Goal: Task Accomplishment & Management: Use online tool/utility

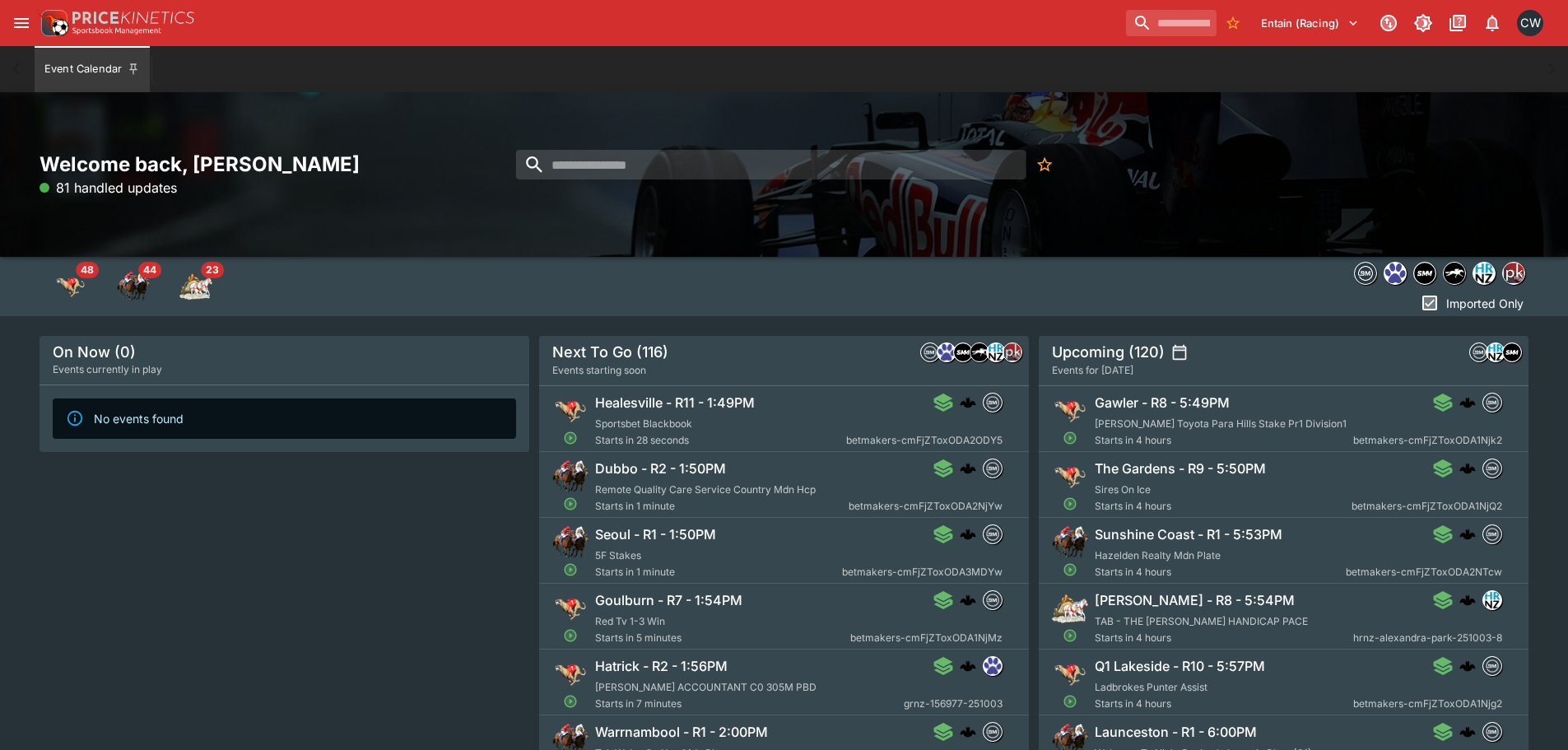
click at [21, 18] on icon "open drawer" at bounding box center [21, 22] width 15 height 10
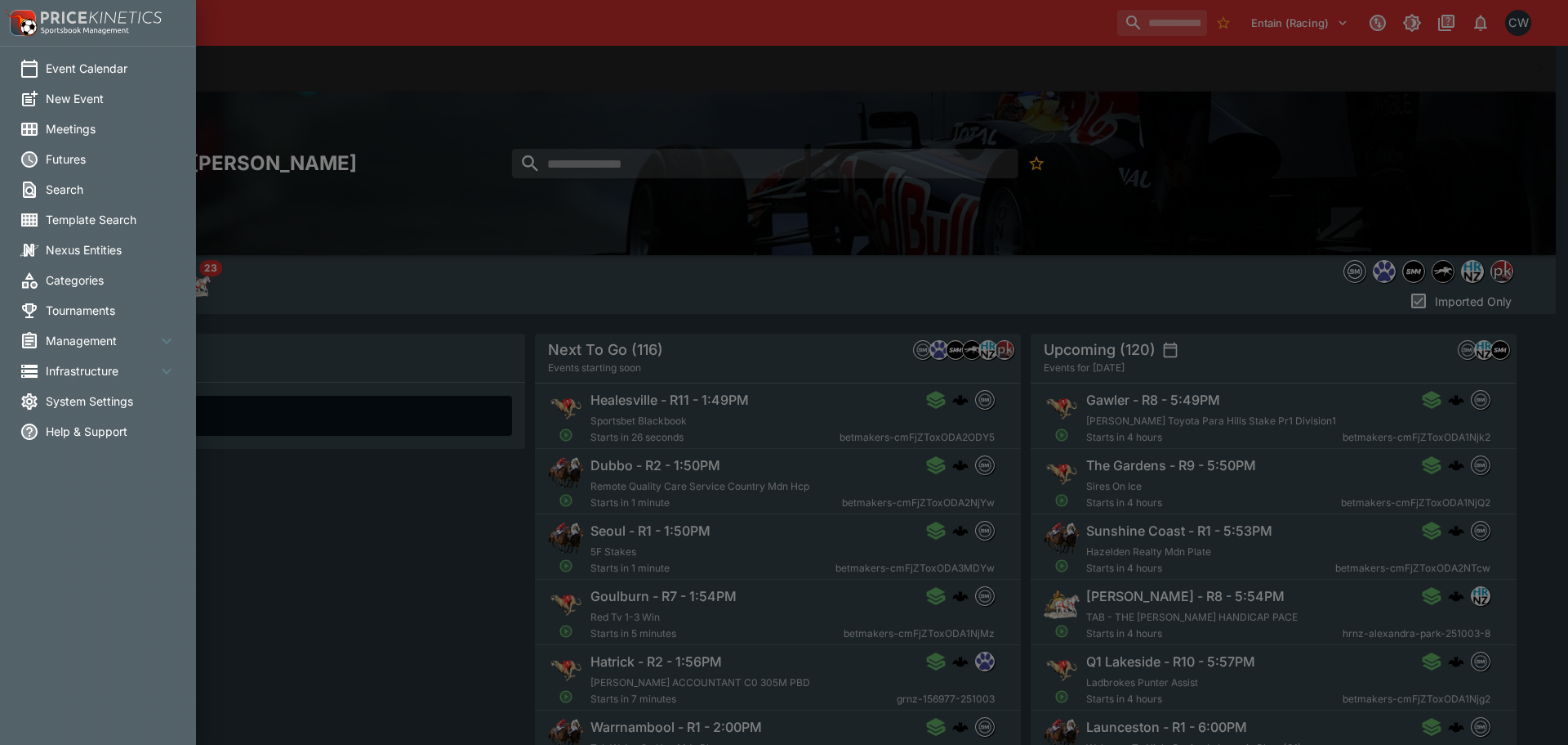
click at [62, 128] on span "Meetings" at bounding box center [110, 129] width 131 height 18
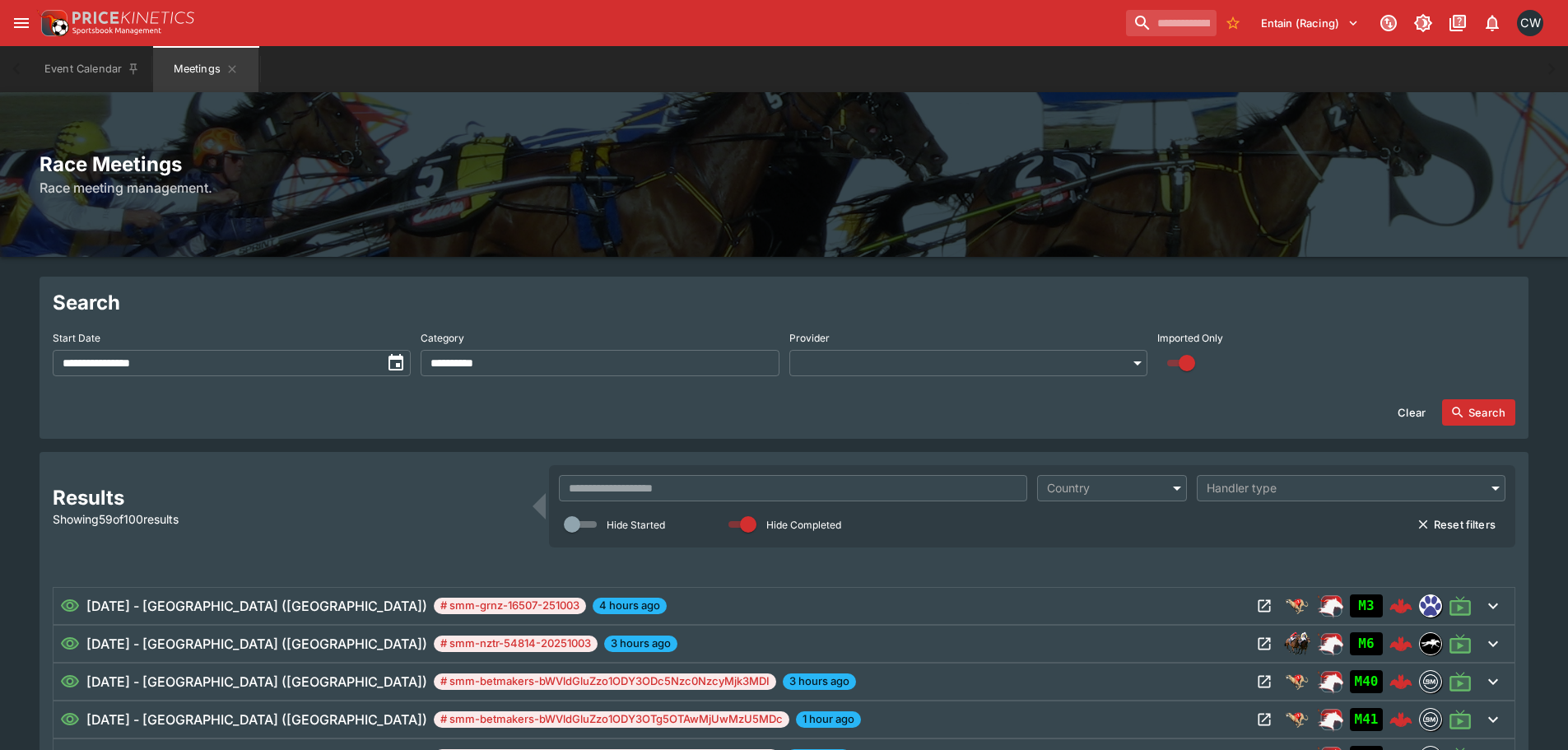
click at [258, 363] on input "**********" at bounding box center [217, 363] width 329 height 27
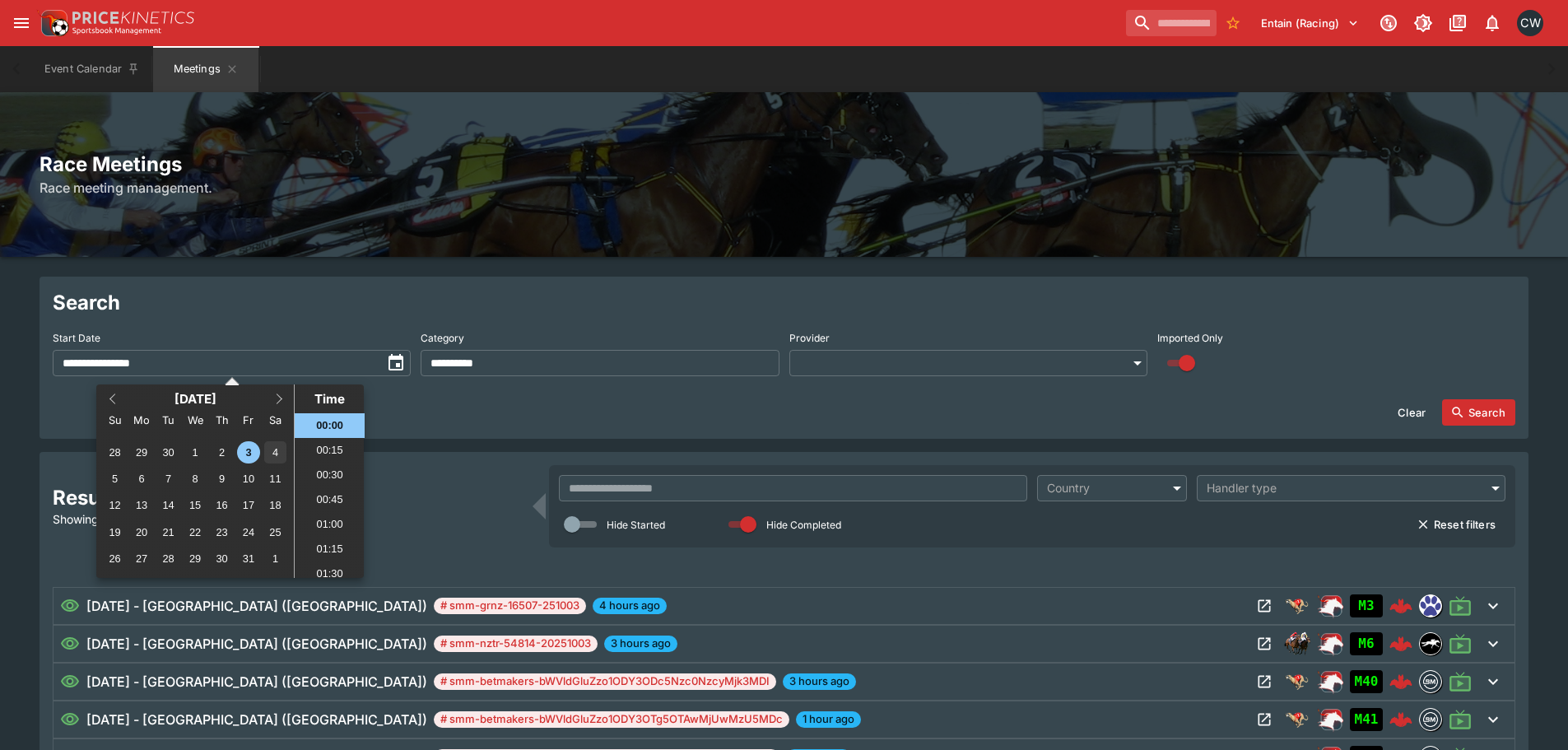
click at [272, 450] on div "4" at bounding box center [275, 451] width 22 height 22
type input "**********"
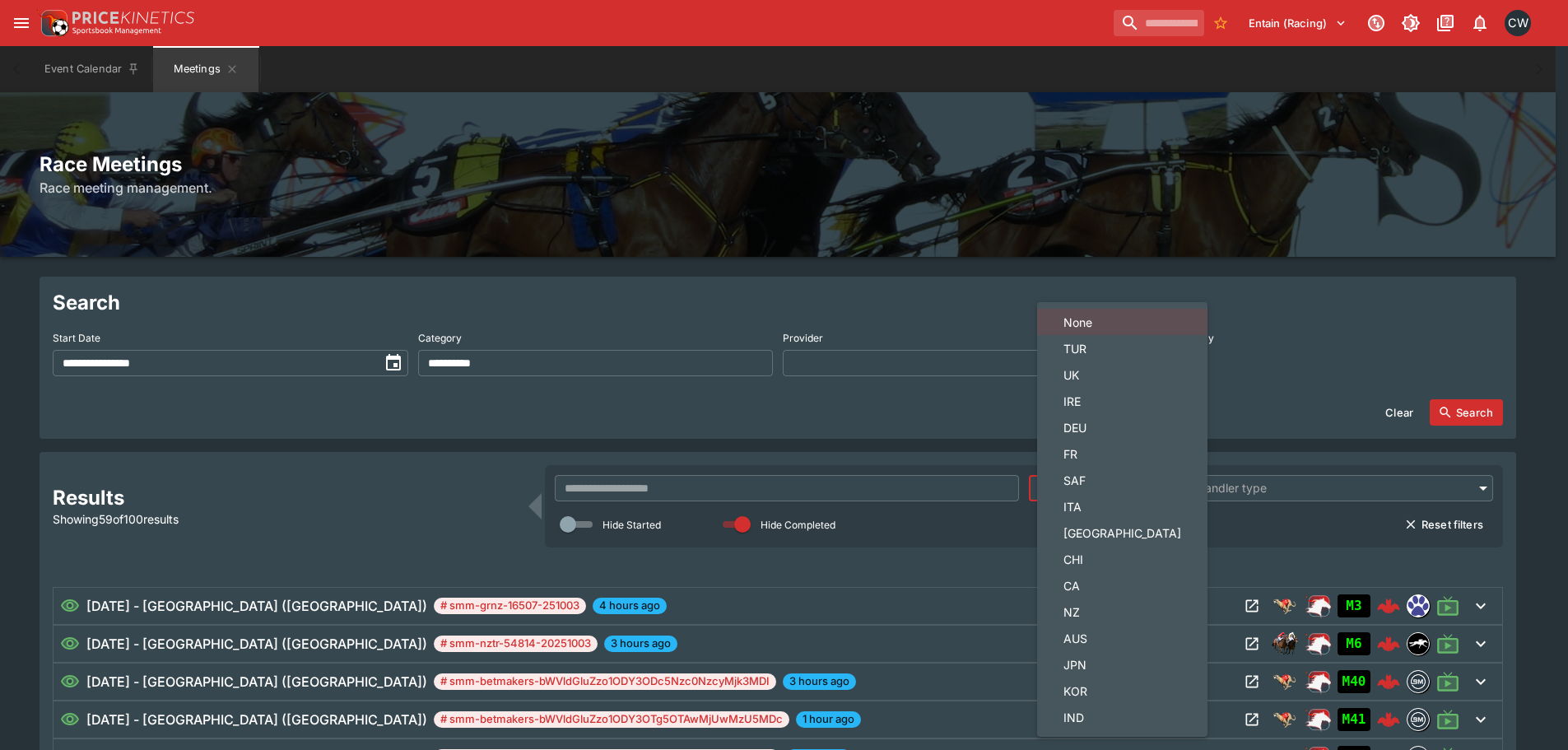
click at [1100, 663] on span "JPN" at bounding box center [1122, 664] width 118 height 18
type input "***"
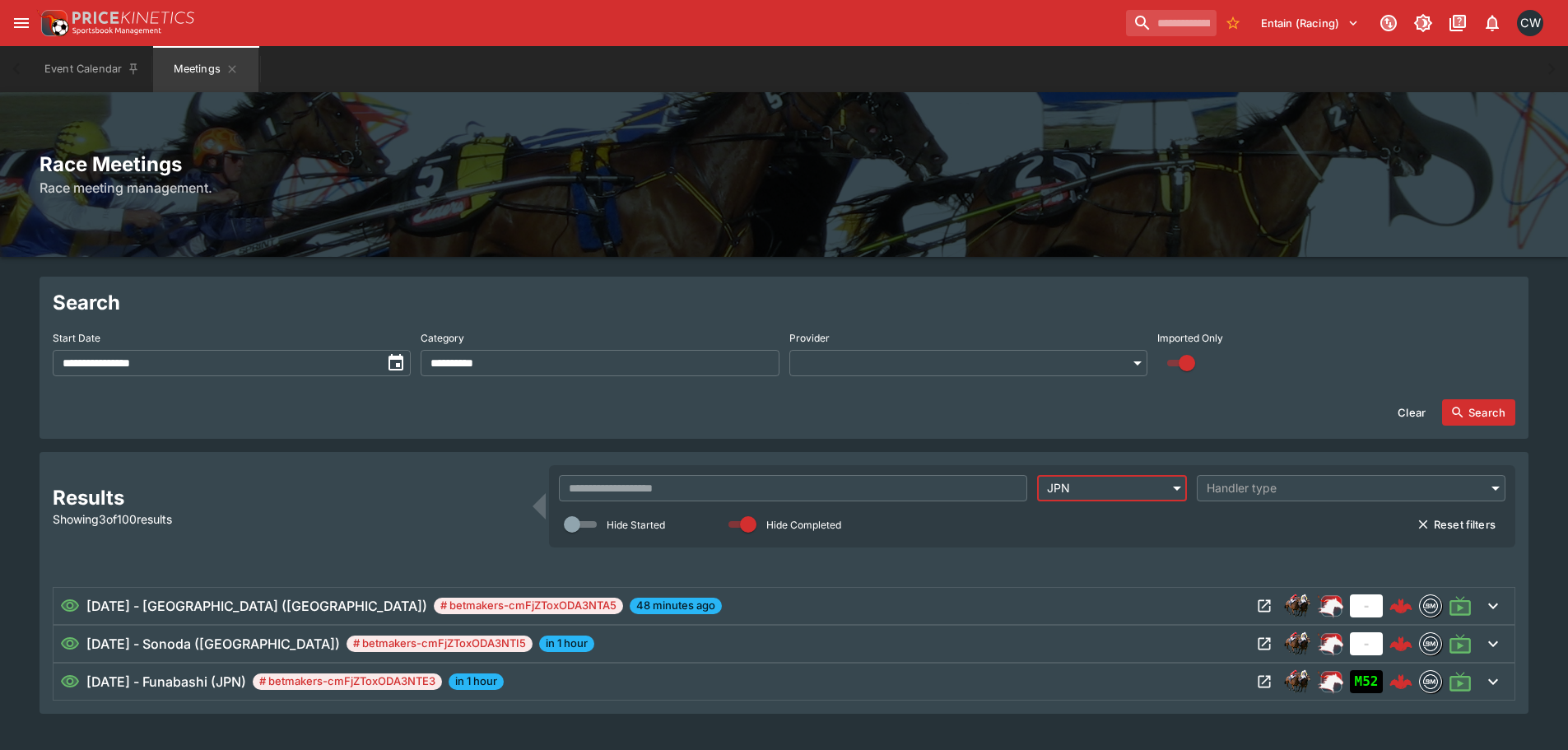
click at [1485, 403] on button "Search" at bounding box center [1479, 413] width 73 height 27
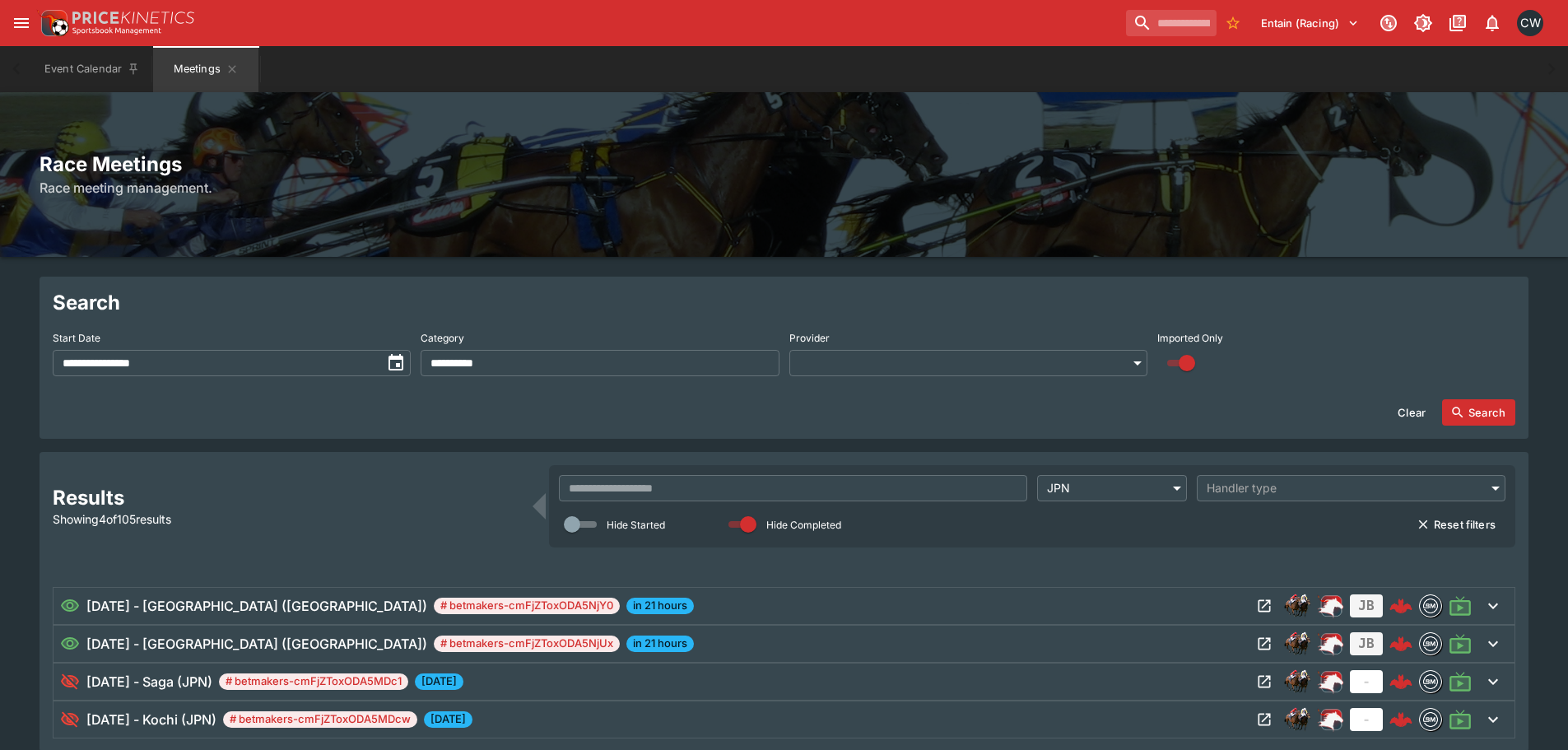
click at [1263, 643] on icon "Open Meeting" at bounding box center [1264, 643] width 17 height 17
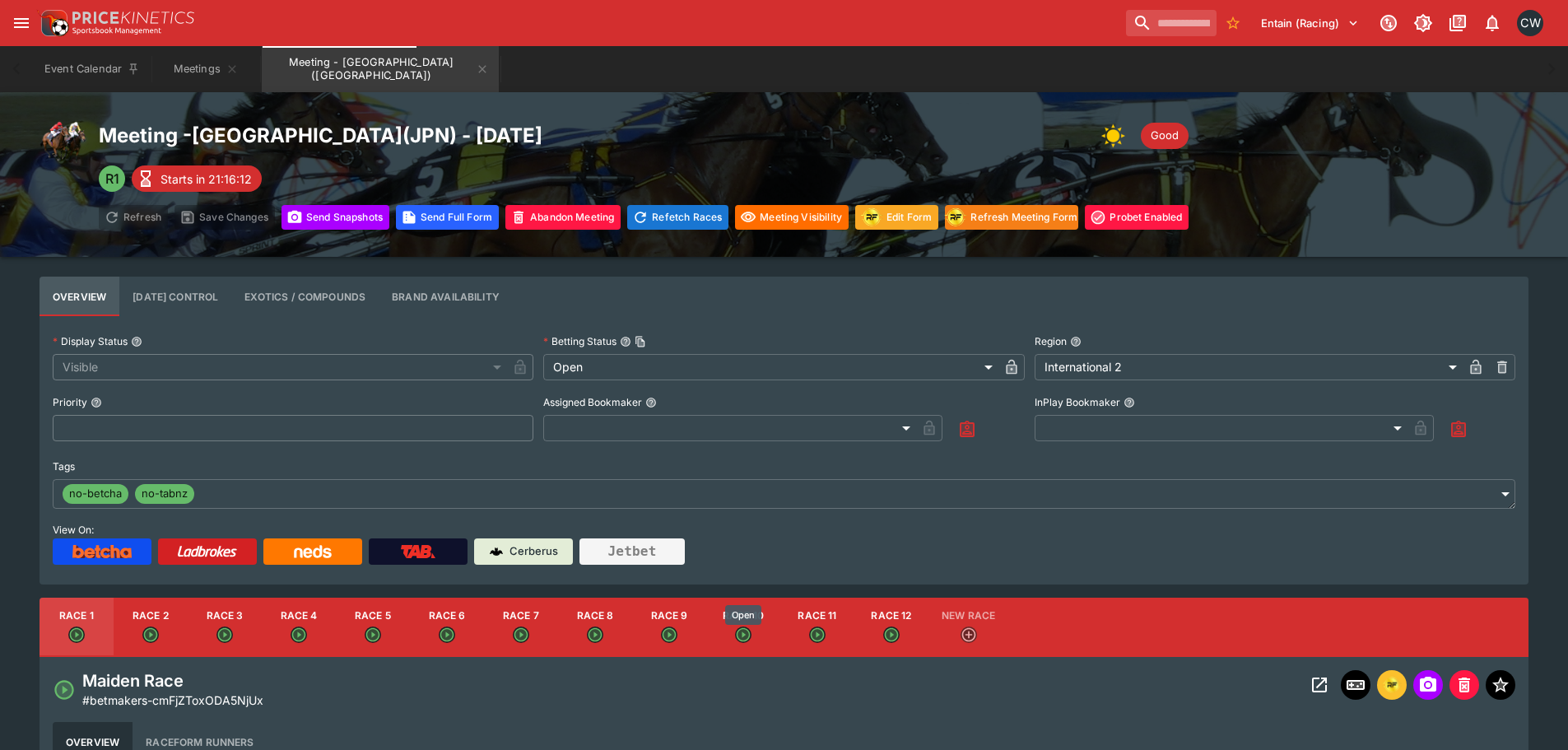
click at [761, 617] on div "Open" at bounding box center [743, 615] width 36 height 20
click at [834, 618] on button "Race 11" at bounding box center [818, 626] width 74 height 59
click at [907, 612] on button "Race 12" at bounding box center [892, 626] width 74 height 59
type input "**********"
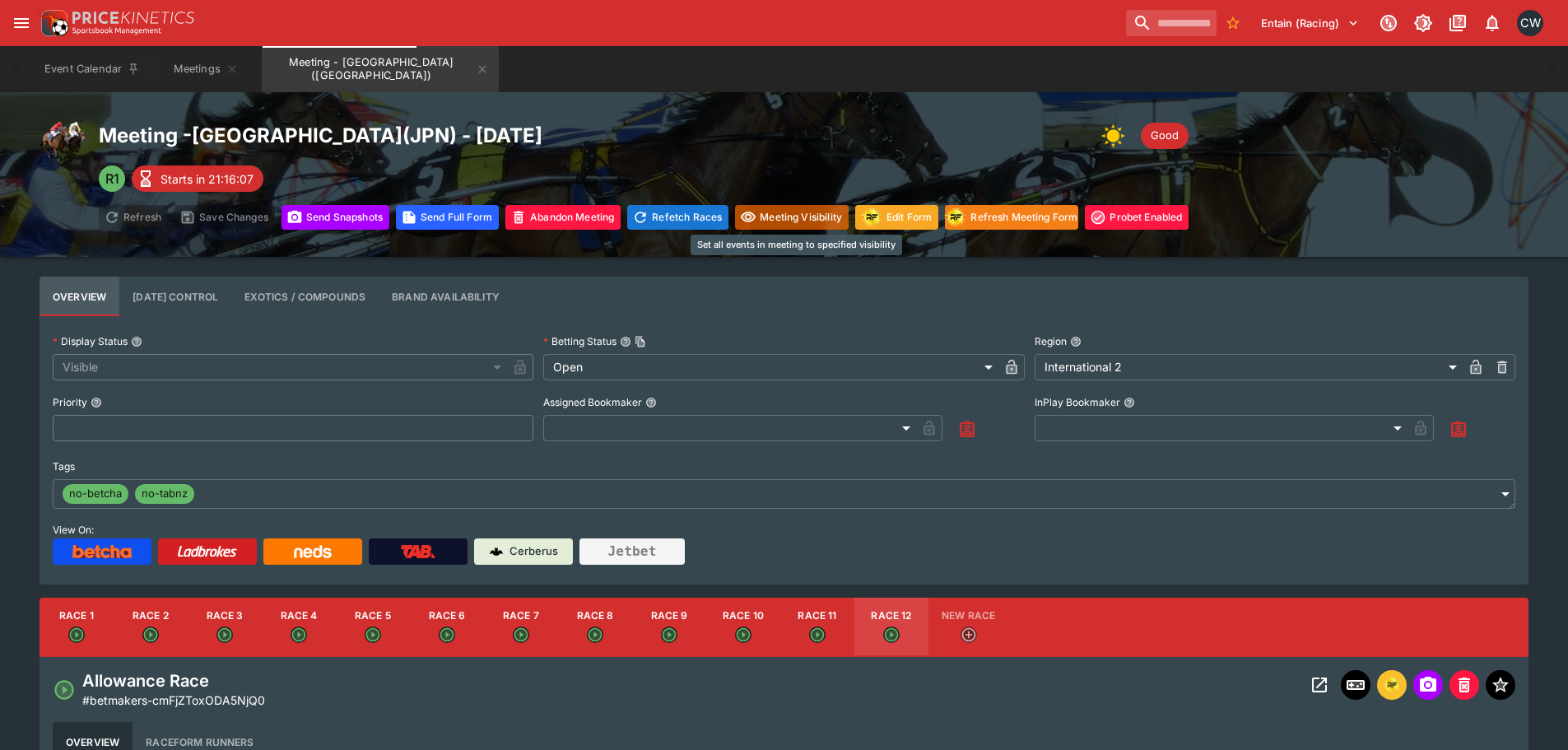
click at [817, 223] on button "Meeting Visibility" at bounding box center [792, 217] width 114 height 25
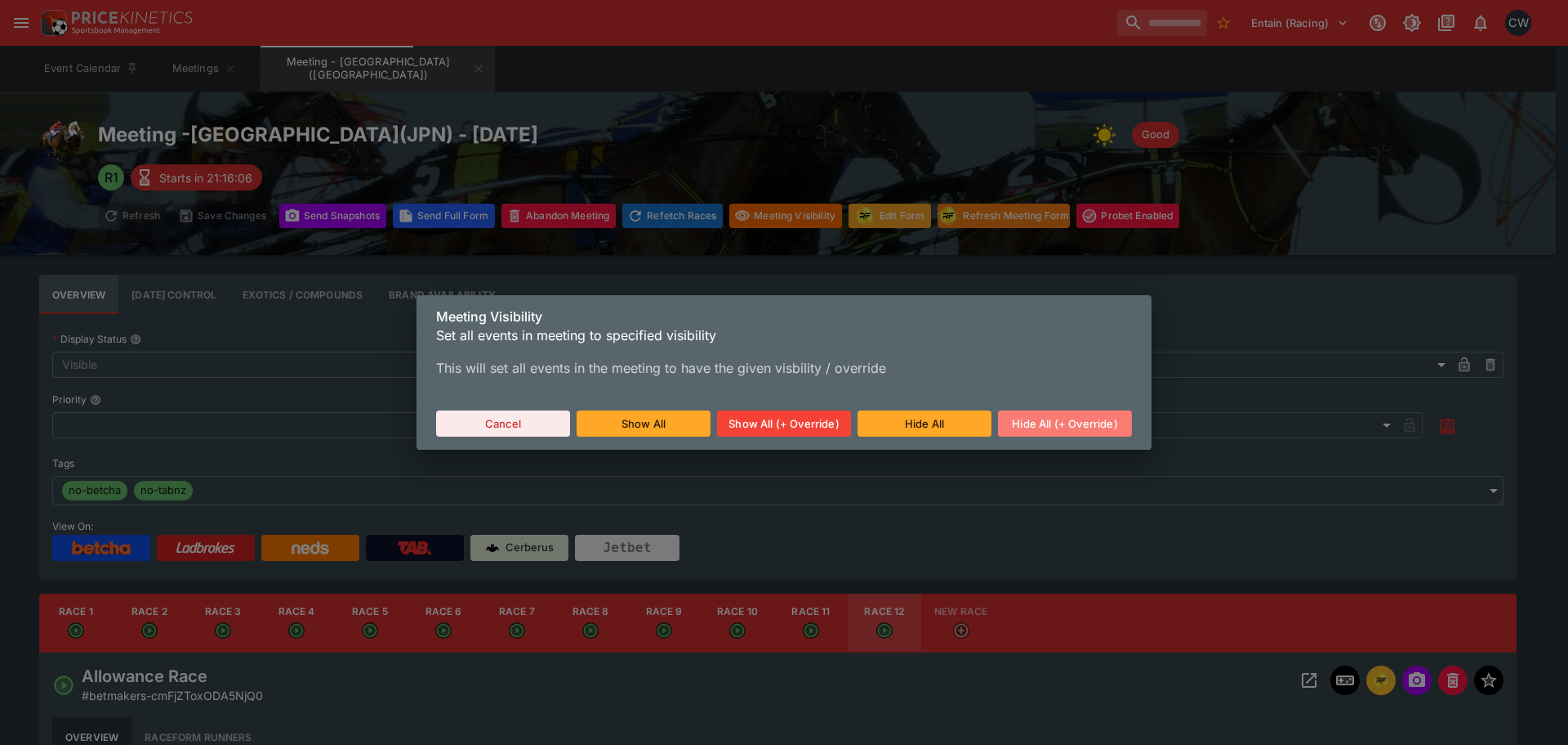
click at [1050, 427] on button "Hide All (+ Override)" at bounding box center [1065, 424] width 134 height 26
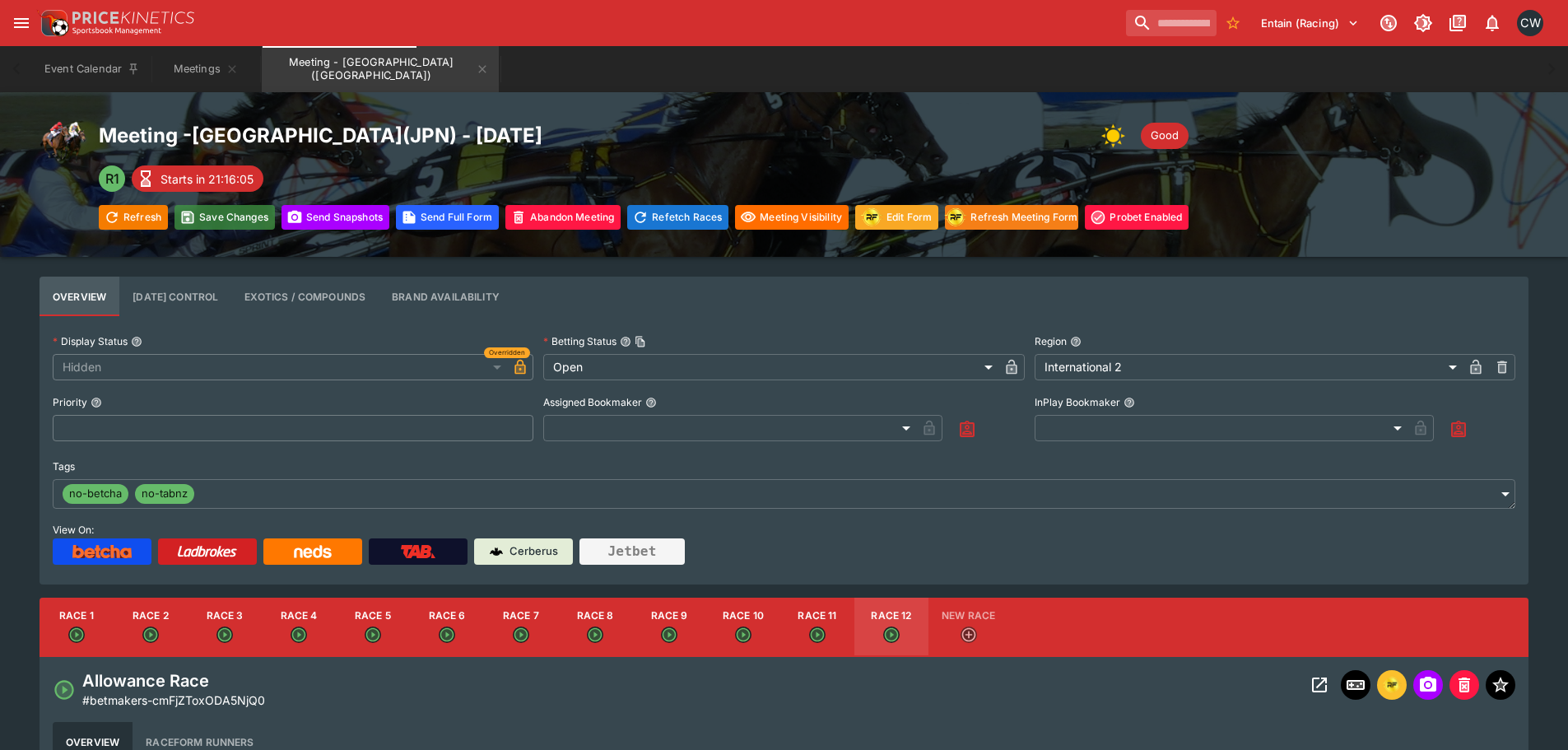
click at [246, 222] on button "Save Changes" at bounding box center [225, 217] width 101 height 25
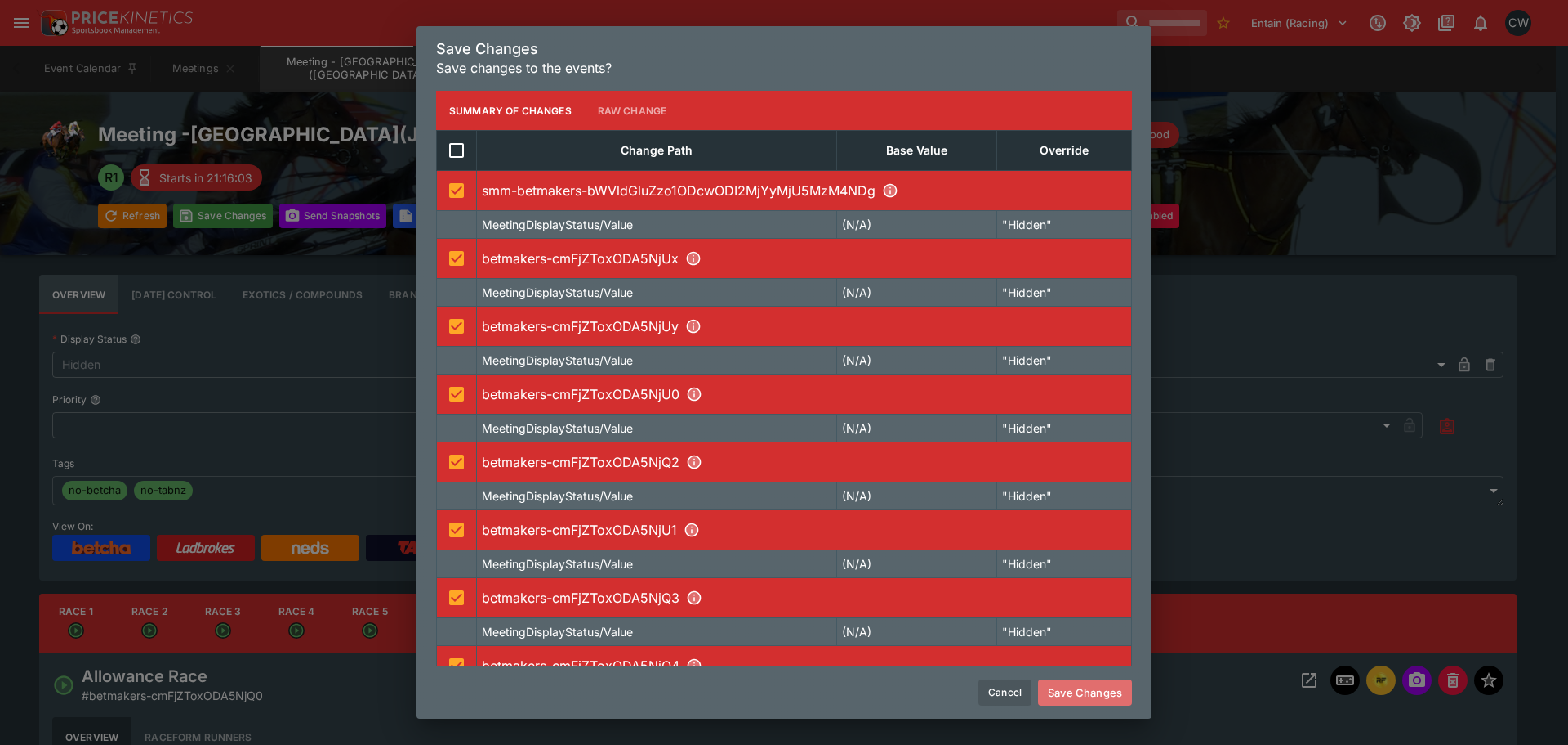
click at [1086, 689] on button "Save Changes" at bounding box center [1085, 692] width 94 height 26
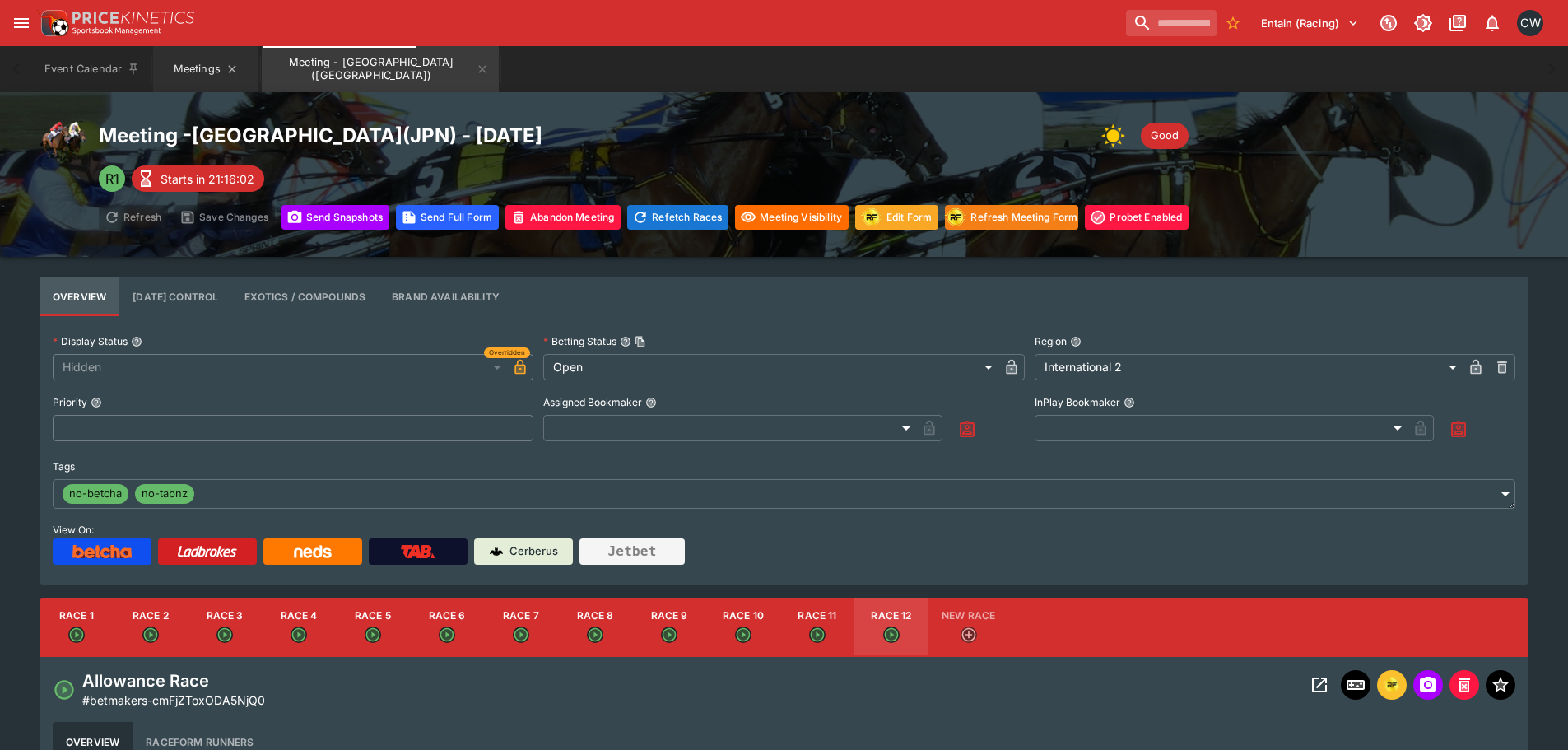
click at [205, 66] on button "Meetings" at bounding box center [205, 69] width 105 height 46
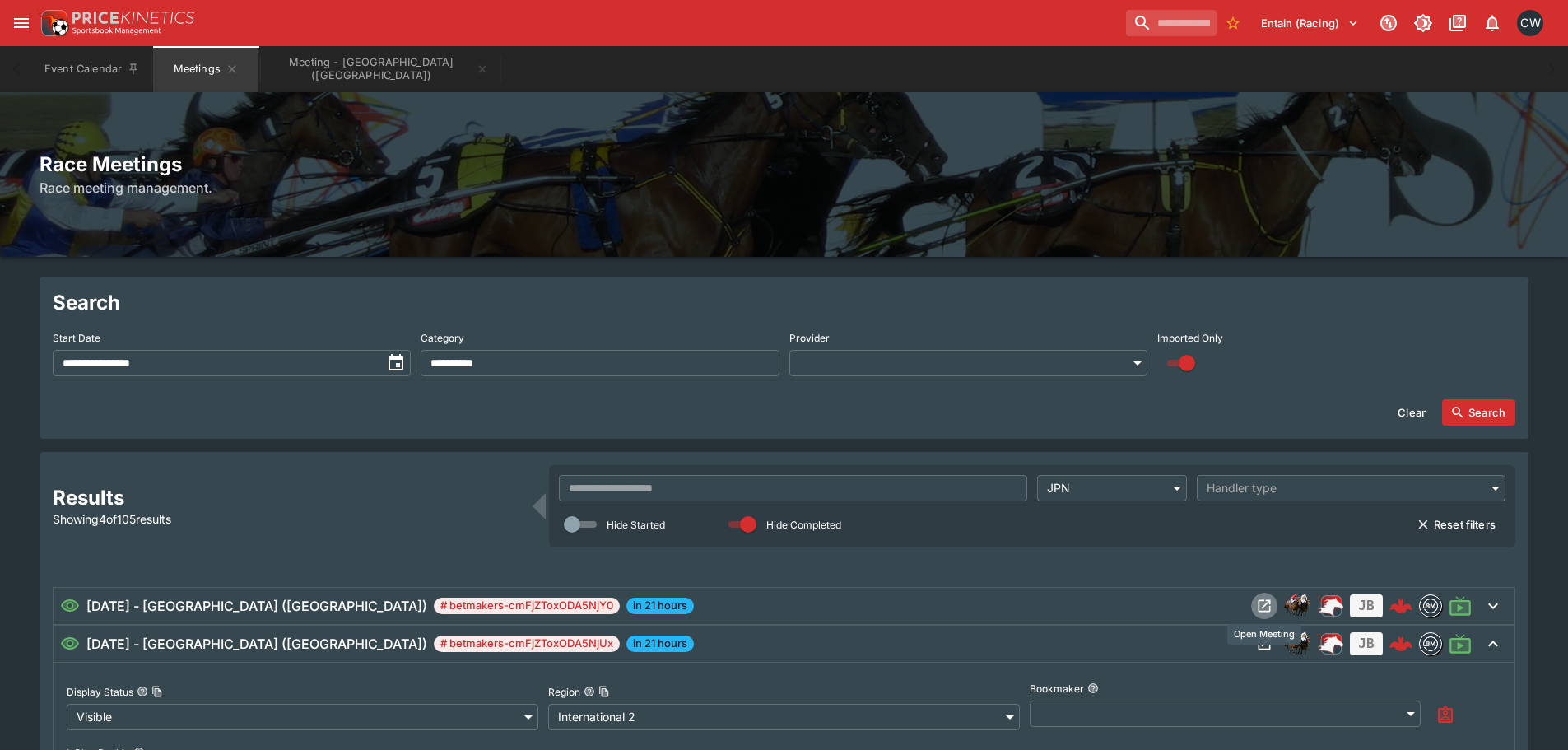
click at [1267, 610] on icon "Open Meeting" at bounding box center [1264, 605] width 17 height 17
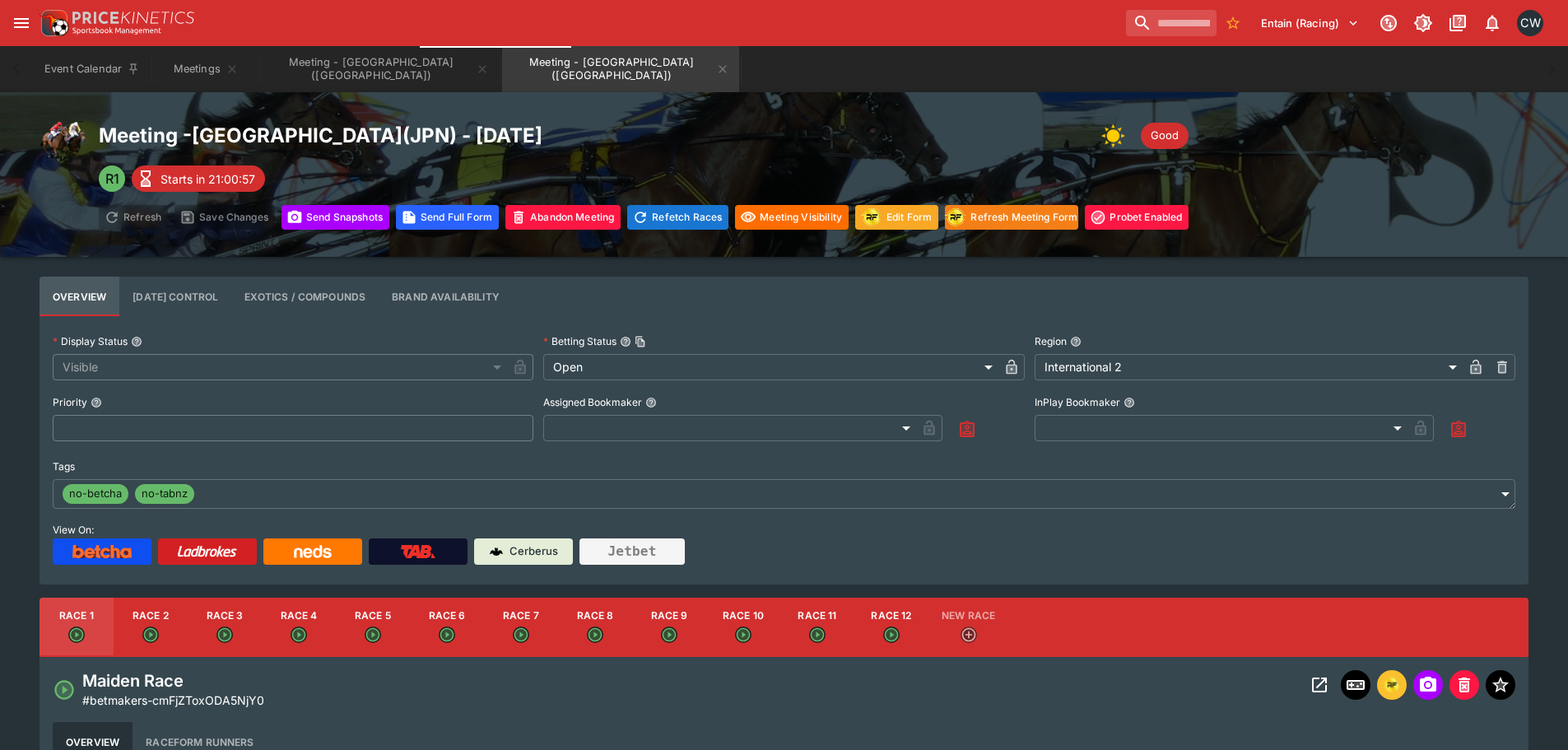
click at [897, 617] on button "Race 12" at bounding box center [892, 626] width 74 height 59
click at [770, 608] on button "Race 10" at bounding box center [743, 626] width 74 height 59
click at [820, 612] on button "Race 11" at bounding box center [818, 626] width 74 height 59
type input "**********"
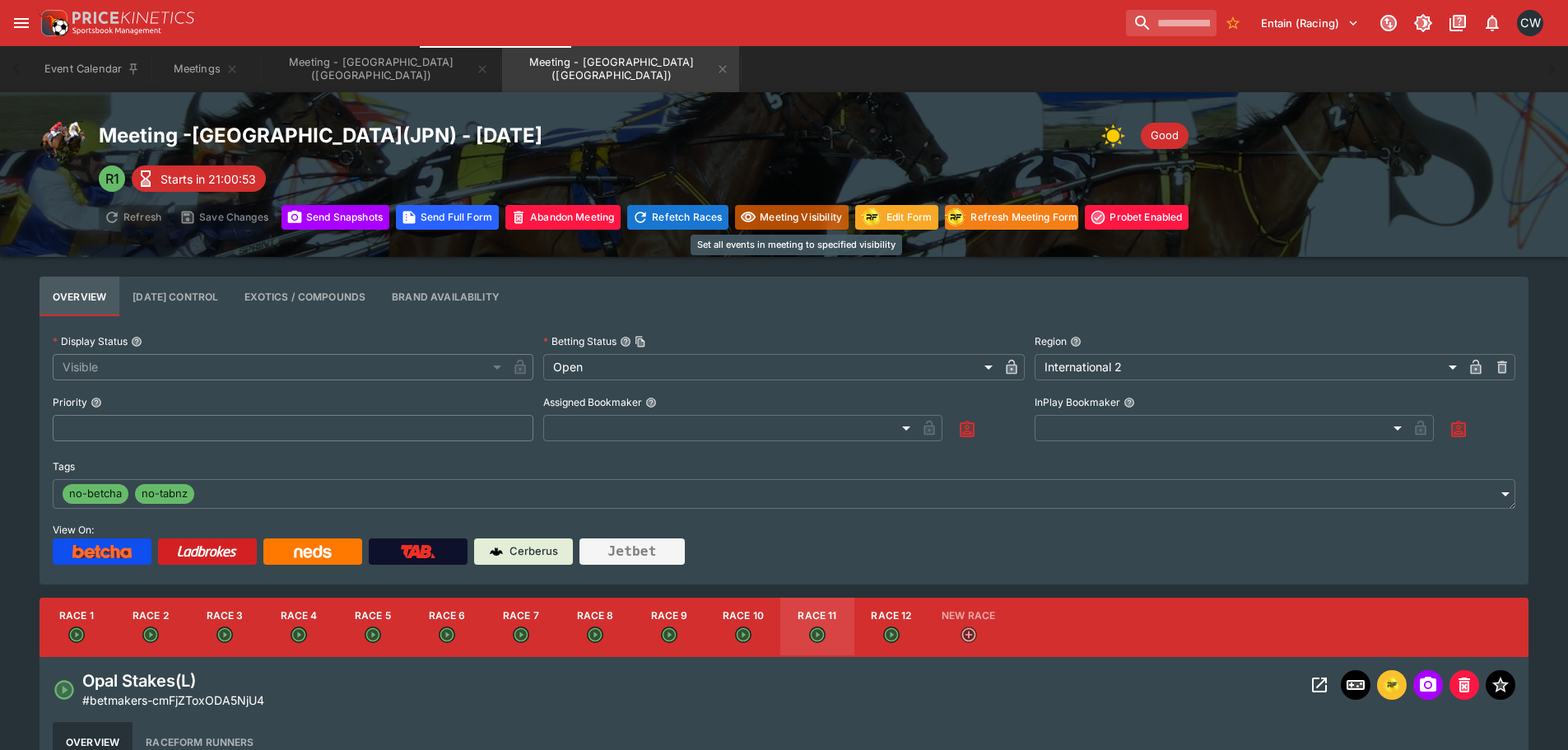
click at [795, 219] on button "Meeting Visibility" at bounding box center [792, 217] width 114 height 25
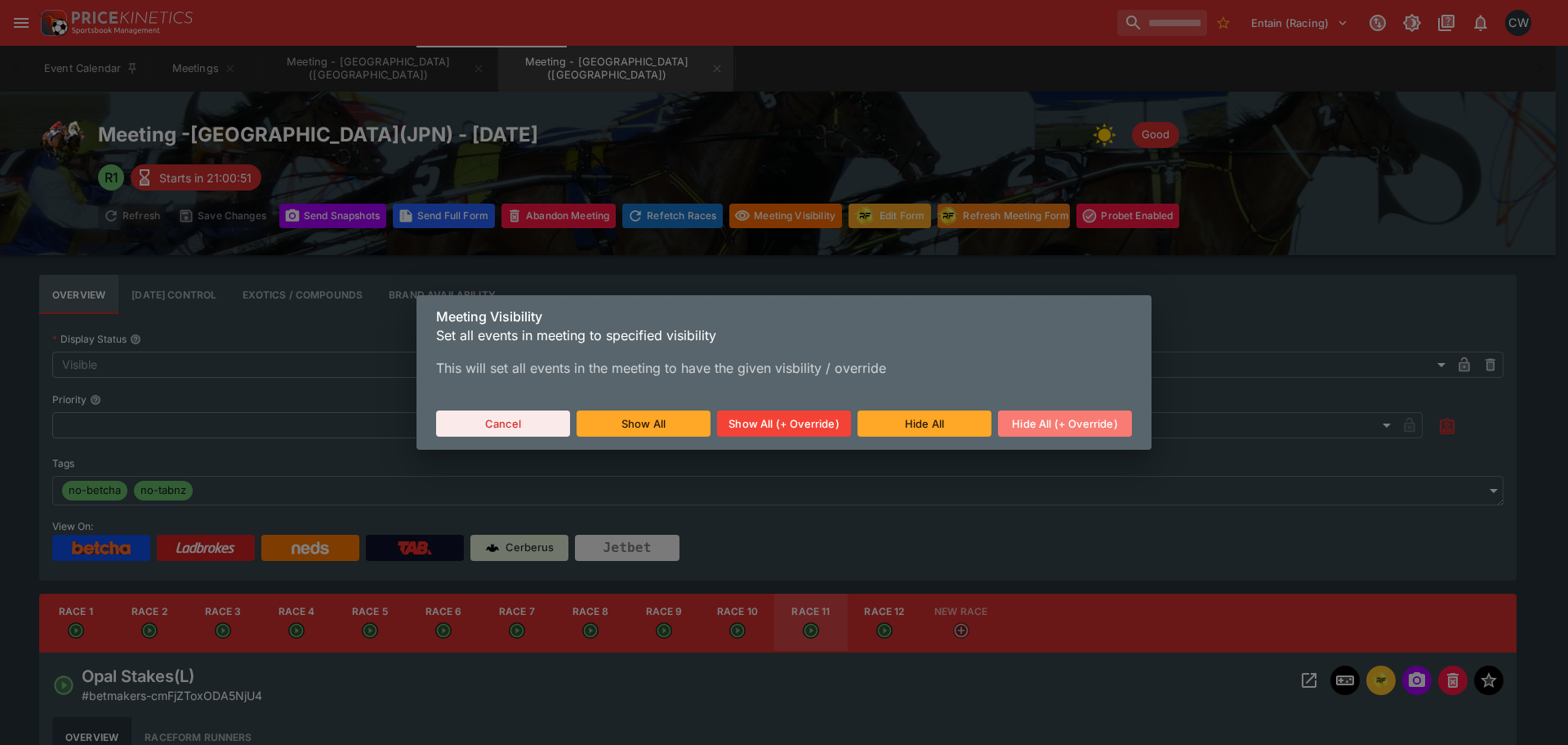
click at [1038, 419] on button "Hide All (+ Override)" at bounding box center [1065, 424] width 134 height 26
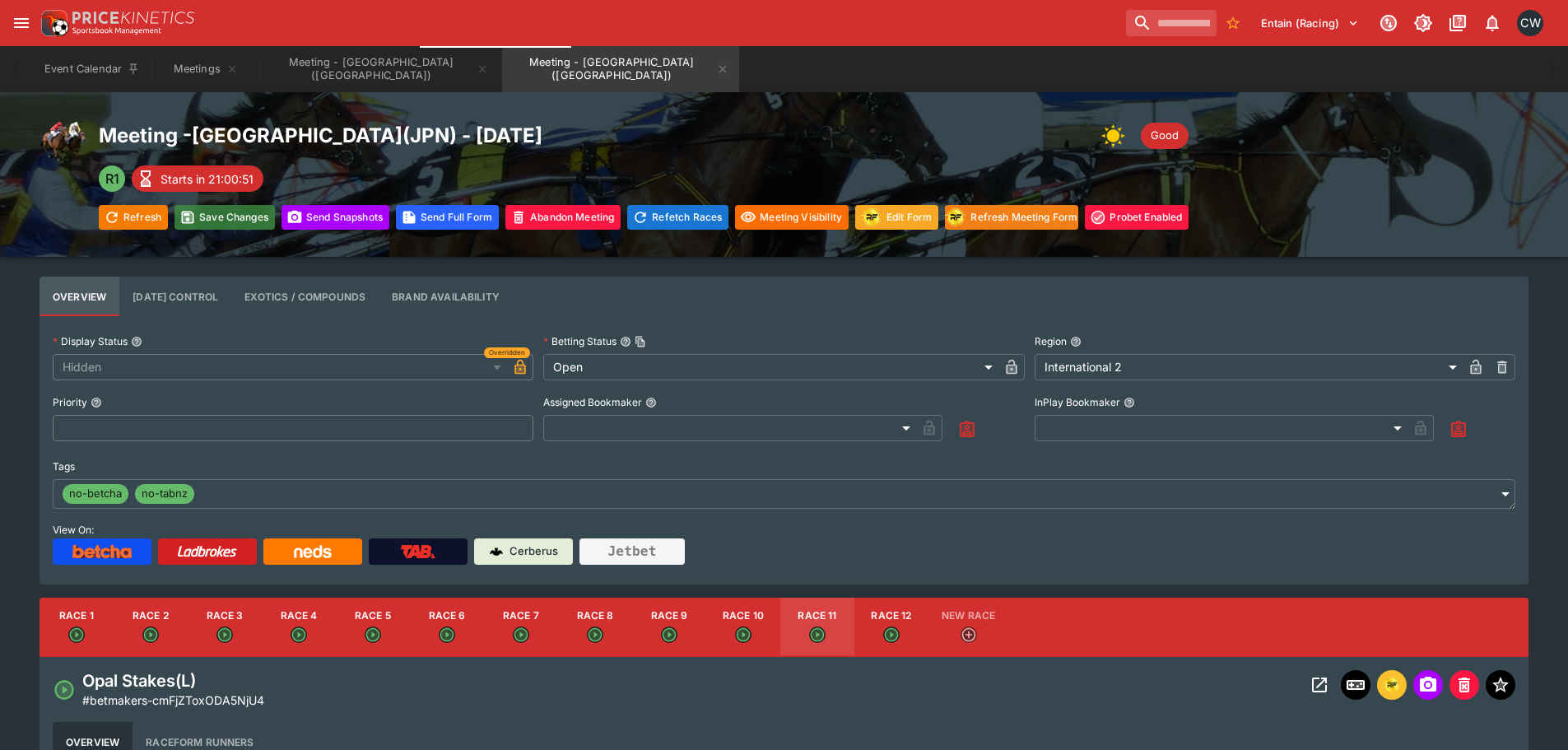
click at [235, 220] on button "Save Changes" at bounding box center [225, 217] width 101 height 25
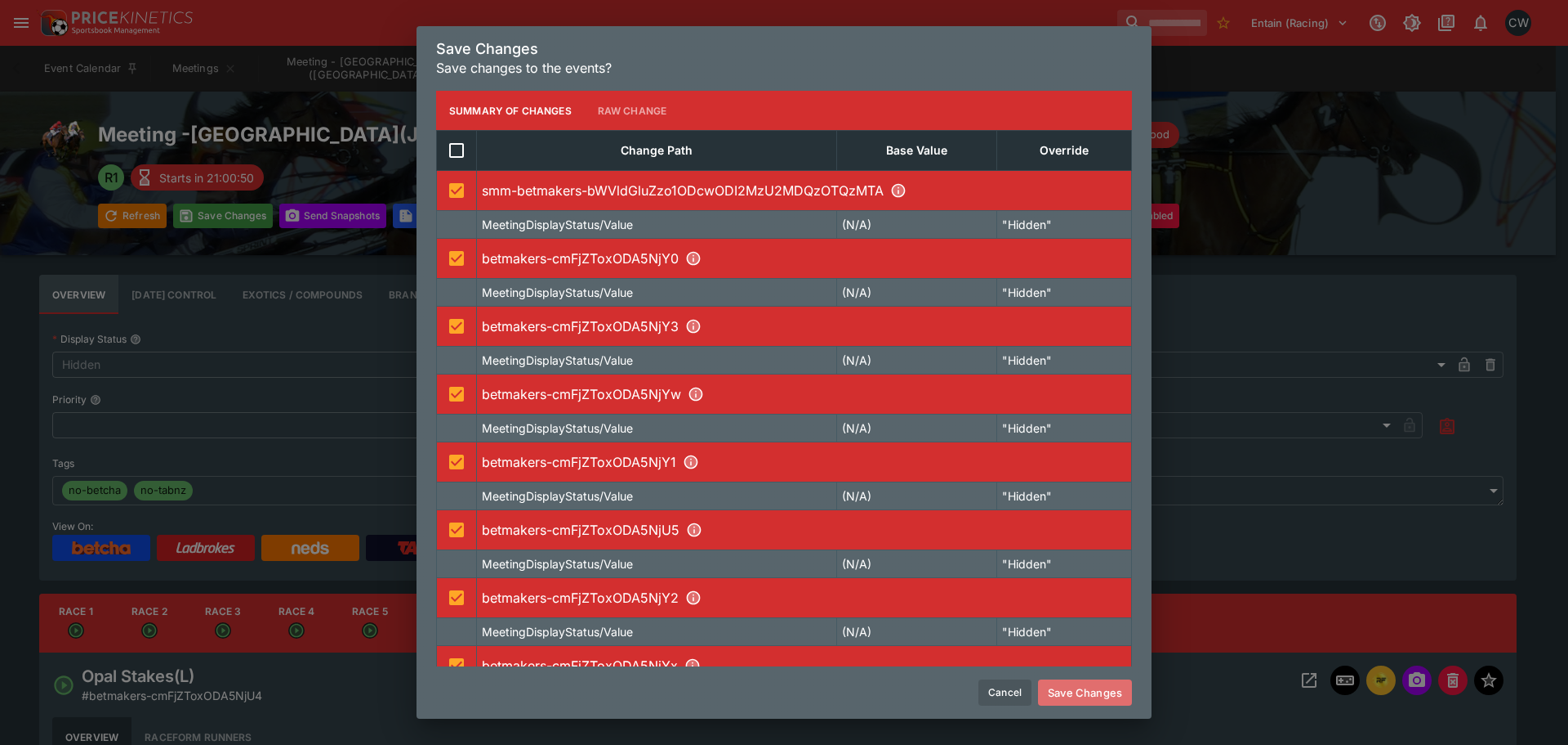
click at [1091, 688] on button "Save Changes" at bounding box center [1085, 692] width 94 height 26
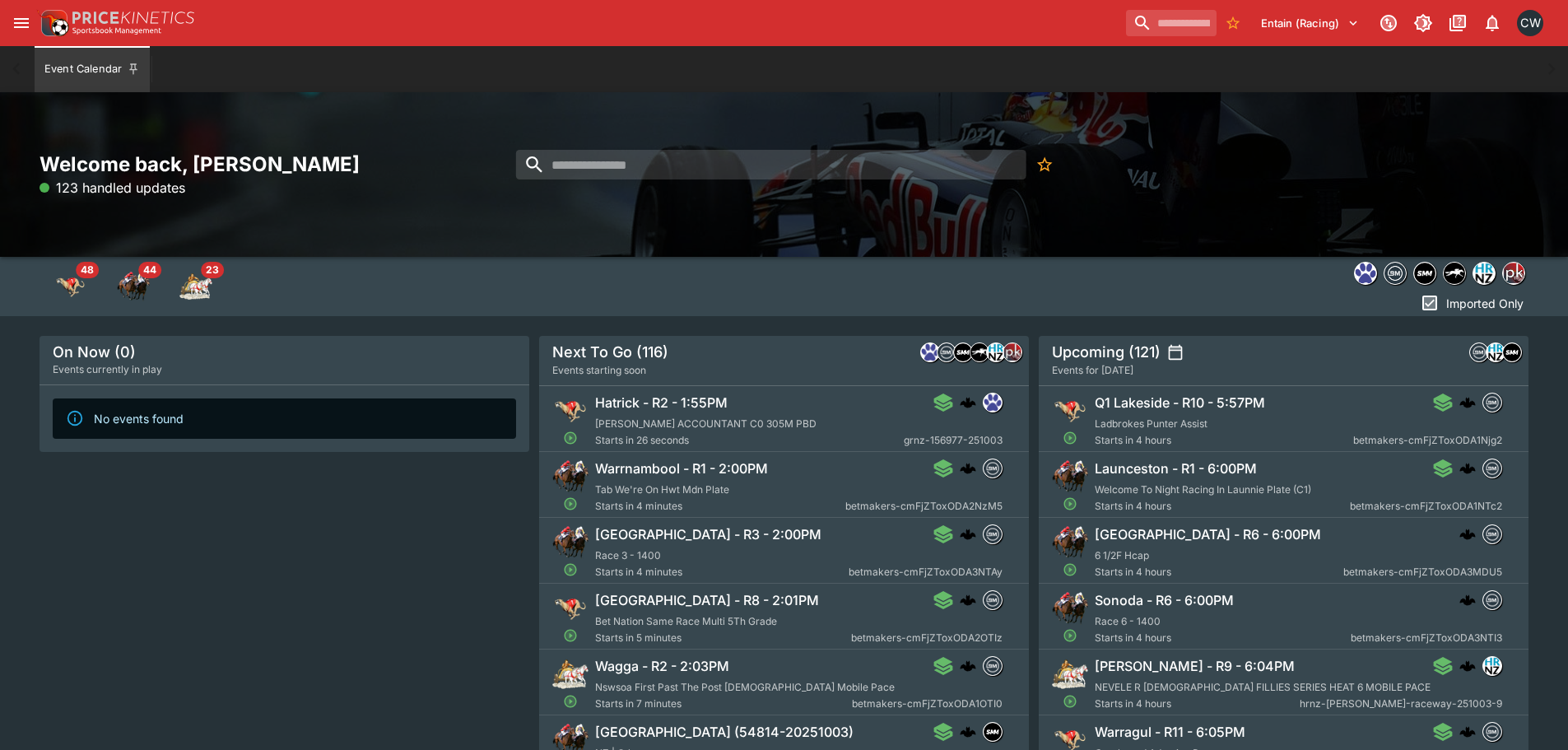
click at [750, 411] on div "Hatrick - R2 - 1:55PM" at bounding box center [798, 402] width 407 height 19
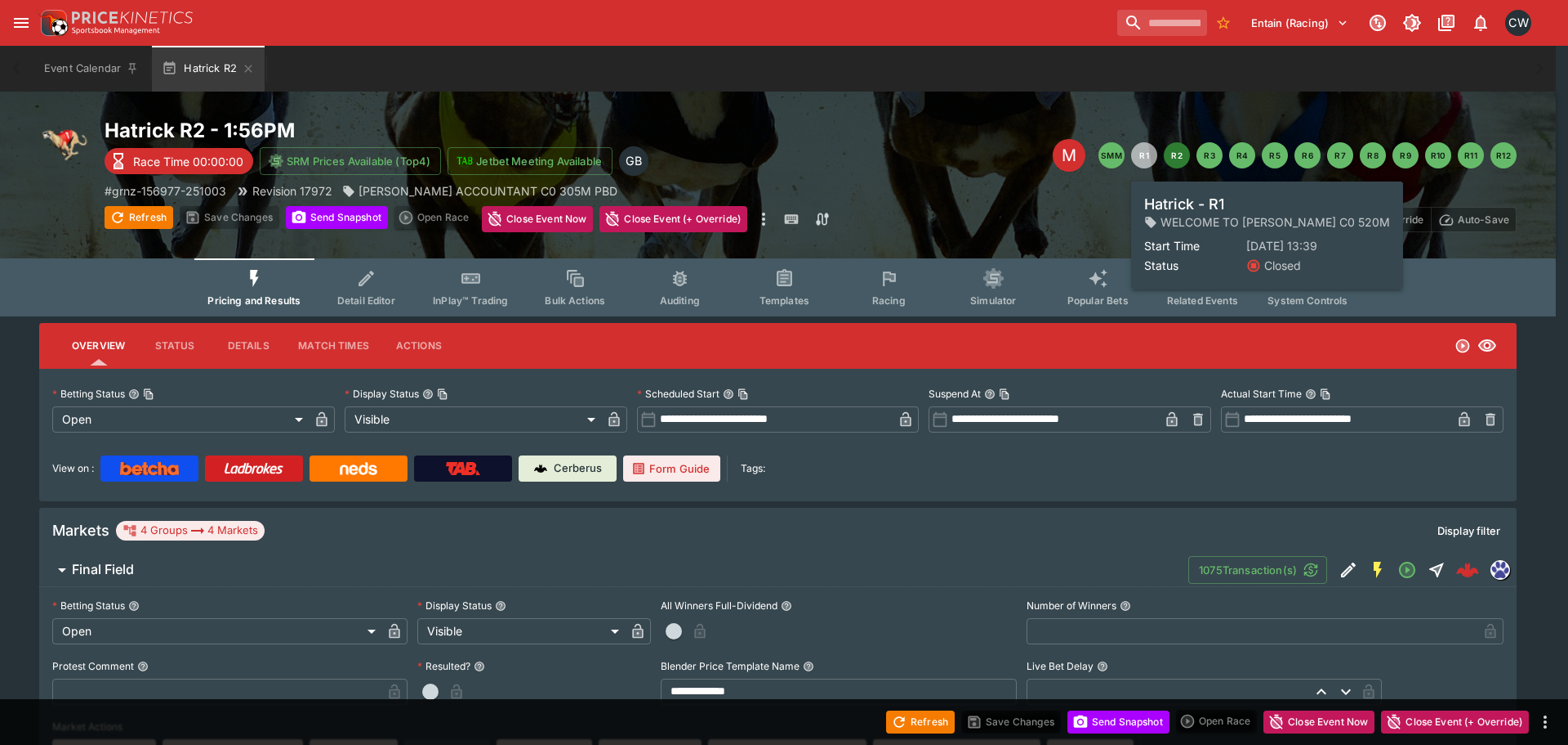
click at [1141, 157] on button "R1" at bounding box center [1144, 155] width 26 height 26
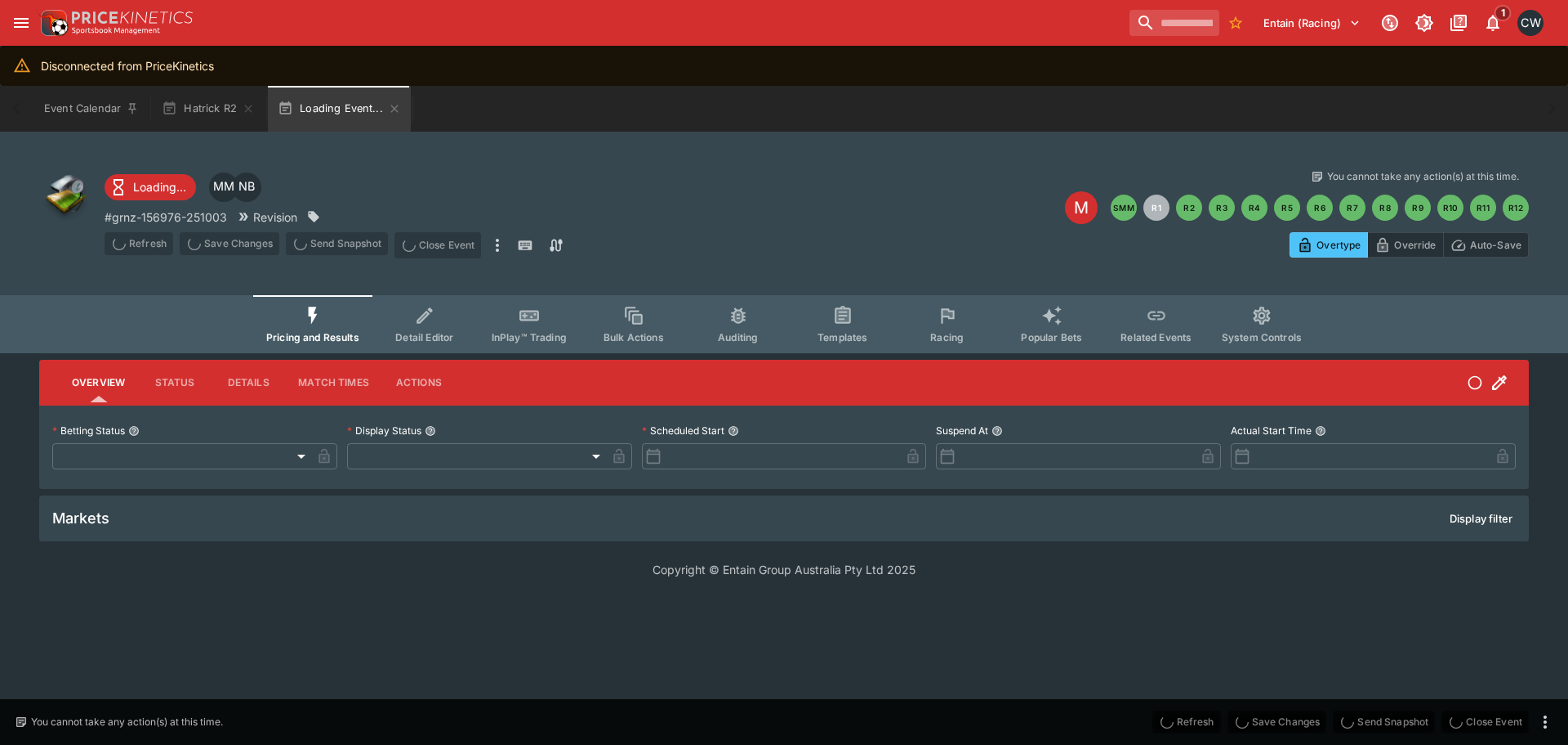
type input "**********"
type input "*******"
type input "**********"
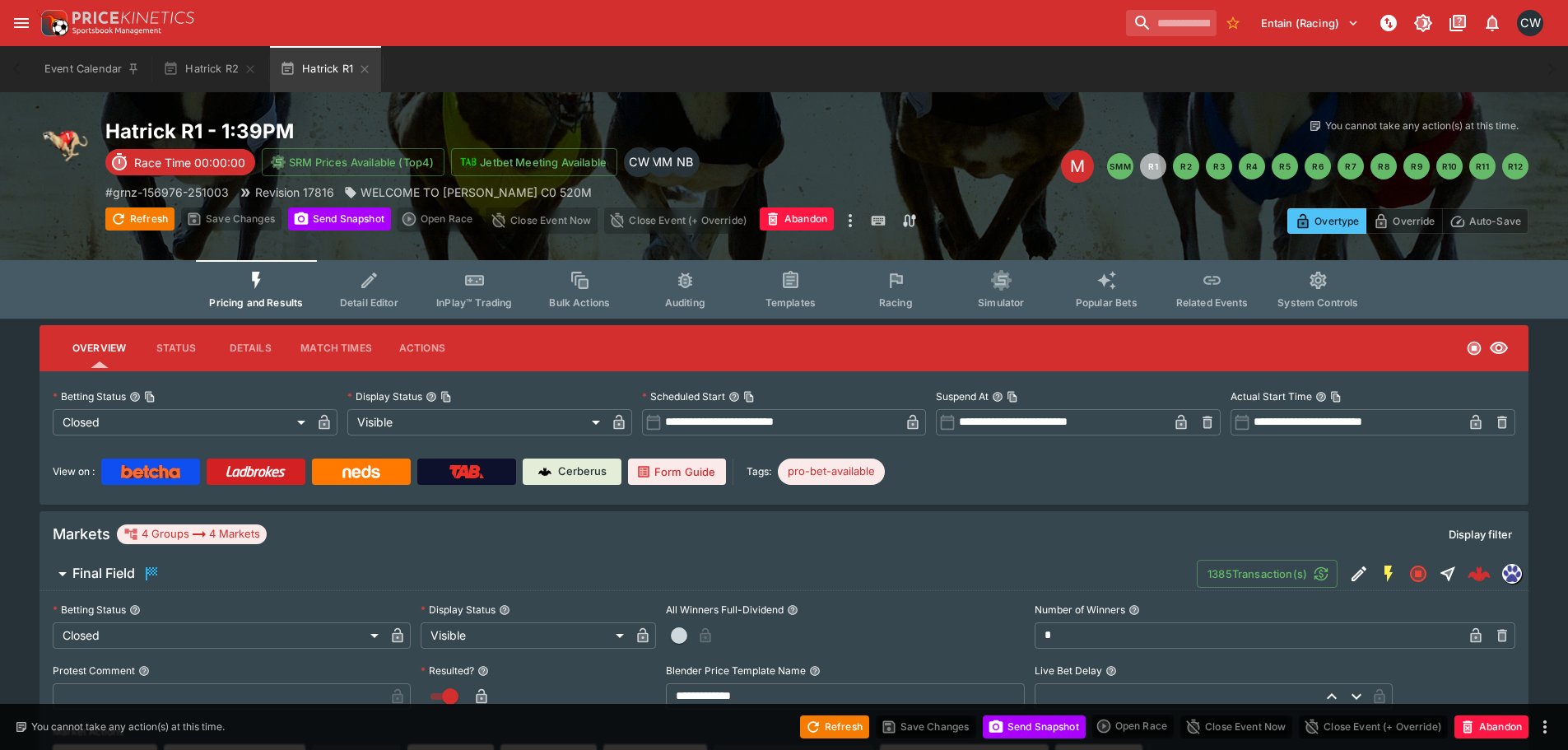
click at [359, 254] on div "Hatrick R1 - 1:39PM Race Time 00:00:00 SRM Prices Available (Top4) Jetbet Meeti…" at bounding box center [784, 176] width 1568 height 168
click at [360, 228] on button "Send Snapshot" at bounding box center [339, 219] width 103 height 23
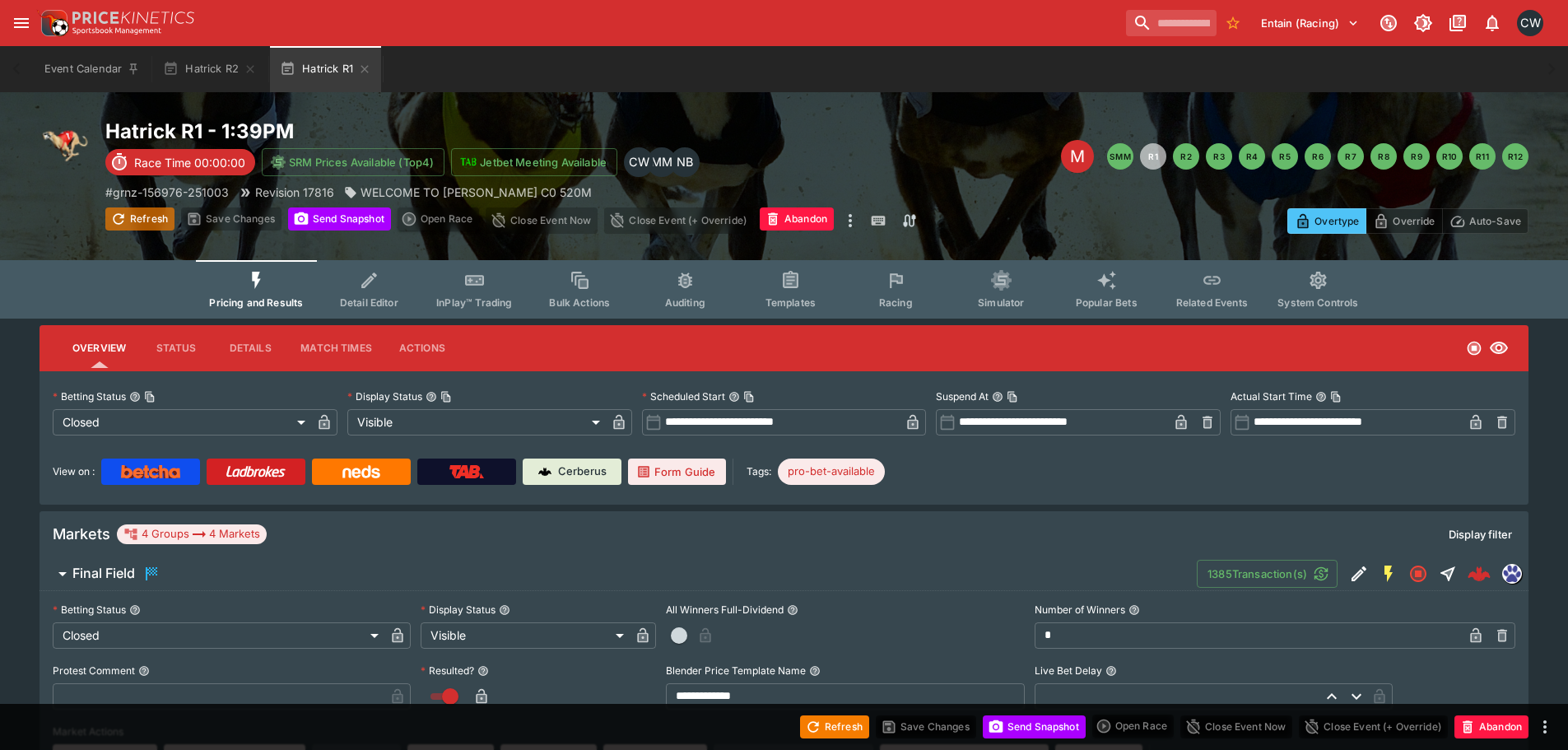
click at [146, 209] on button "Refresh" at bounding box center [140, 219] width 69 height 23
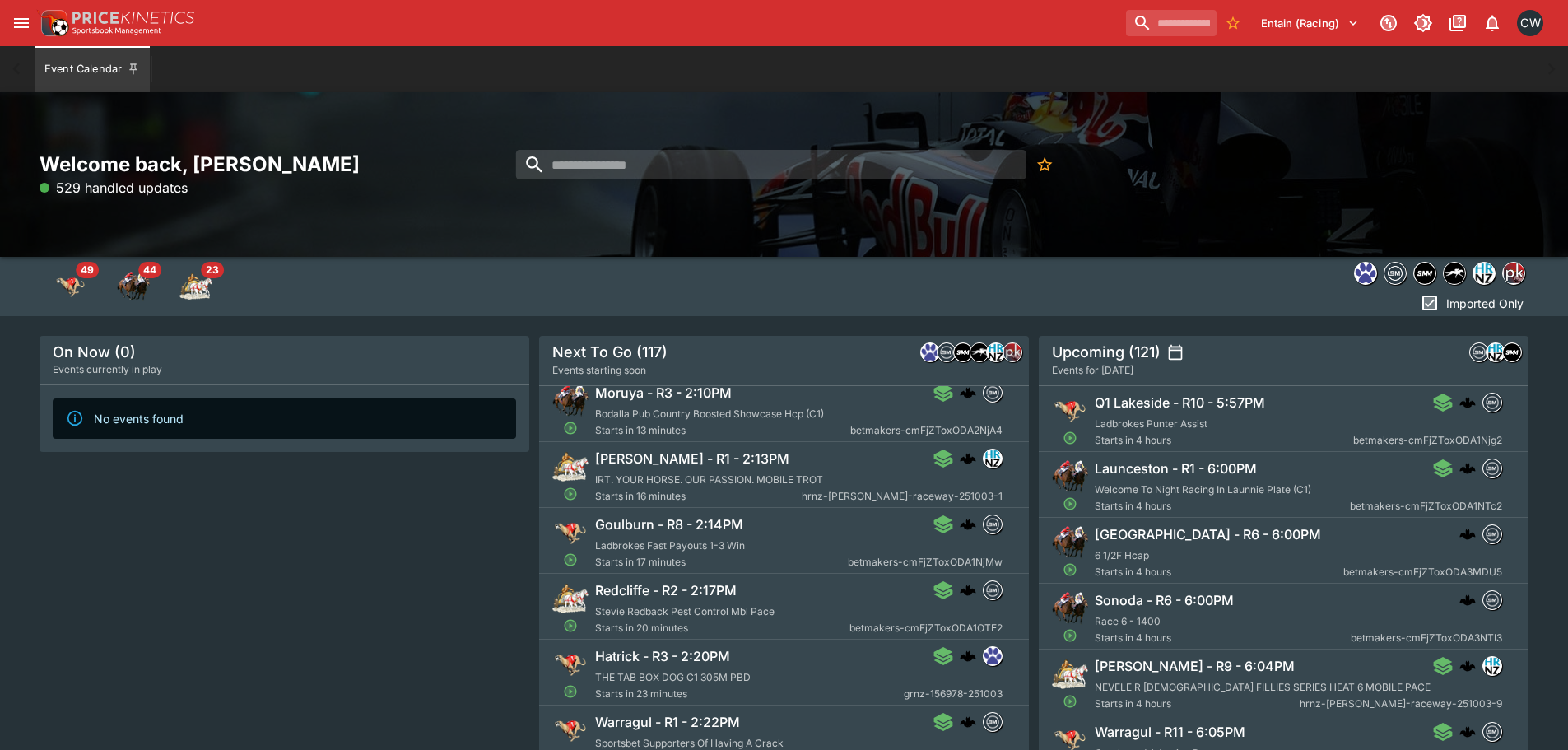
scroll to position [740, 0]
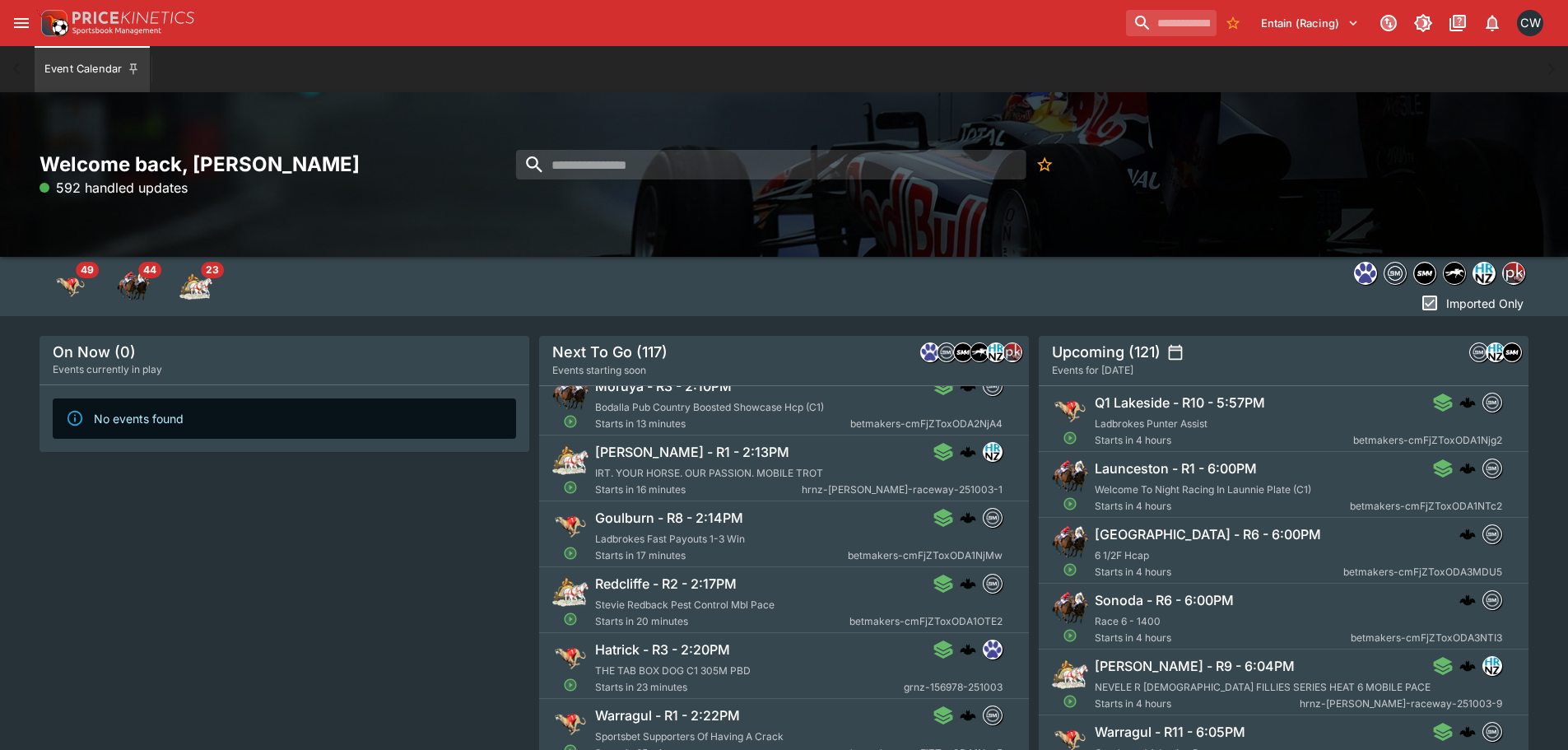
click at [719, 578] on h6 "Redcliffe - R2 - 2:17PM" at bounding box center [666, 584] width 141 height 18
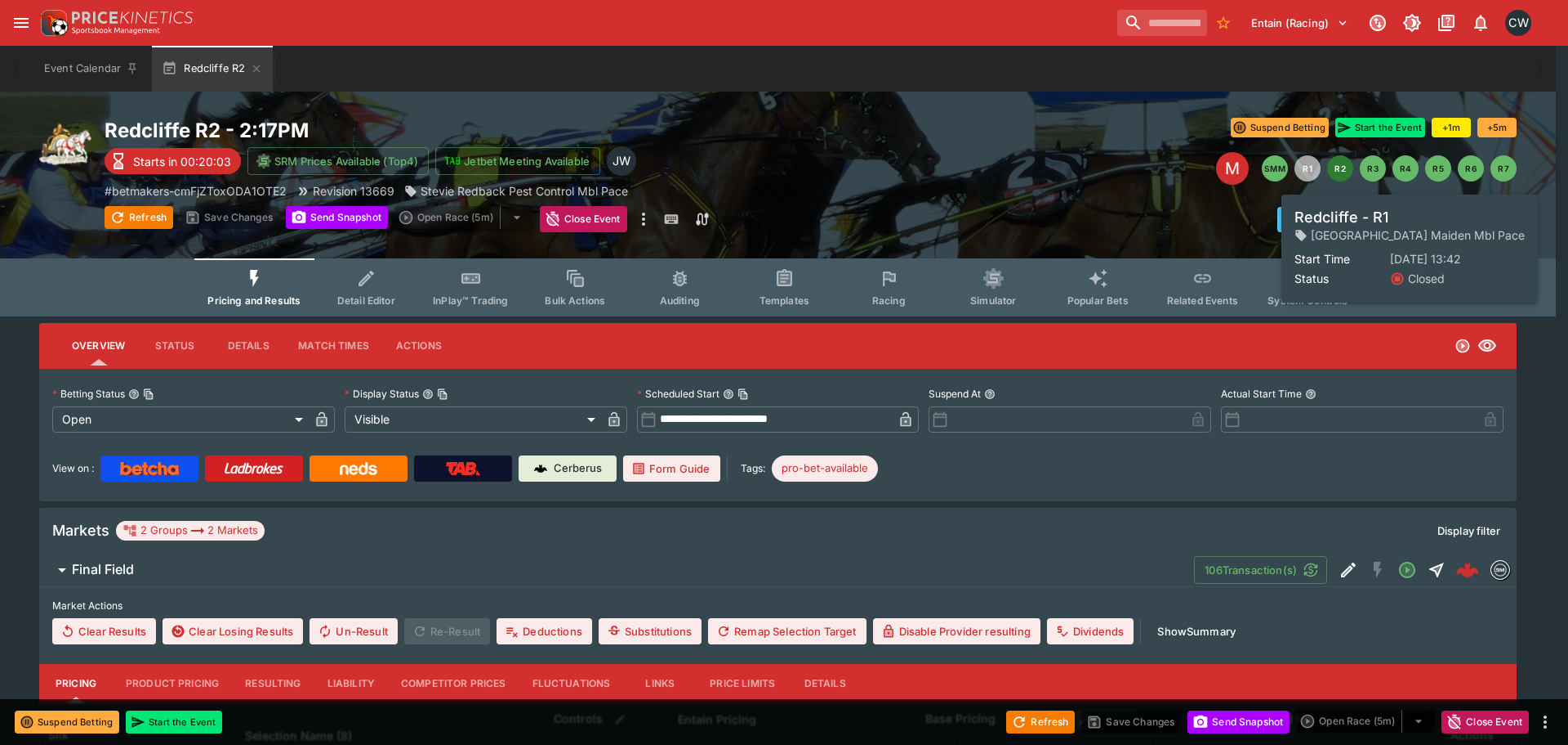
click at [1313, 164] on button "R1" at bounding box center [1308, 168] width 26 height 26
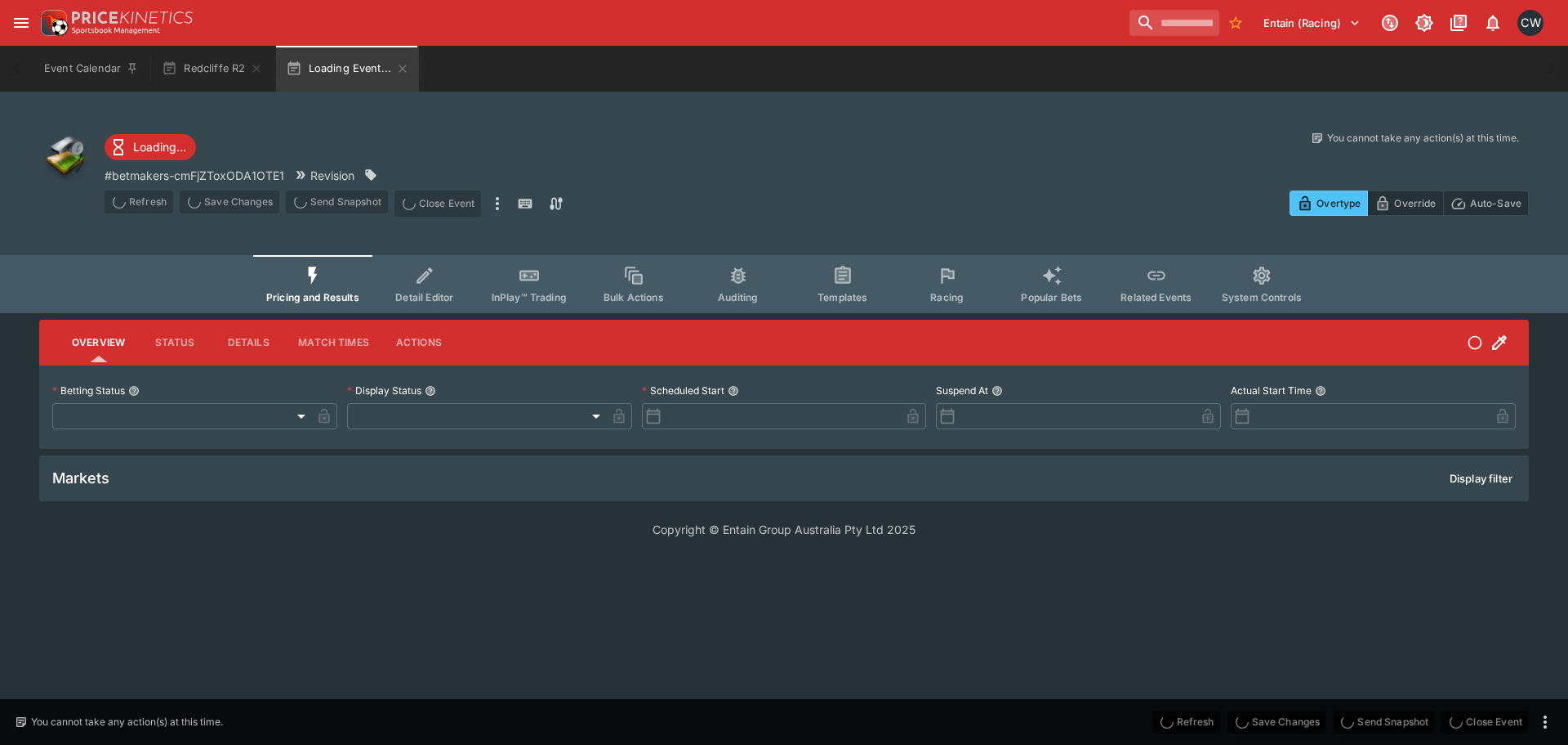
type input "**********"
type input "*******"
type input "**********"
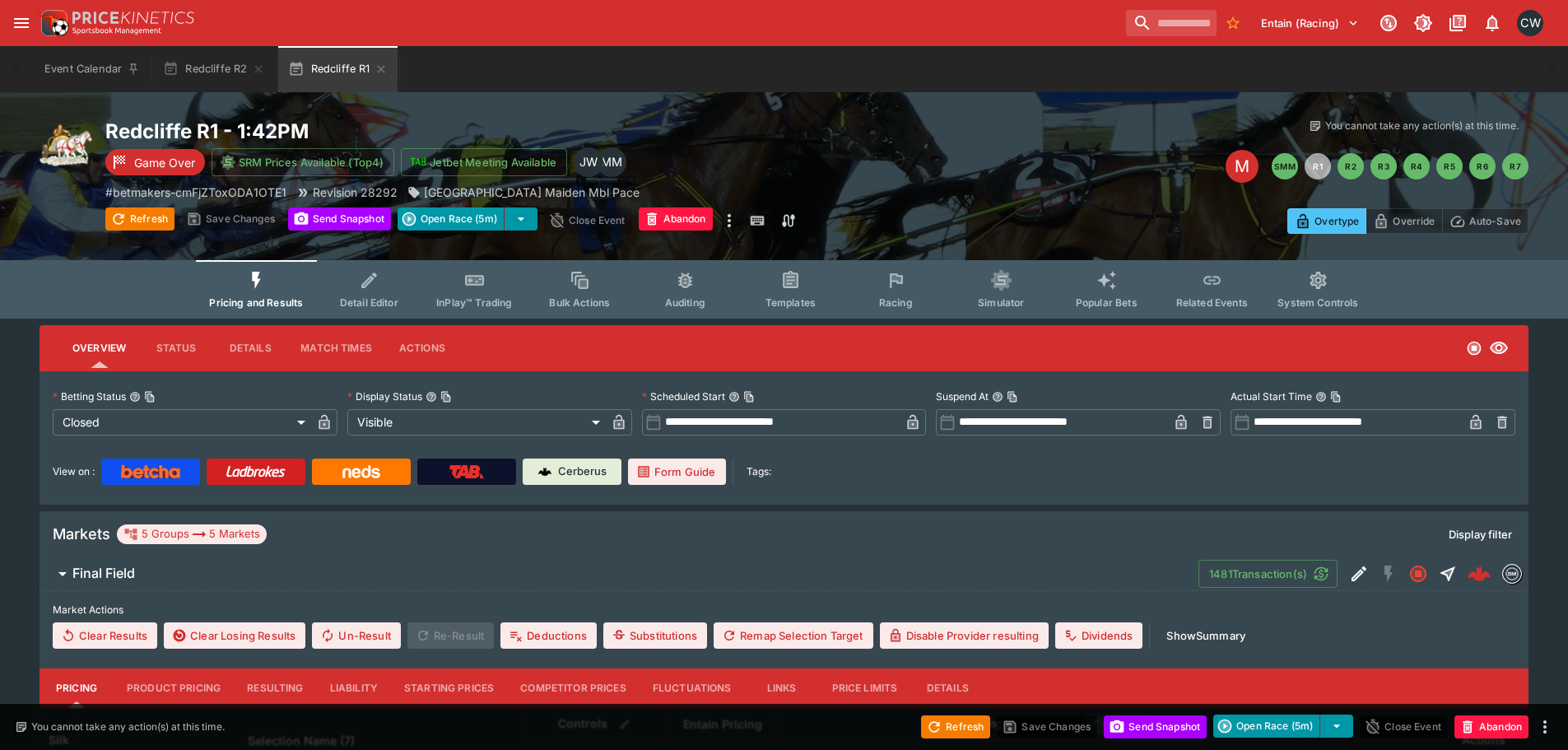
click at [1220, 630] on button "Show Summary" at bounding box center [1206, 635] width 99 height 27
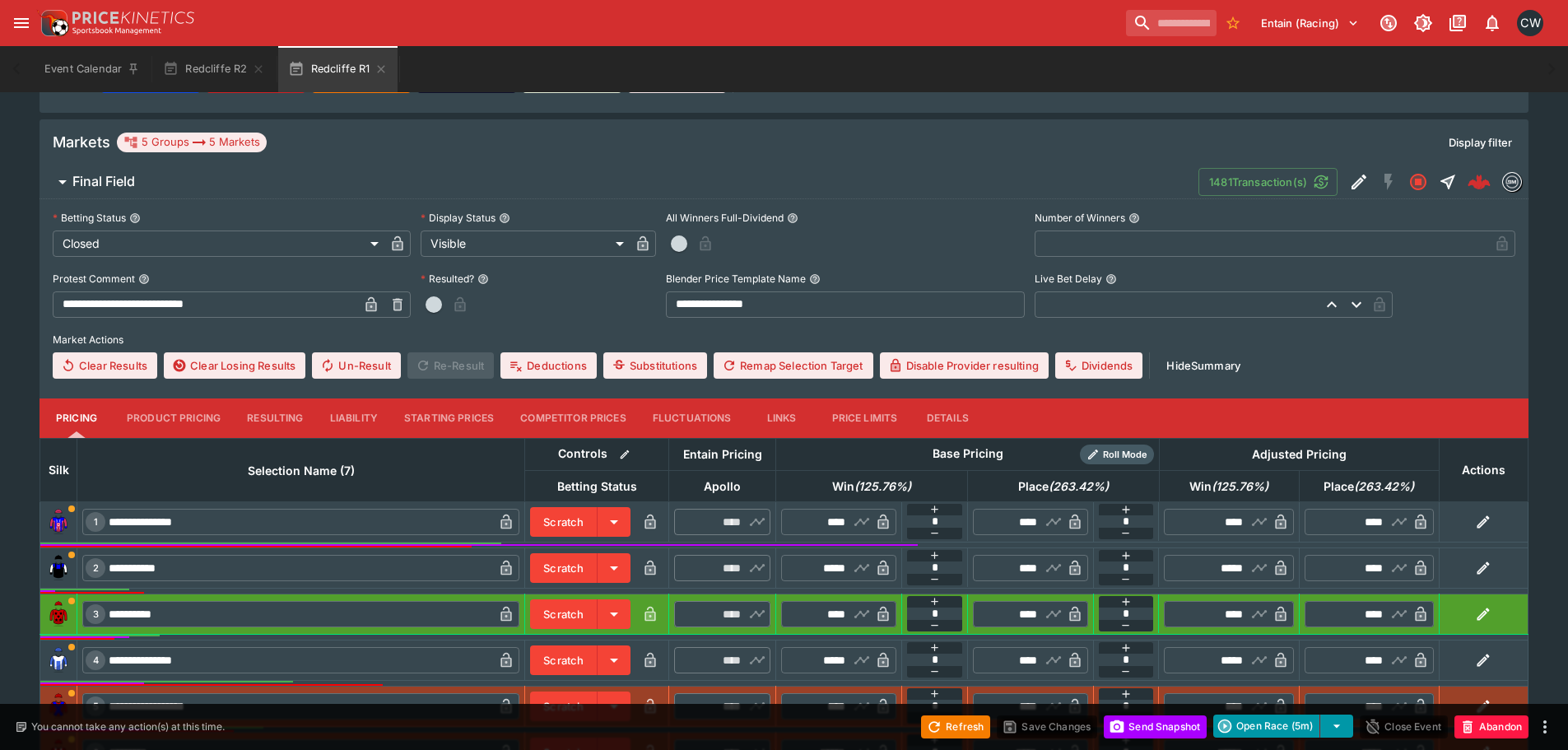
scroll to position [412, 0]
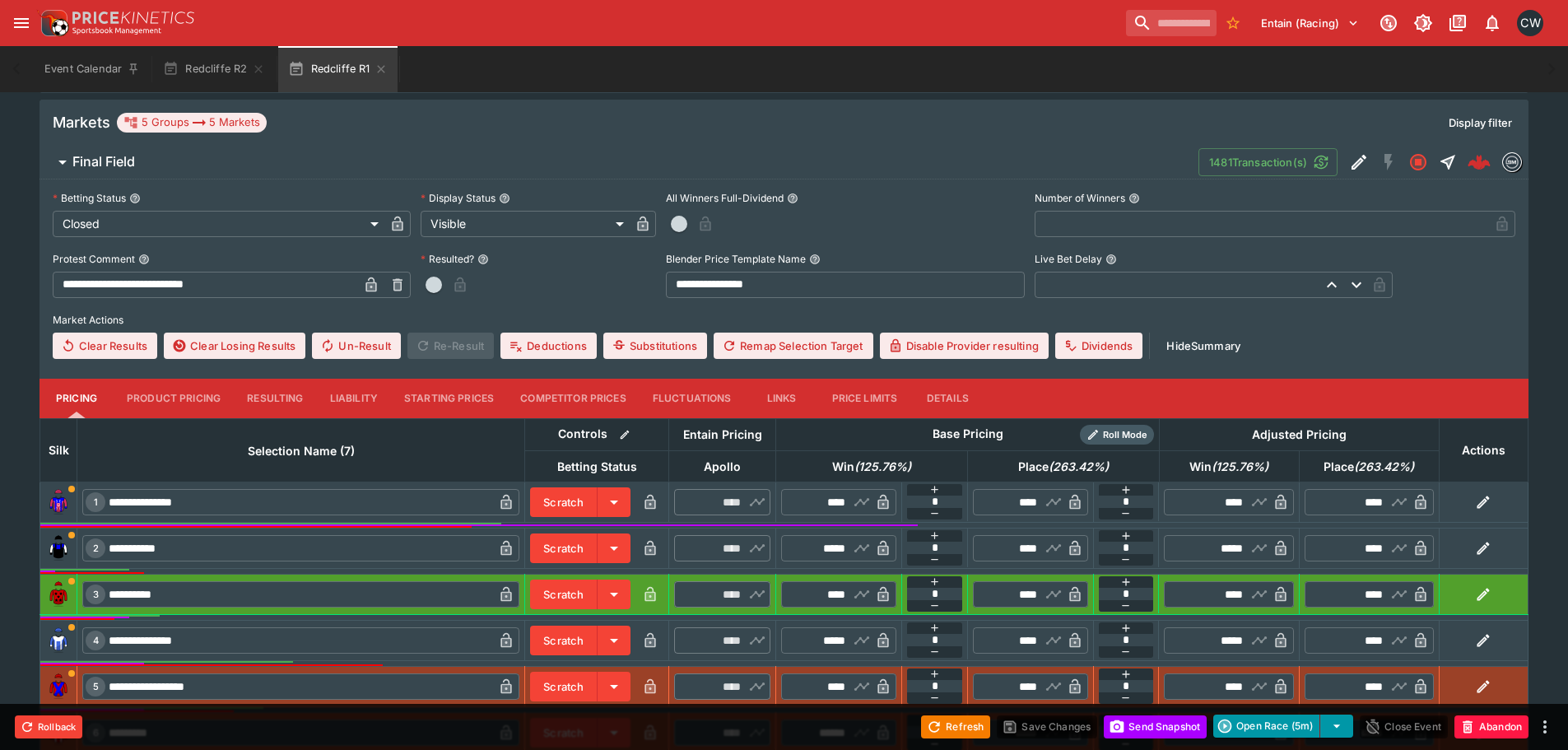
click at [69, 283] on input "**********" at bounding box center [206, 284] width 306 height 27
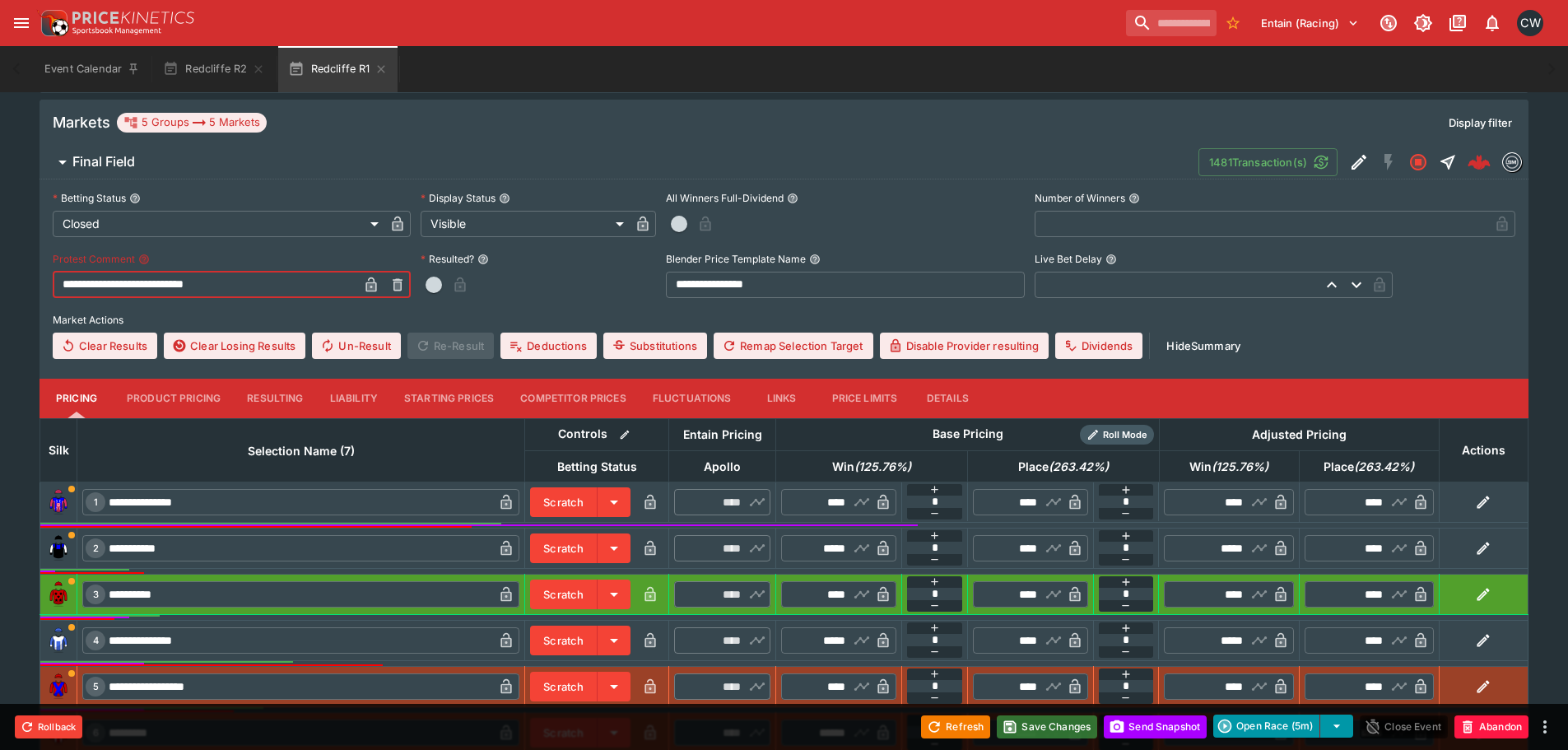
click at [1063, 718] on button "Save Changes" at bounding box center [1047, 726] width 101 height 23
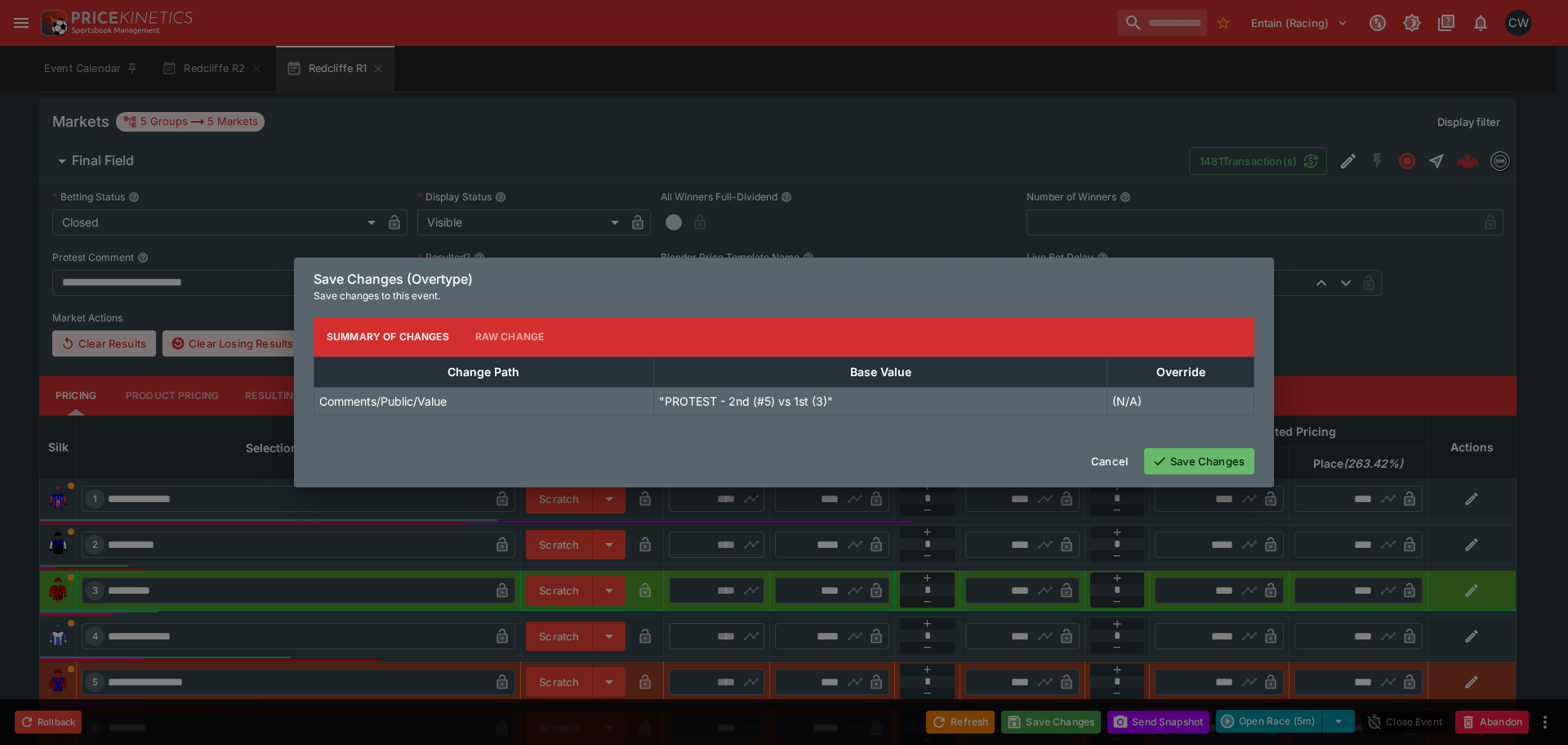
click at [1167, 462] on button "Save Changes" at bounding box center [1200, 461] width 110 height 26
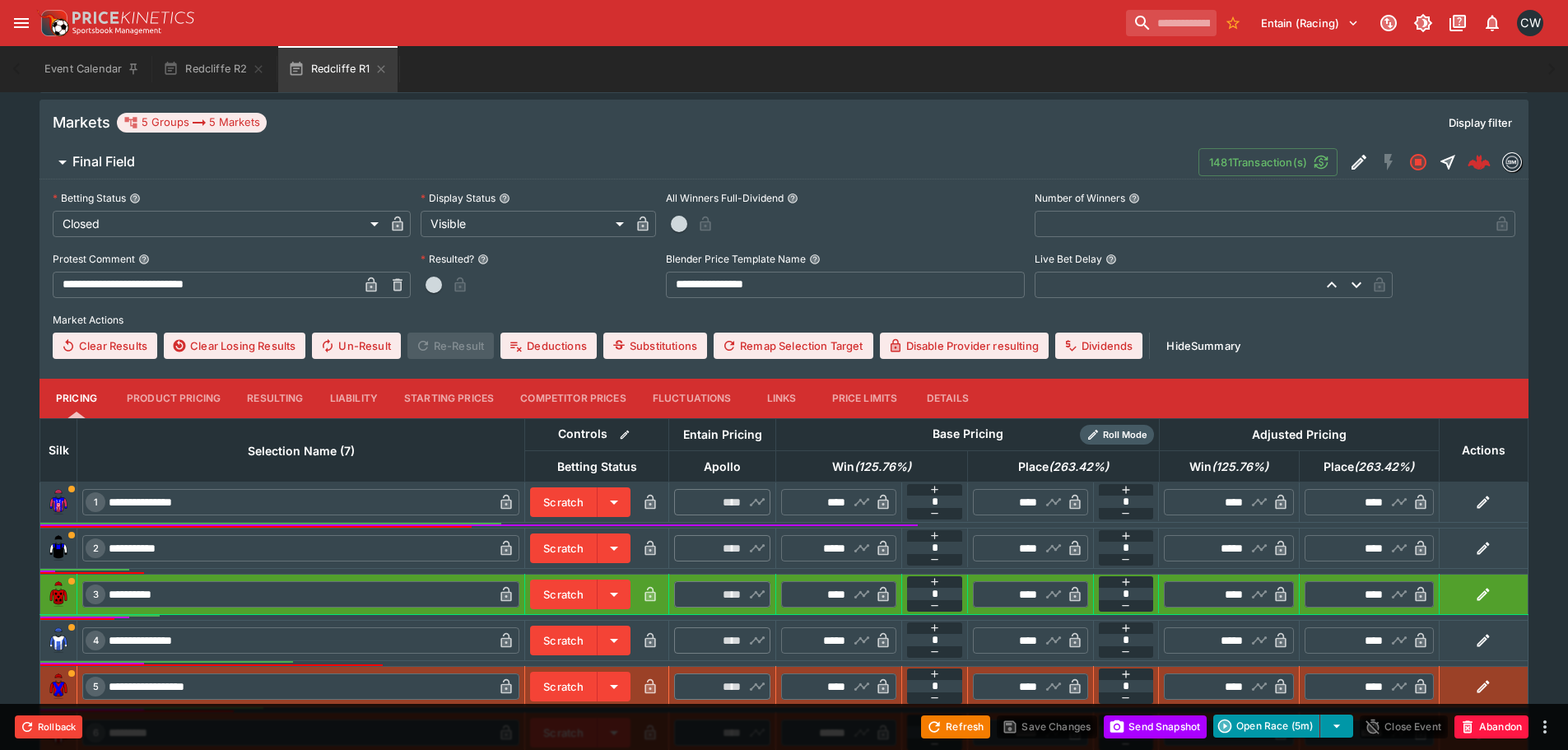
type input "**********"
click at [380, 72] on icon "button" at bounding box center [381, 69] width 13 height 13
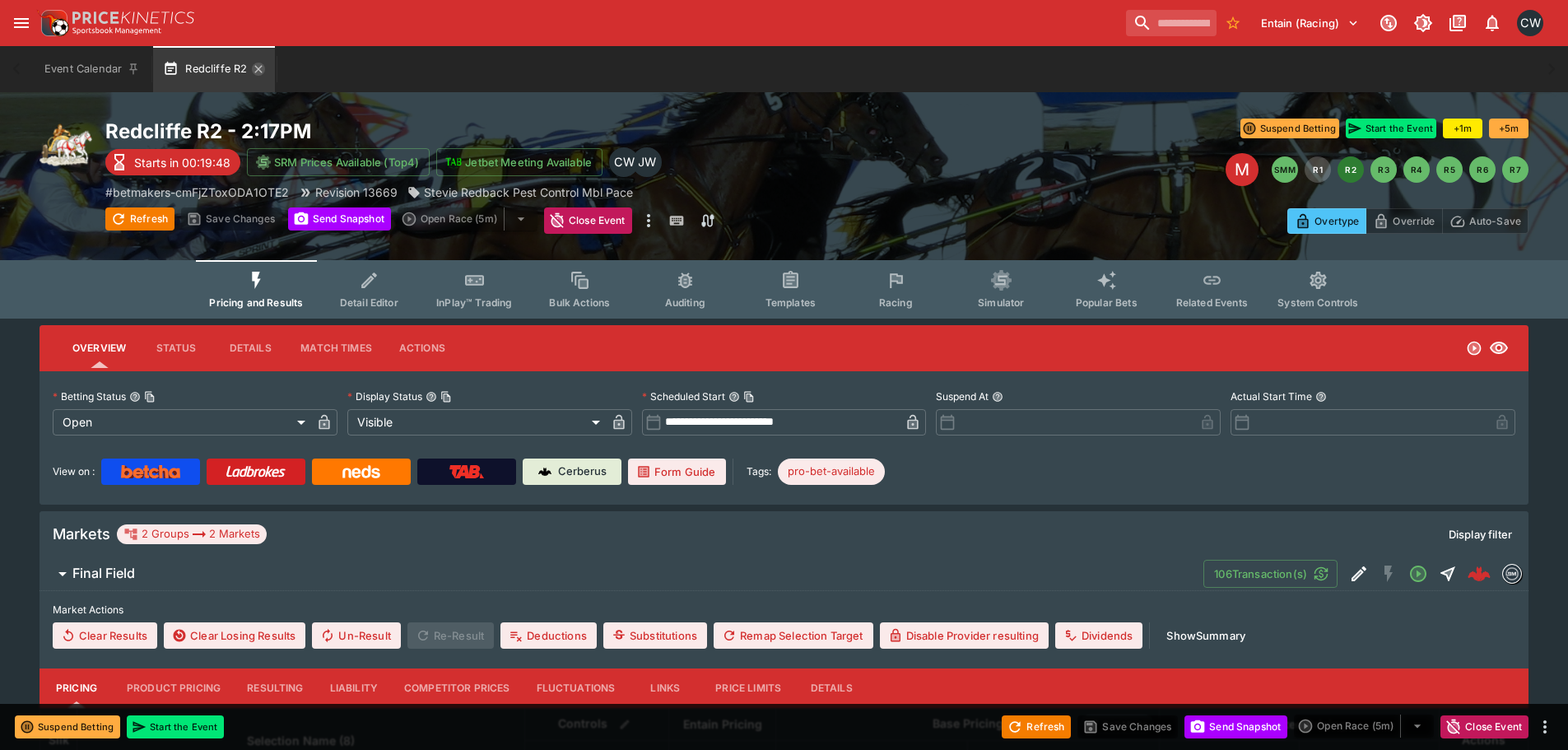
click at [260, 72] on icon "button" at bounding box center [259, 69] width 7 height 7
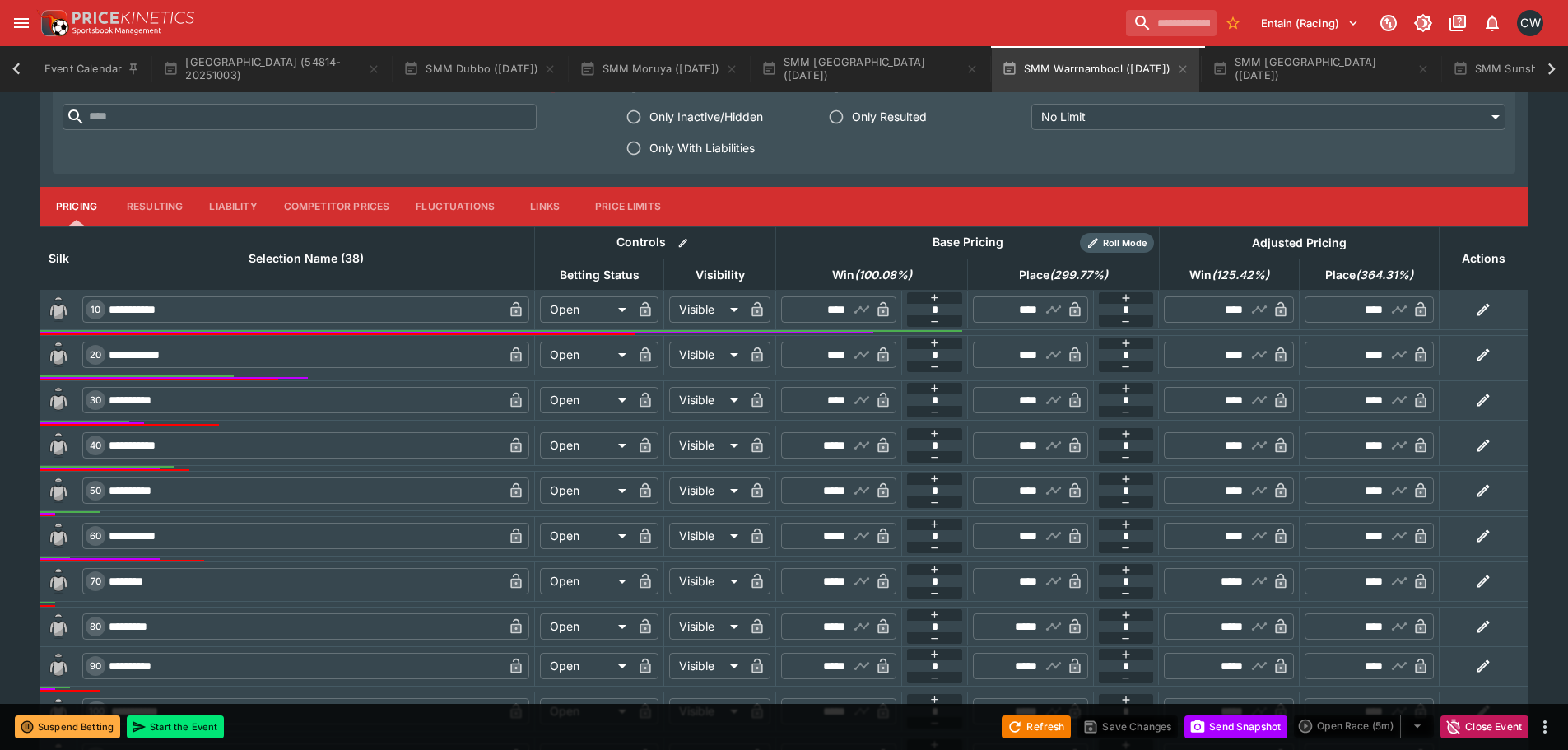
scroll to position [0, 911]
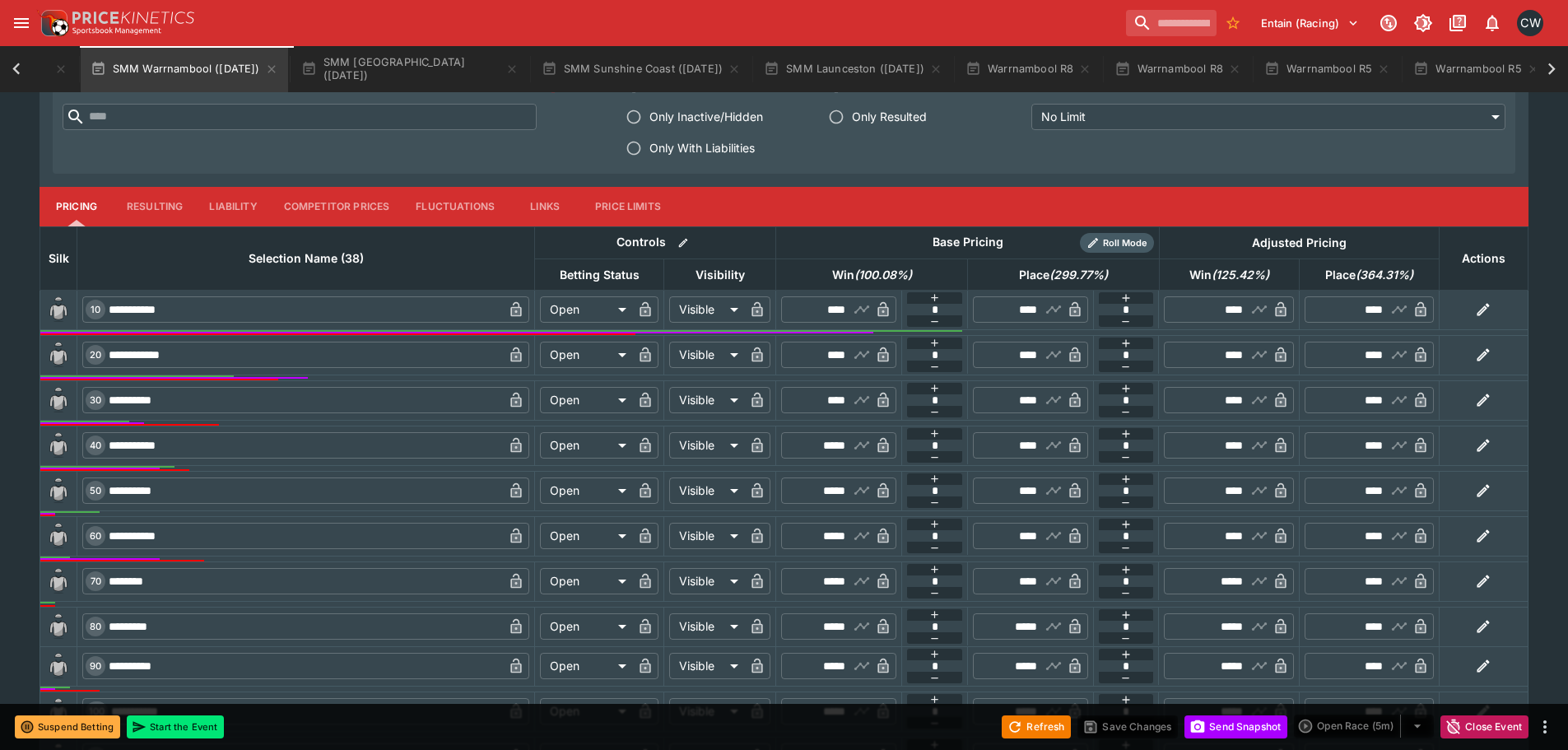
click at [9, 64] on icon at bounding box center [17, 69] width 23 height 23
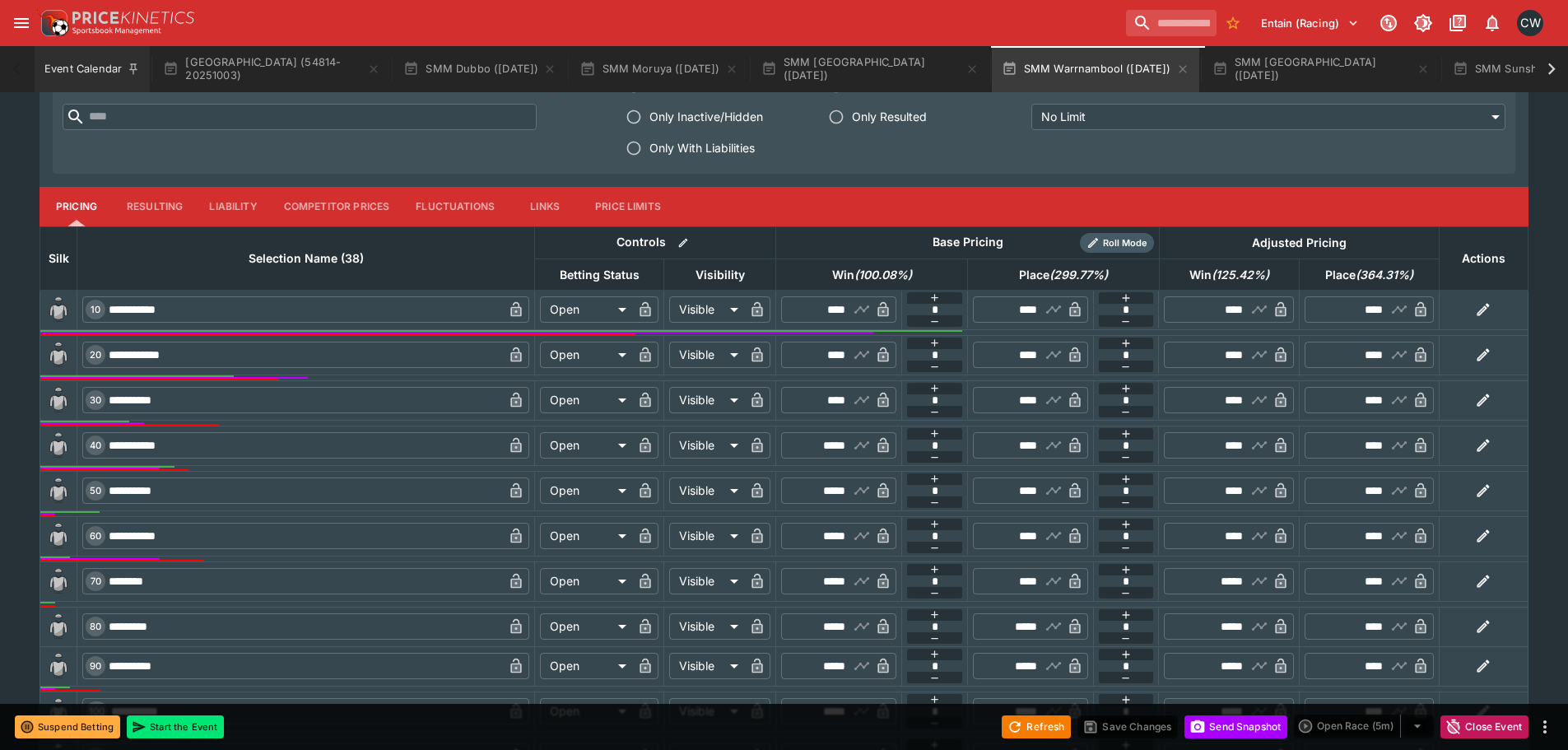
click at [92, 64] on button "Event Calendar" at bounding box center [92, 69] width 115 height 46
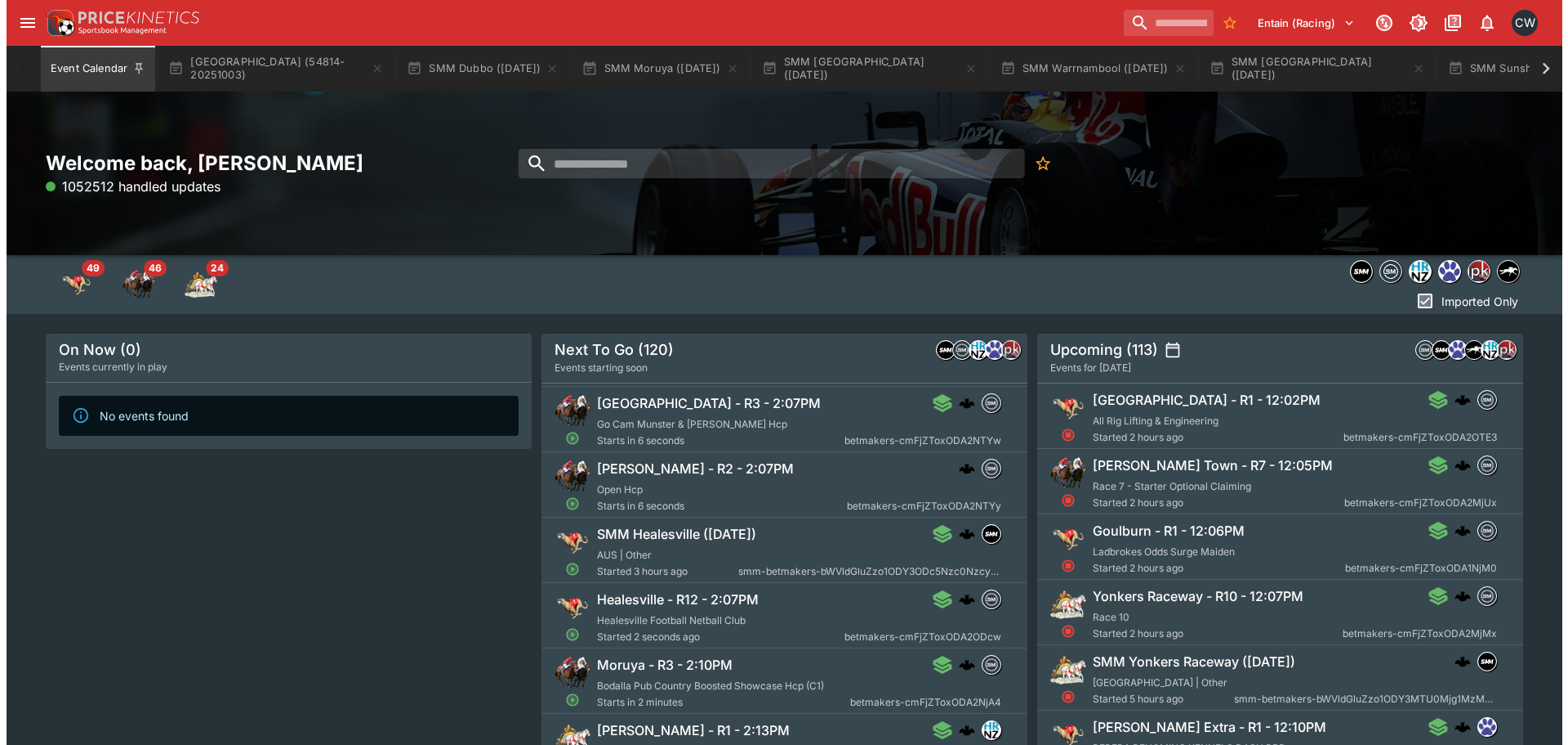
scroll to position [245, 0]
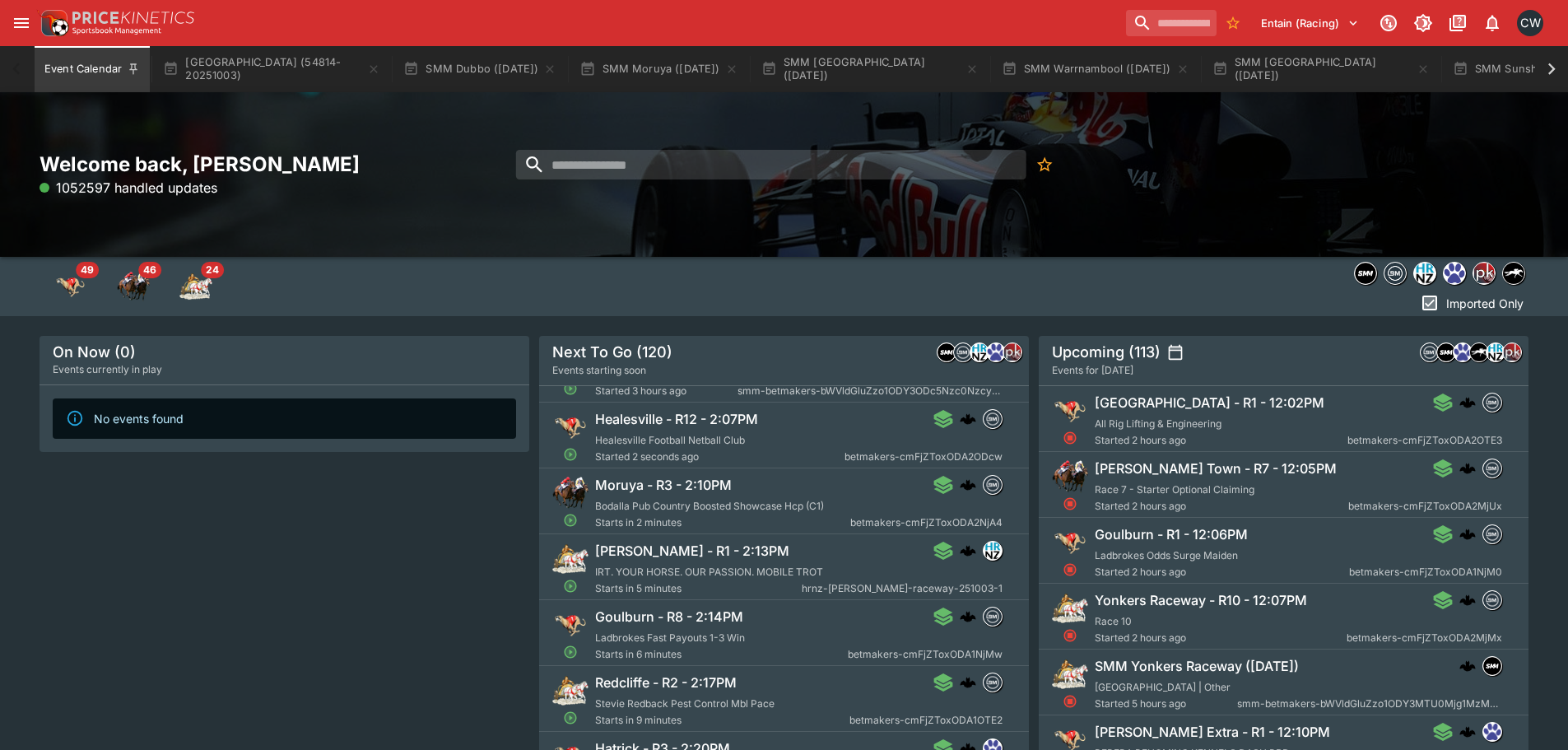
click at [737, 709] on div "Redcliffe - R2 - 2:17PM Stevie Redback Pest Control Mbl Pace Starts in 9 minute…" at bounding box center [798, 700] width 407 height 56
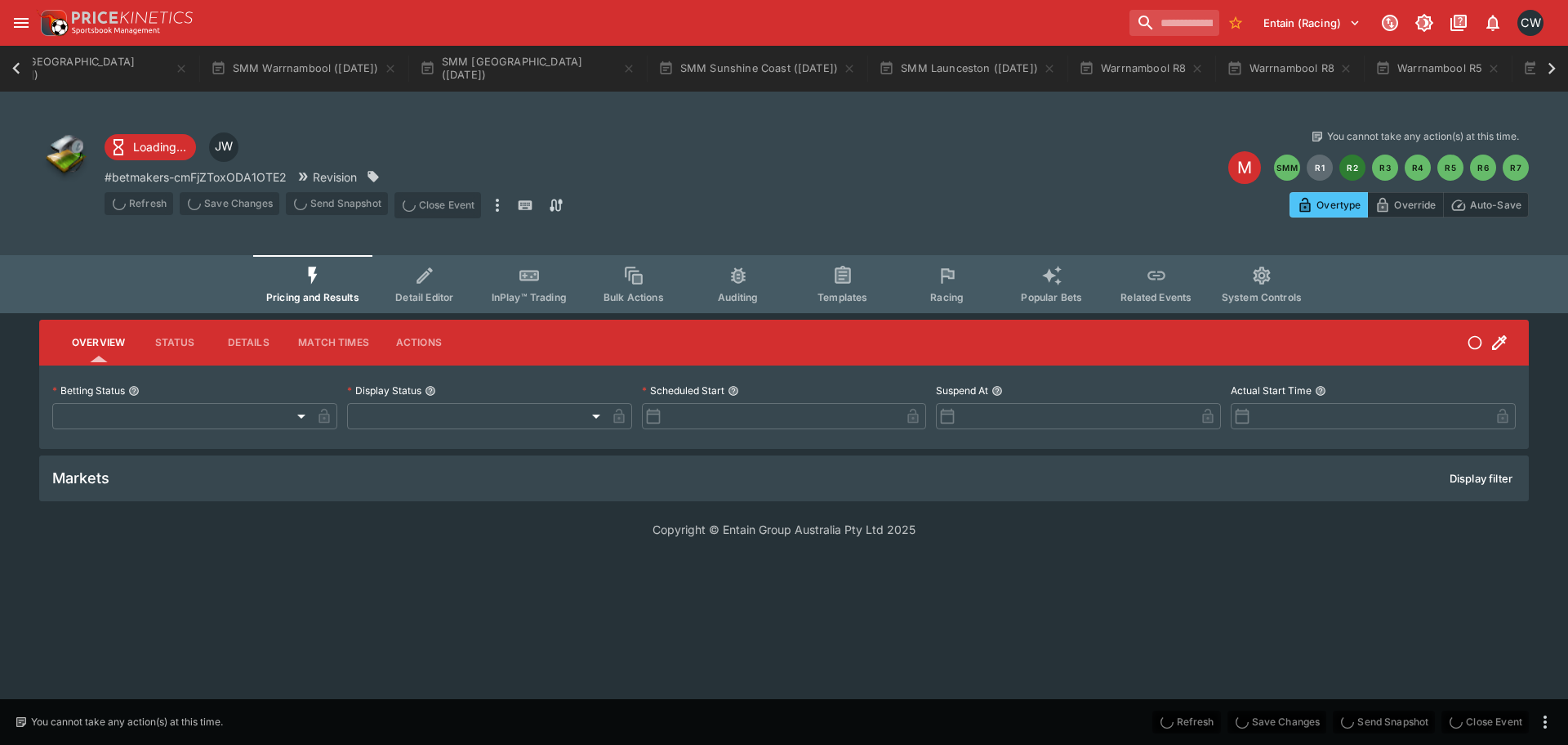
type input "**********"
type input "*******"
type input "**********"
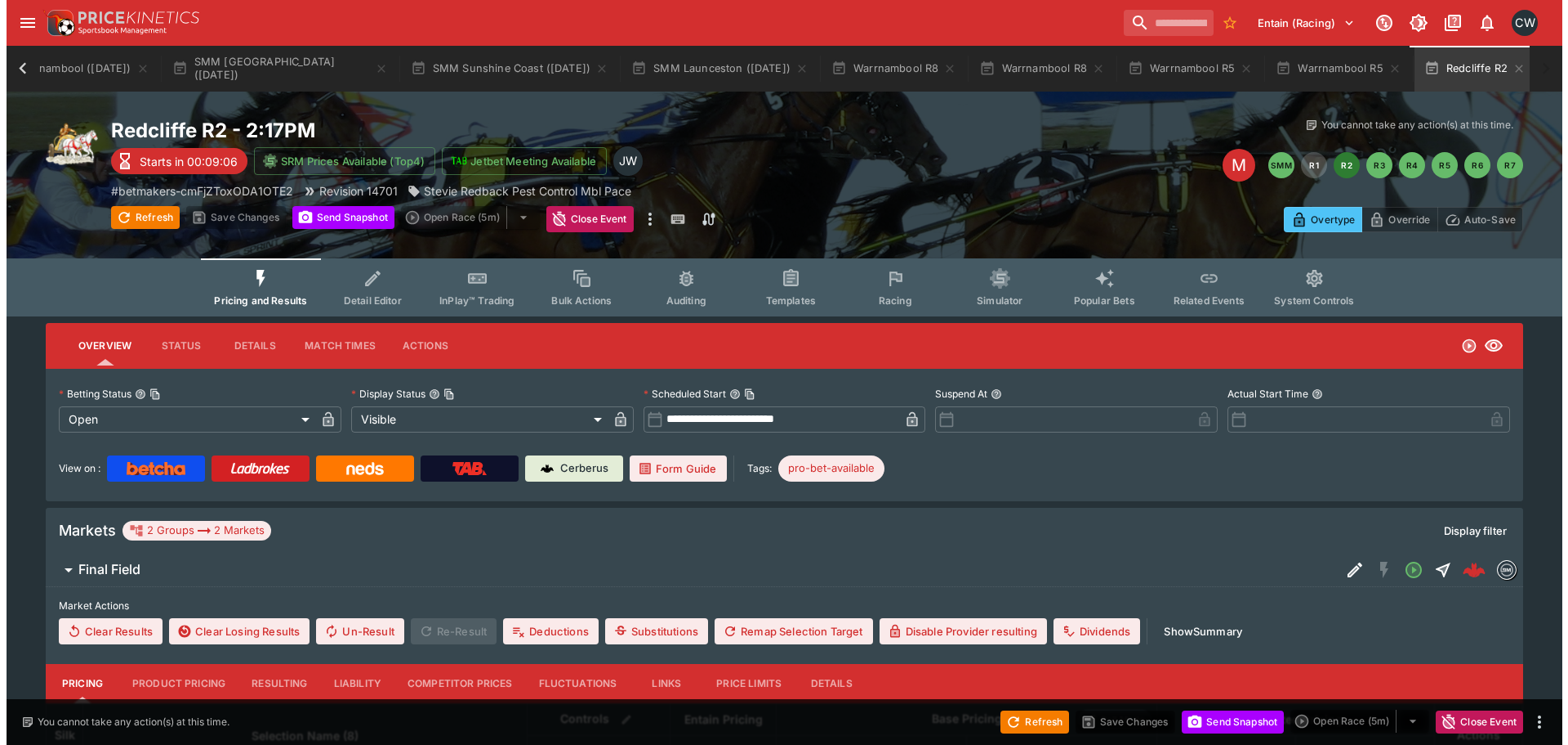
scroll to position [0, 1038]
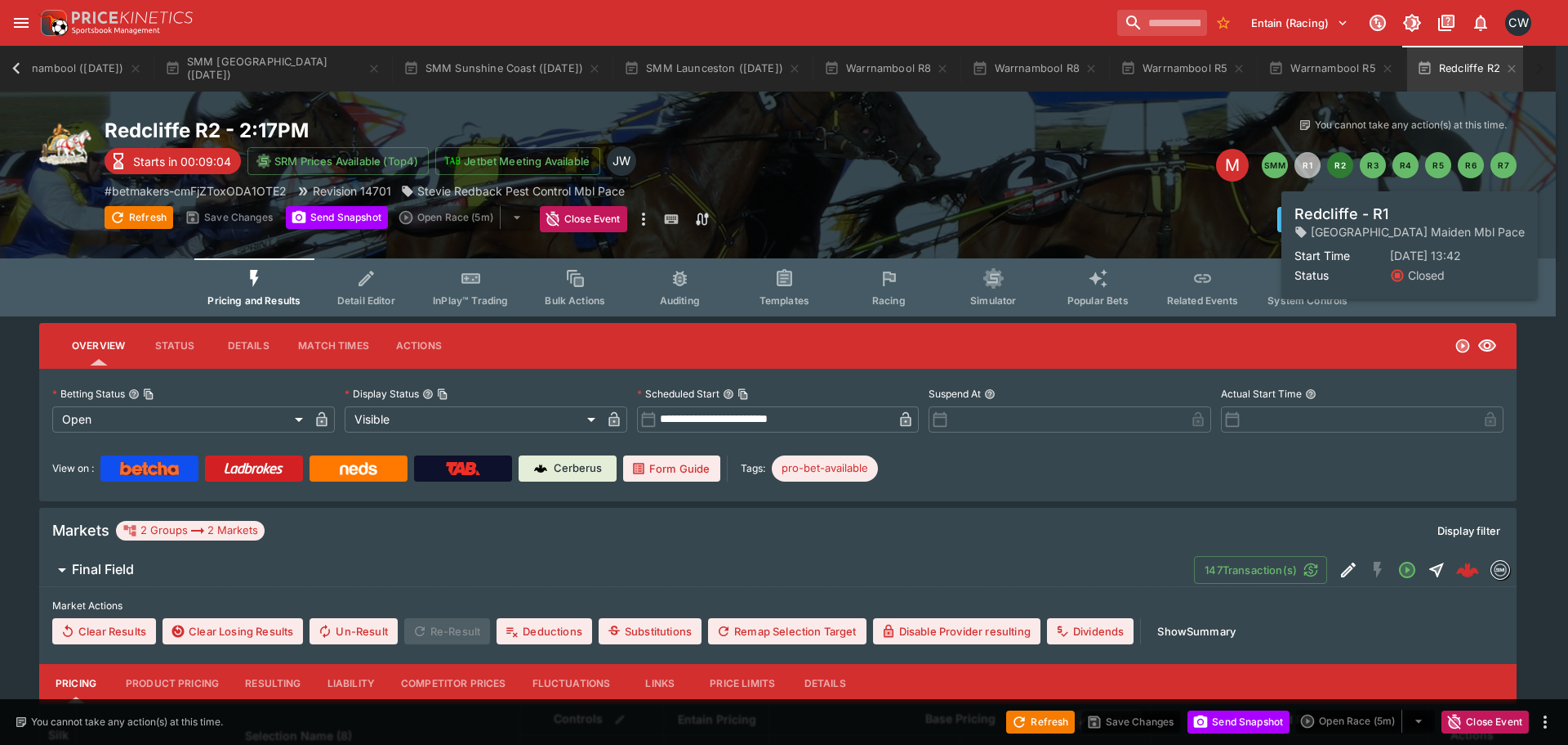
click at [1311, 173] on button "R1" at bounding box center [1308, 165] width 26 height 26
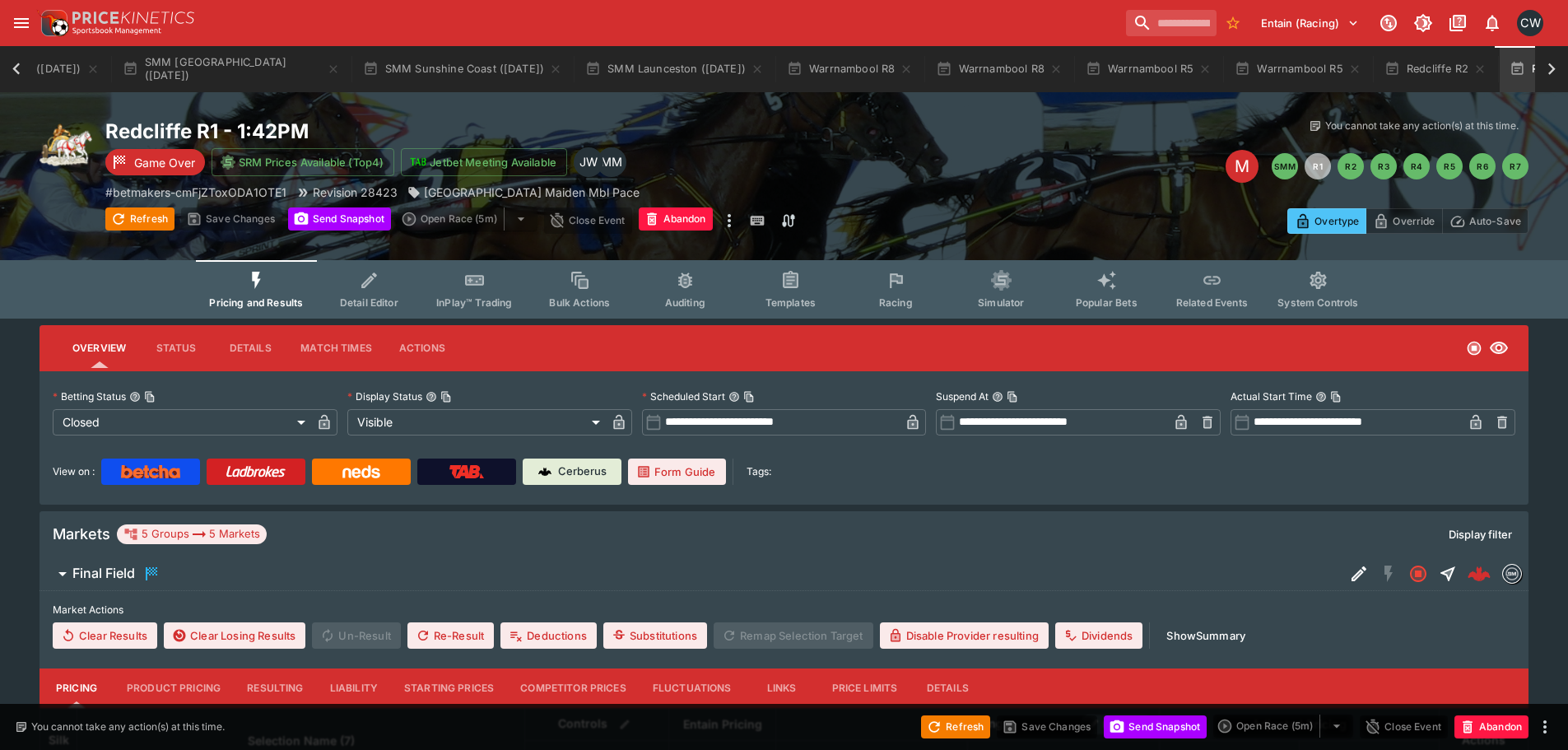
scroll to position [0, 1169]
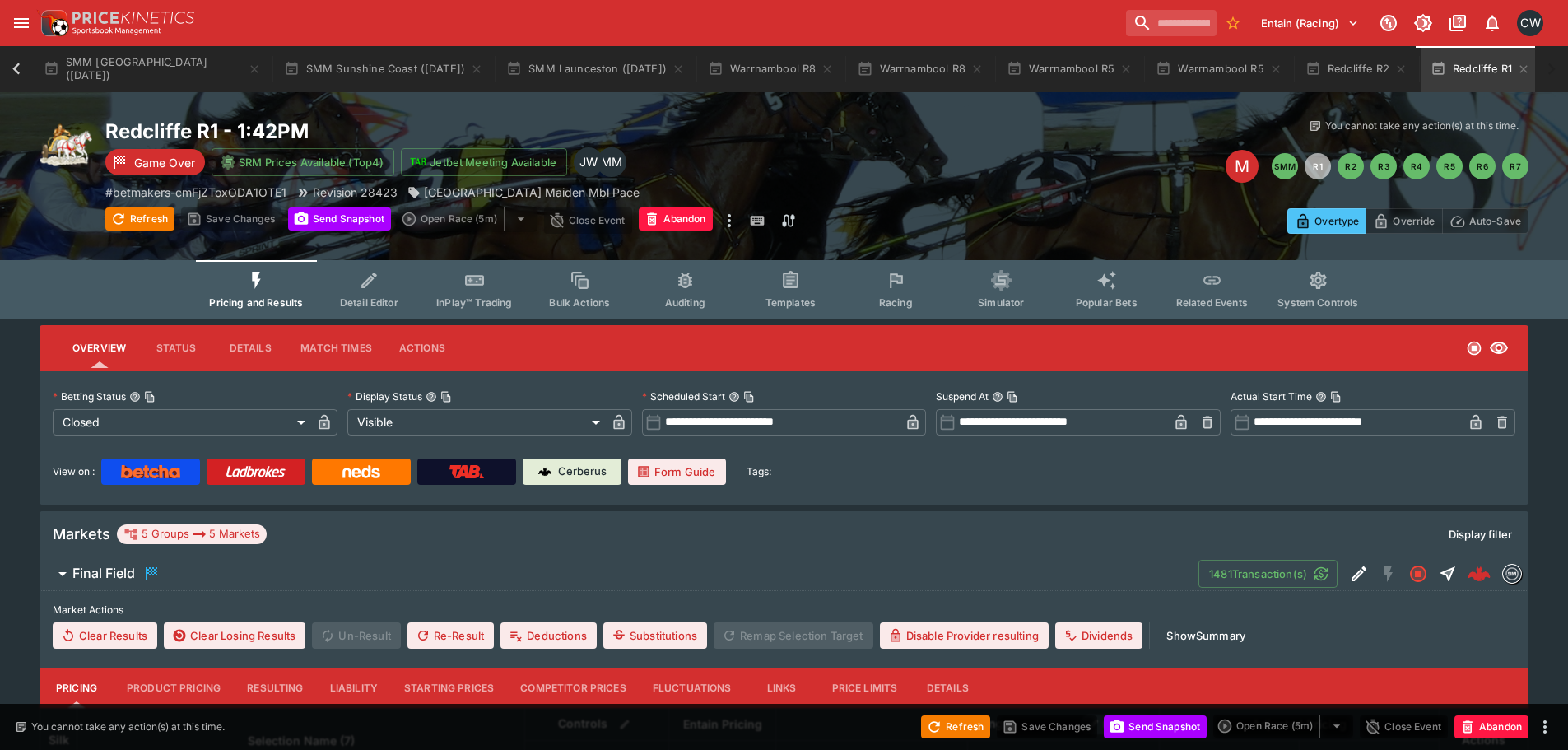
click at [1183, 640] on button "Show Summary" at bounding box center [1206, 635] width 99 height 27
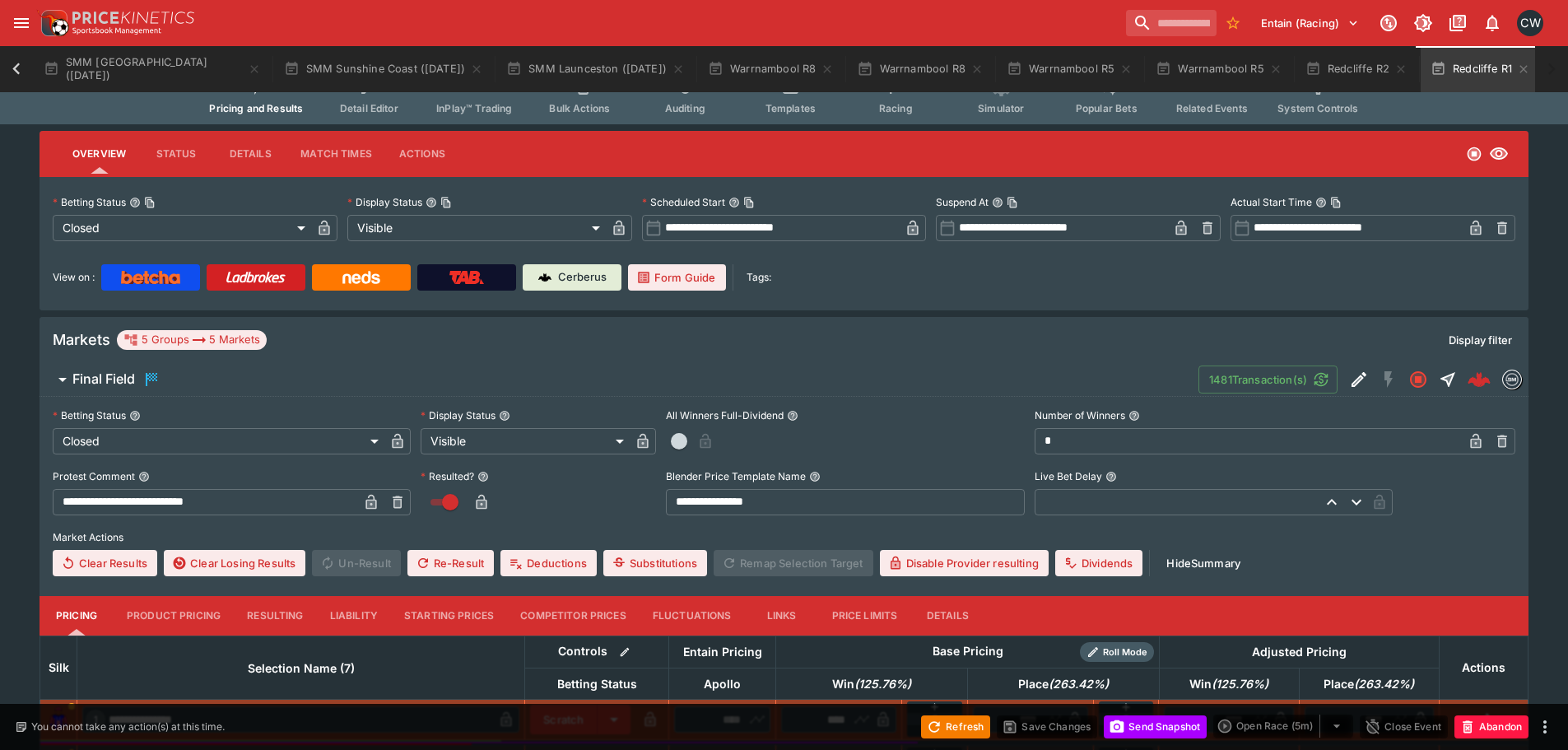
scroll to position [412, 0]
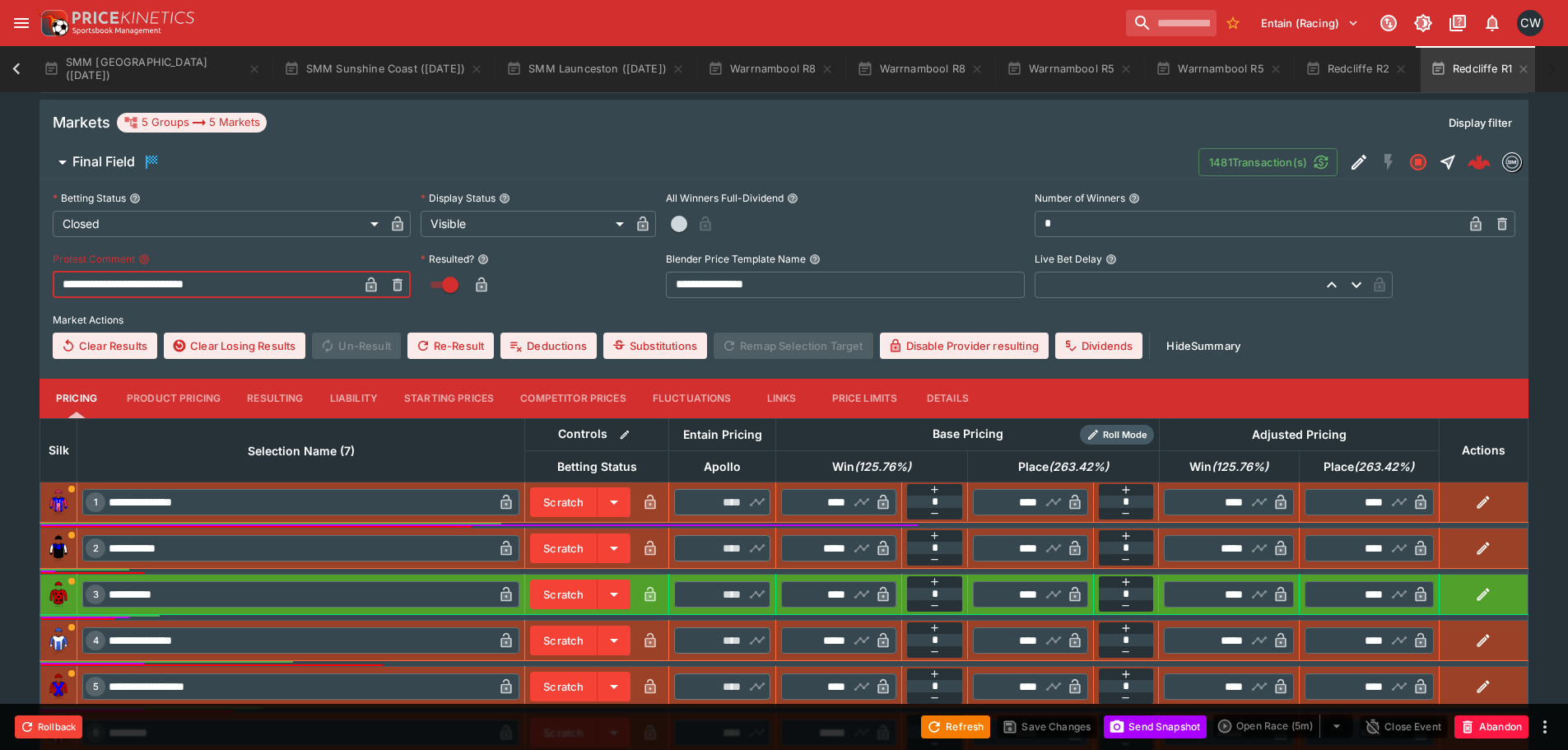
click at [86, 283] on input "**********" at bounding box center [206, 284] width 306 height 27
click at [1077, 726] on button "Save Changes" at bounding box center [1047, 726] width 101 height 23
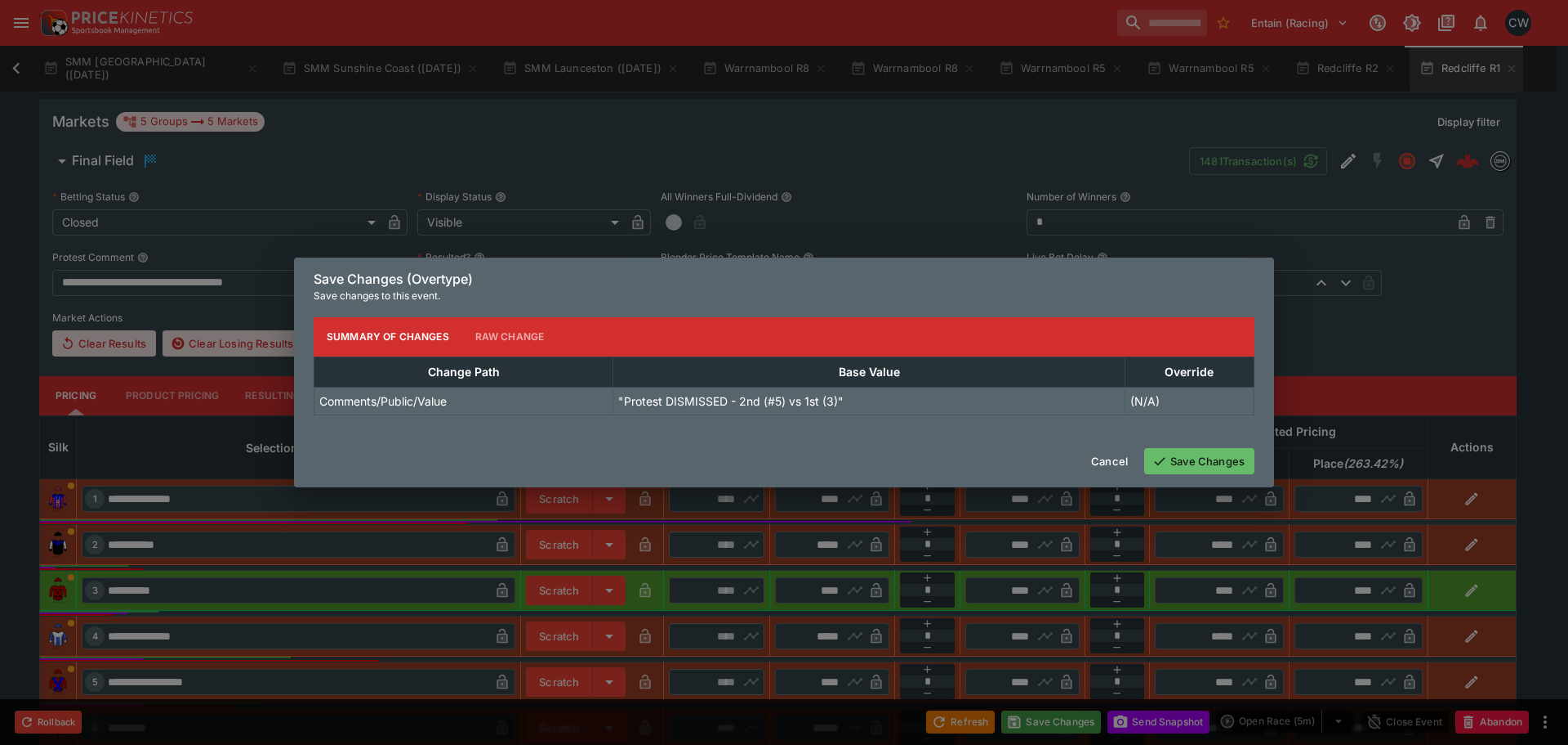
click at [1183, 456] on button "Save Changes" at bounding box center [1200, 461] width 110 height 26
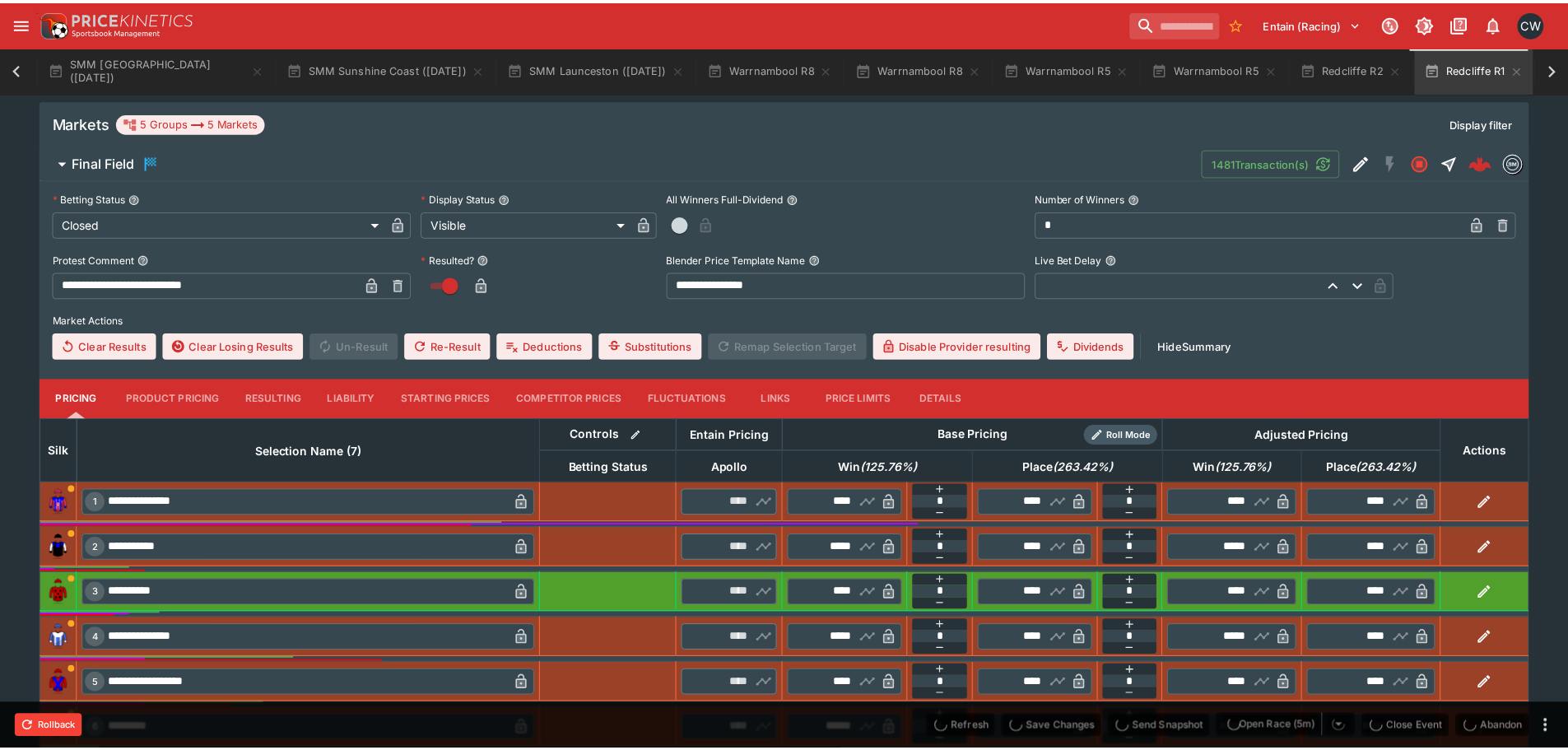
scroll to position [0, 1159]
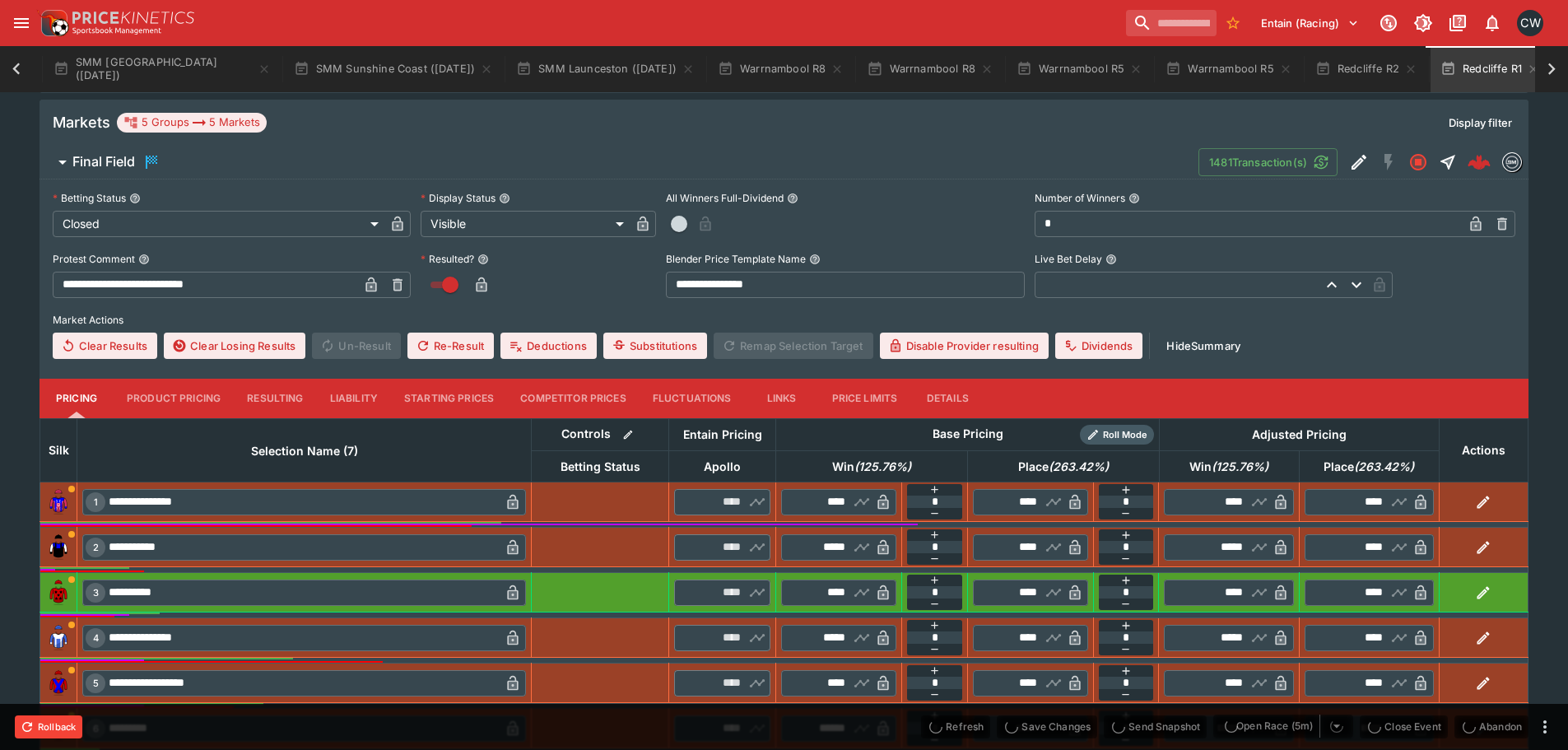
type input "**********"
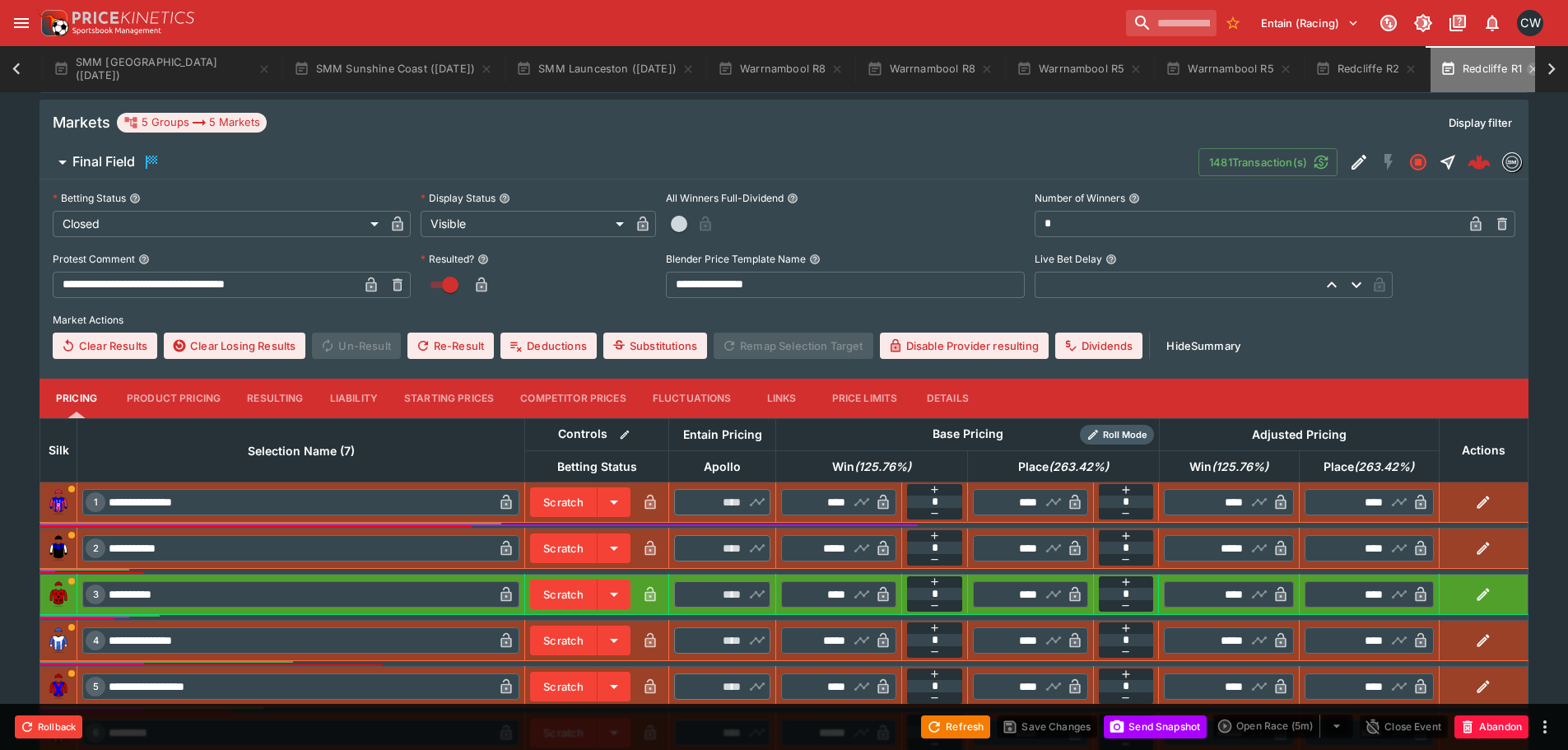
click at [1530, 71] on icon "button" at bounding box center [1534, 69] width 7 height 7
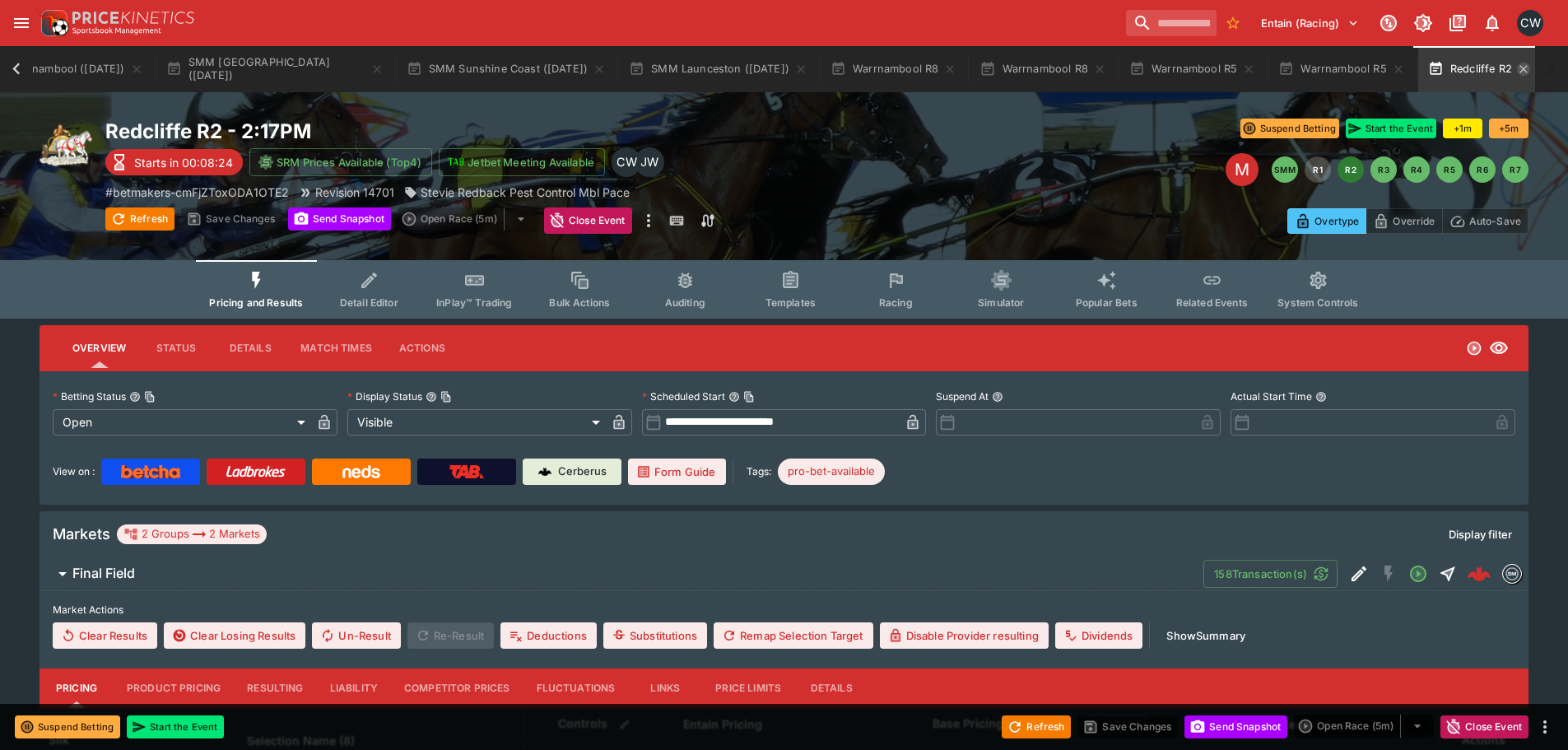
click at [1519, 71] on icon "button" at bounding box center [1523, 69] width 7 height 7
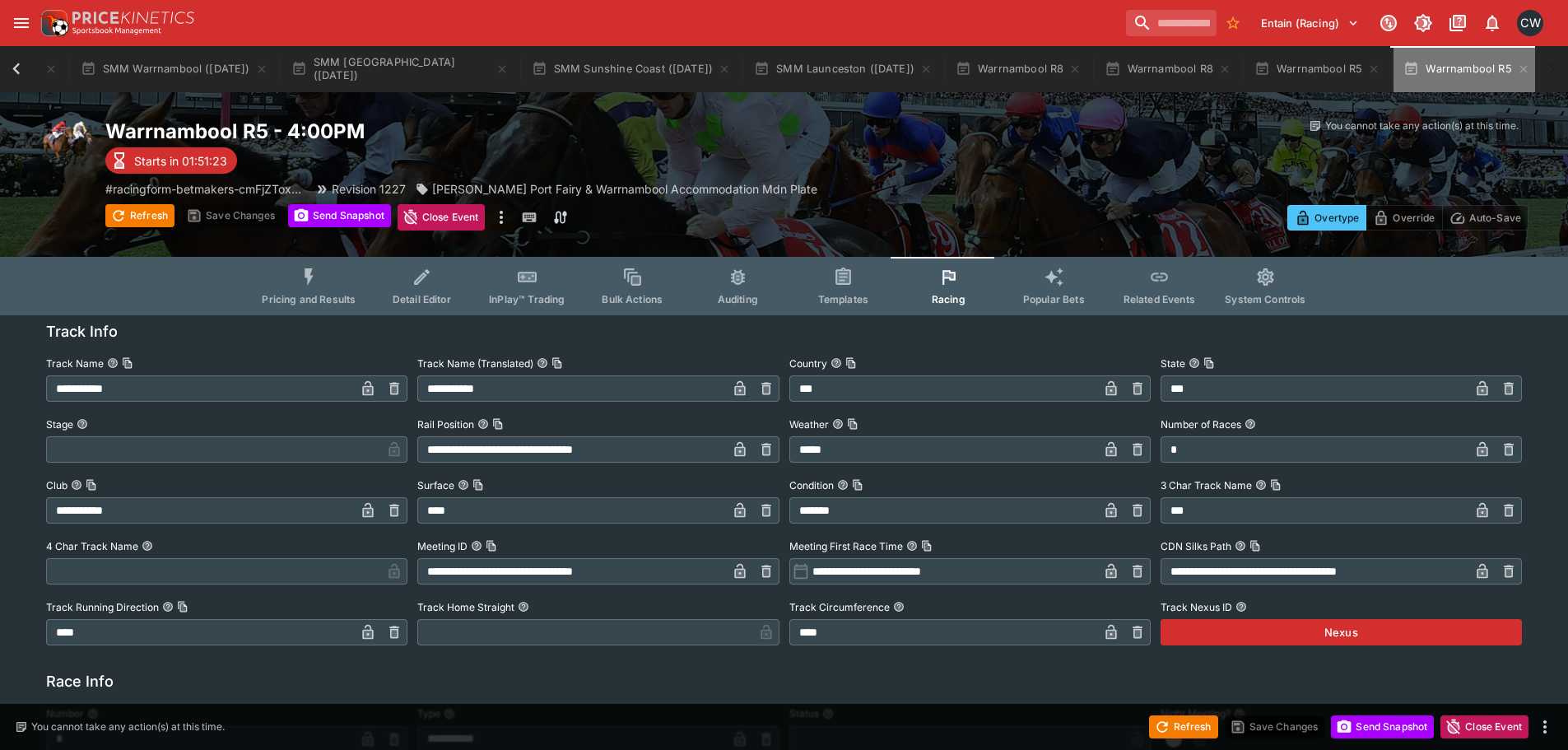
click at [1519, 71] on icon "button" at bounding box center [1524, 69] width 13 height 13
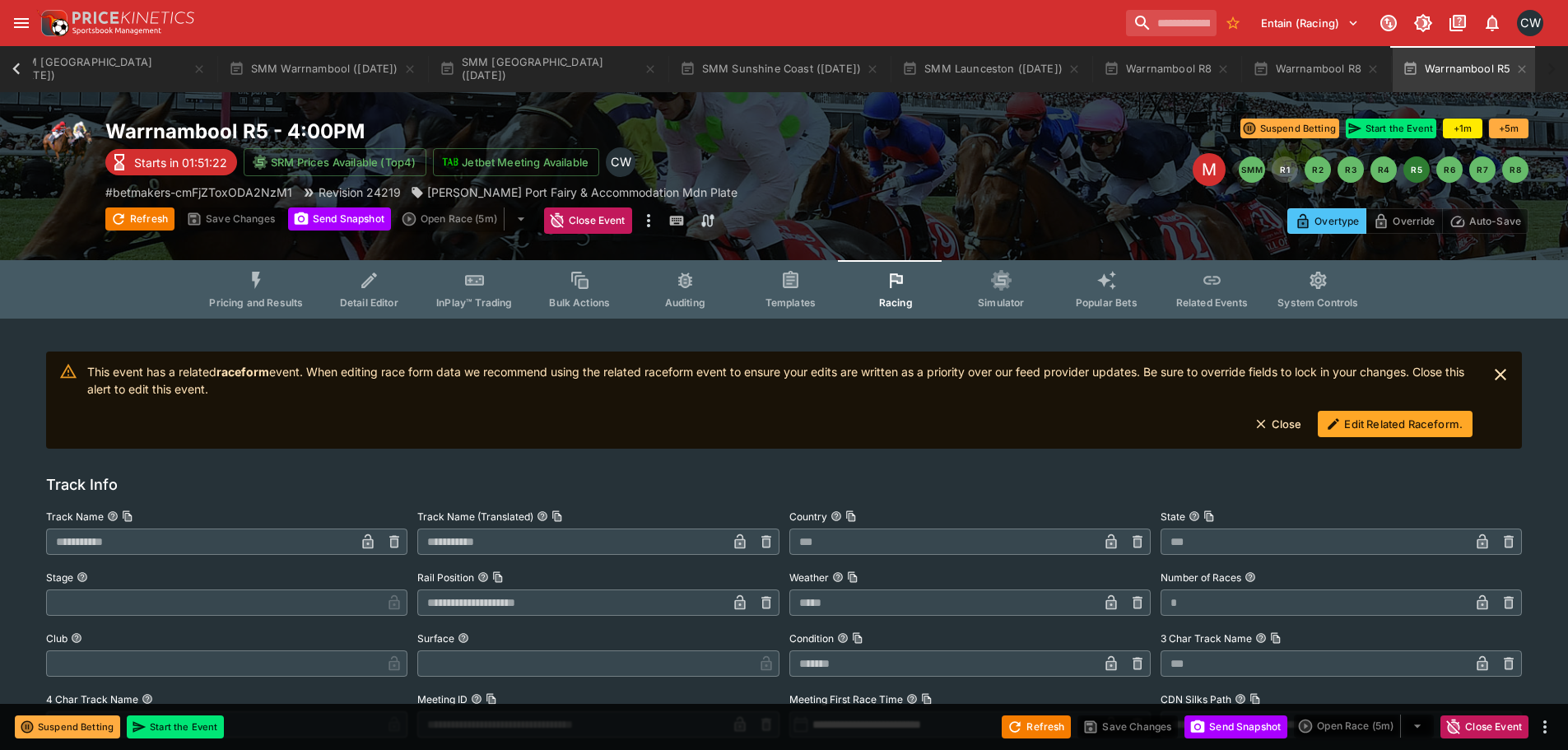
click at [1519, 71] on icon "button" at bounding box center [1522, 69] width 7 height 7
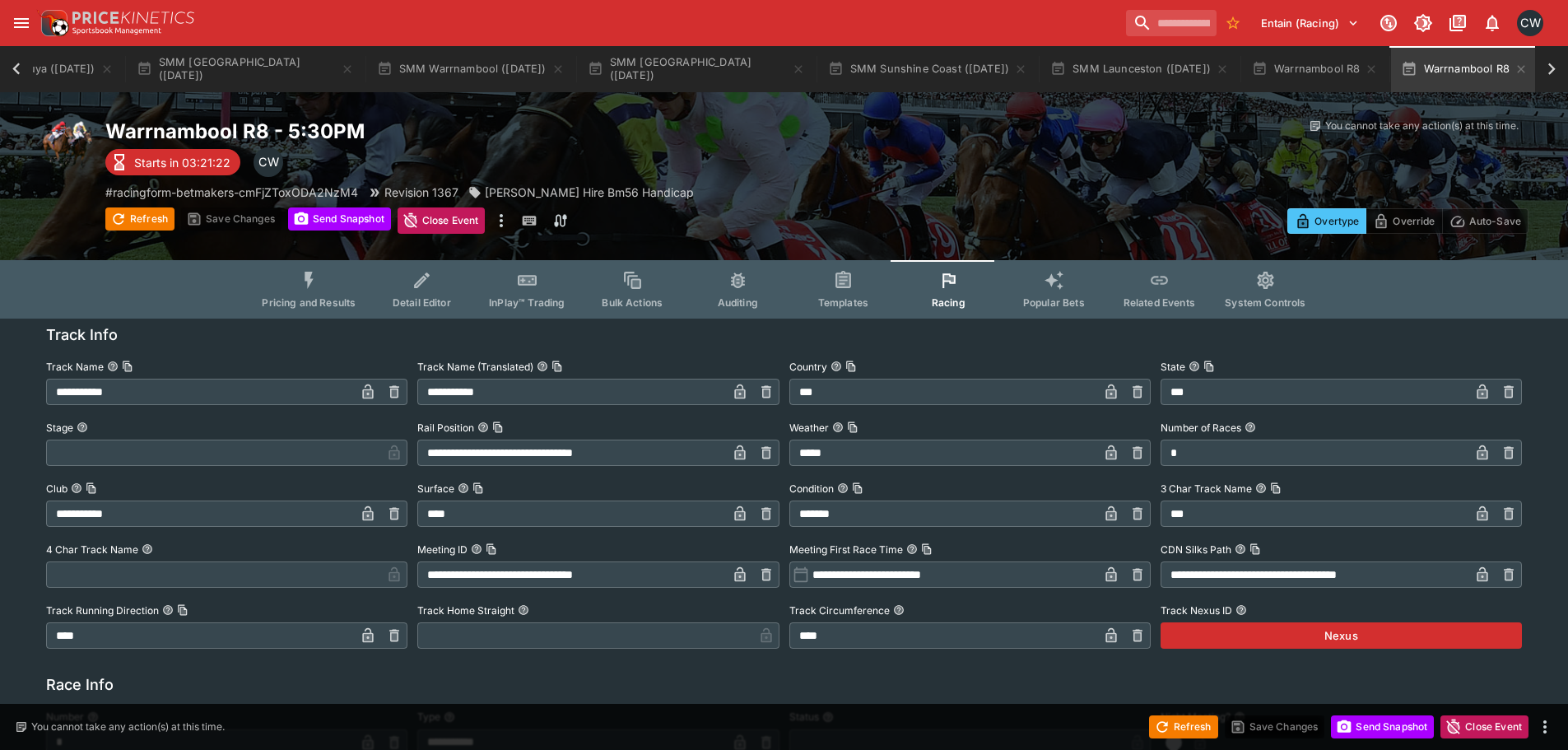
click at [1519, 71] on icon "button" at bounding box center [1521, 69] width 7 height 7
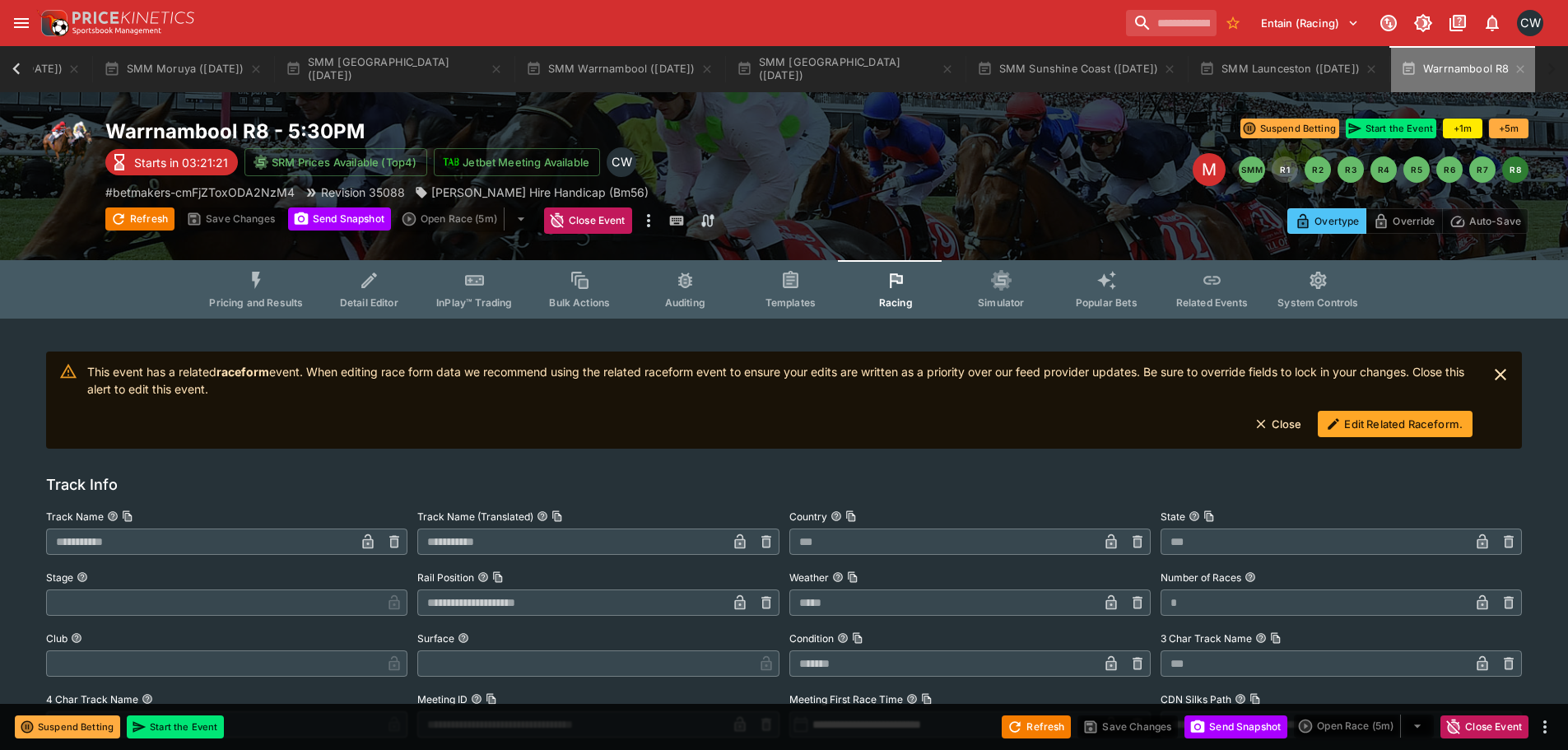
click at [1519, 71] on icon "button" at bounding box center [1520, 69] width 13 height 13
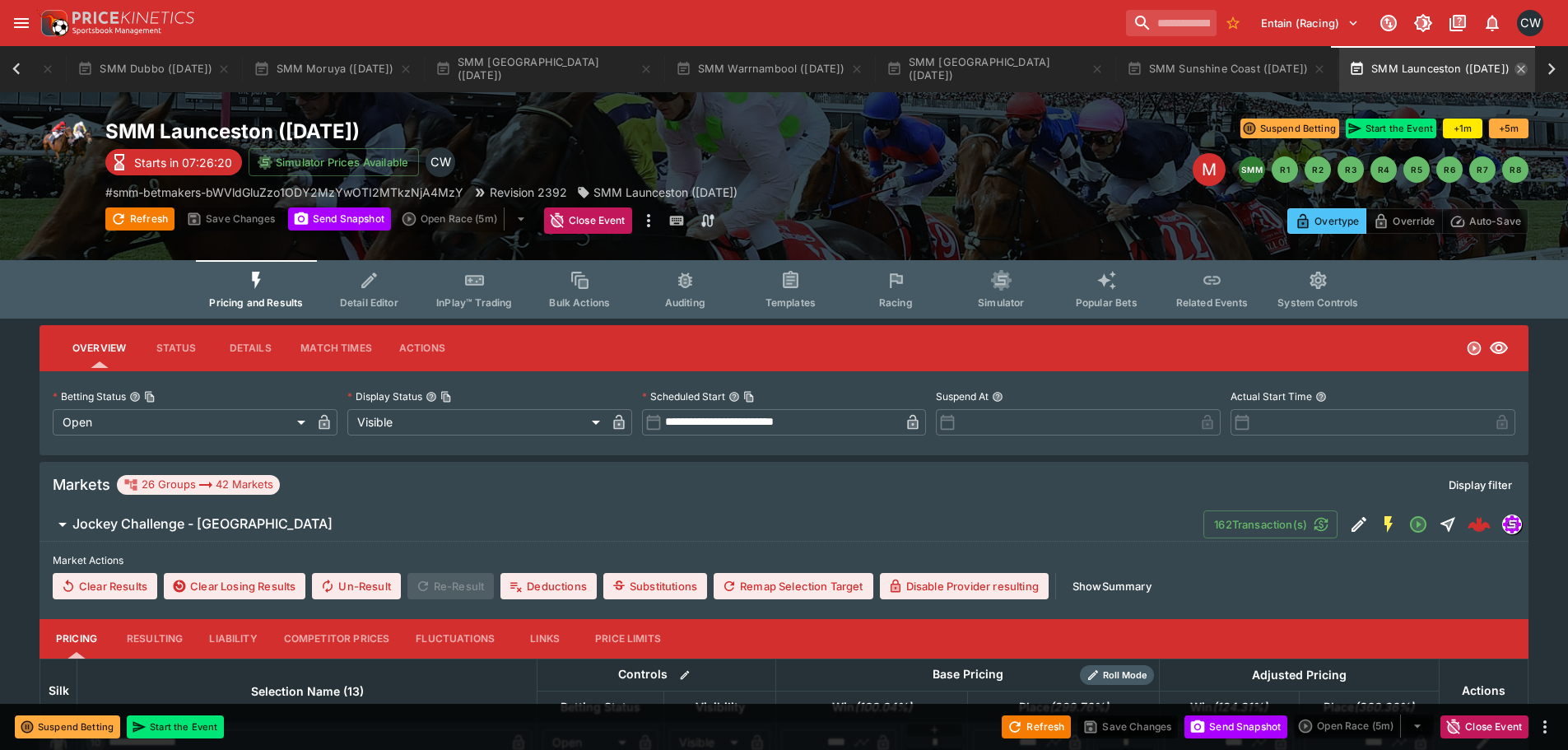
scroll to position [0, 327]
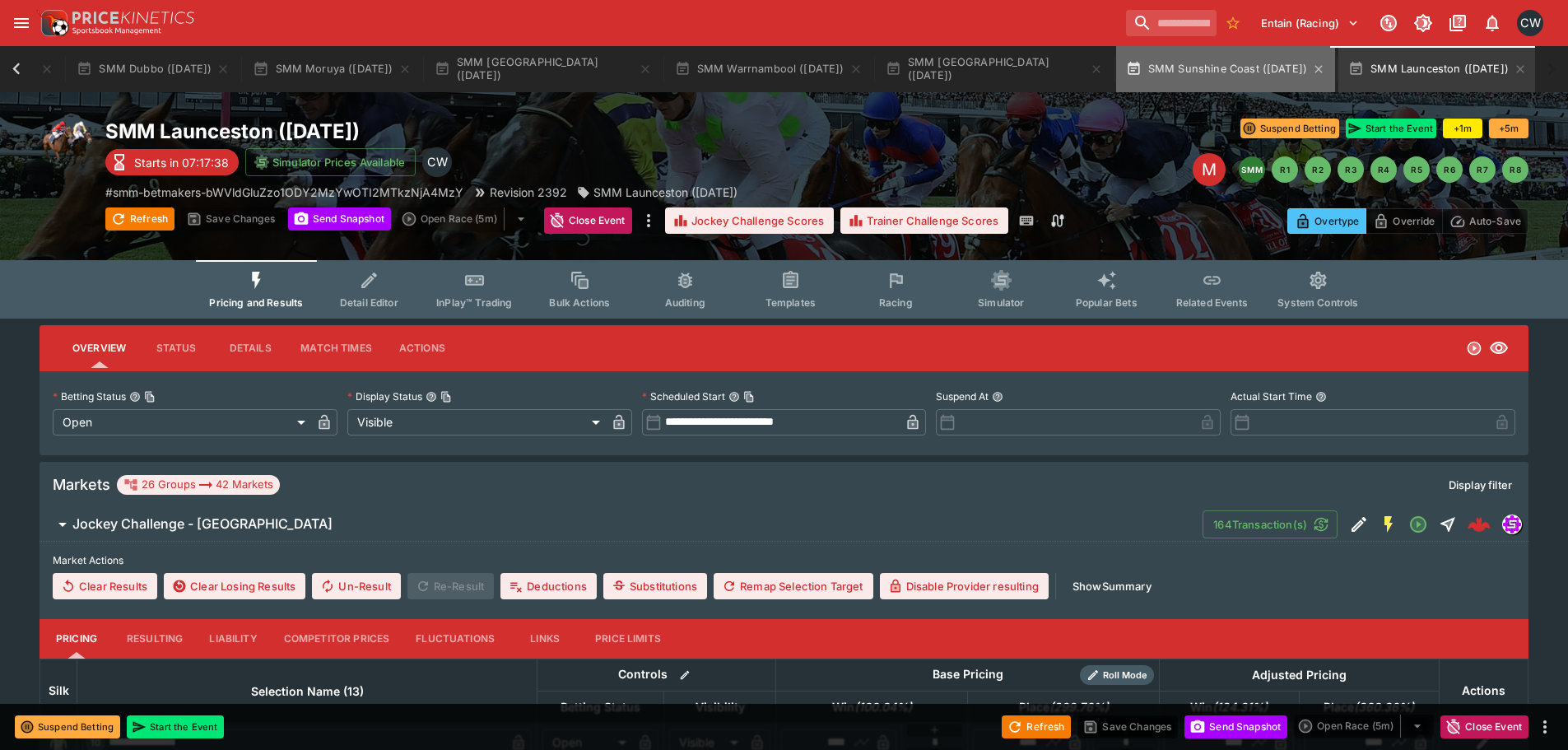
click at [1265, 62] on button "SMM Sunshine Coast (03/10/25)" at bounding box center [1226, 69] width 220 height 46
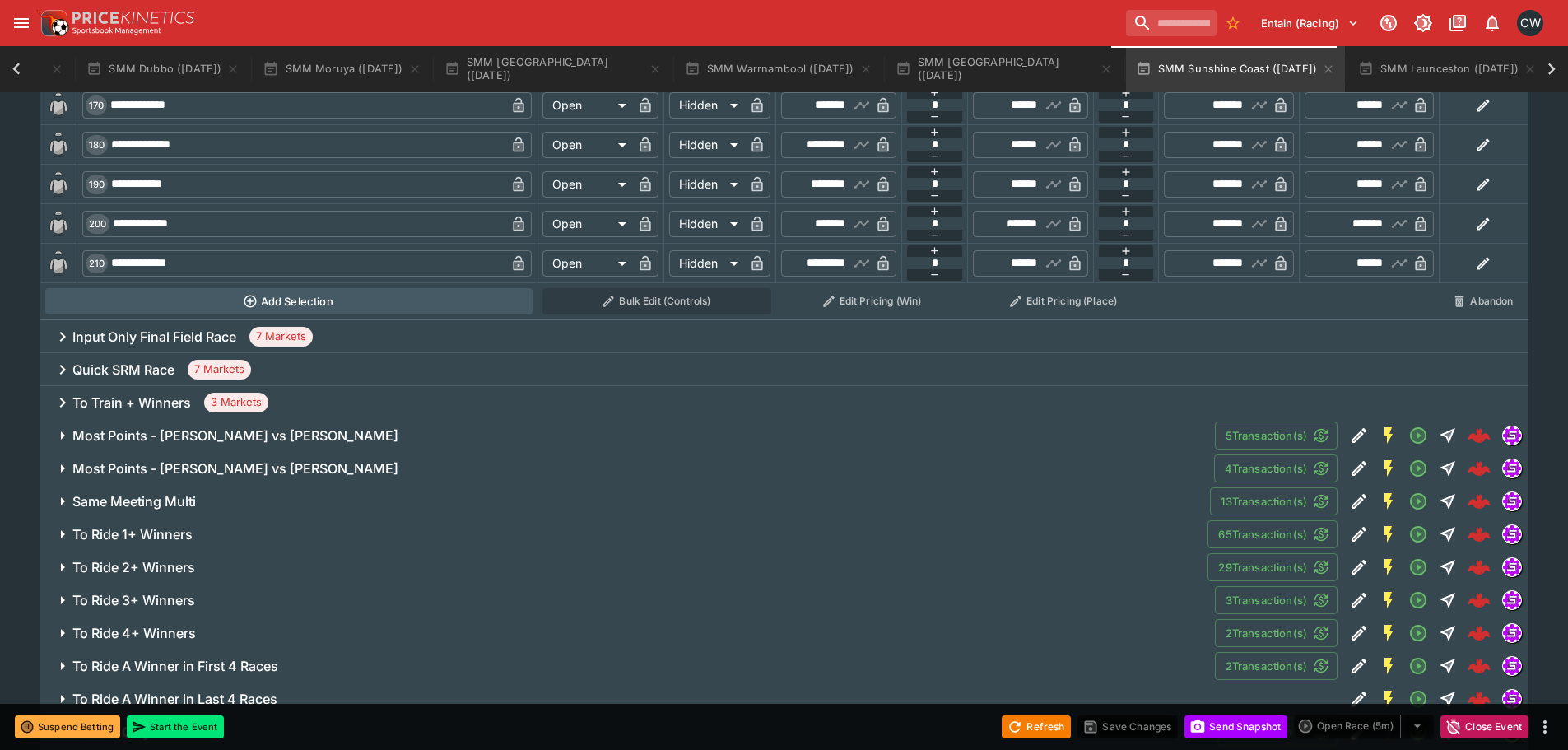
scroll to position [1646, 0]
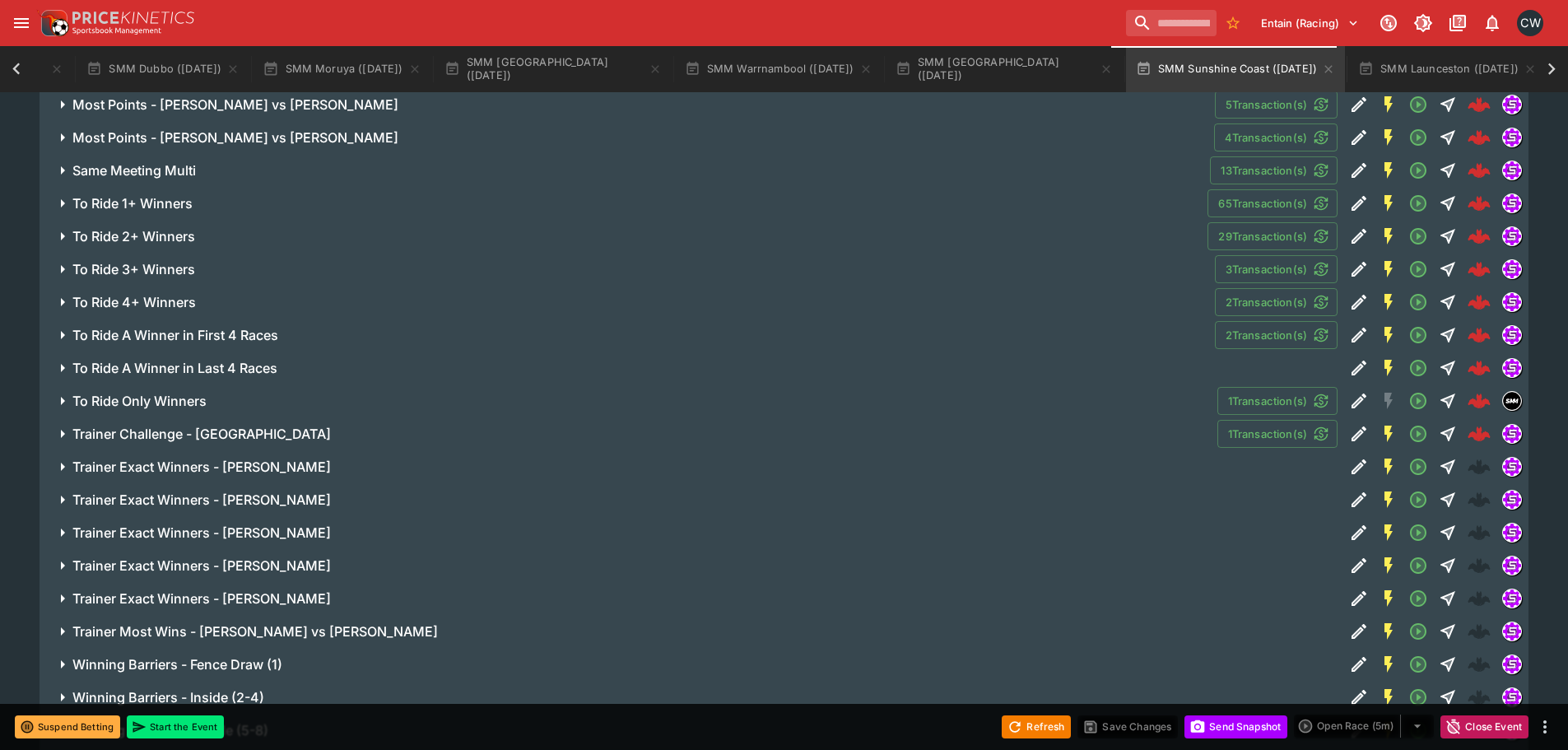
click at [181, 197] on h6 "To Ride 1+ Winners" at bounding box center [133, 204] width 120 height 18
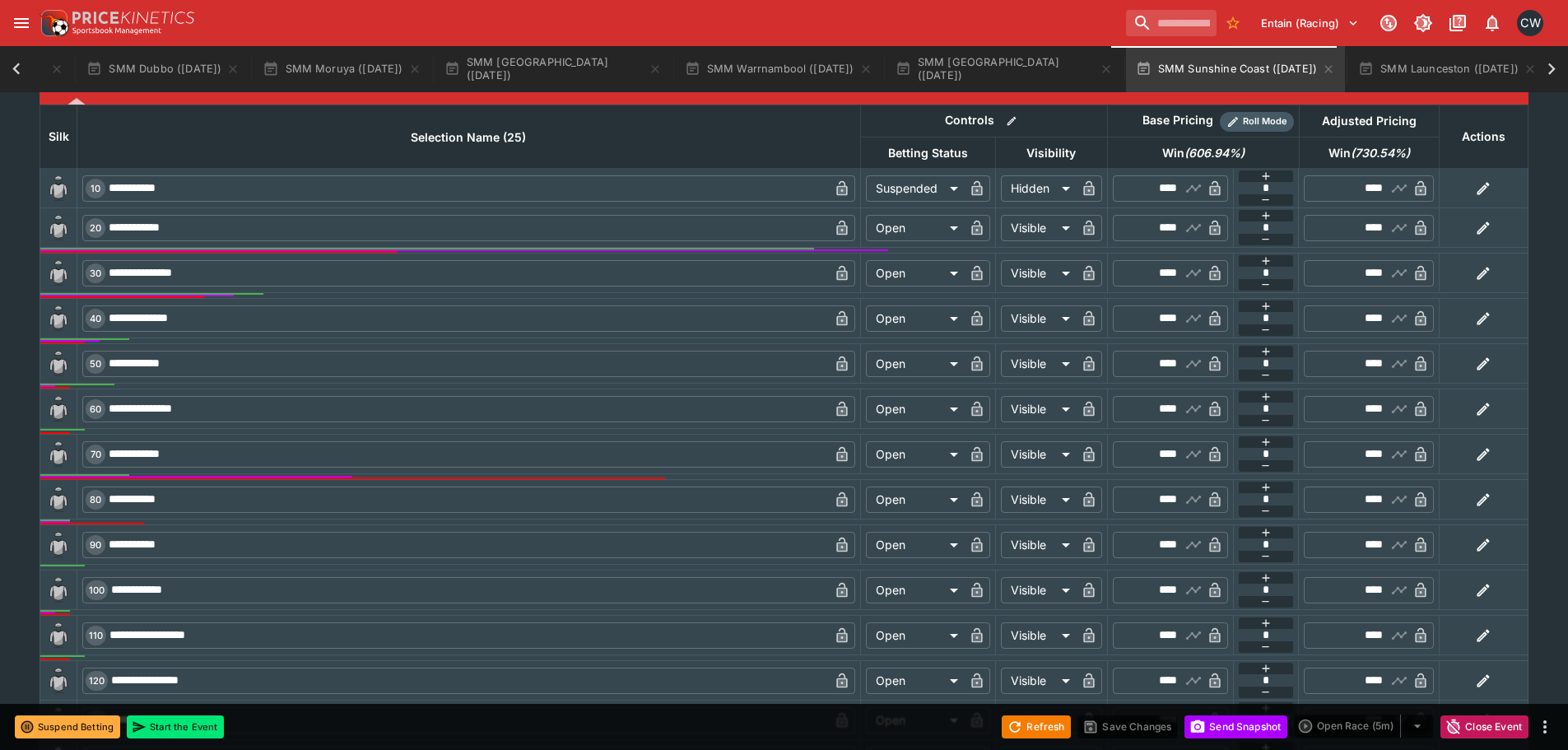
scroll to position [2057, 0]
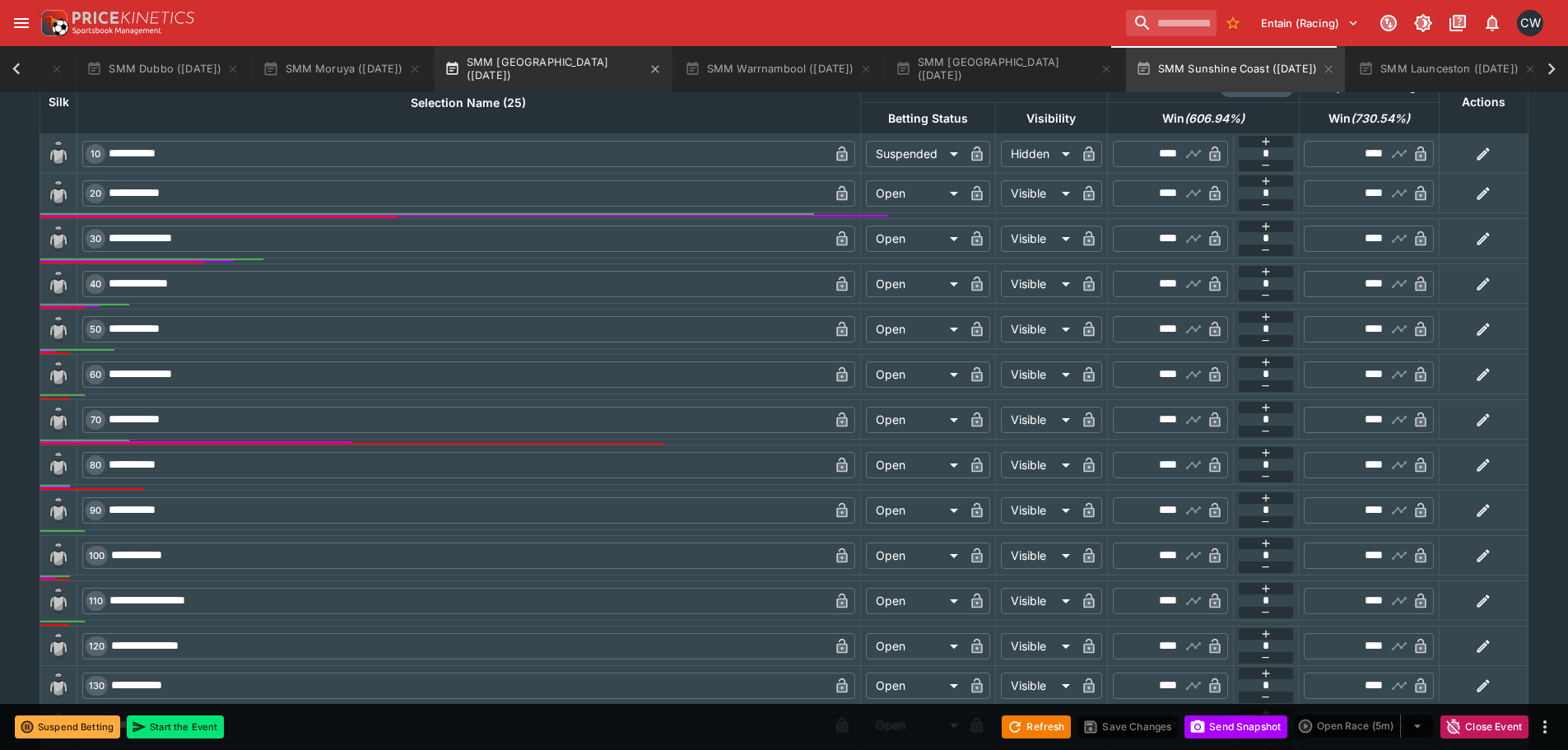
click at [519, 76] on button "SMM Moonee Valley (03/10/25)" at bounding box center [553, 69] width 237 height 46
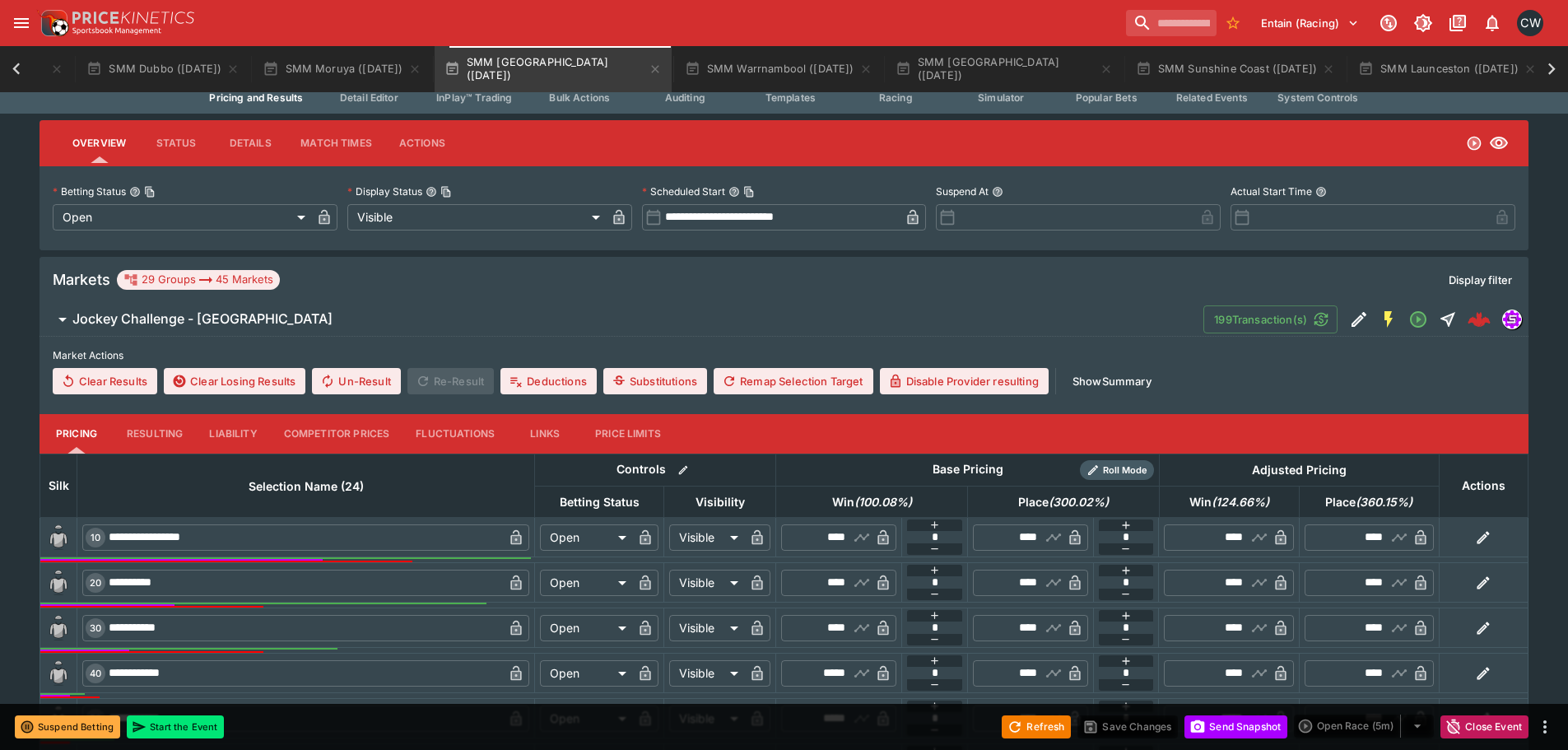
scroll to position [164, 0]
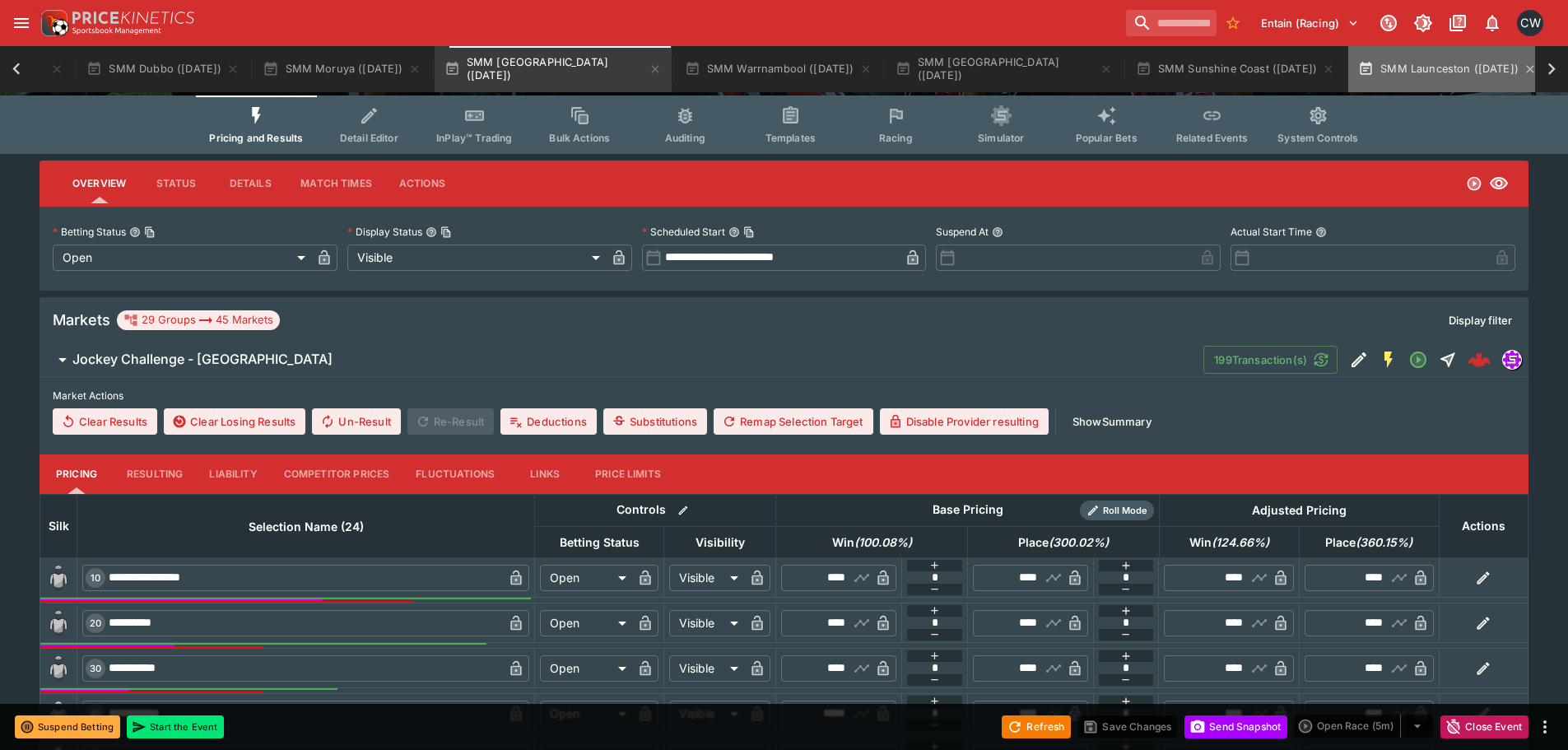
click at [1455, 90] on button "SMM Launceston (03/10/25)" at bounding box center [1448, 69] width 198 height 46
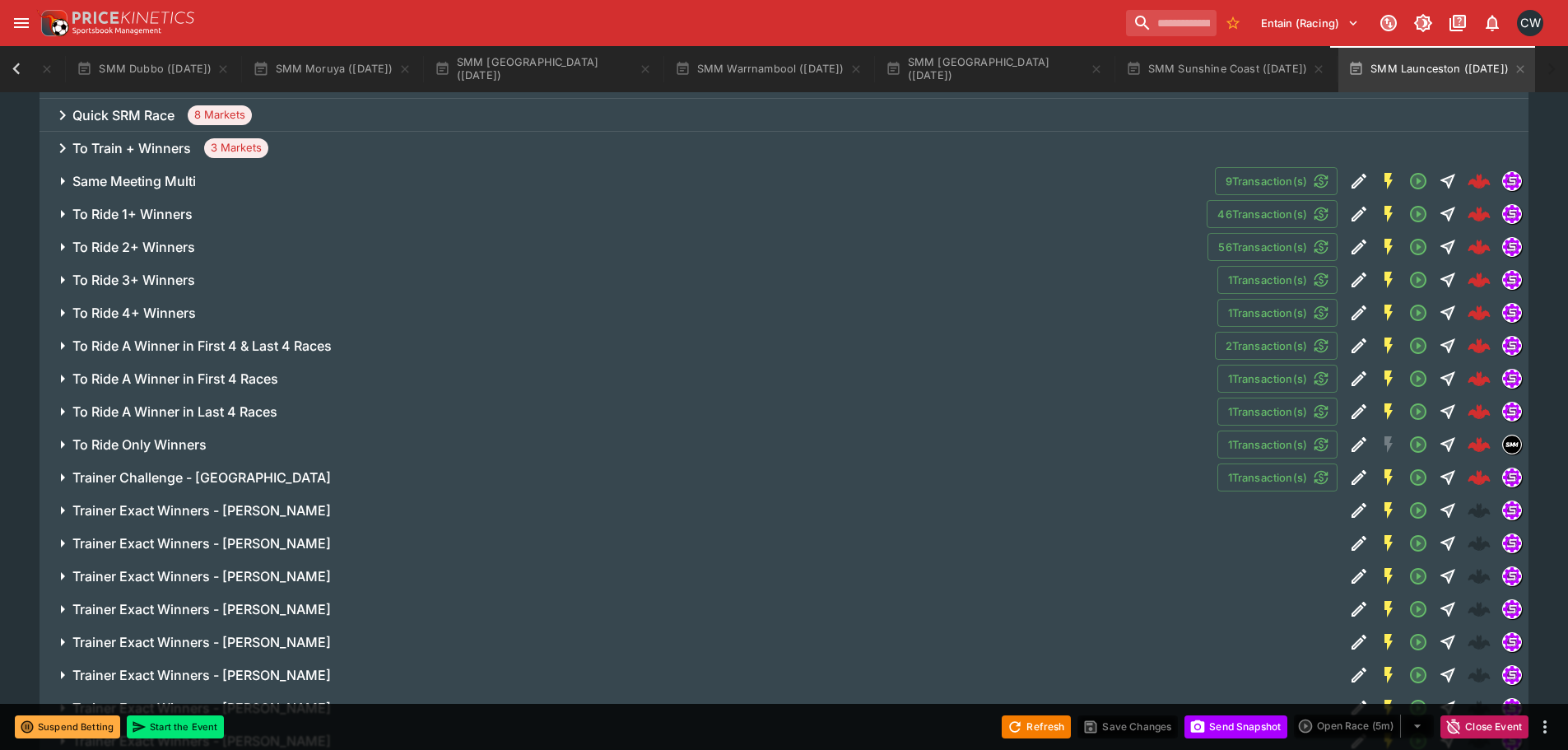
scroll to position [1043, 0]
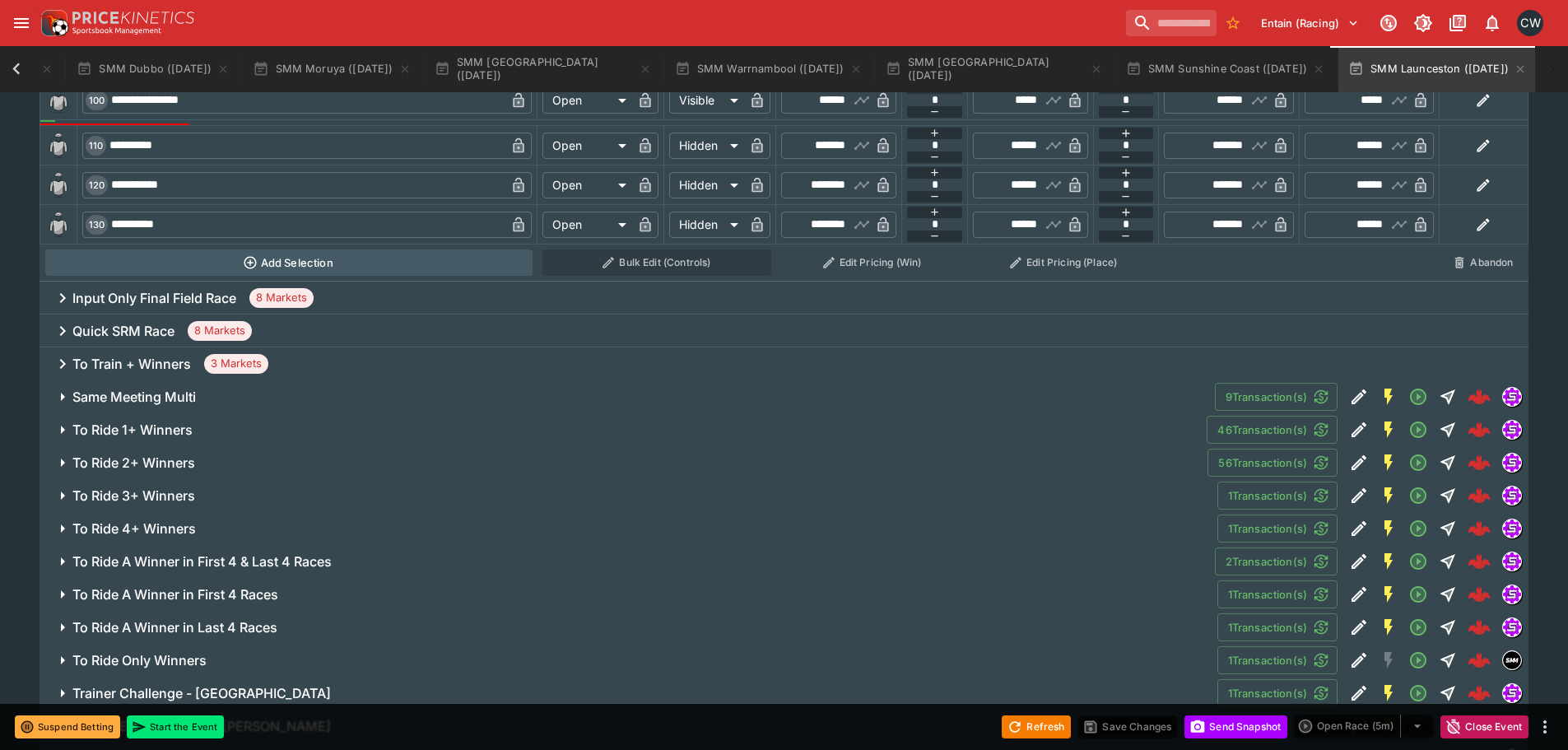
drag, startPoint x: 201, startPoint y: 425, endPoint x: 294, endPoint y: 425, distance: 93.0
click at [201, 426] on span "To Ride 1+ Winners" at bounding box center [633, 430] width 1122 height 18
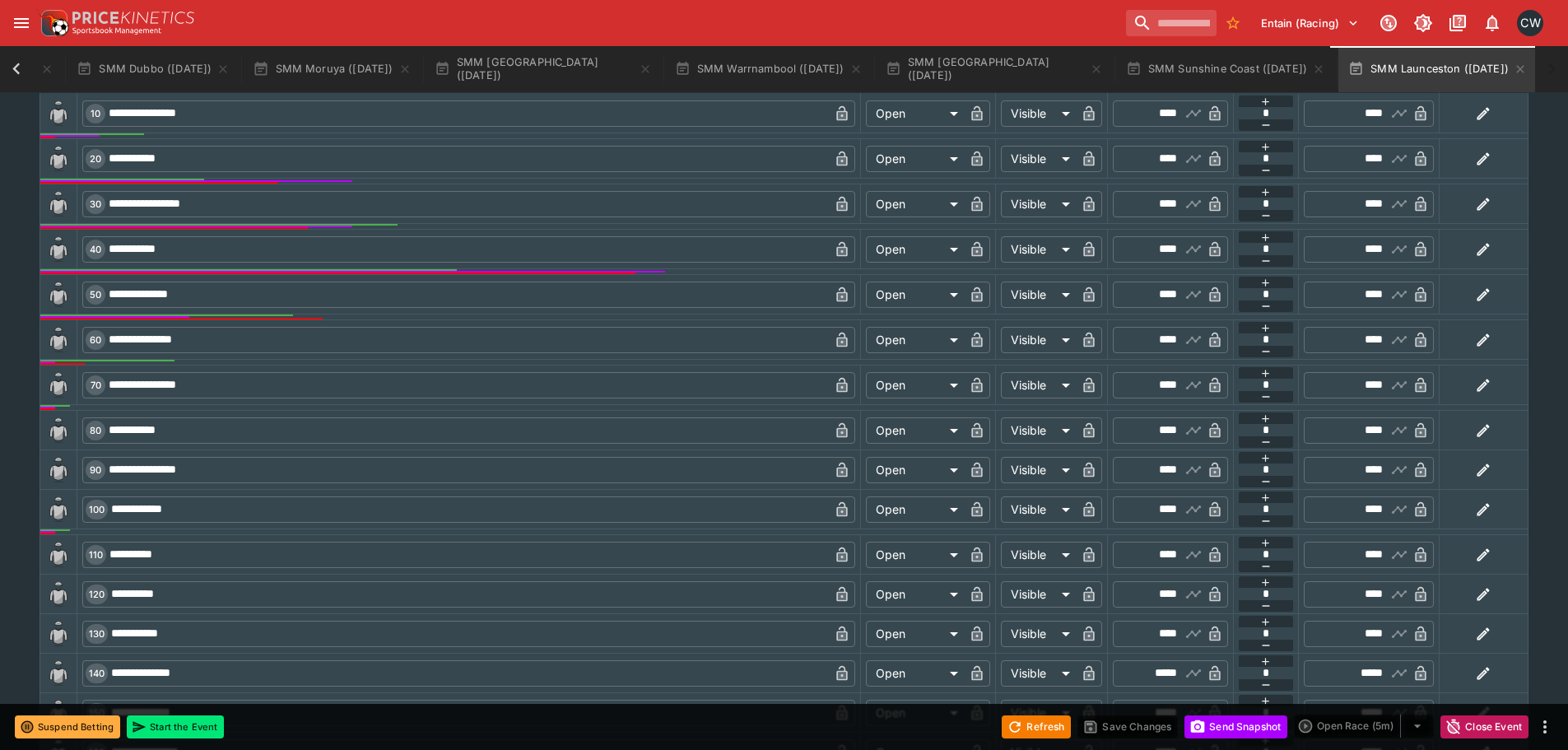
scroll to position [1537, 0]
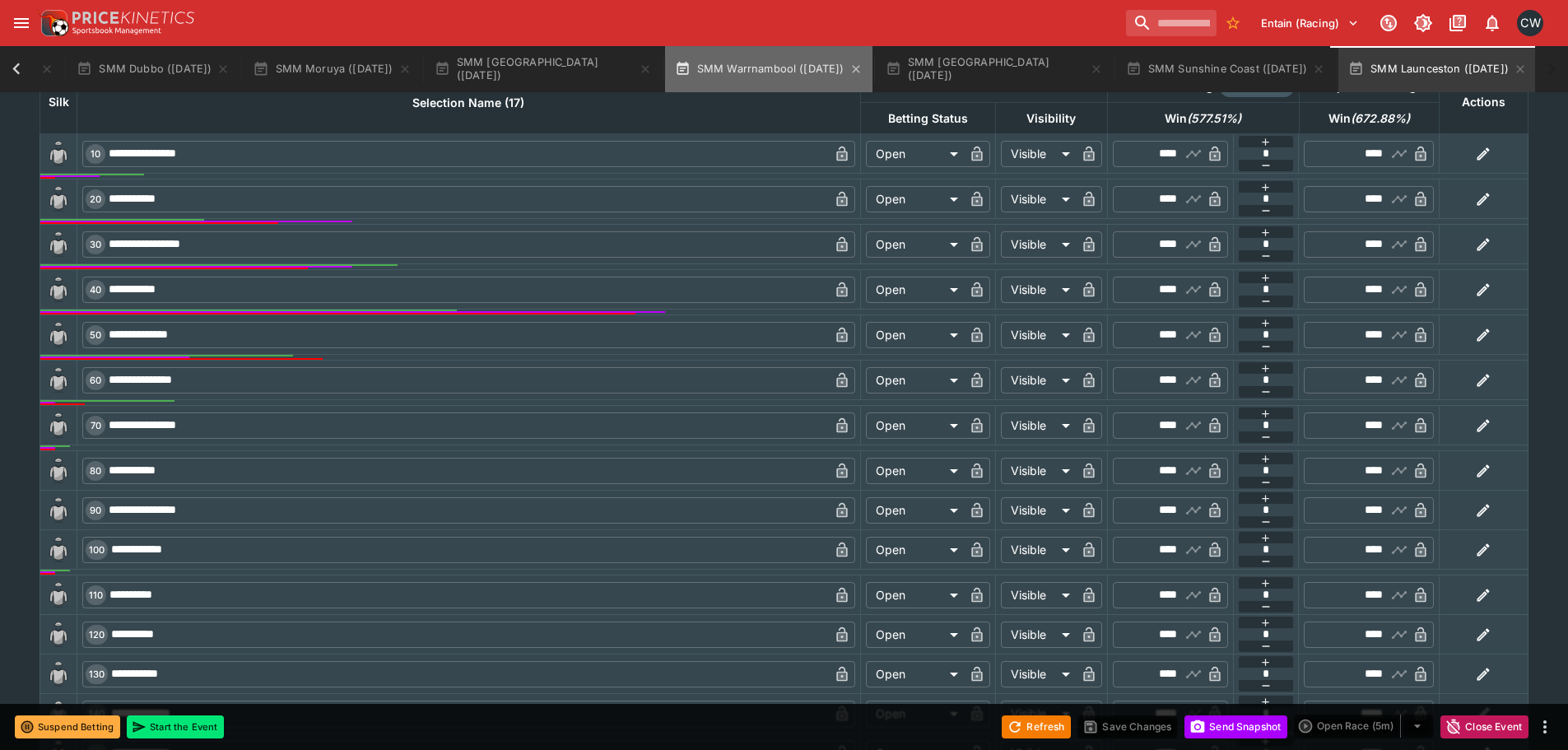
click at [833, 53] on button "SMM Warrnambool (03/10/25)" at bounding box center [769, 69] width 208 height 46
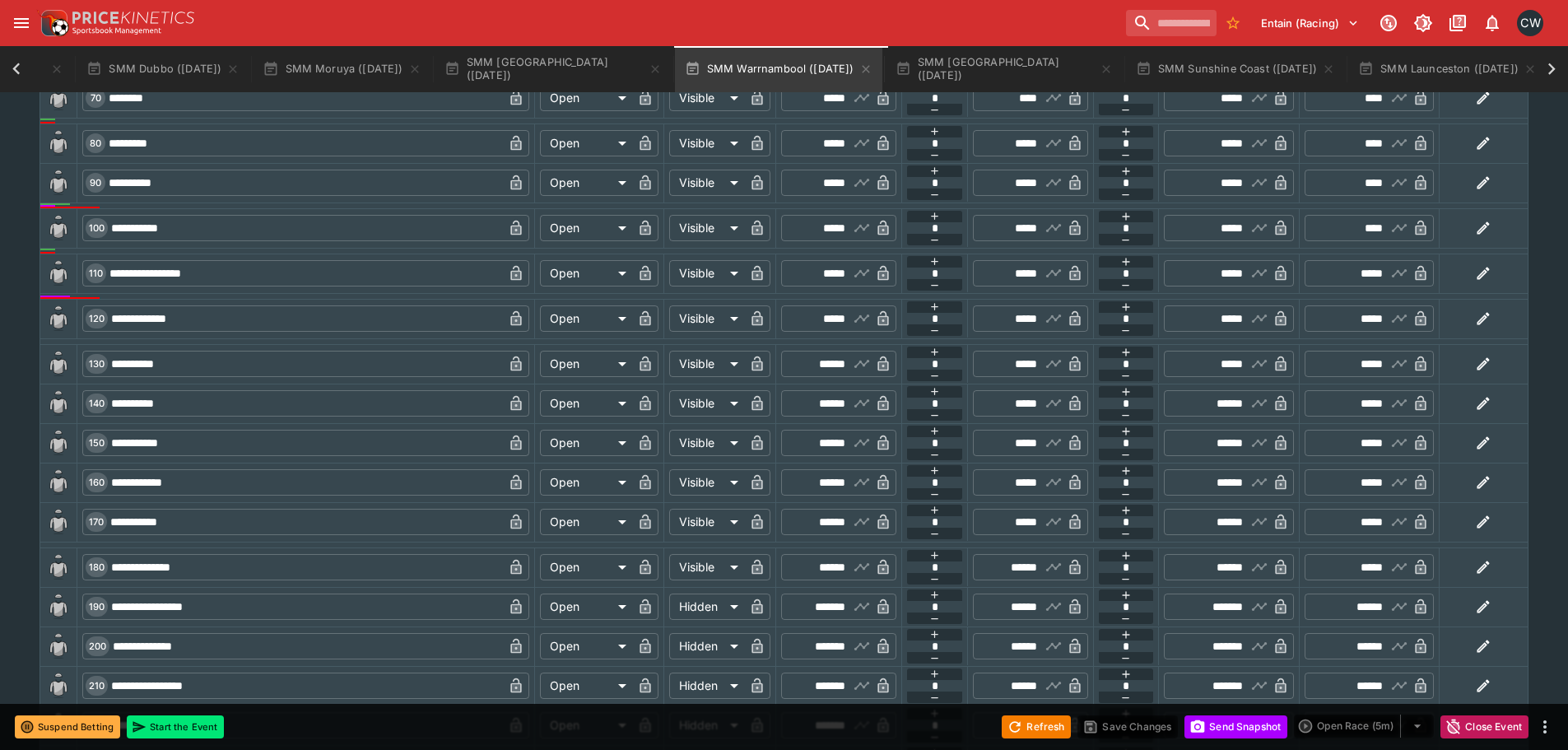
scroll to position [1070, 0]
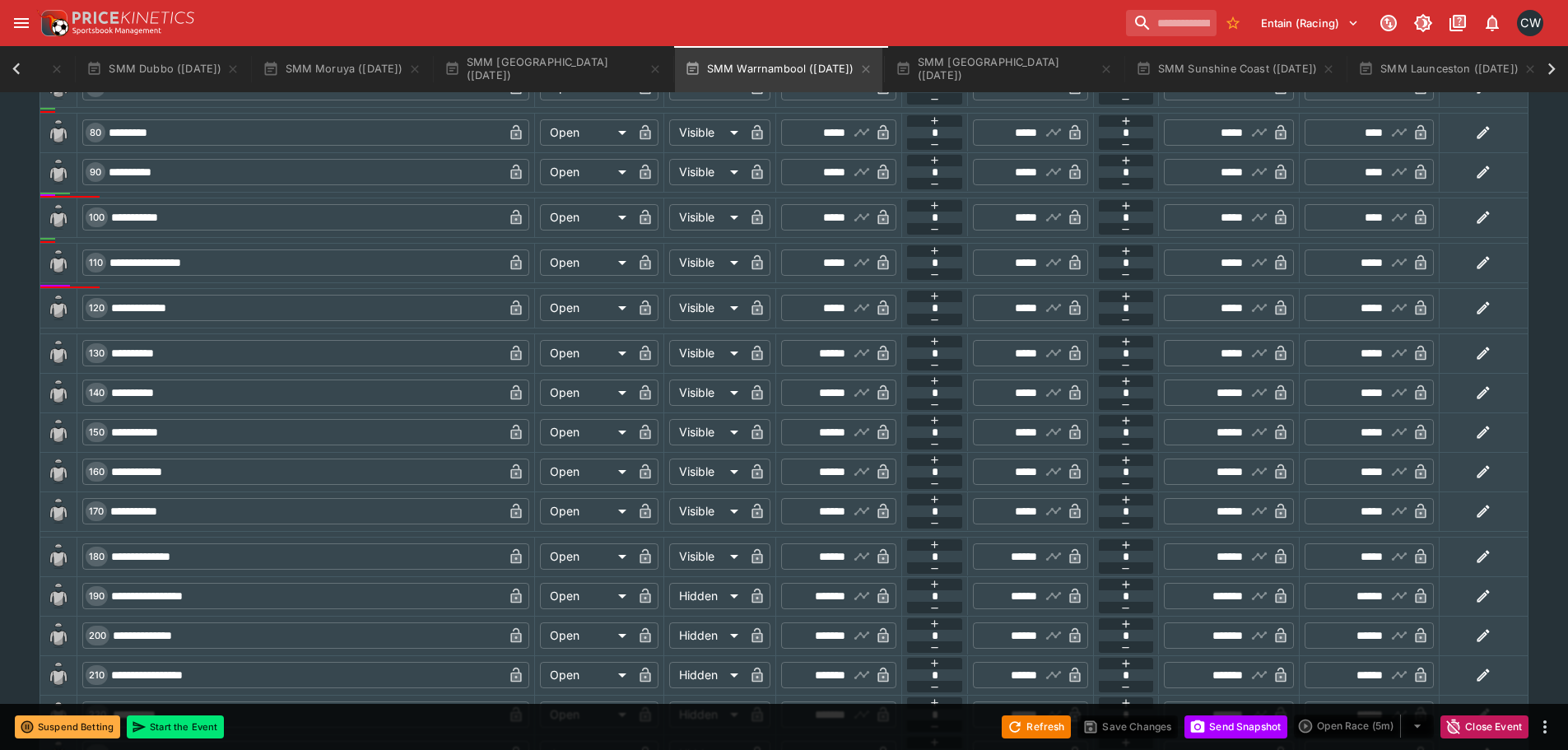
click at [225, 398] on input "**********" at bounding box center [305, 392] width 395 height 27
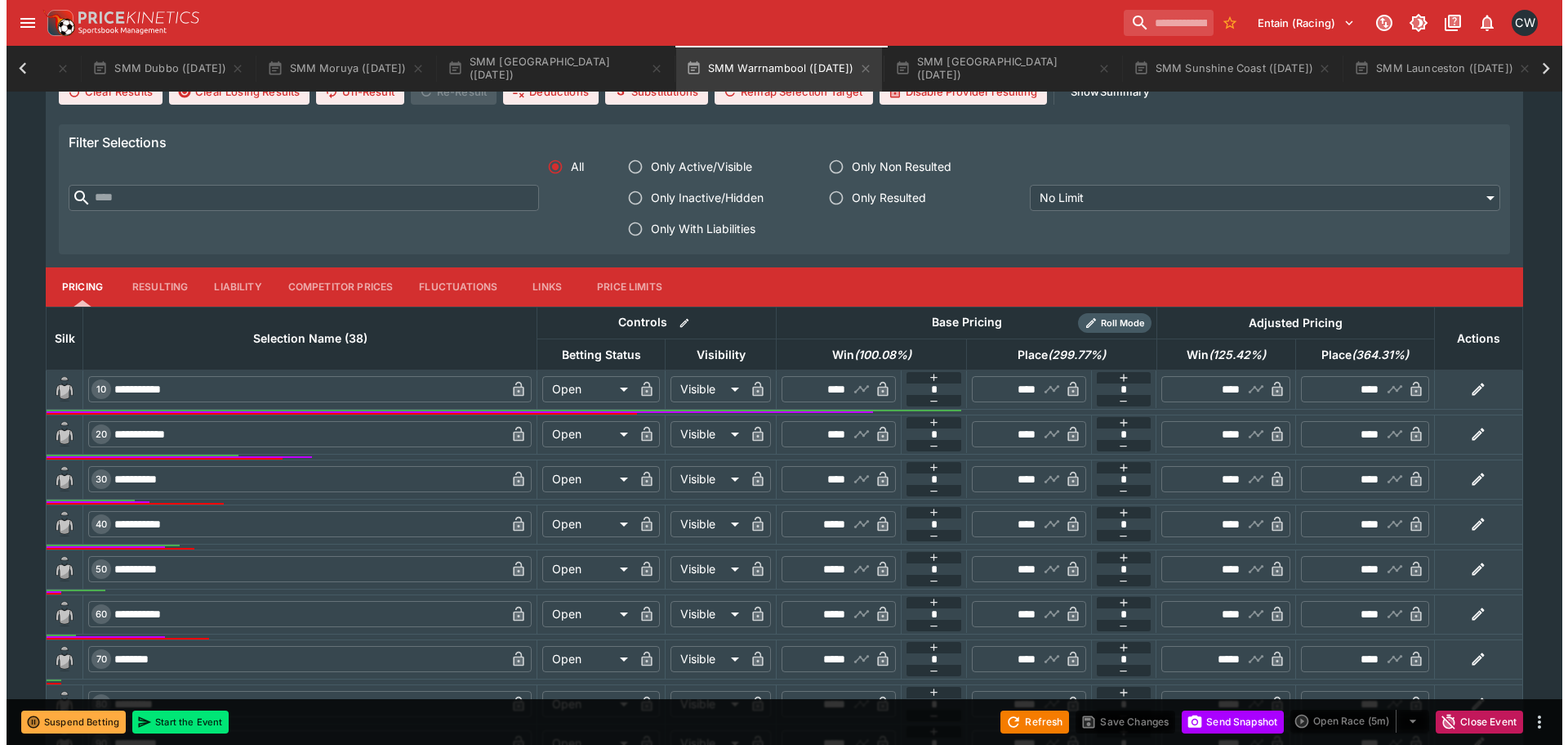
scroll to position [0, 0]
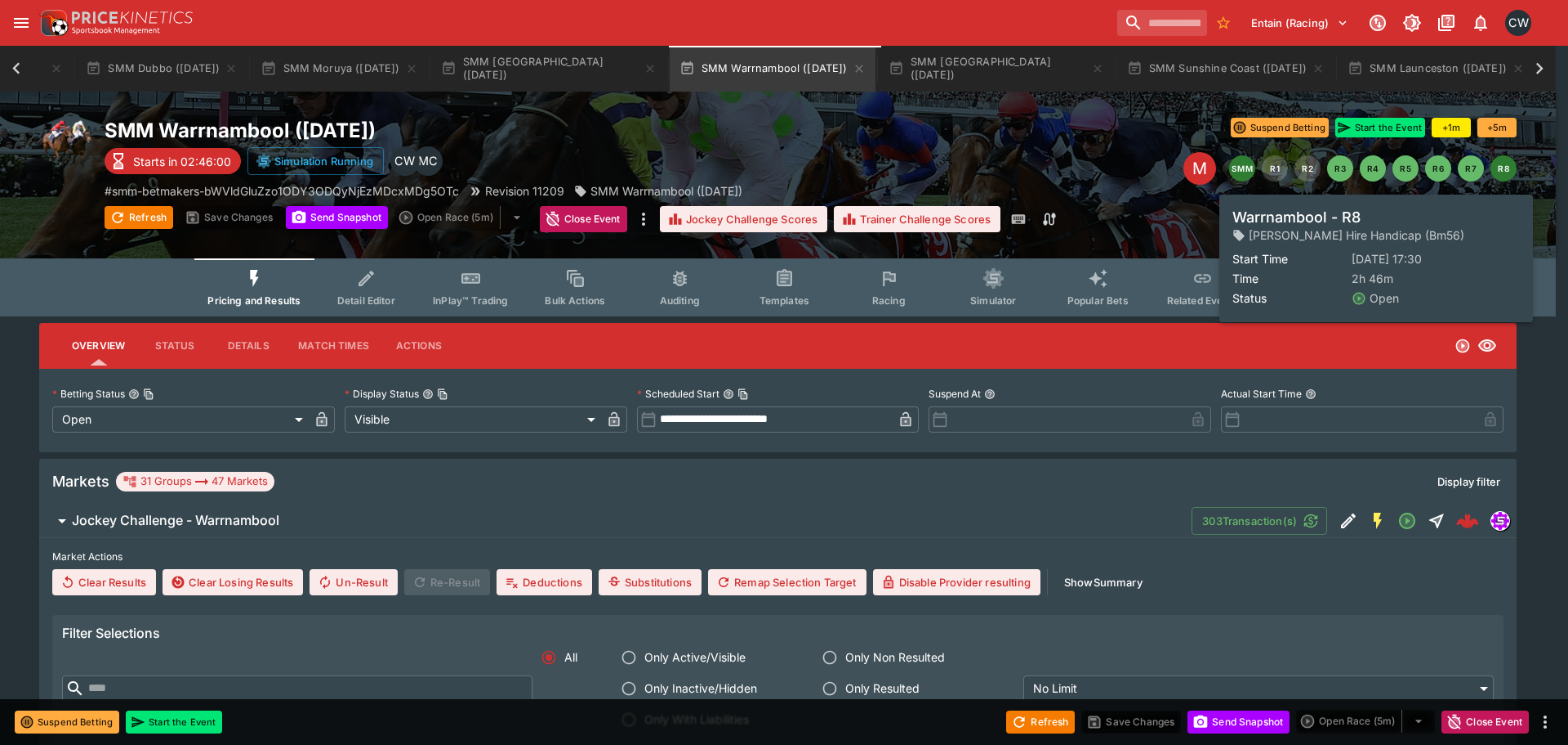
click at [1507, 168] on button "R8" at bounding box center [1504, 168] width 26 height 26
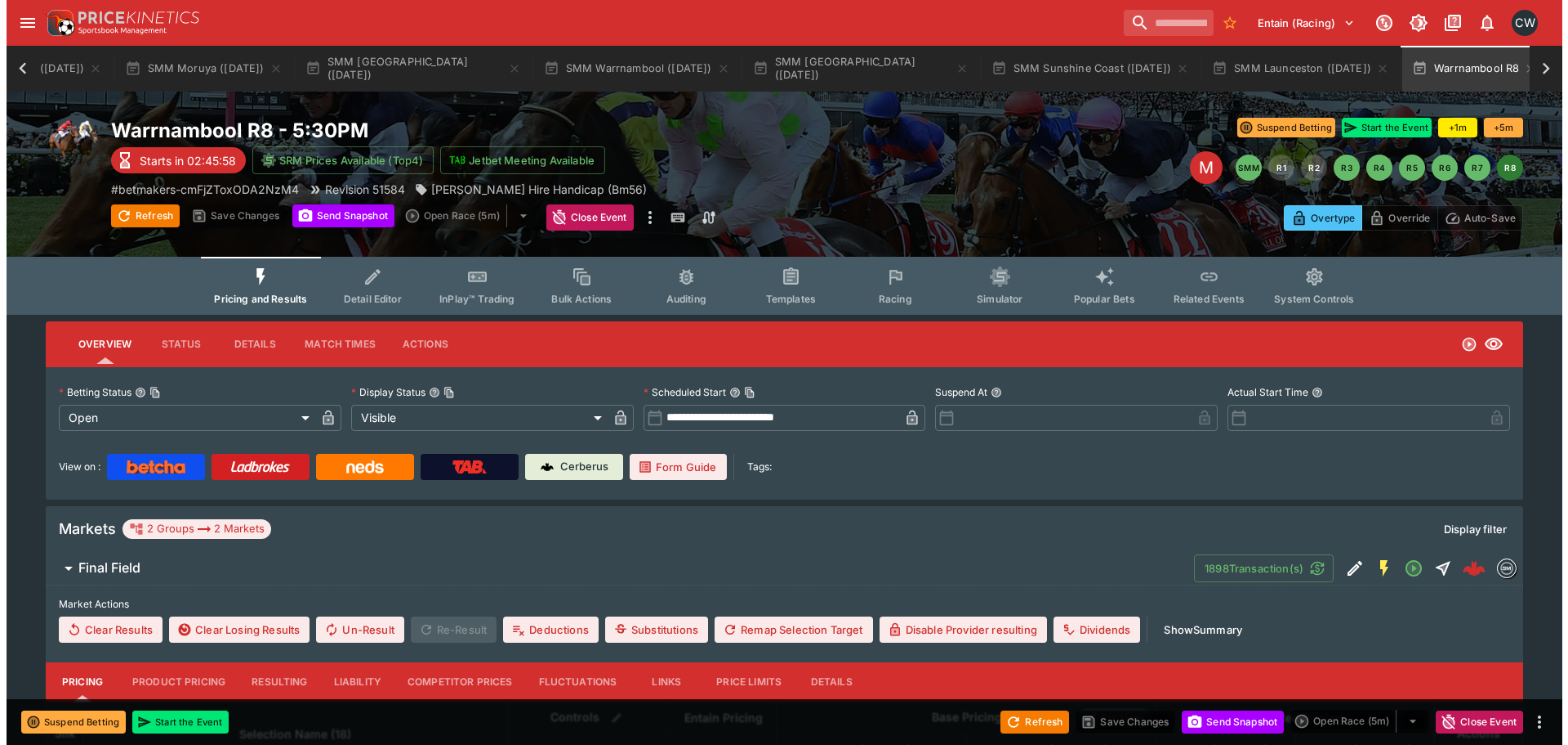
scroll to position [0, 460]
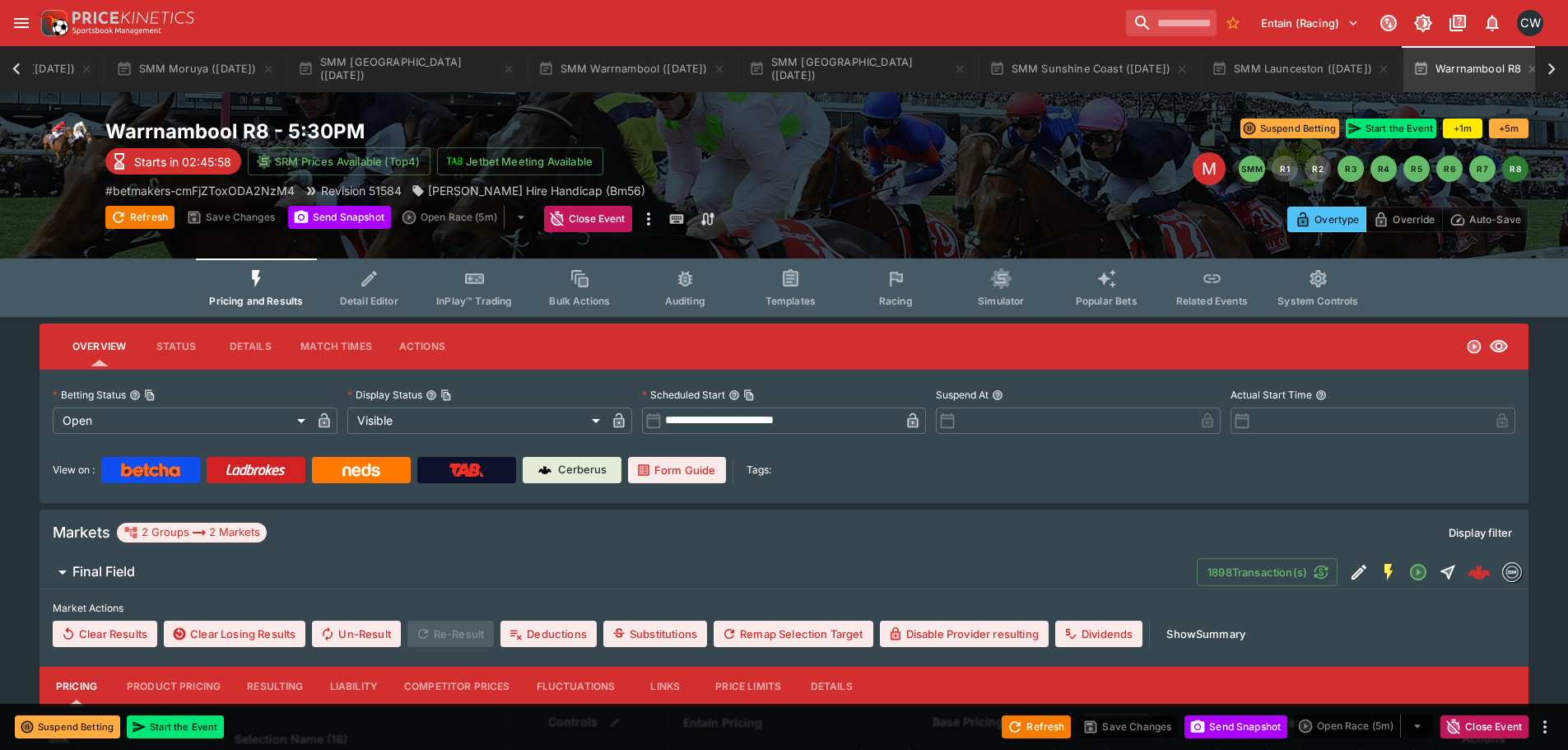
click at [887, 295] on span "Racing" at bounding box center [896, 300] width 34 height 12
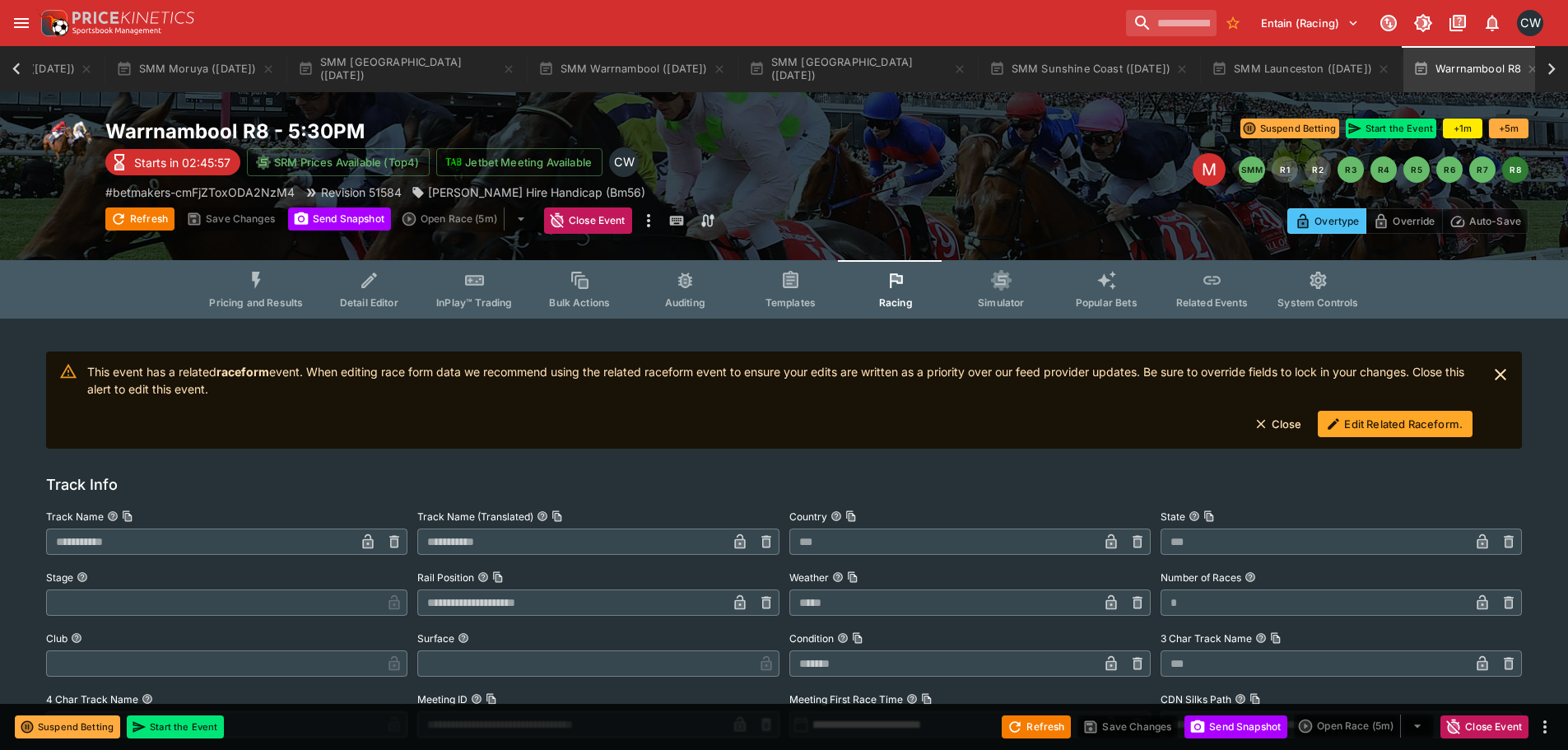
click at [1374, 422] on button "Edit Related Raceform." at bounding box center [1395, 424] width 155 height 27
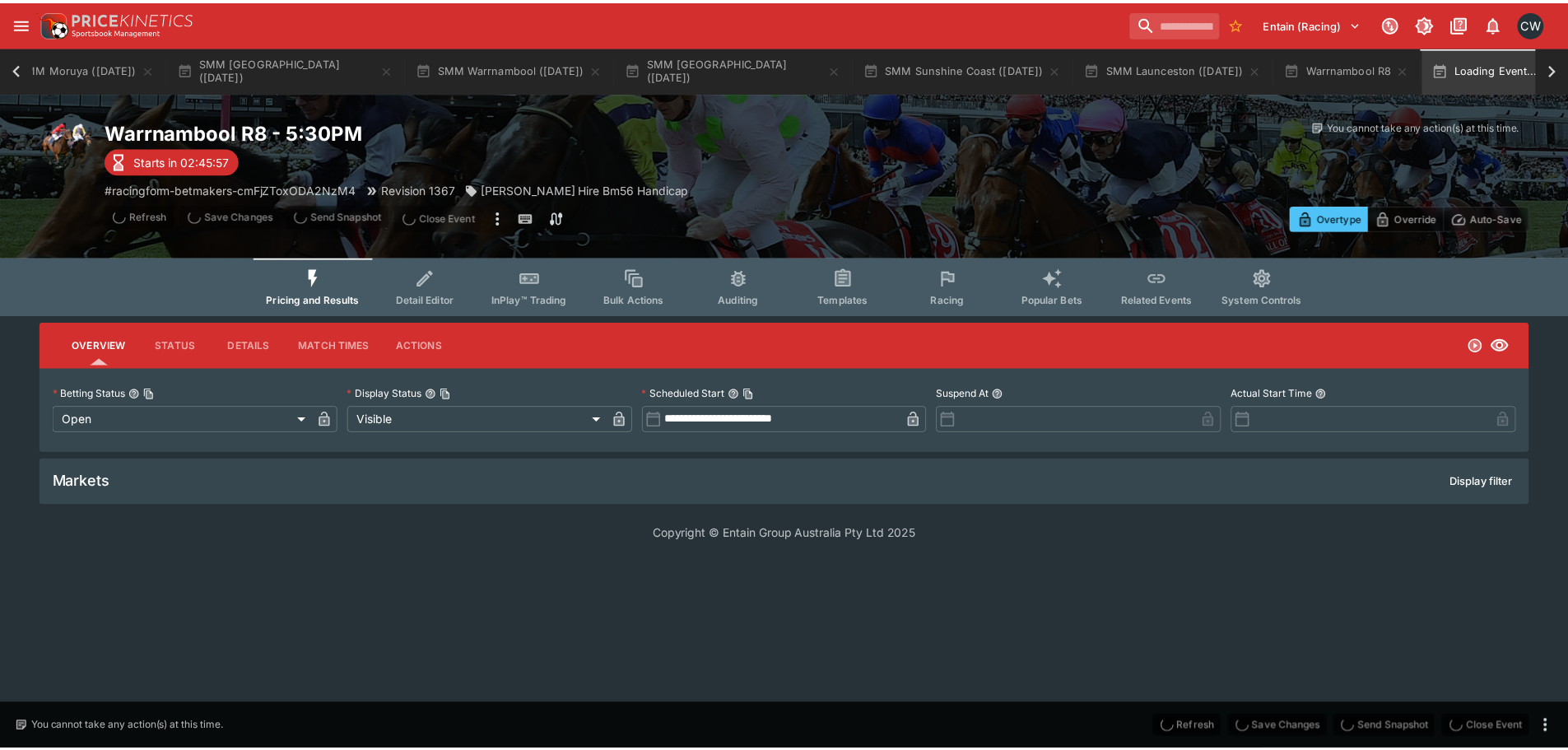
scroll to position [0, 609]
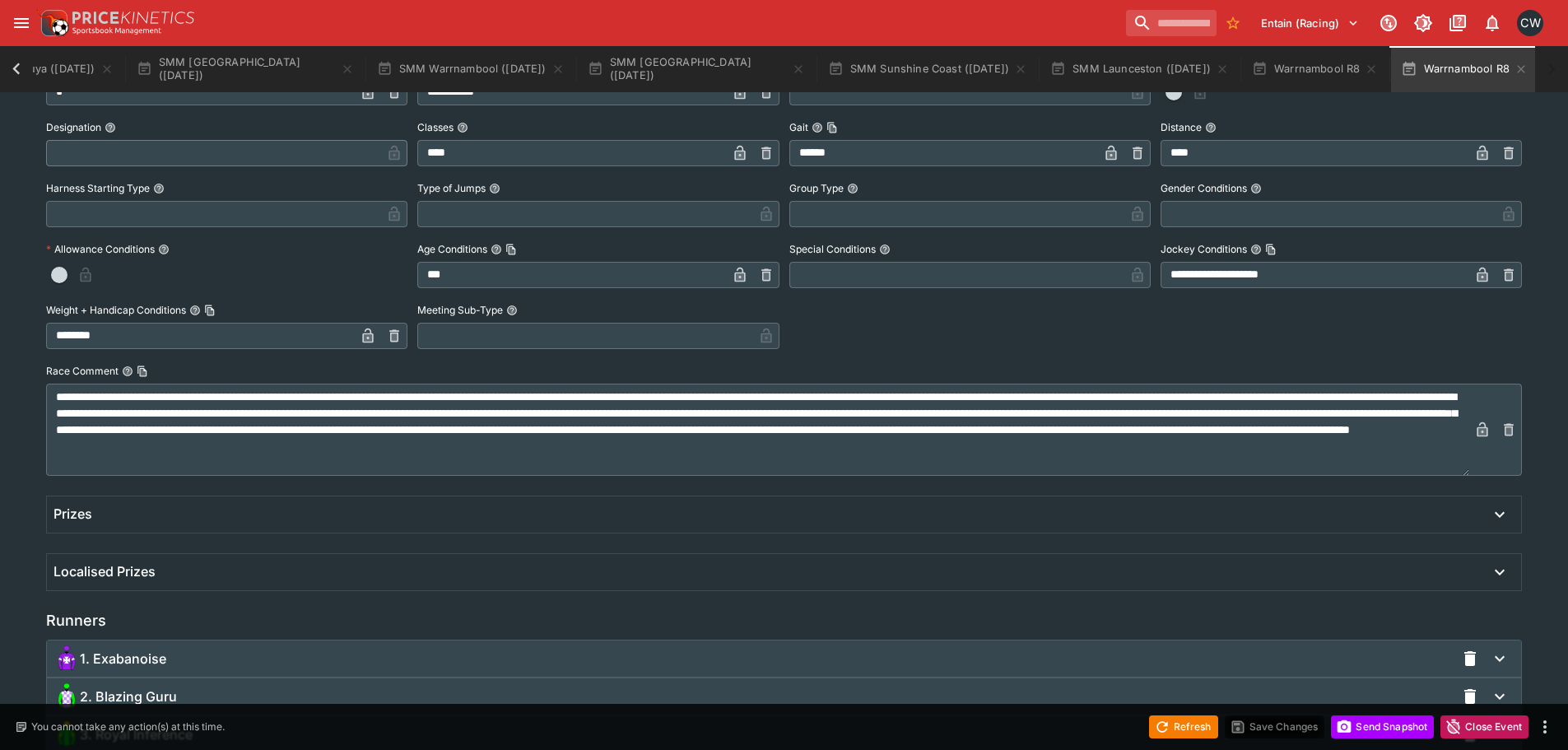
scroll to position [658, 0]
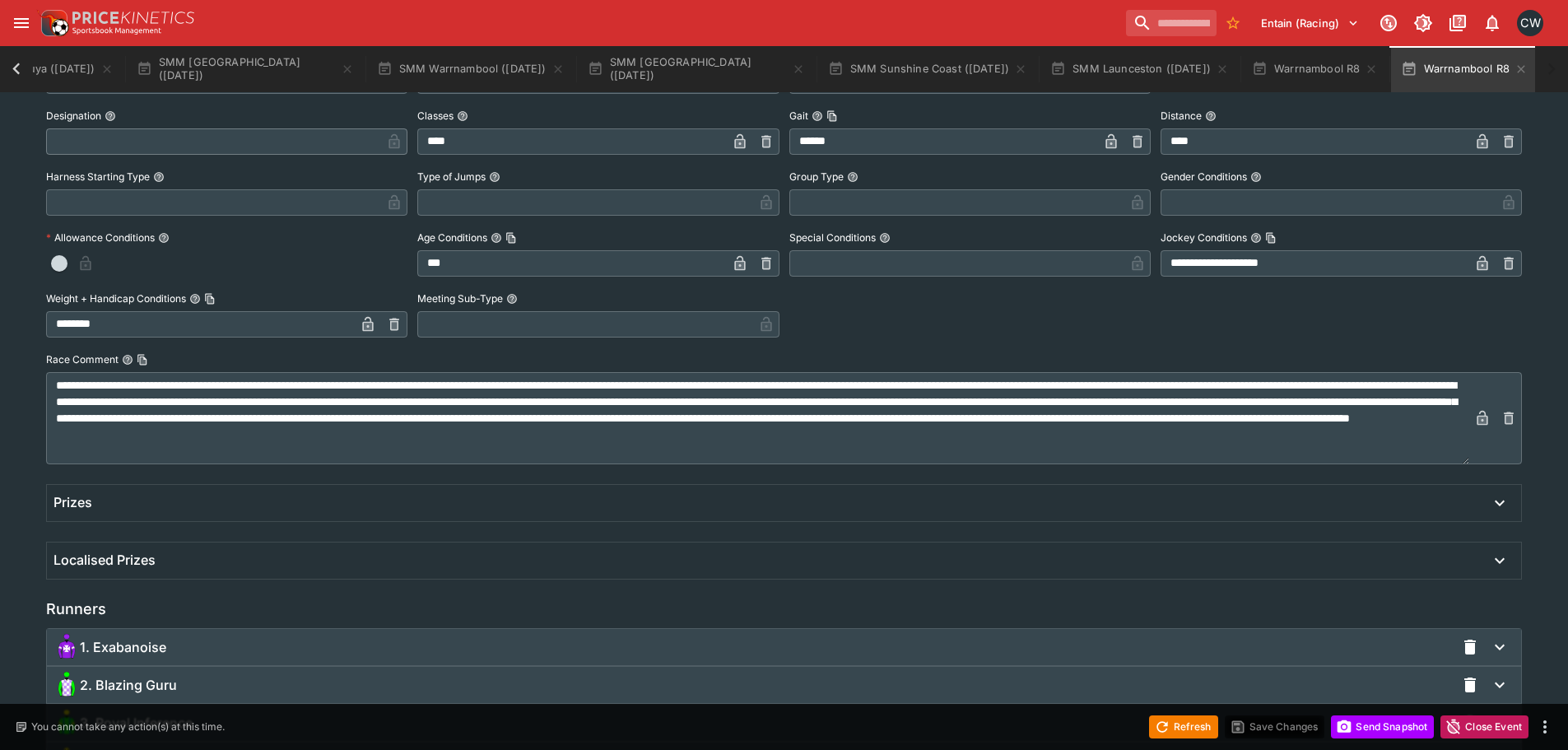
click at [174, 654] on div "1. Exabanoise" at bounding box center [755, 647] width 1402 height 27
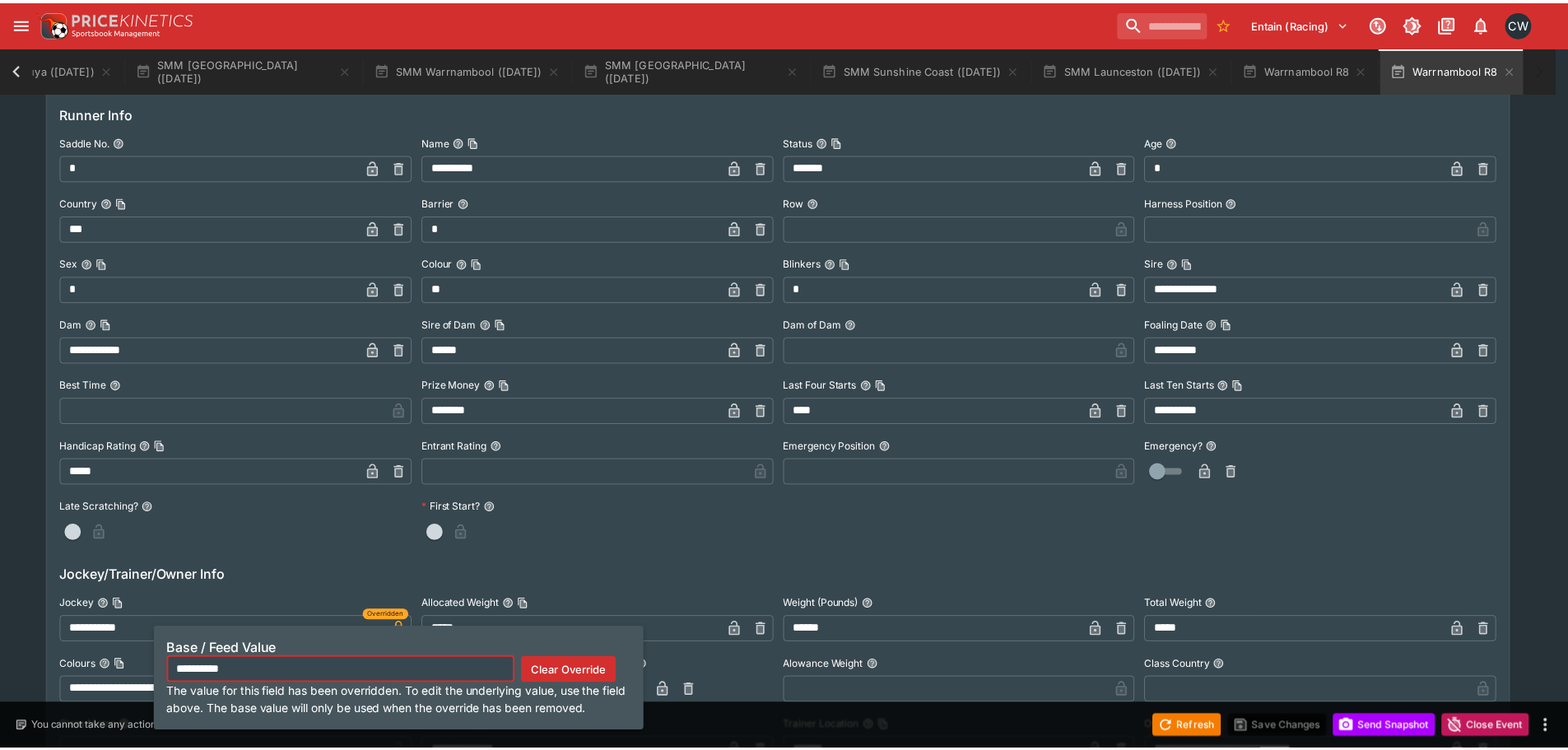
scroll to position [1238, 0]
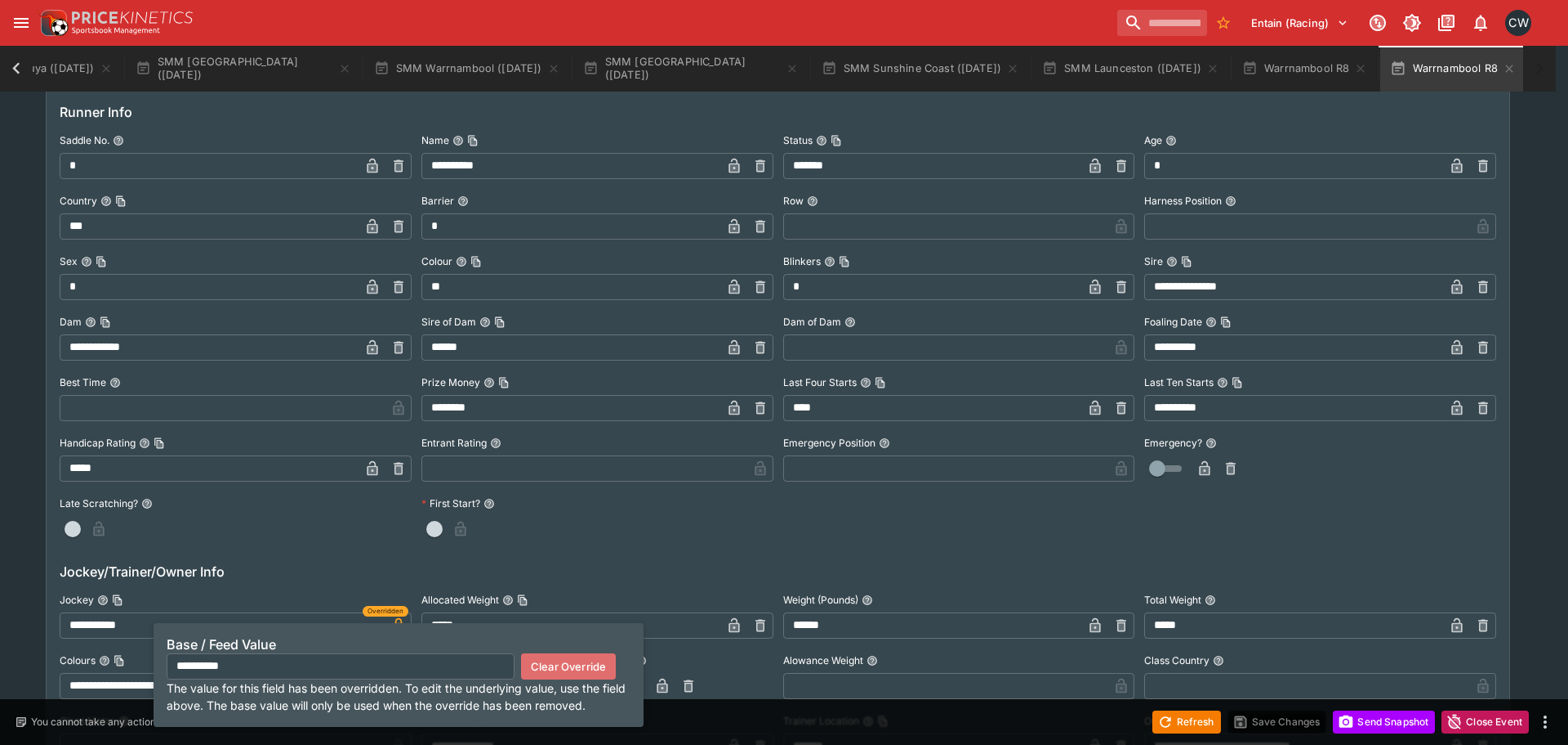
drag, startPoint x: 564, startPoint y: 657, endPoint x: 545, endPoint y: 655, distance: 19.1
click at [564, 658] on button "Clear Override" at bounding box center [568, 666] width 95 height 26
type input "**********"
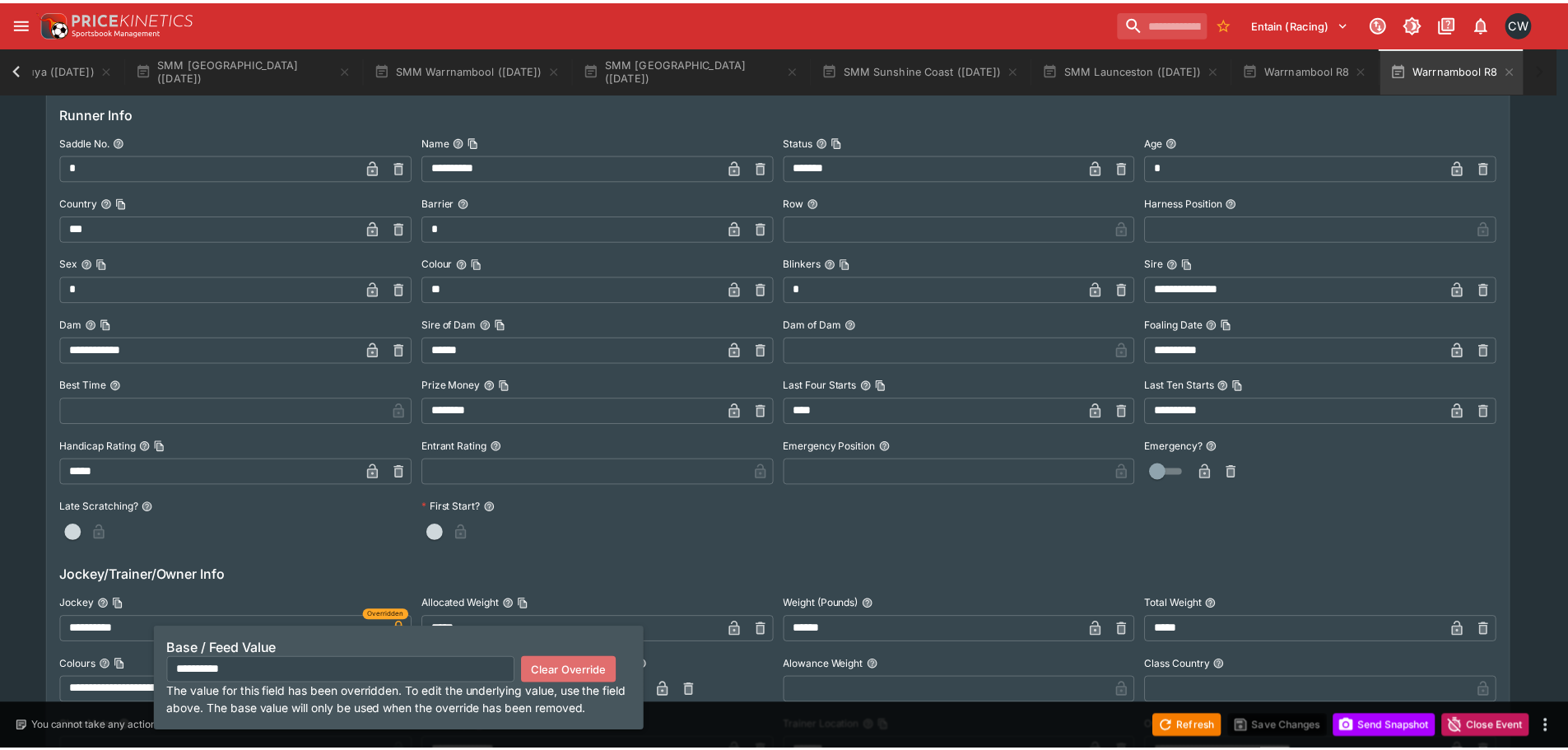
scroll to position [0, 615]
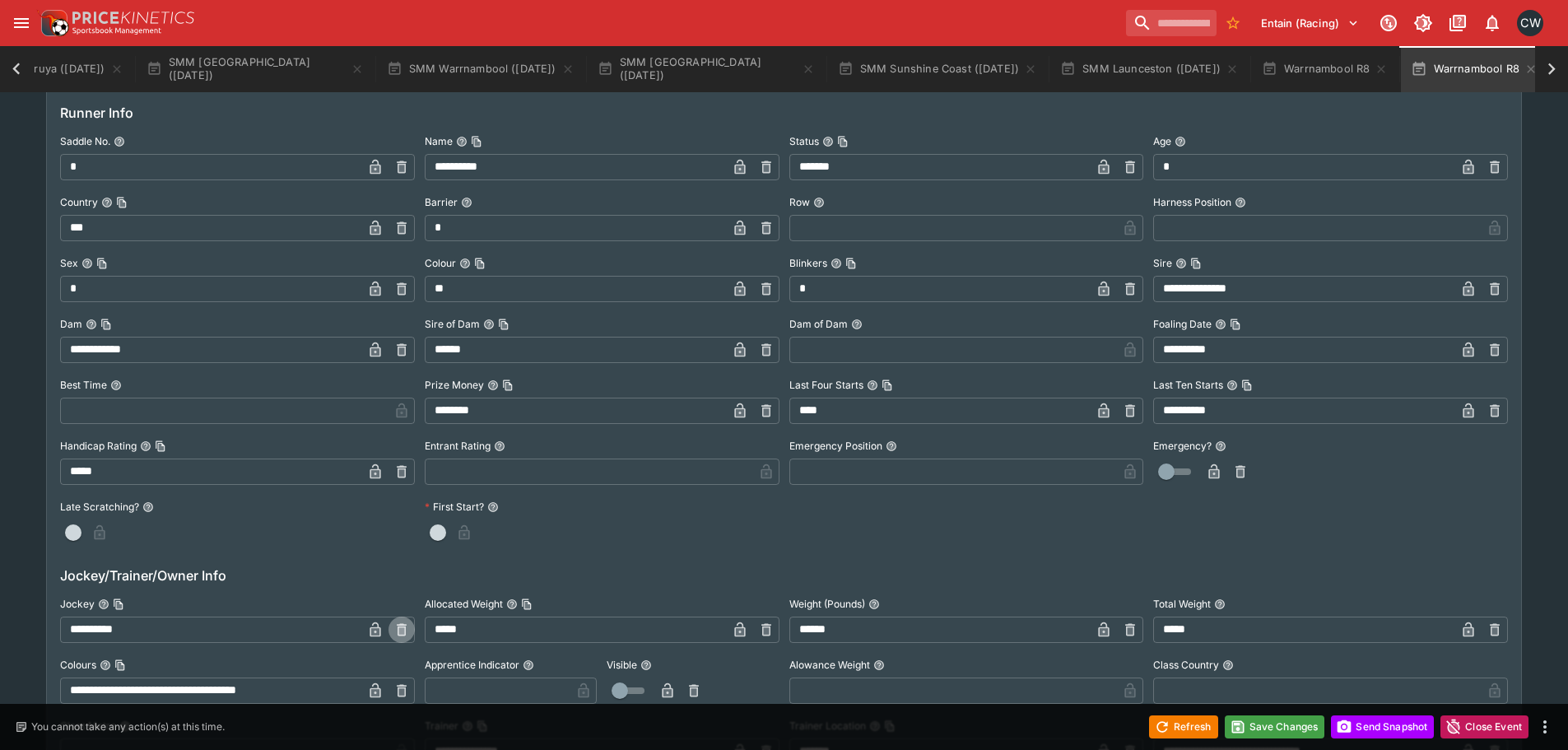
click at [400, 630] on icon "button" at bounding box center [401, 630] width 6 height 6
click at [351, 630] on input "text" at bounding box center [225, 630] width 329 height 27
paste input "**********"
type input "**********"
click at [370, 627] on icon "button" at bounding box center [375, 629] width 11 height 15
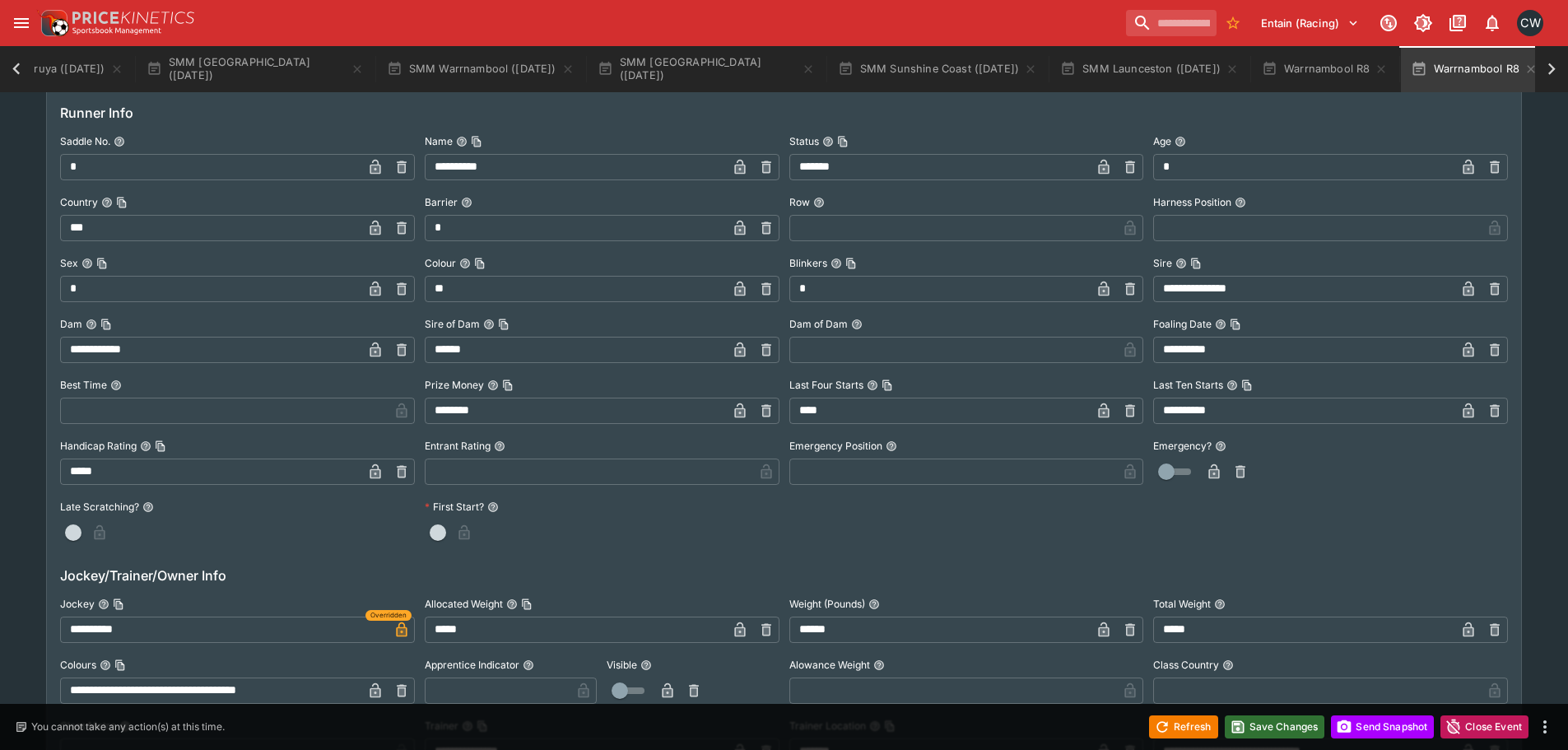
click at [1254, 719] on button "Save Changes" at bounding box center [1275, 726] width 101 height 23
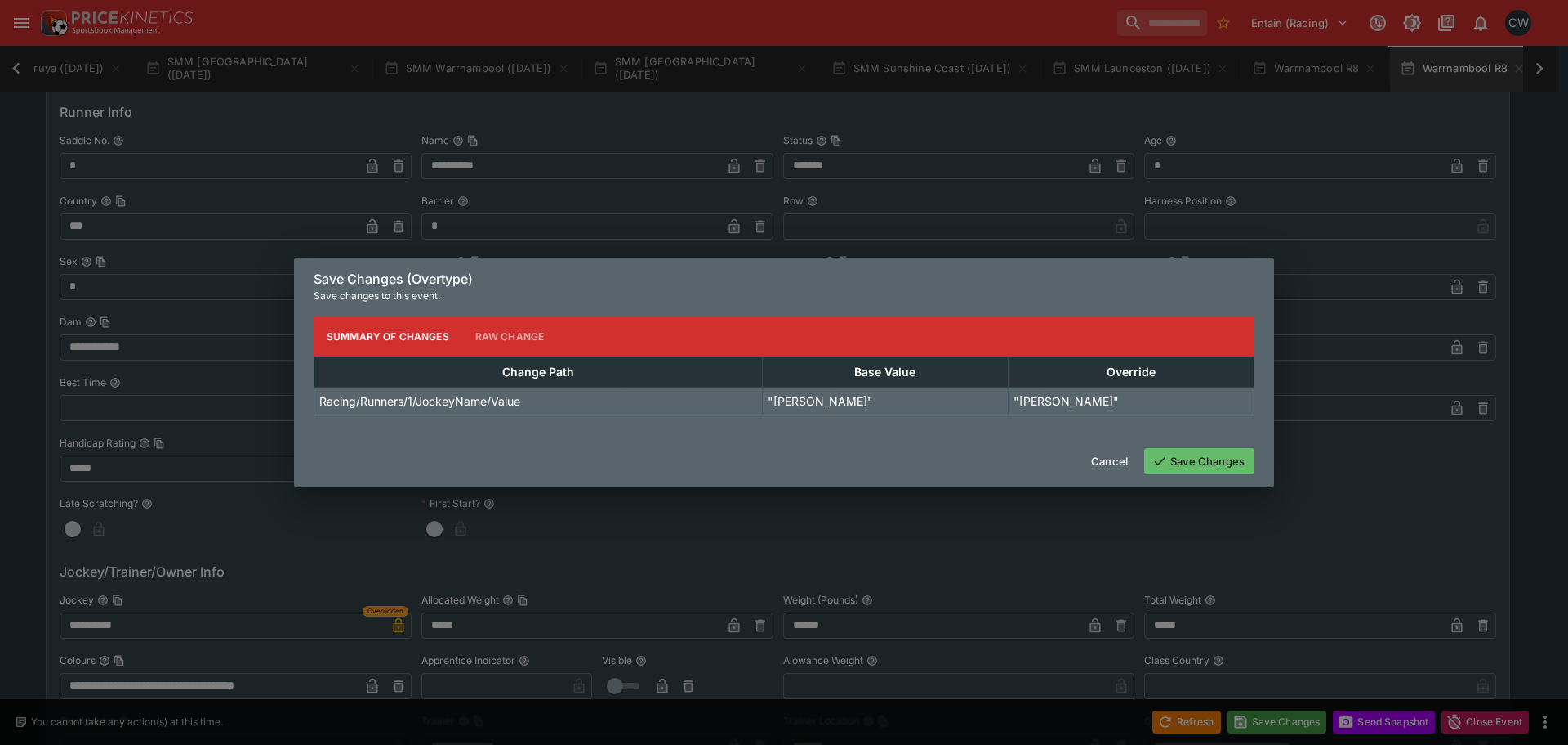
click at [1213, 464] on button "Save Changes" at bounding box center [1200, 461] width 110 height 26
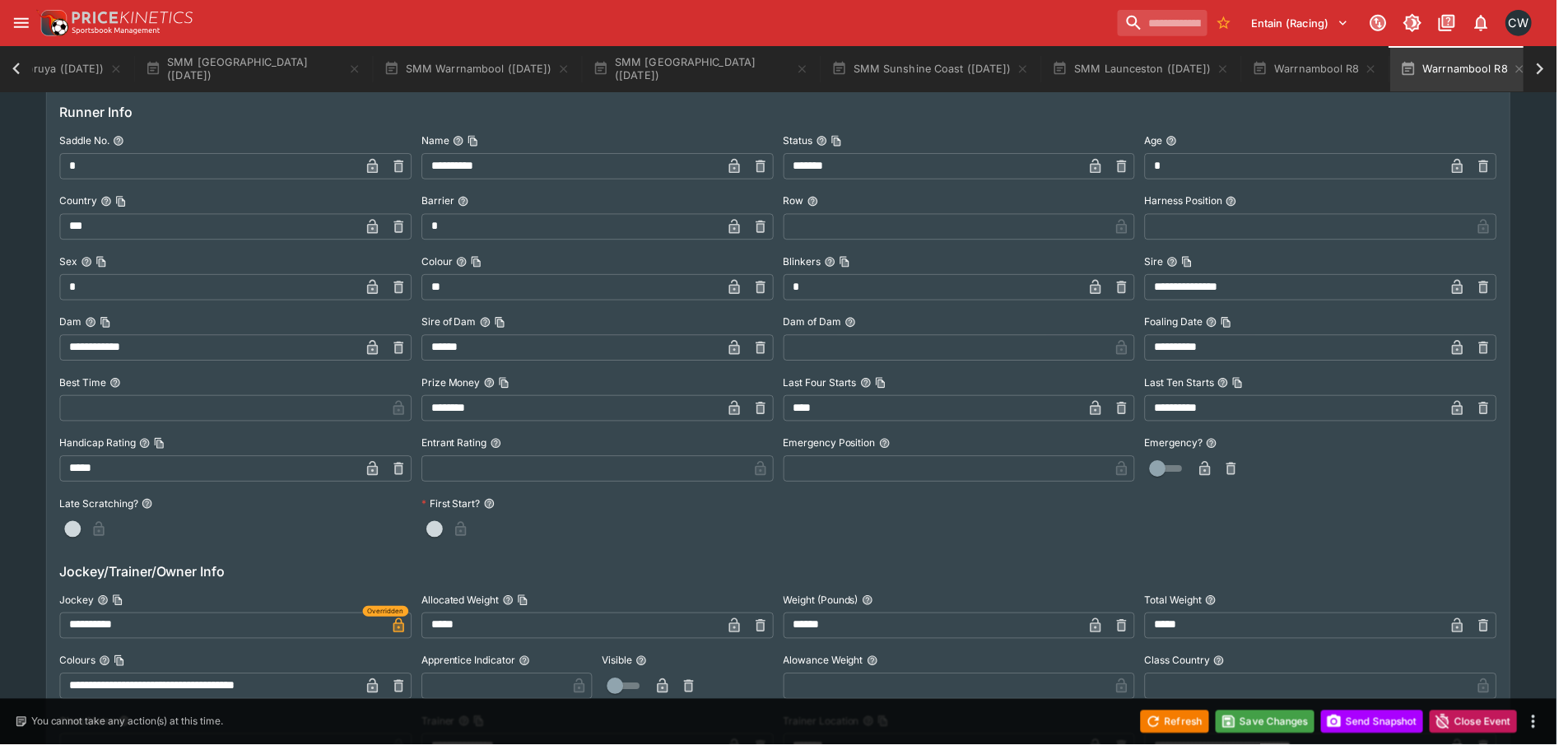
scroll to position [0, 0]
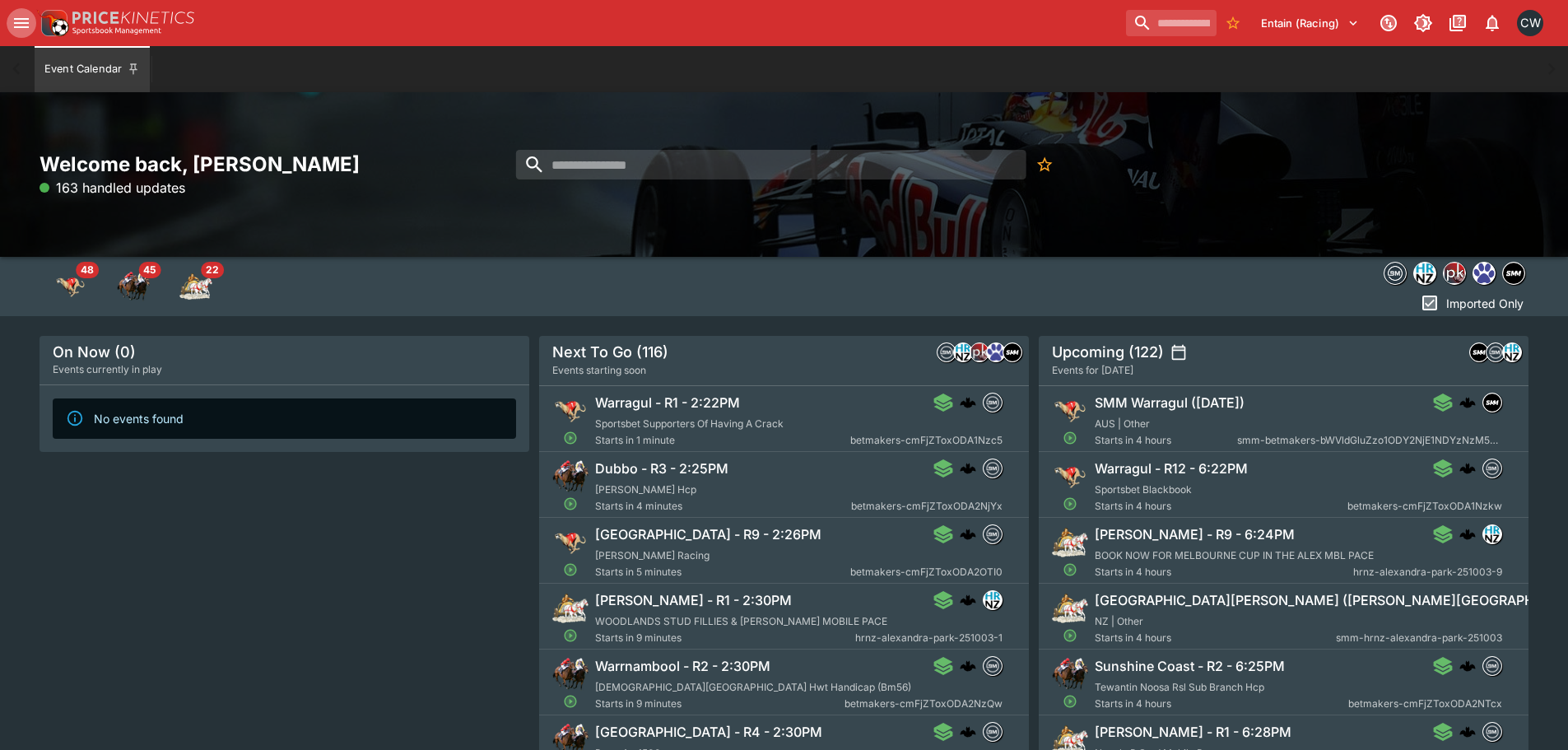
click at [27, 21] on icon "open drawer" at bounding box center [21, 23] width 19 height 19
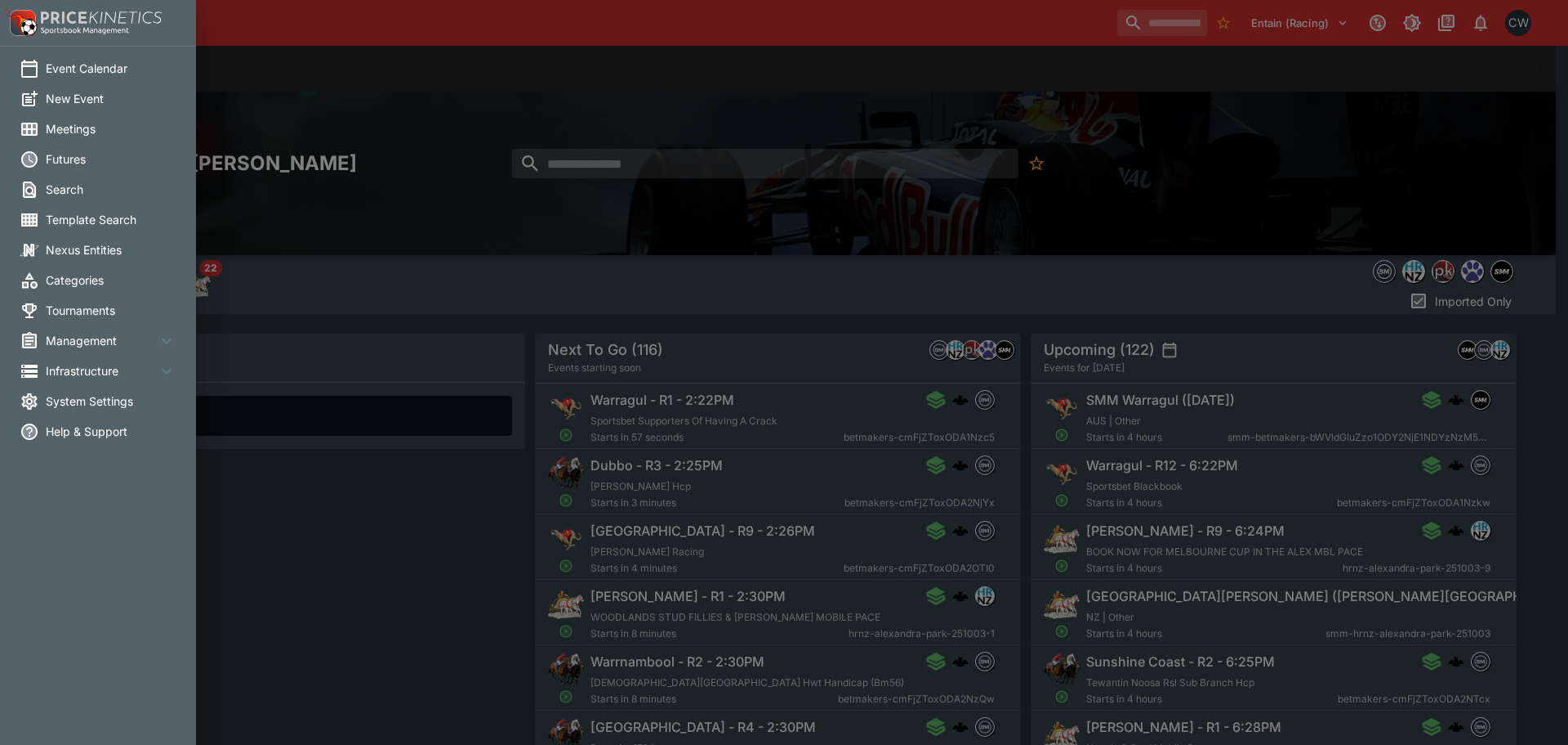
click at [75, 133] on span "Meetings" at bounding box center [110, 129] width 131 height 18
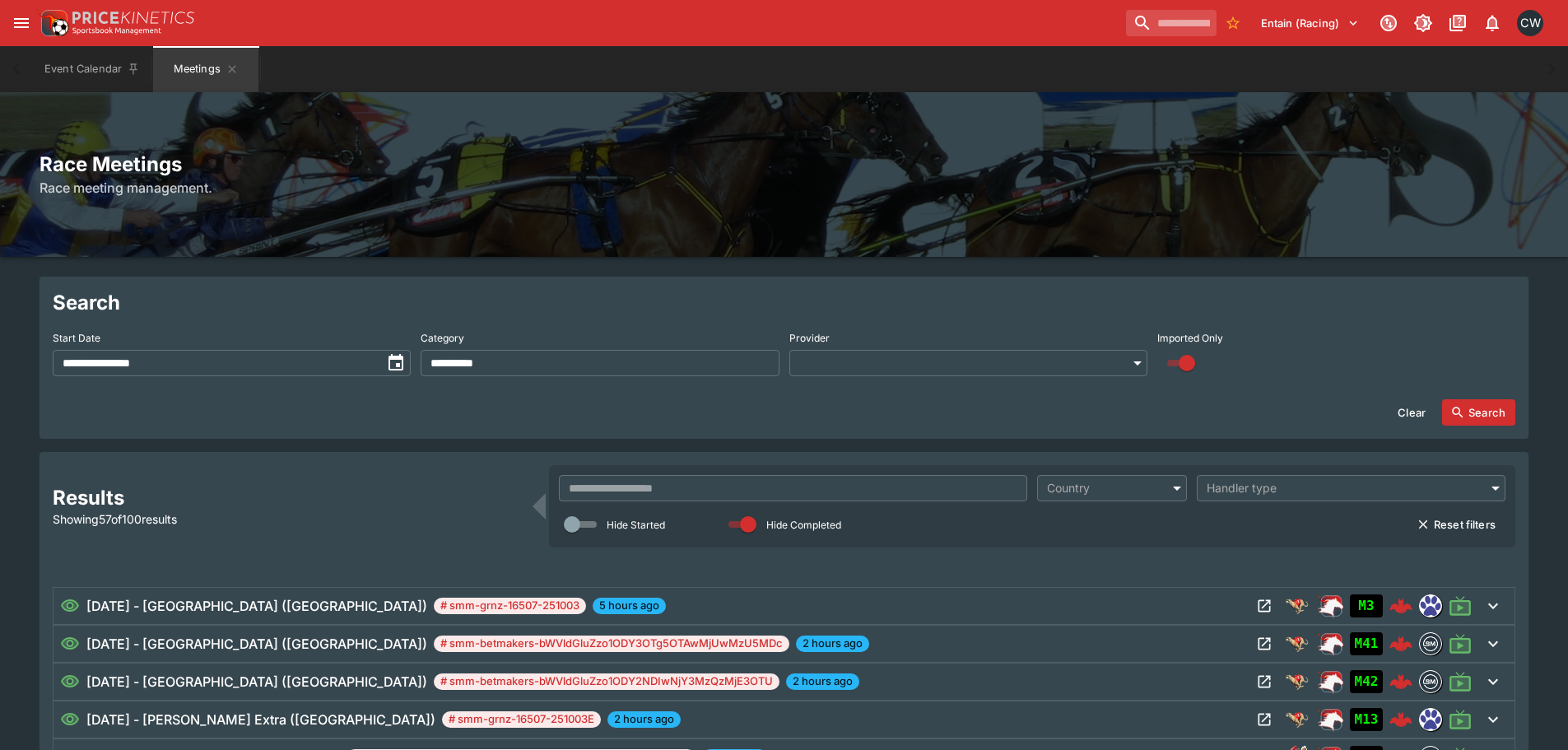
click at [294, 354] on input "**********" at bounding box center [217, 363] width 329 height 27
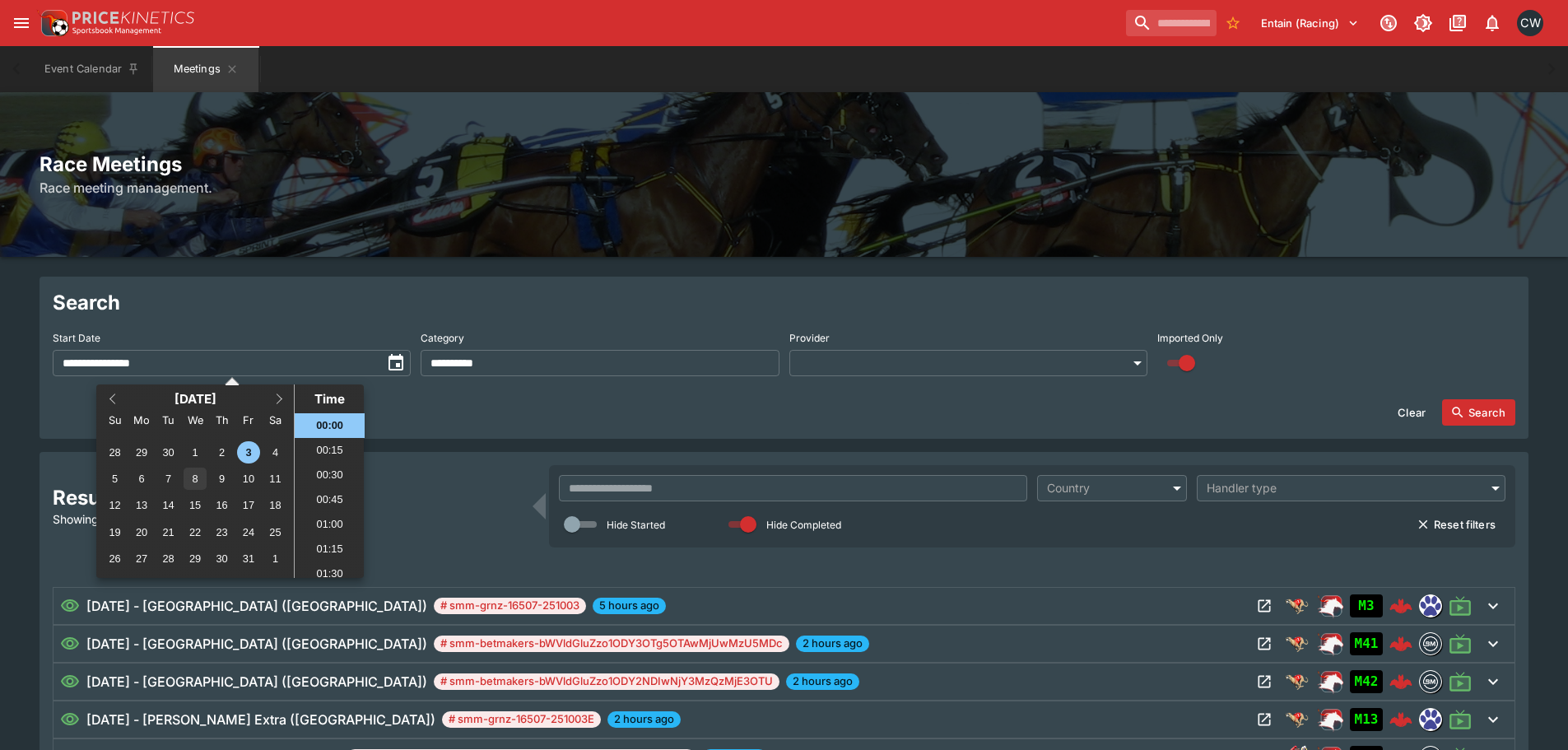
click at [201, 474] on div "8" at bounding box center [194, 478] width 22 height 22
type input "**********"
click at [661, 497] on input "text" at bounding box center [793, 488] width 468 height 27
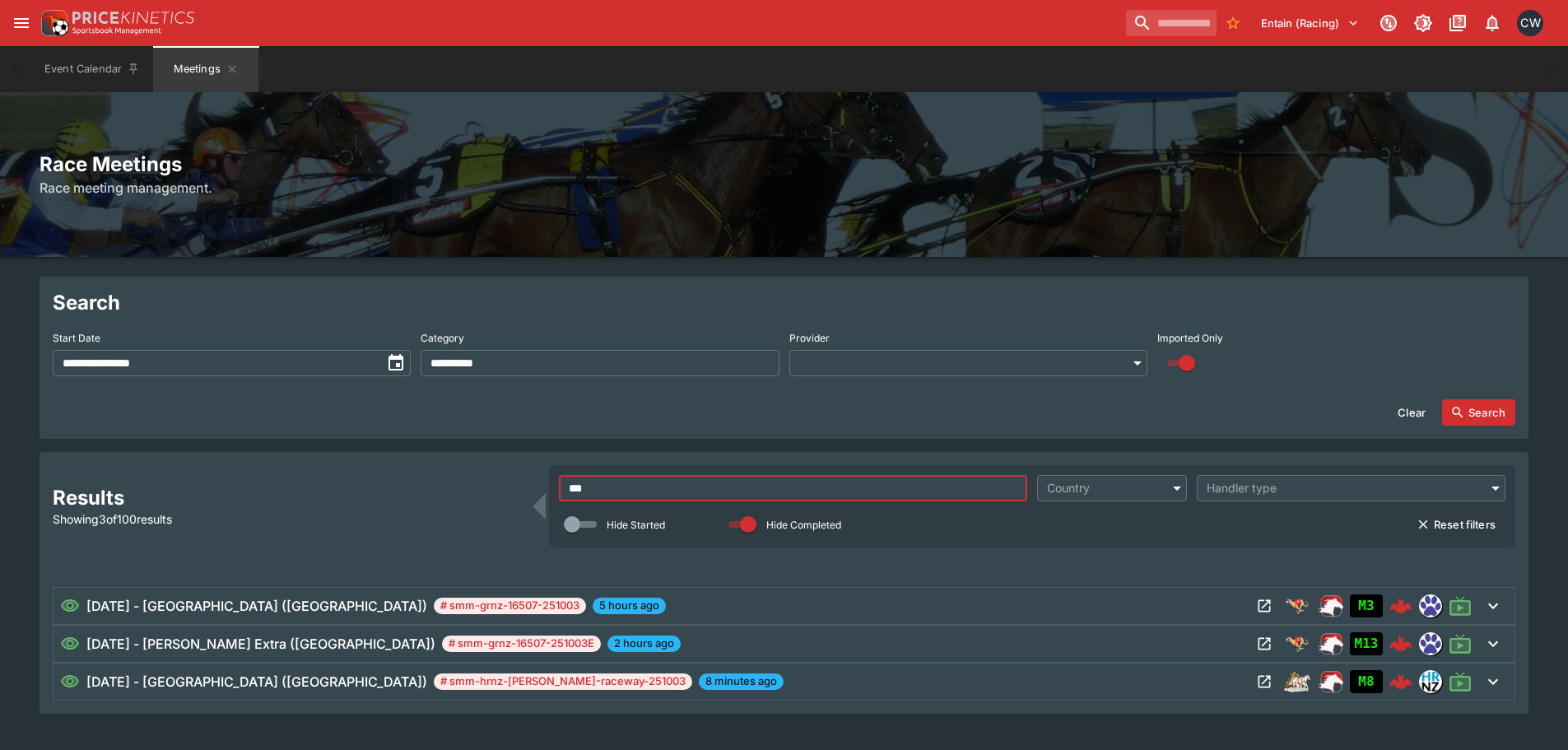
type input "***"
click at [1495, 418] on button "Search" at bounding box center [1479, 413] width 73 height 27
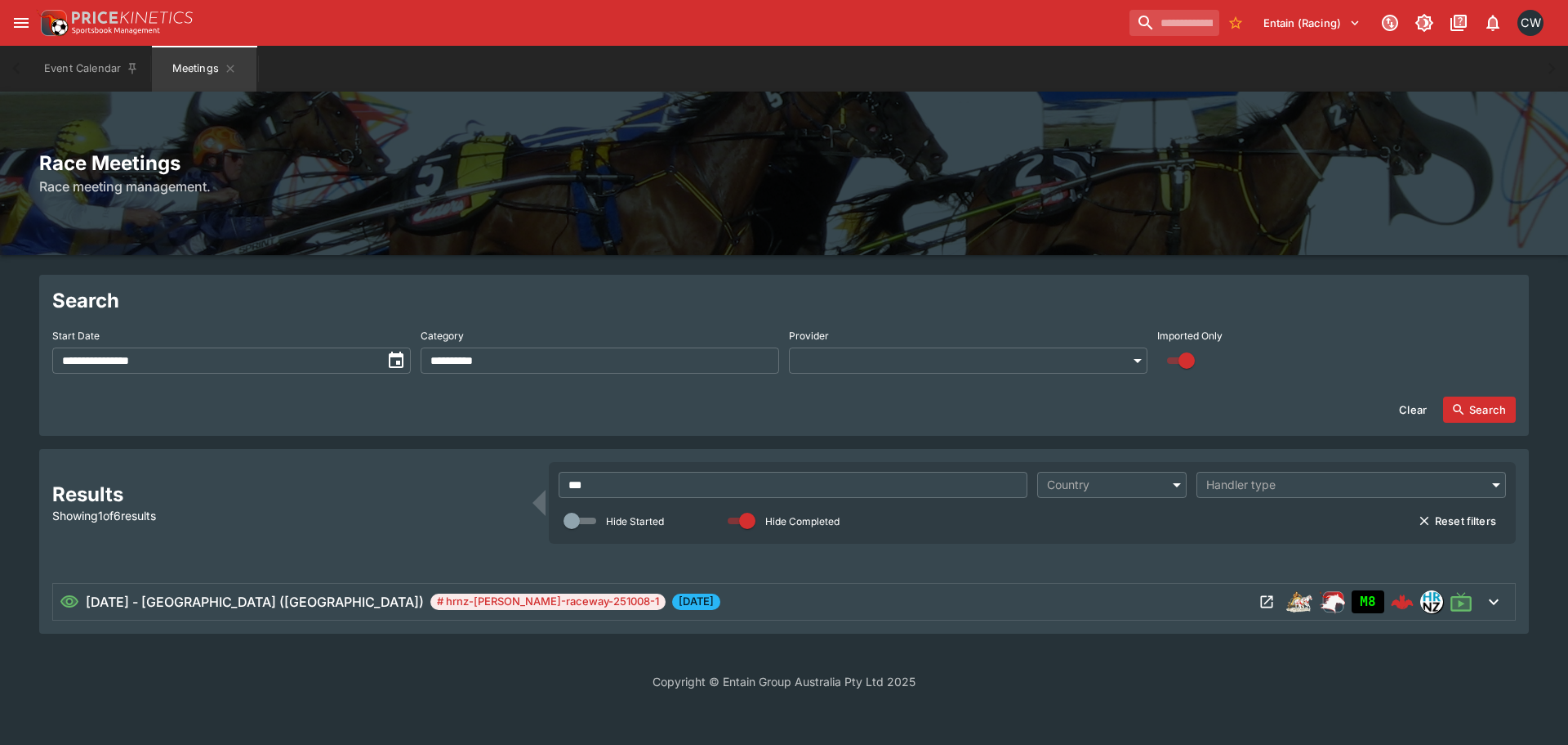
click at [611, 597] on div "[DATE] - [GEOGRAPHIC_DATA] ([GEOGRAPHIC_DATA]) # hrnz-[GEOGRAPHIC_DATA]-raceway…" at bounding box center [657, 601] width 1194 height 19
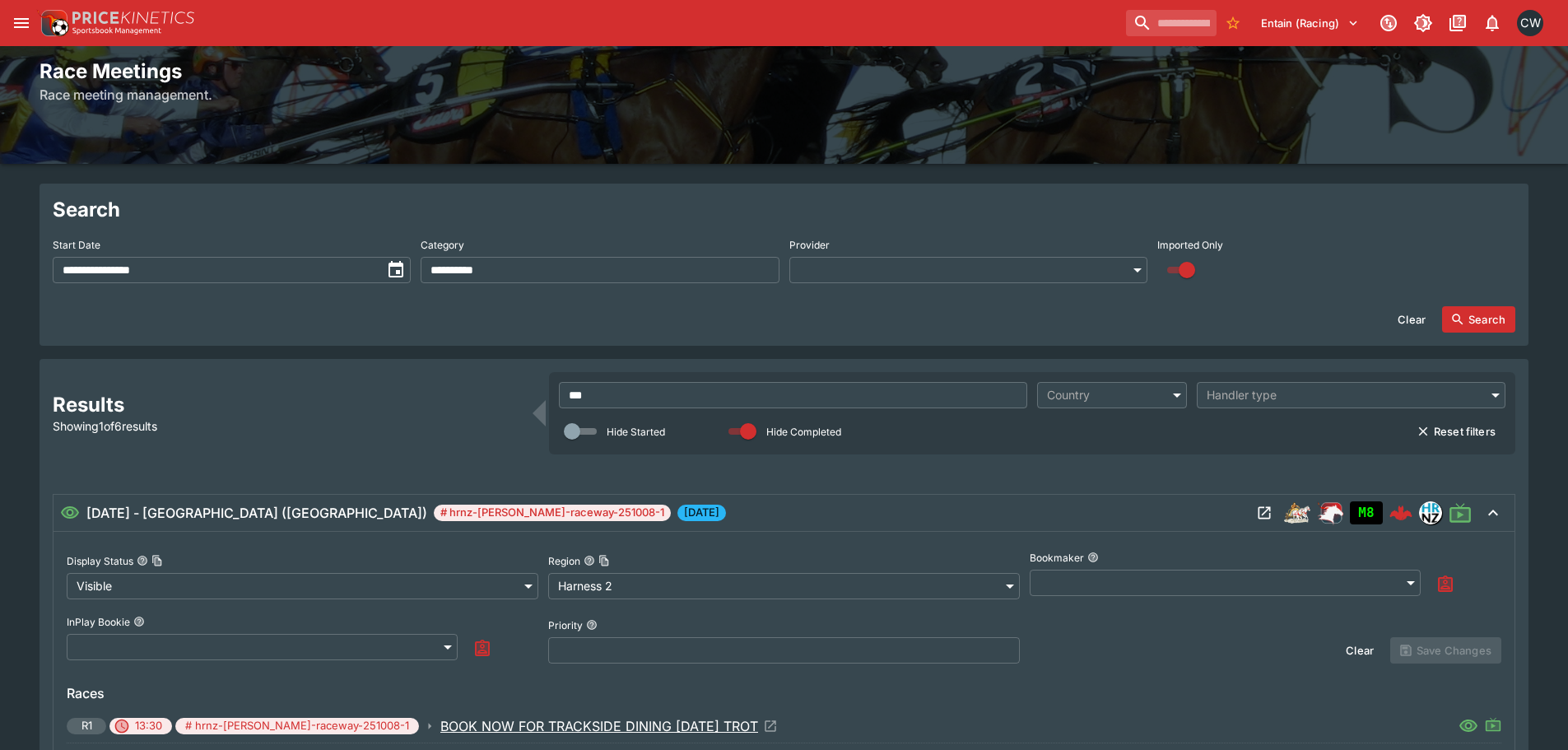
scroll to position [330, 0]
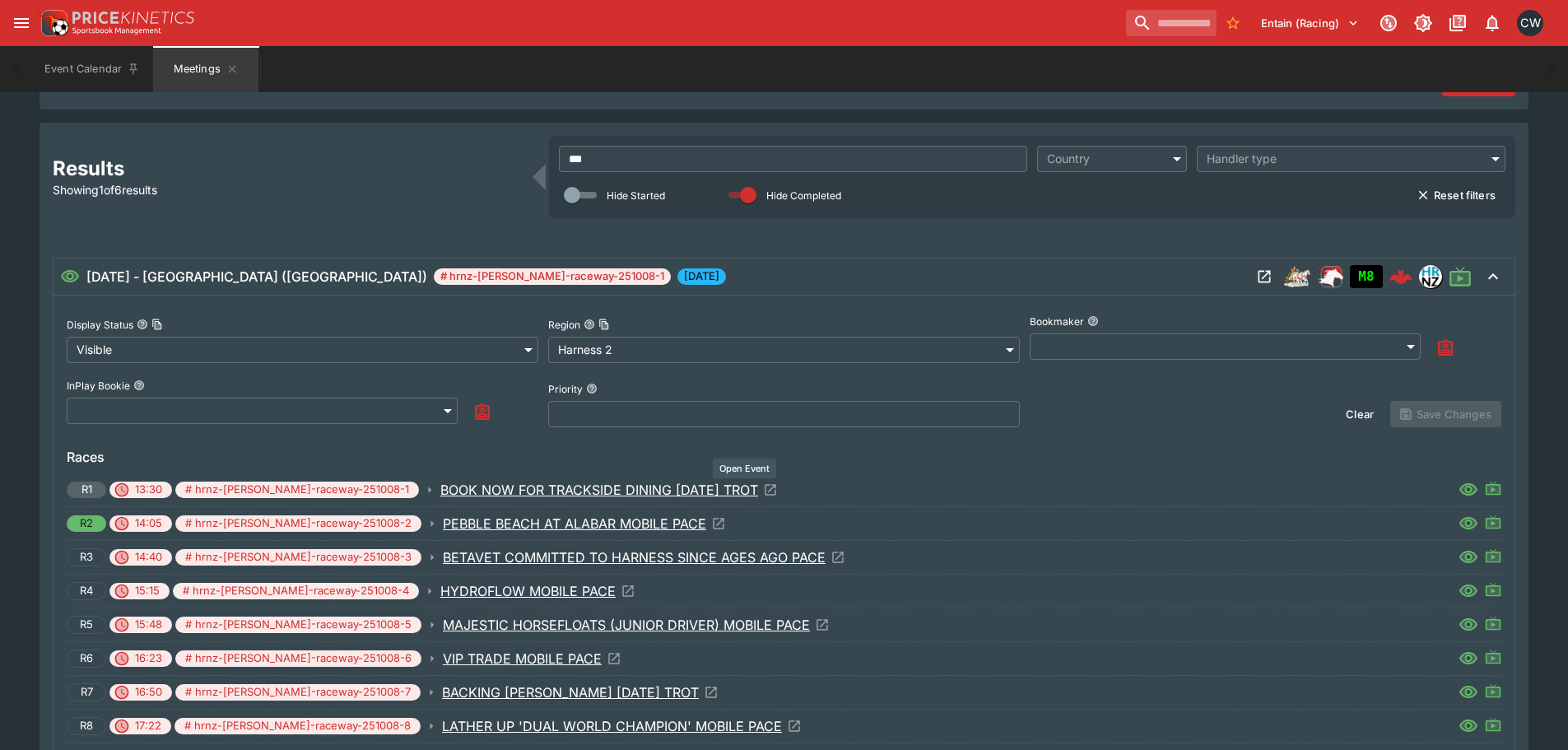
click at [510, 490] on p "BOOK NOW FOR TRACKSIDE DINING [DATE] TROT" at bounding box center [599, 489] width 318 height 19
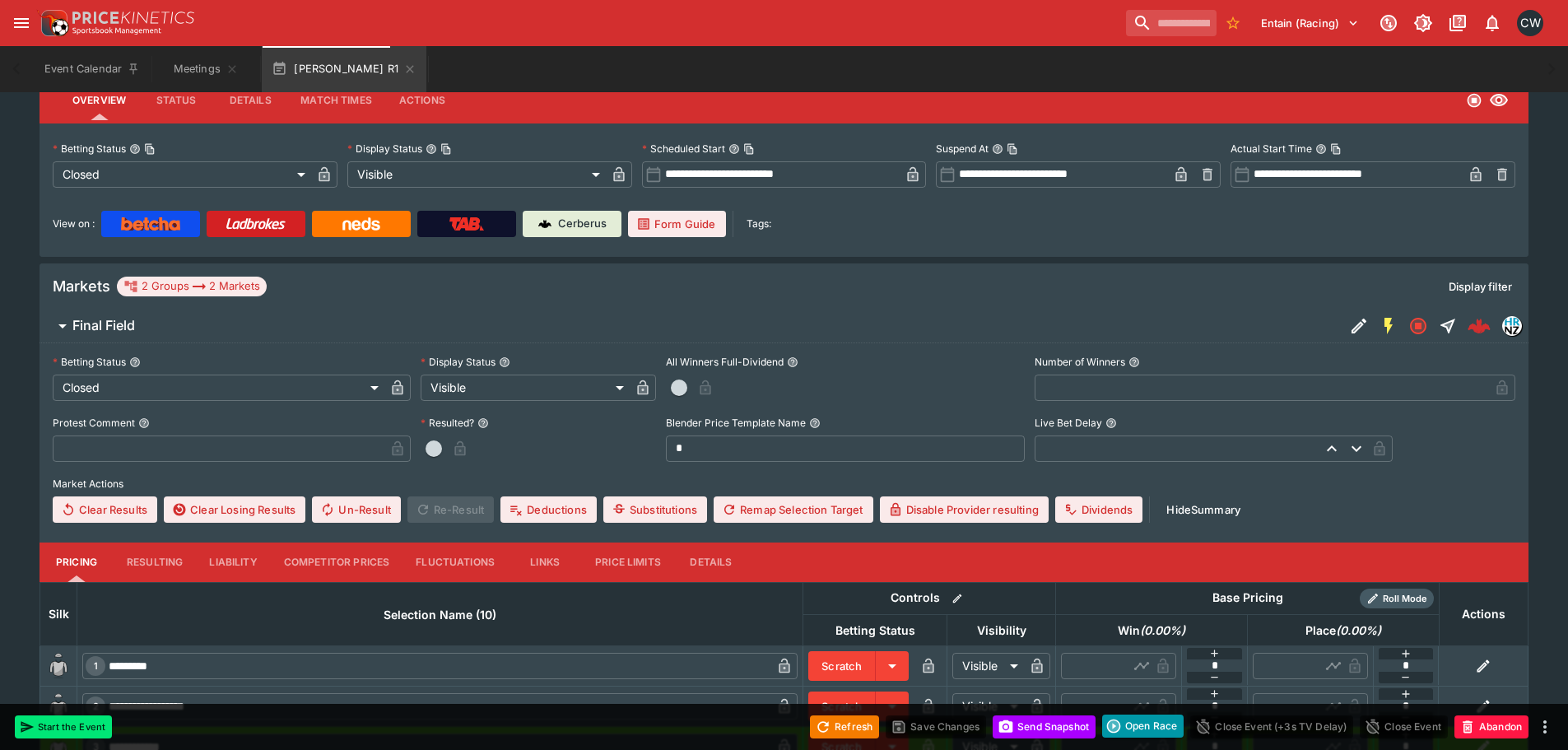
scroll to position [246, 0]
click at [1206, 174] on icon "button" at bounding box center [1208, 176] width 6 height 6
click at [1511, 173] on button "button" at bounding box center [1503, 175] width 27 height 27
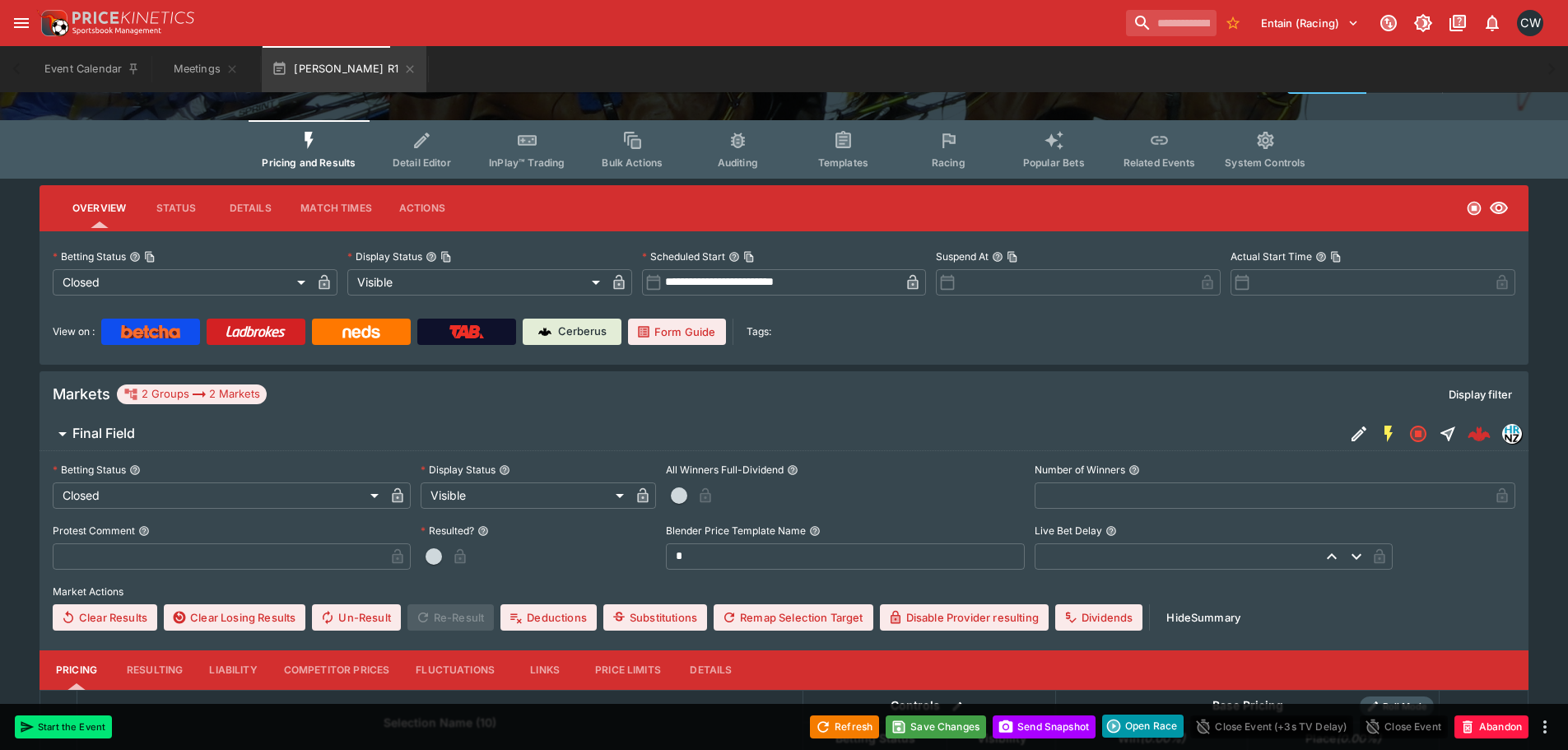
scroll to position [0, 0]
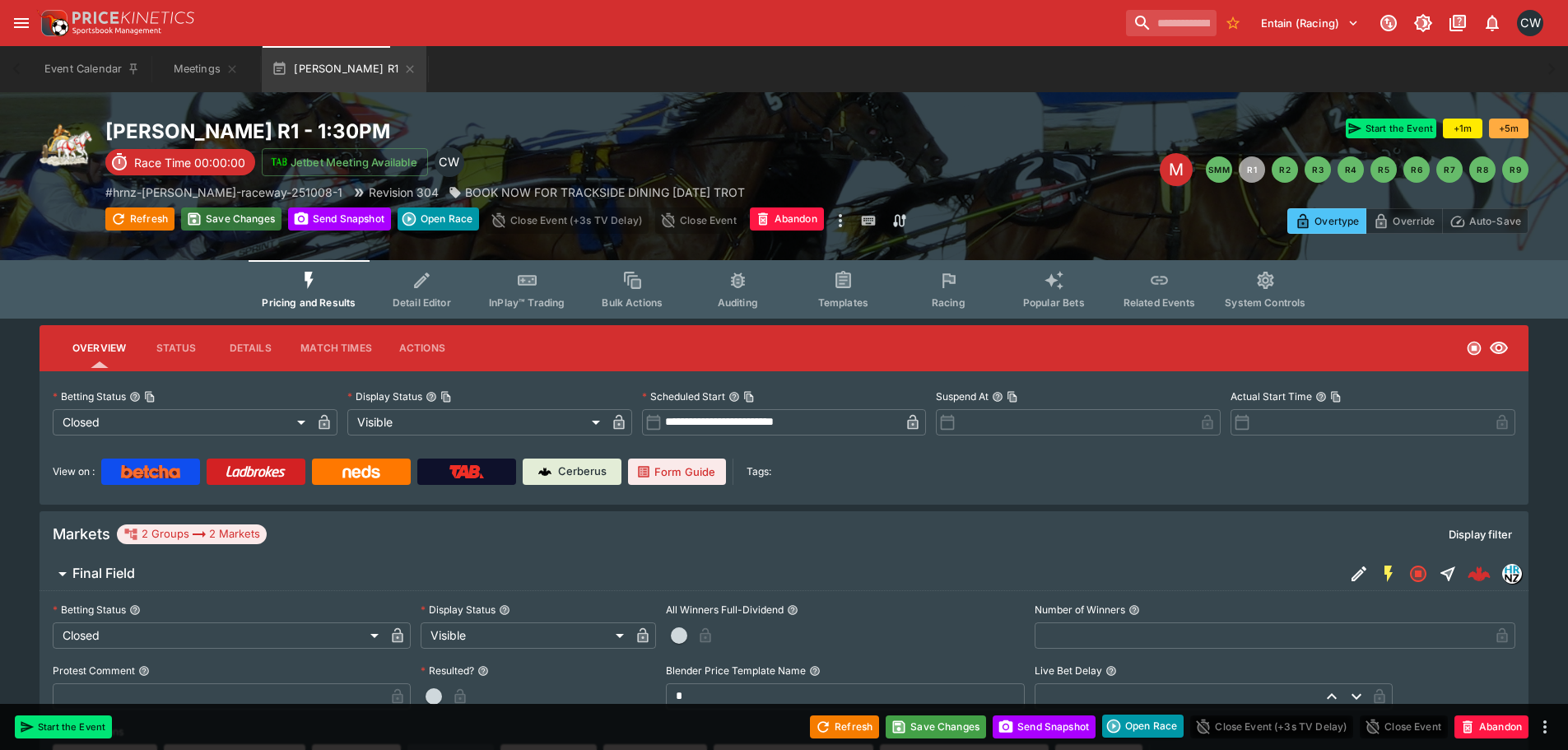
click at [250, 217] on button "Save Changes" at bounding box center [232, 219] width 101 height 23
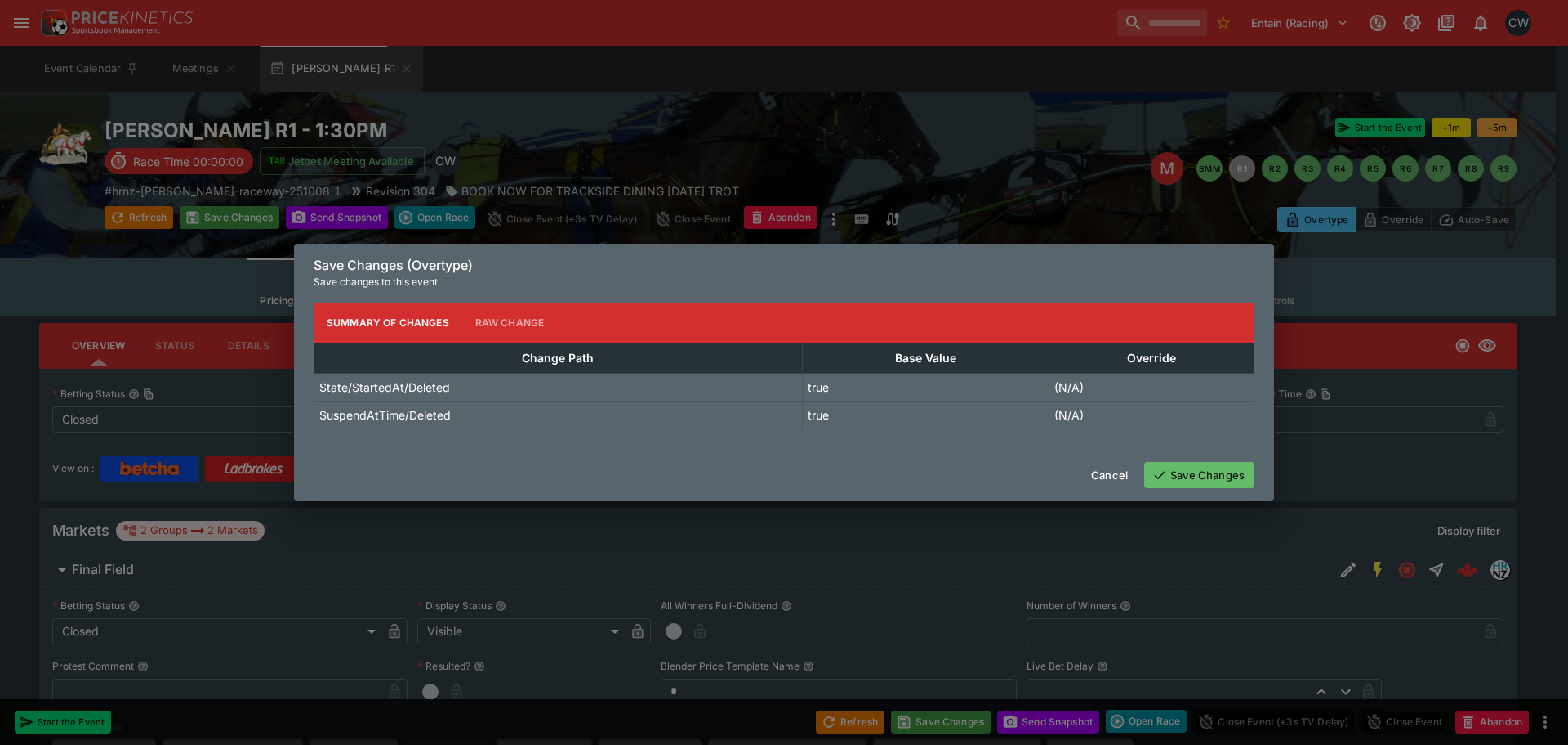
click at [1208, 476] on button "Save Changes" at bounding box center [1200, 475] width 110 height 26
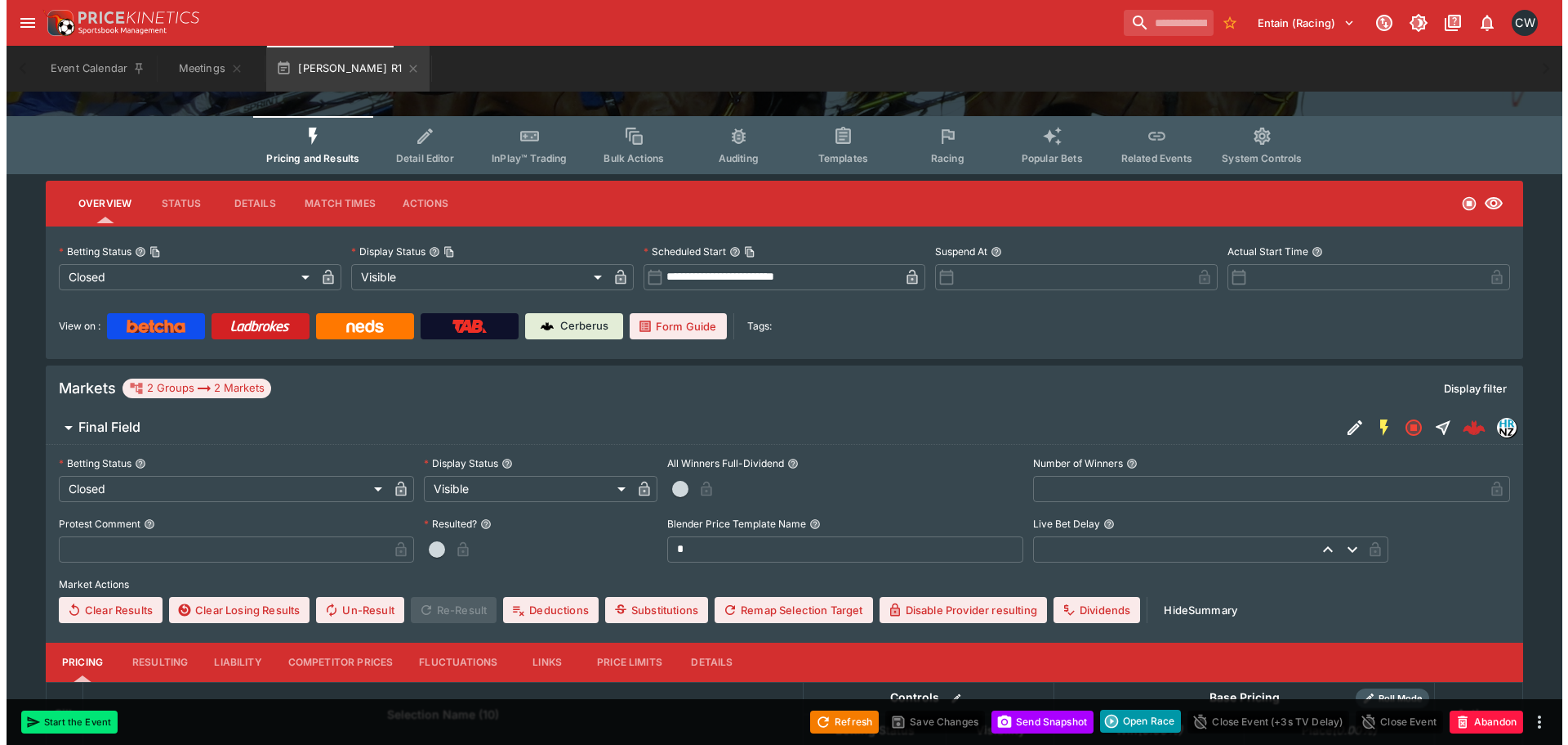
scroll to position [163, 0]
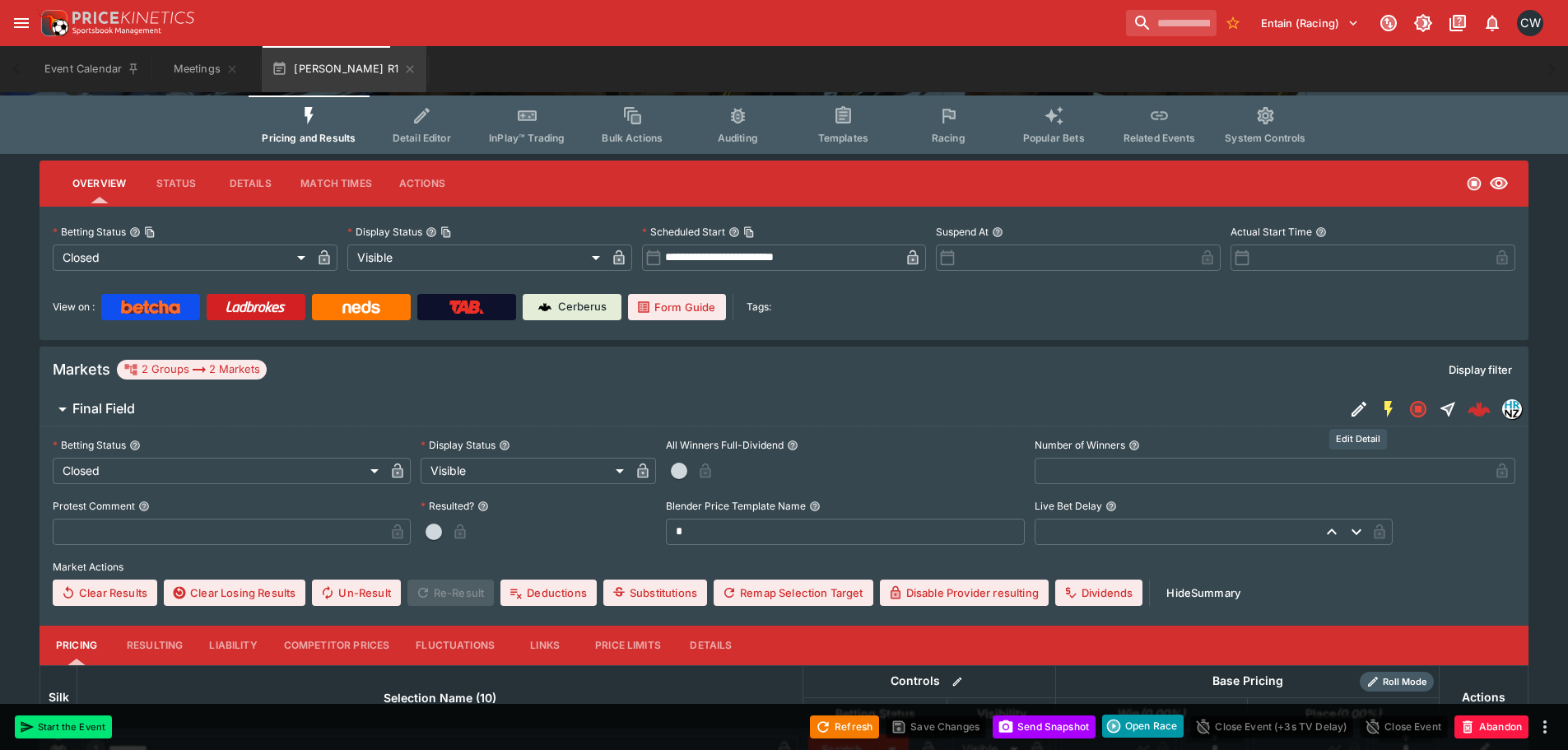
click at [1344, 413] on button "Edit Detail" at bounding box center [1359, 409] width 30 height 30
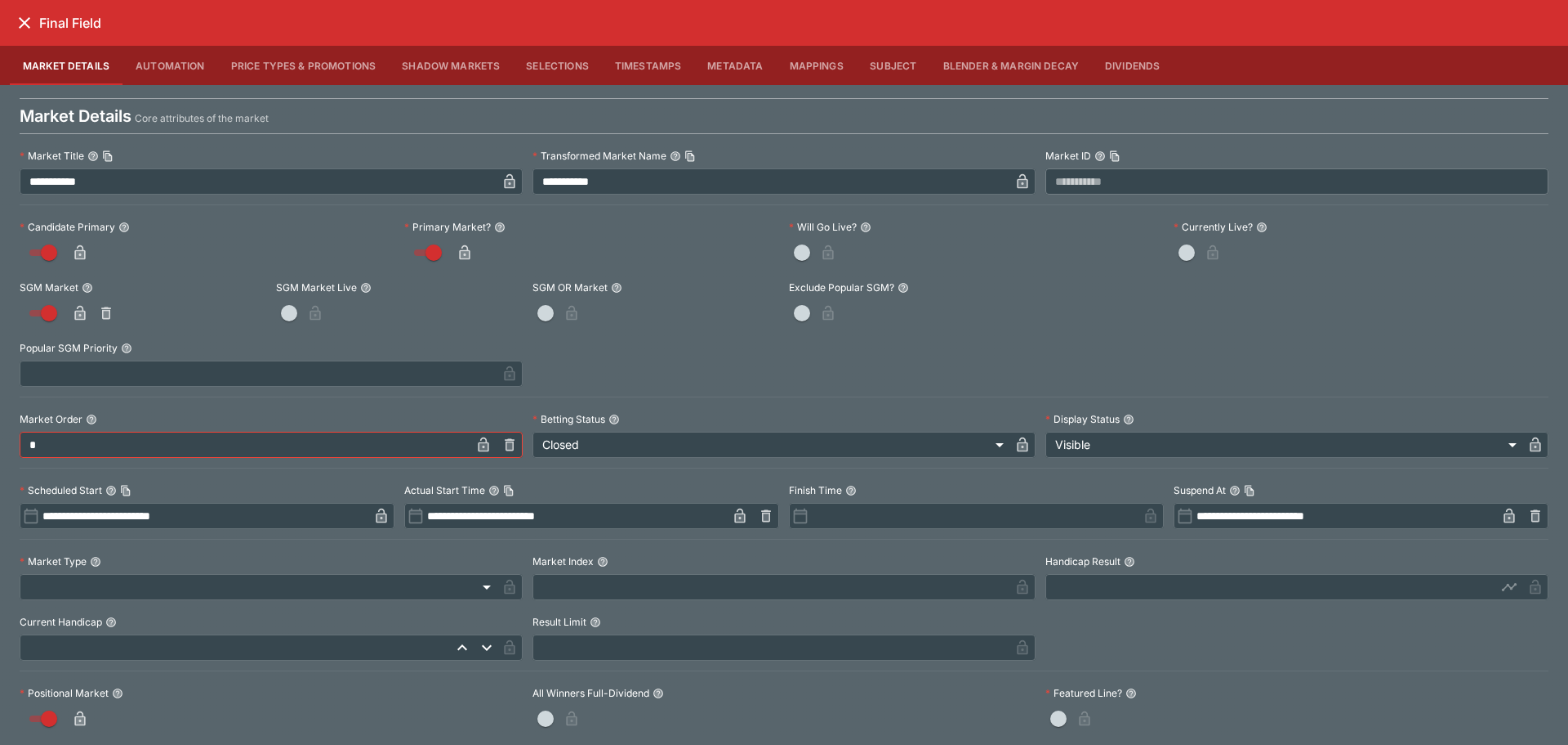
click at [764, 519] on icon "button" at bounding box center [766, 517] width 6 height 6
click at [1530, 514] on icon "button" at bounding box center [1535, 516] width 10 height 12
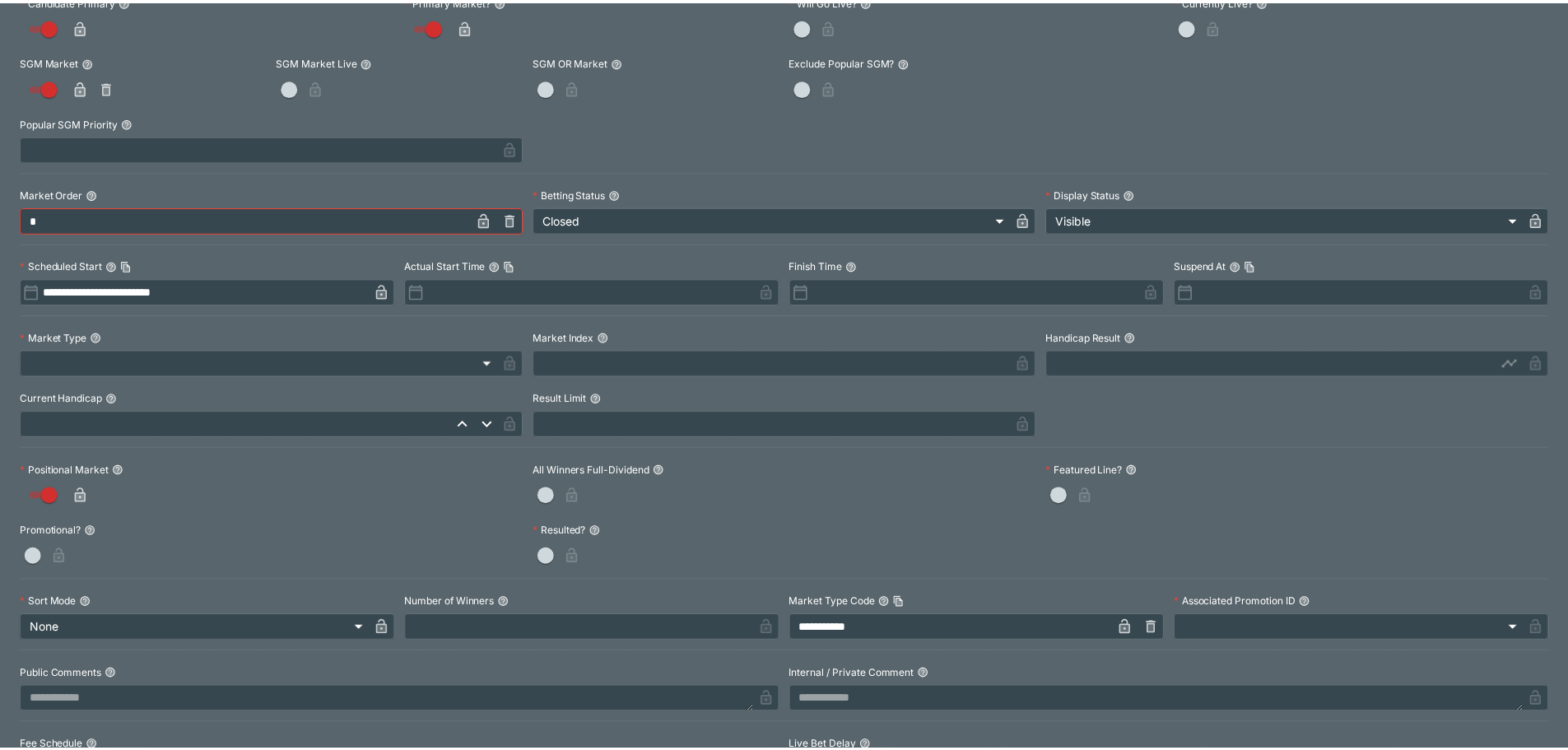
scroll to position [0, 0]
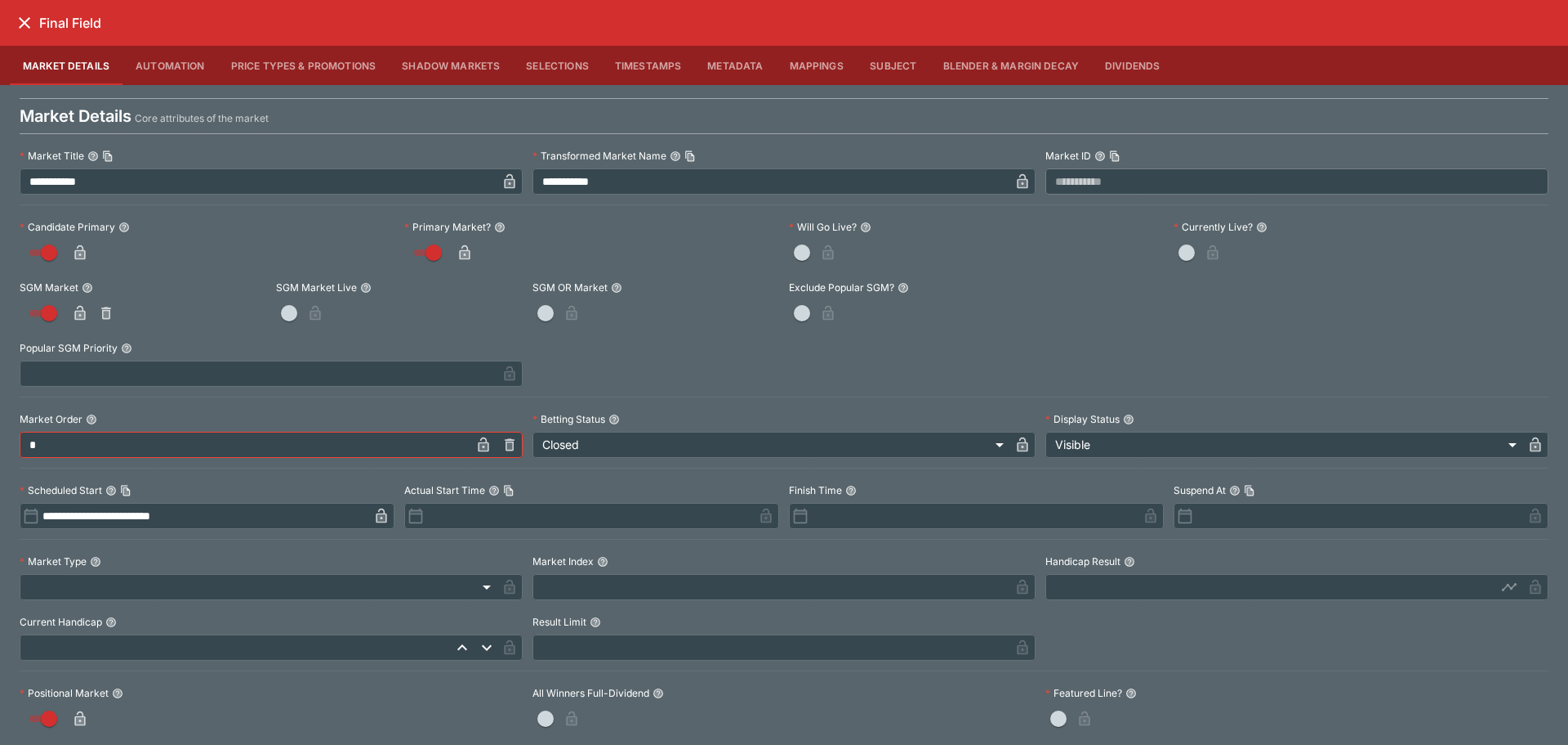
click at [28, 25] on icon "close" at bounding box center [24, 23] width 11 height 11
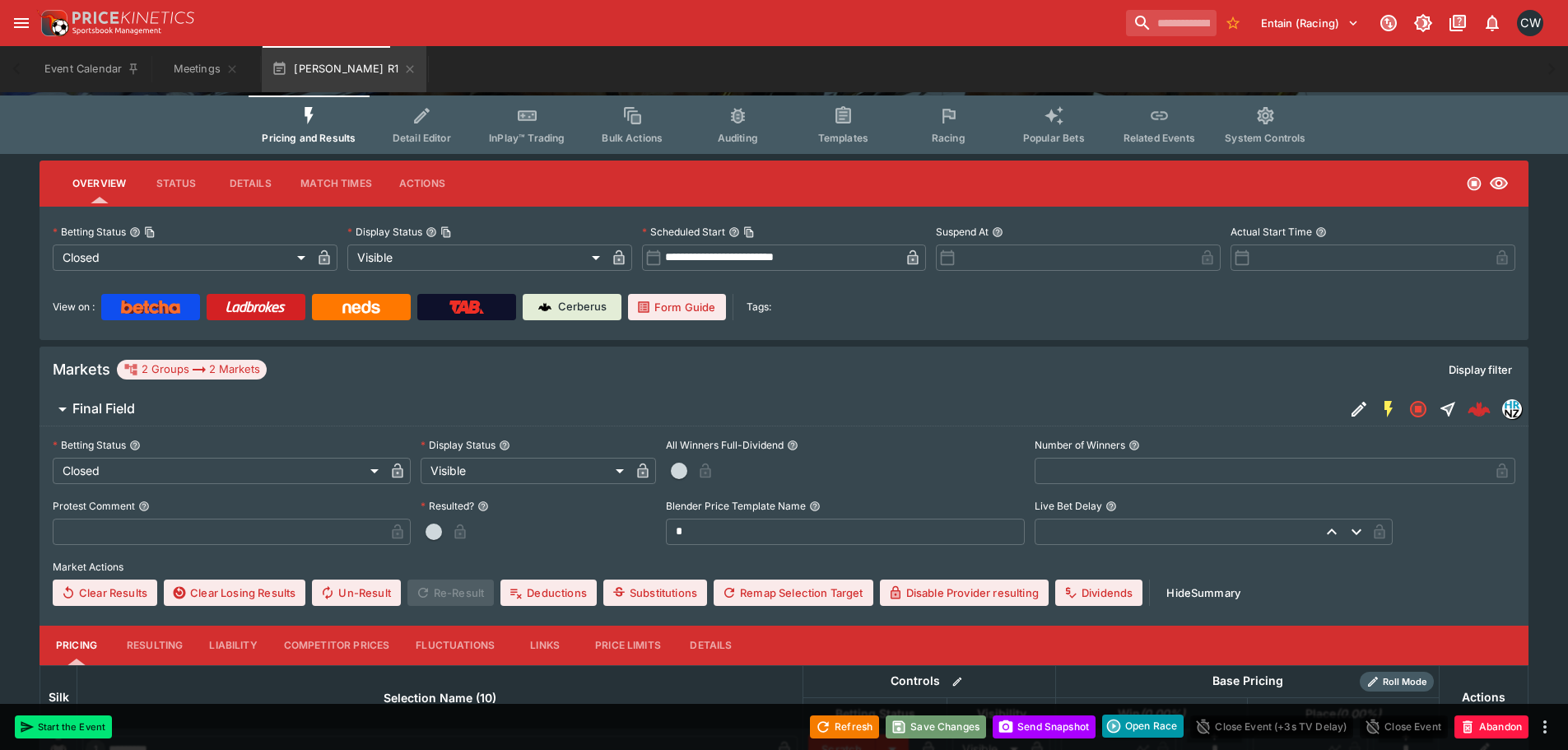
click at [970, 726] on button "Save Changes" at bounding box center [936, 726] width 101 height 23
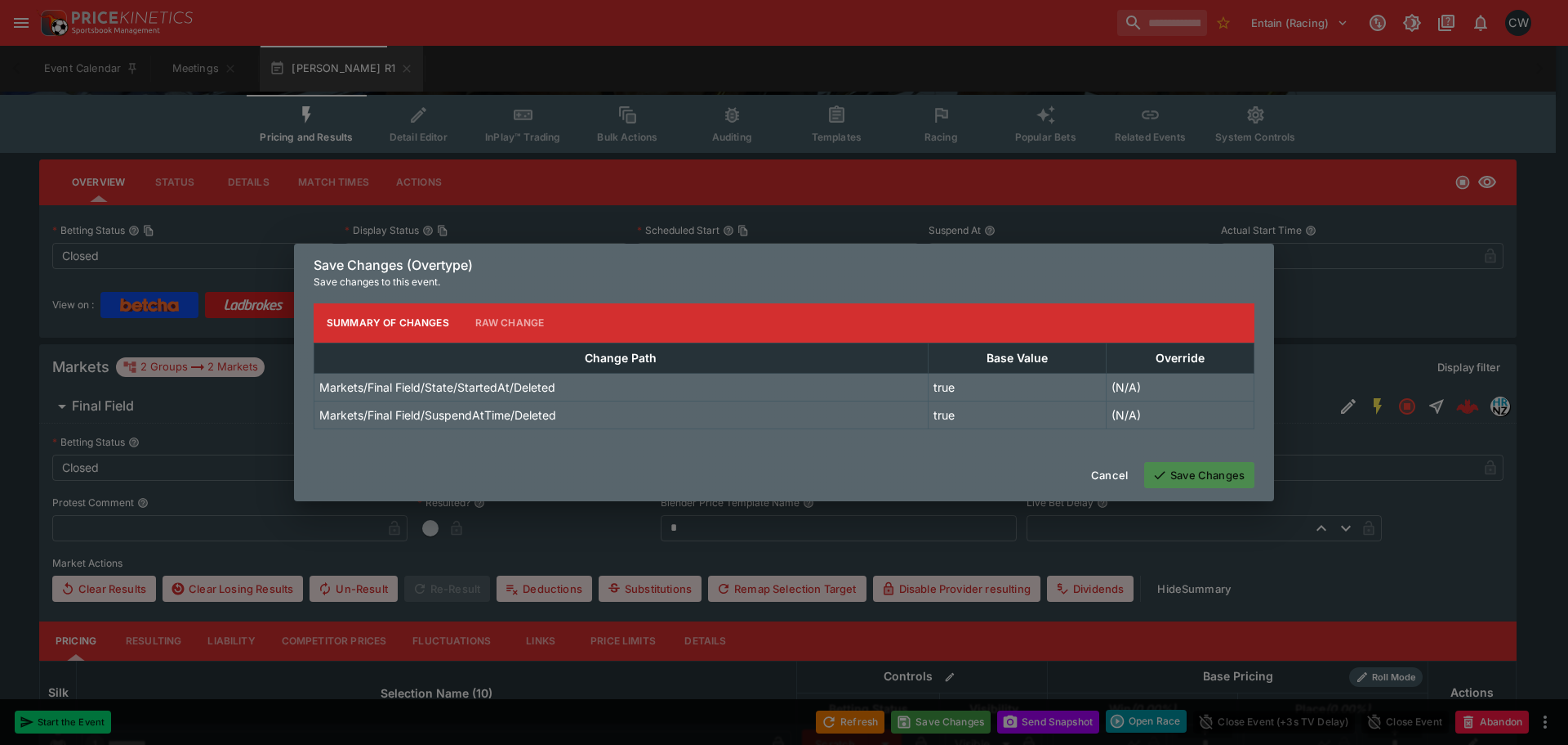
click at [1169, 484] on button "Save Changes" at bounding box center [1200, 475] width 110 height 26
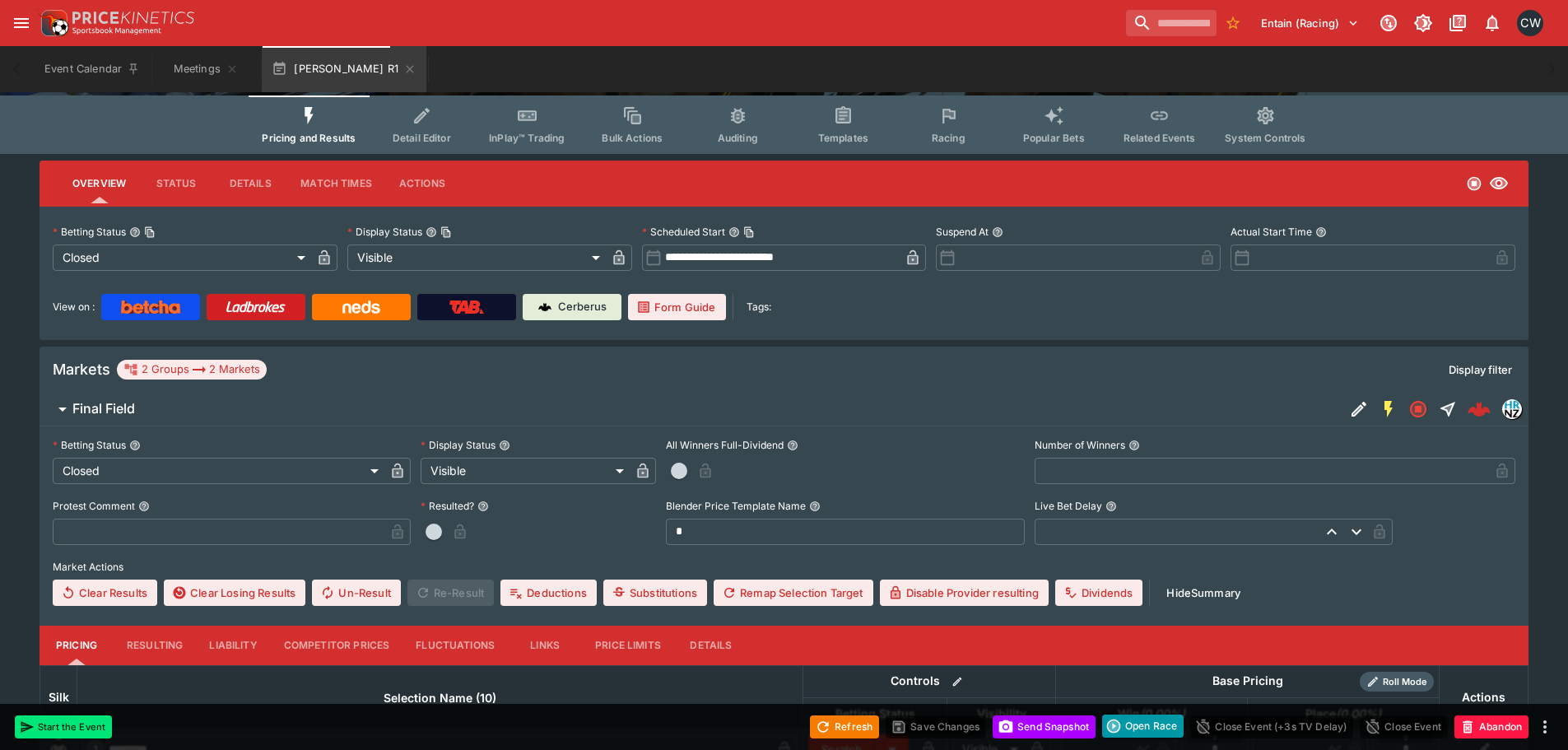
click at [129, 602] on button "Clear Results" at bounding box center [105, 593] width 104 height 27
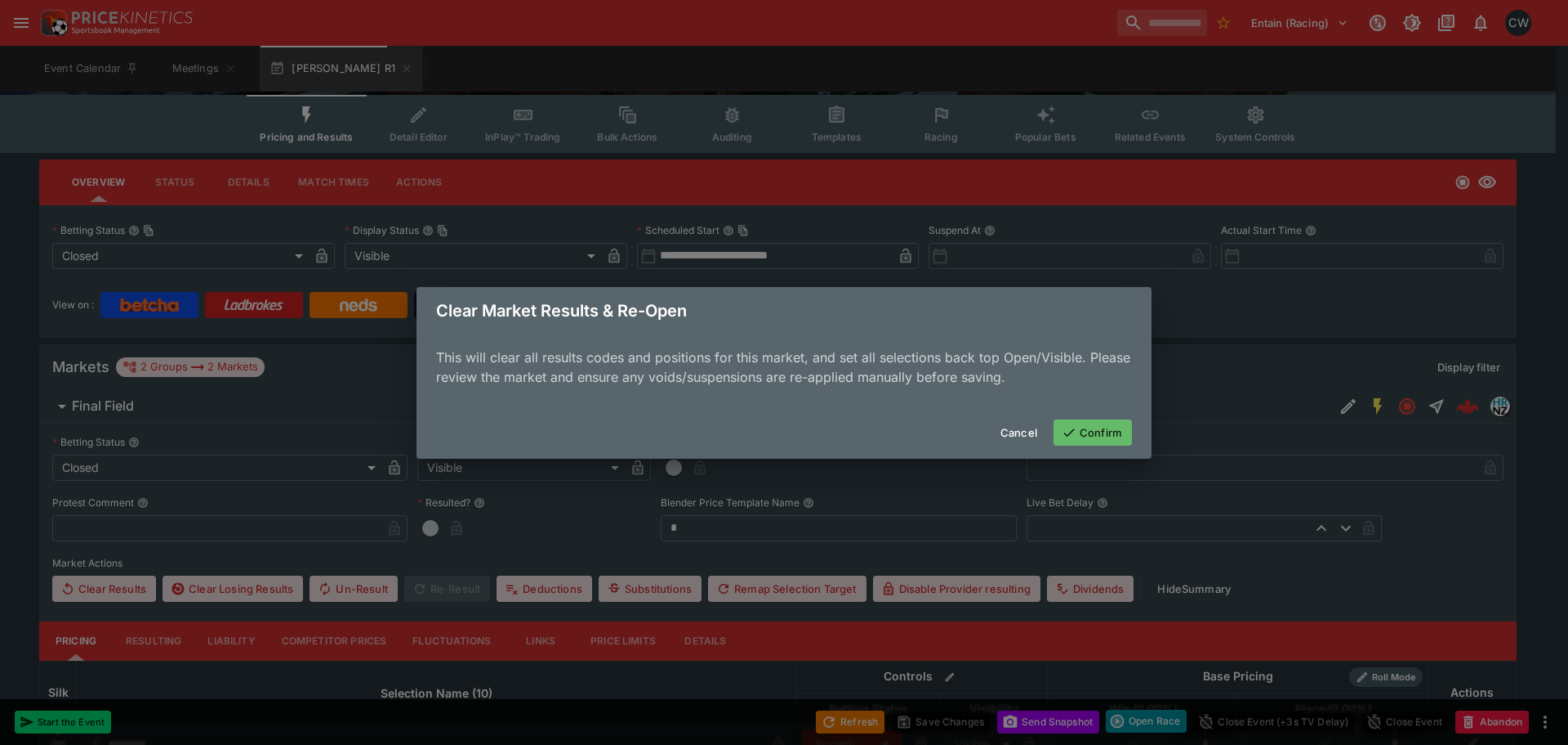
click at [1096, 426] on button "Confirm" at bounding box center [1093, 433] width 78 height 26
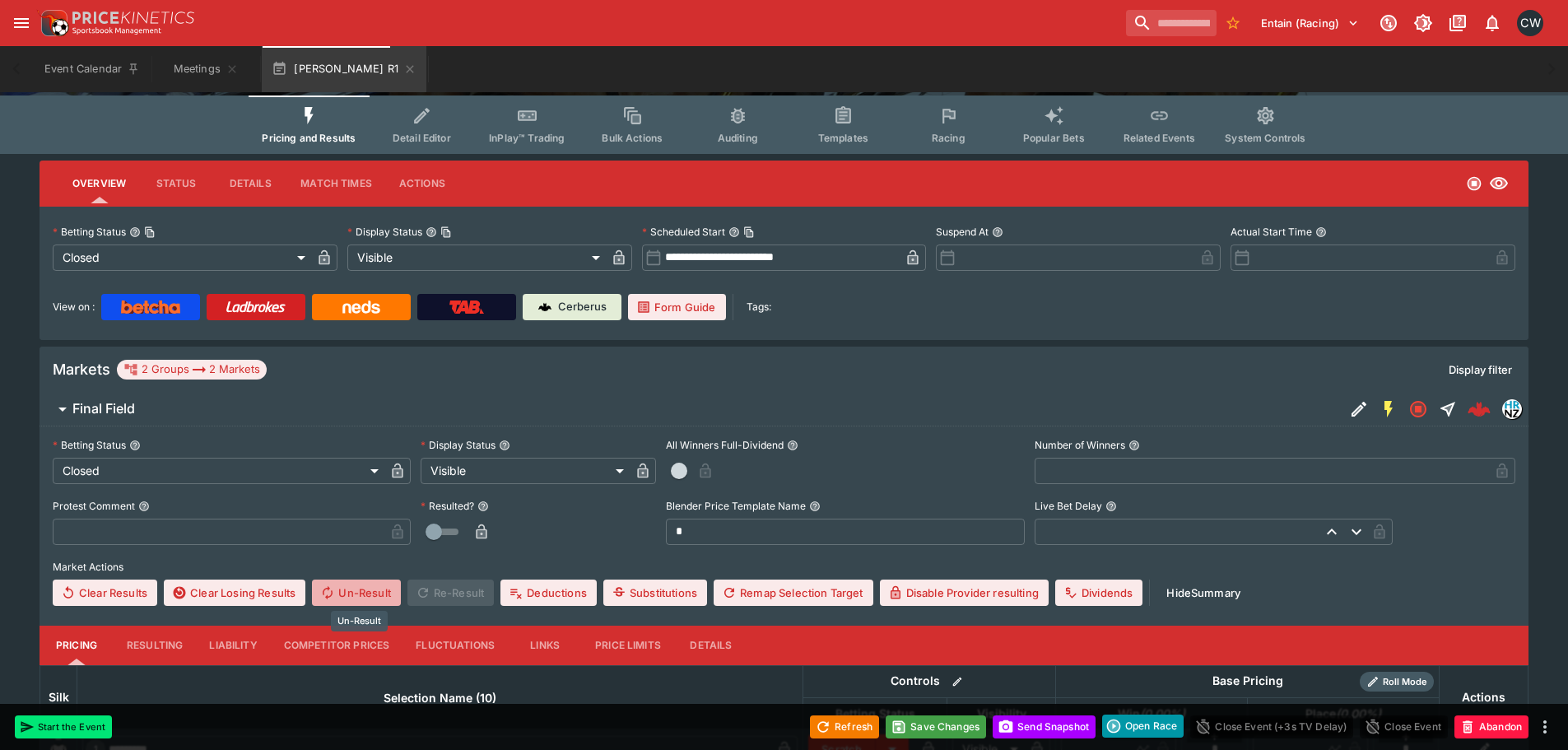
click at [354, 592] on button "Un-Result" at bounding box center [356, 593] width 88 height 27
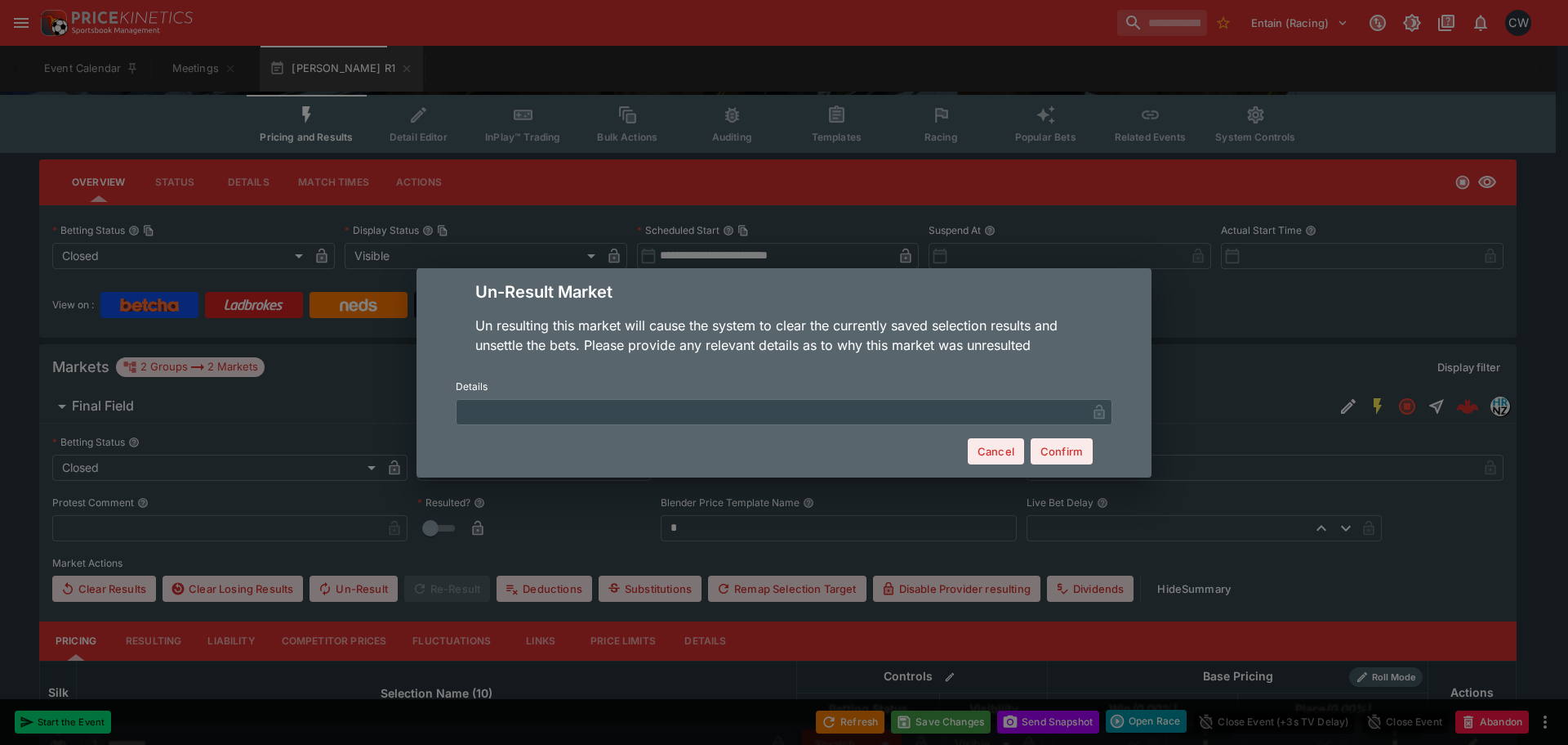
click at [1066, 454] on button "Confirm" at bounding box center [1061, 451] width 62 height 26
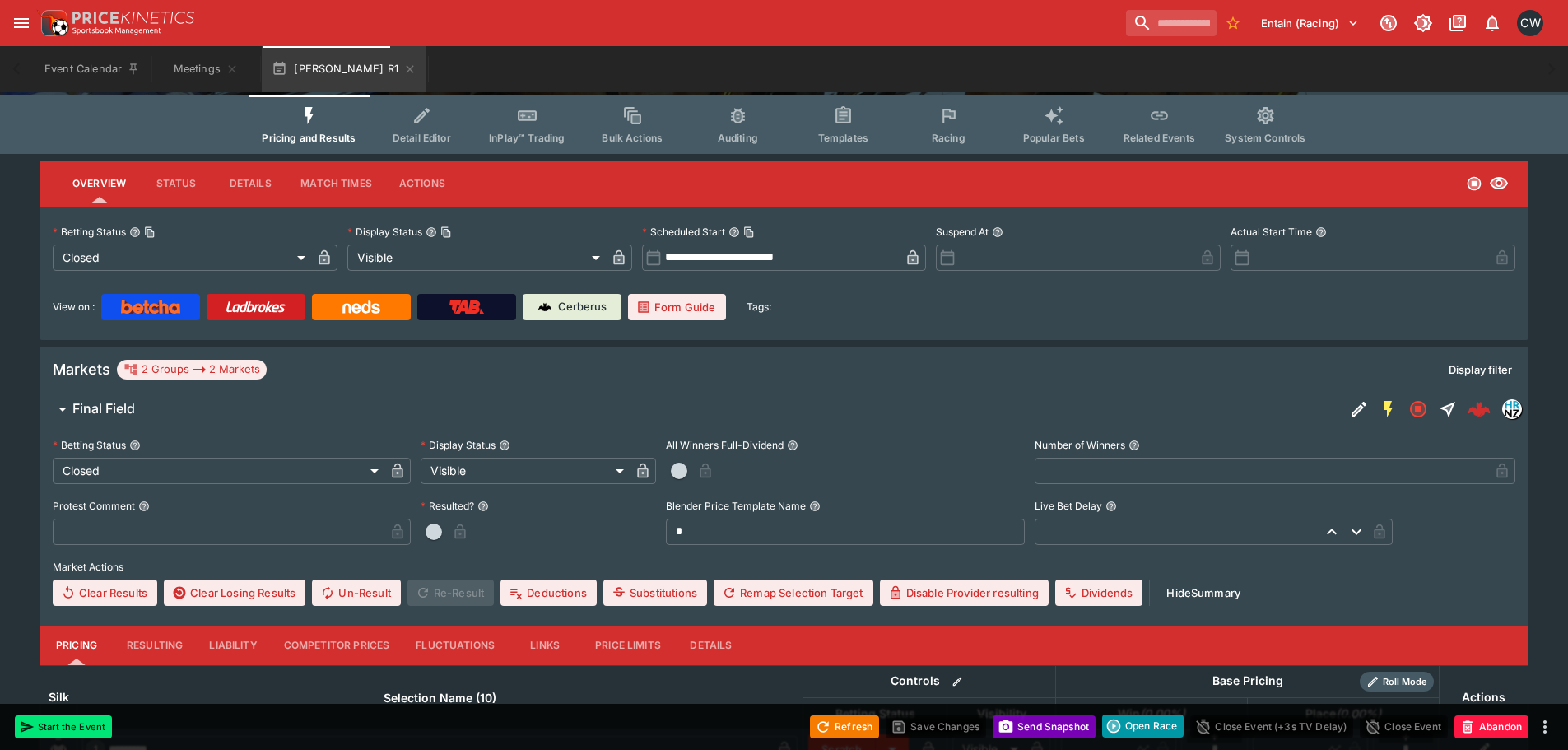
click at [1023, 721] on button "Send Snapshot" at bounding box center [1044, 726] width 103 height 23
click at [858, 723] on button "Refresh" at bounding box center [845, 726] width 69 height 23
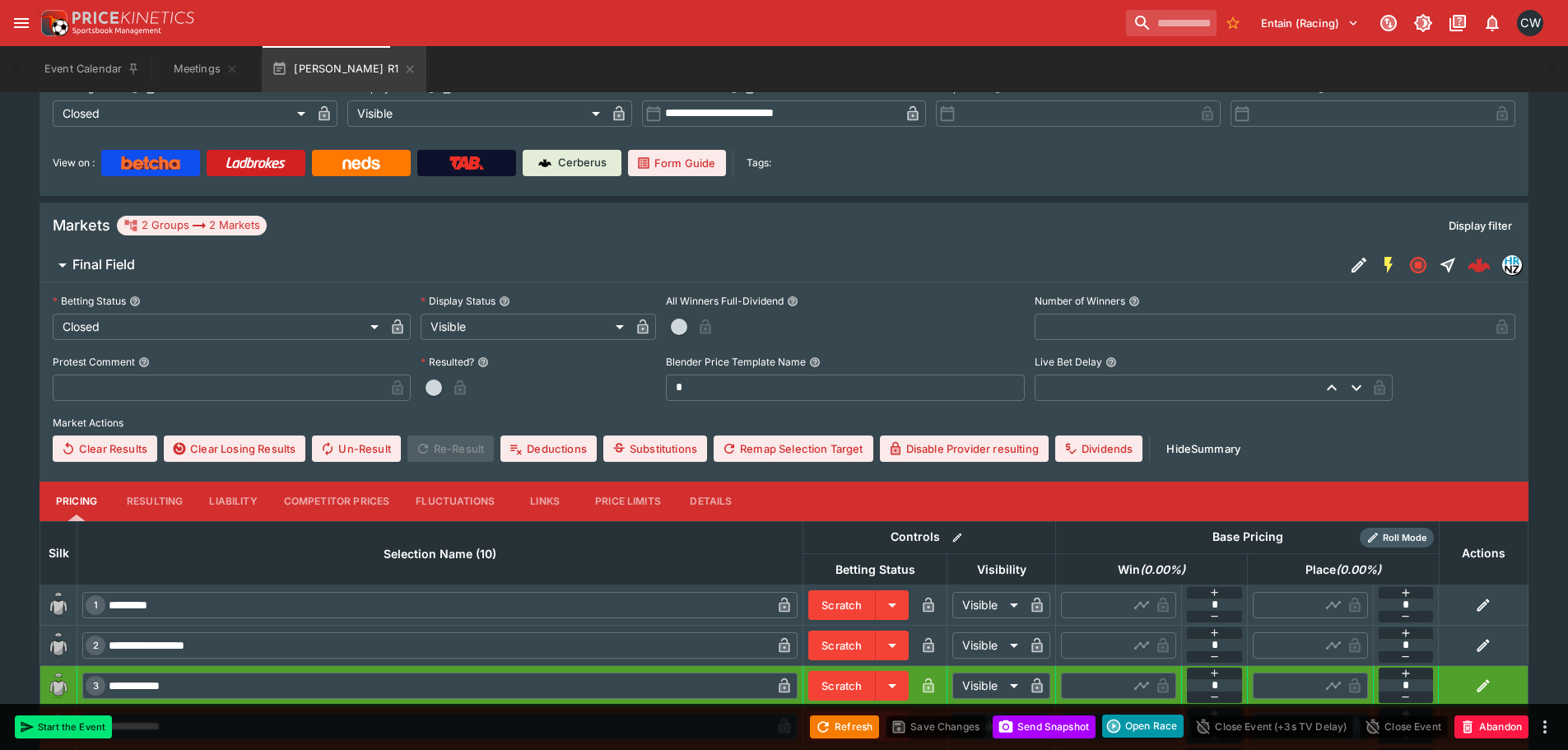
scroll to position [330, 0]
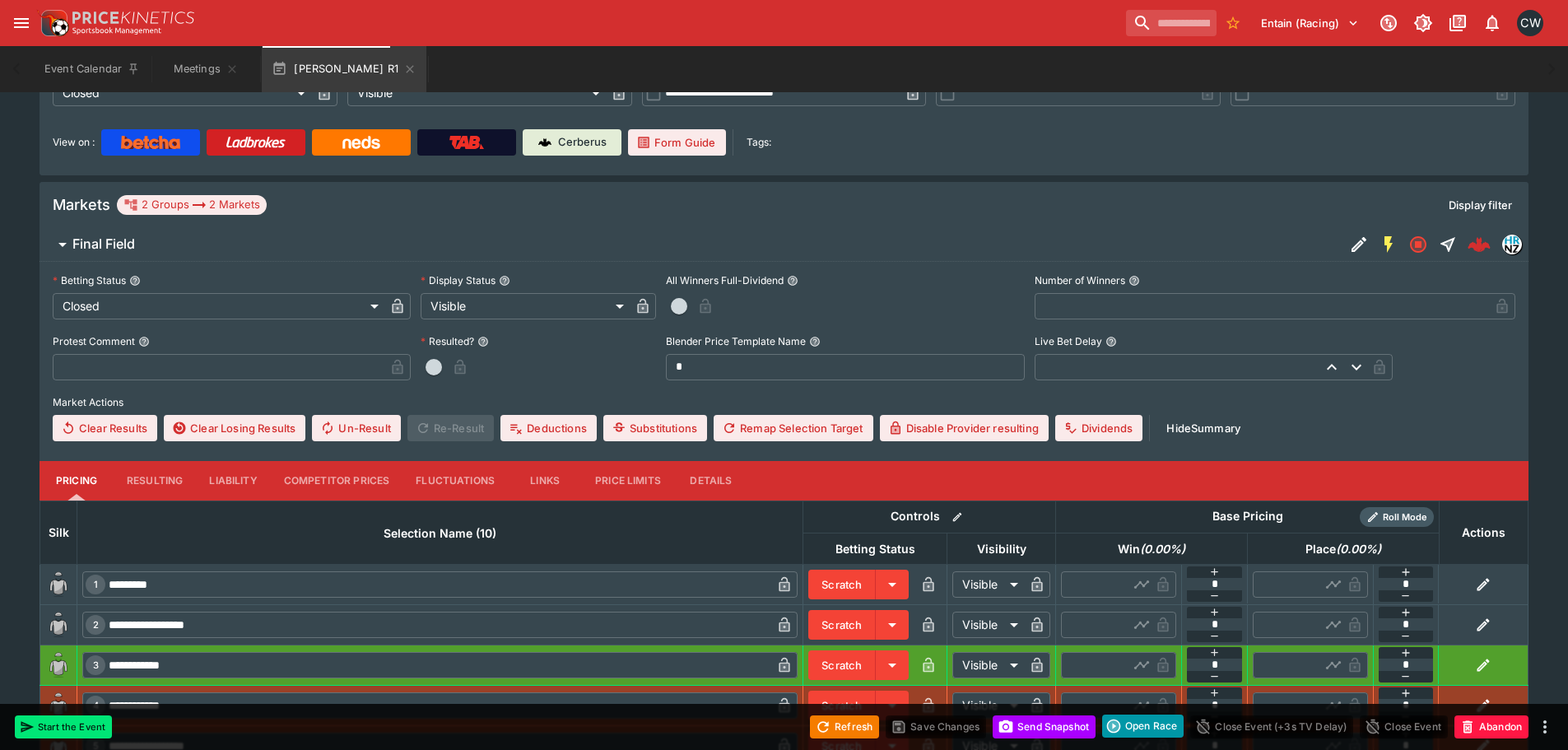
click at [144, 483] on button "Resulting" at bounding box center [155, 481] width 82 height 40
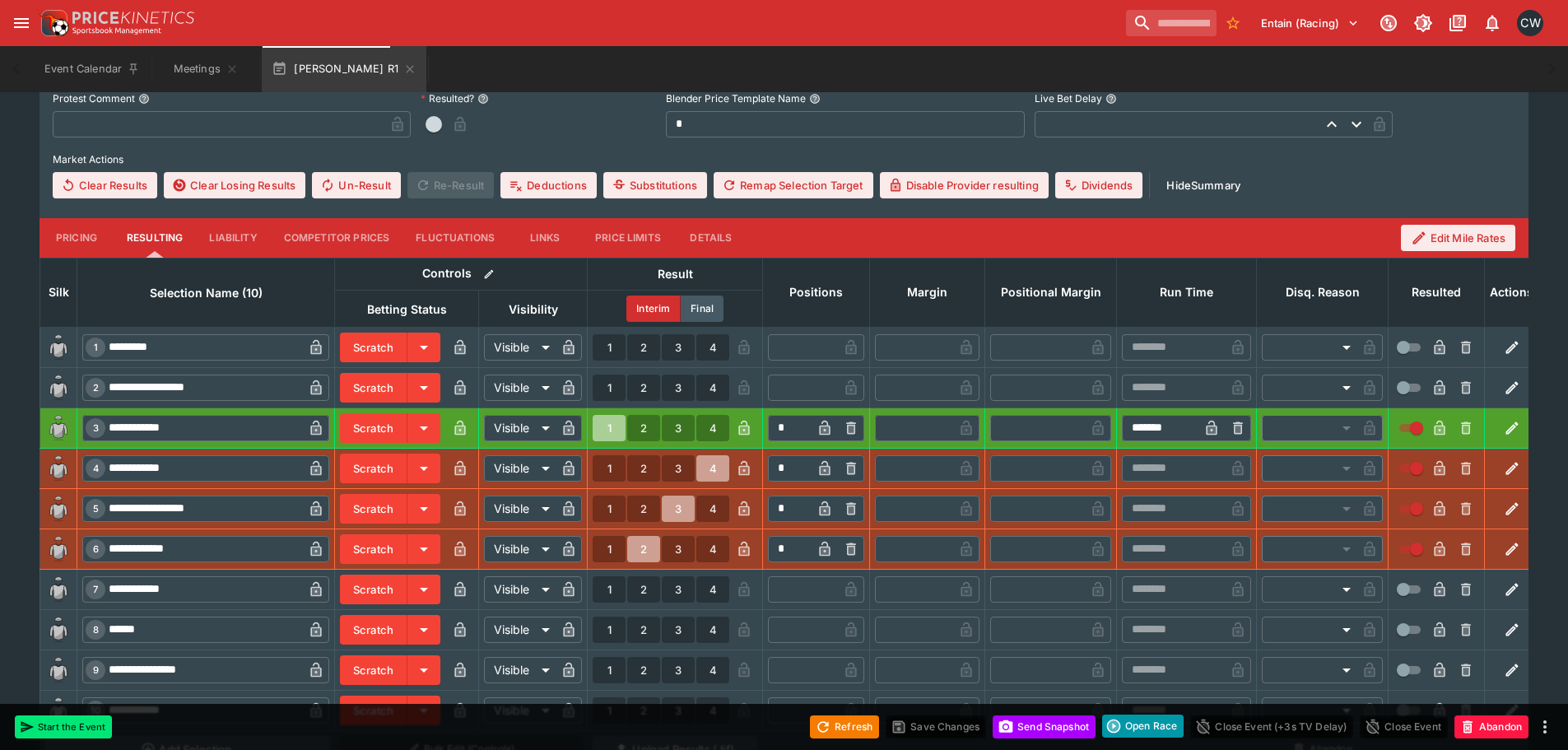
scroll to position [576, 0]
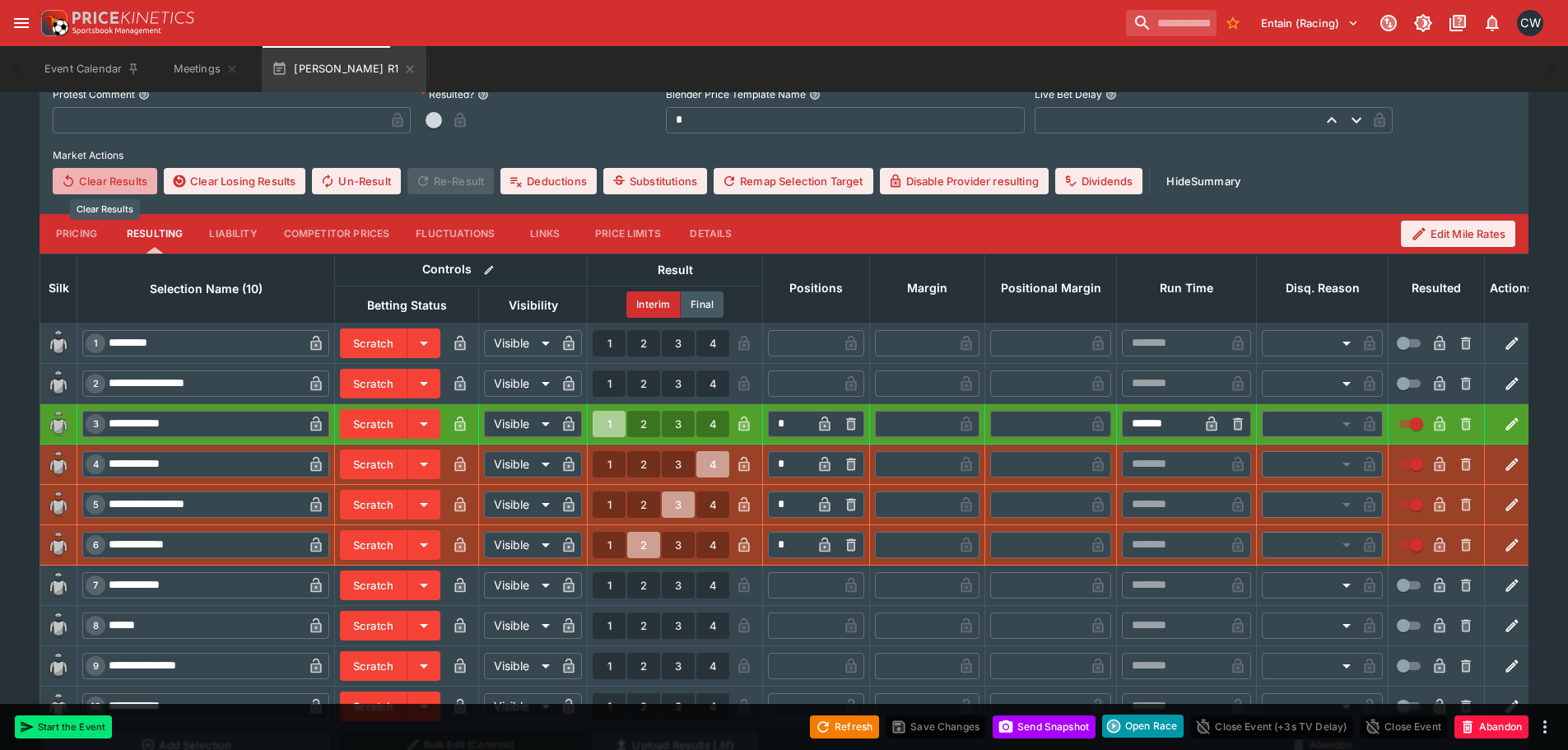
click at [87, 181] on button "Clear Results" at bounding box center [105, 181] width 104 height 27
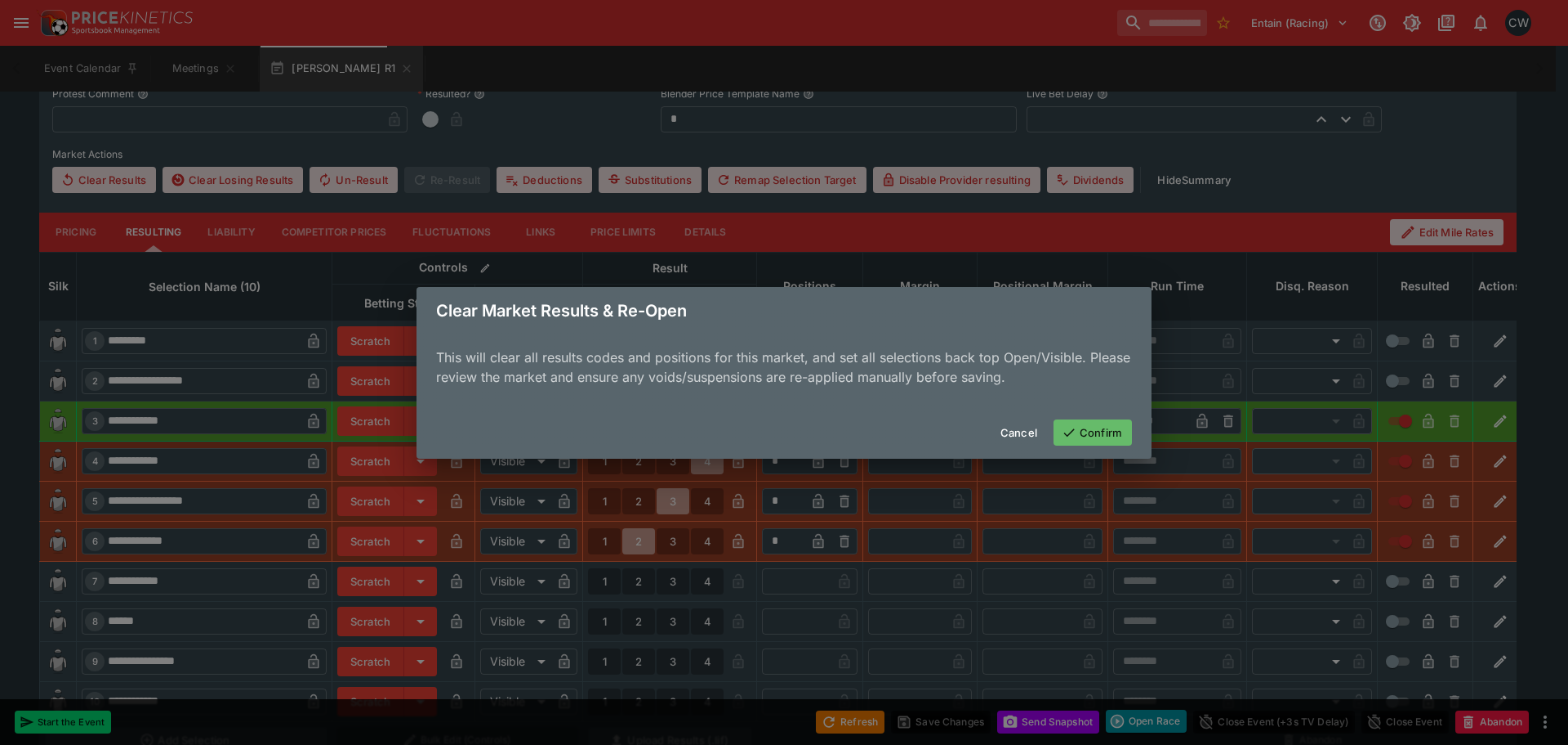
click at [1086, 433] on button "Confirm" at bounding box center [1093, 433] width 78 height 26
type input "*"
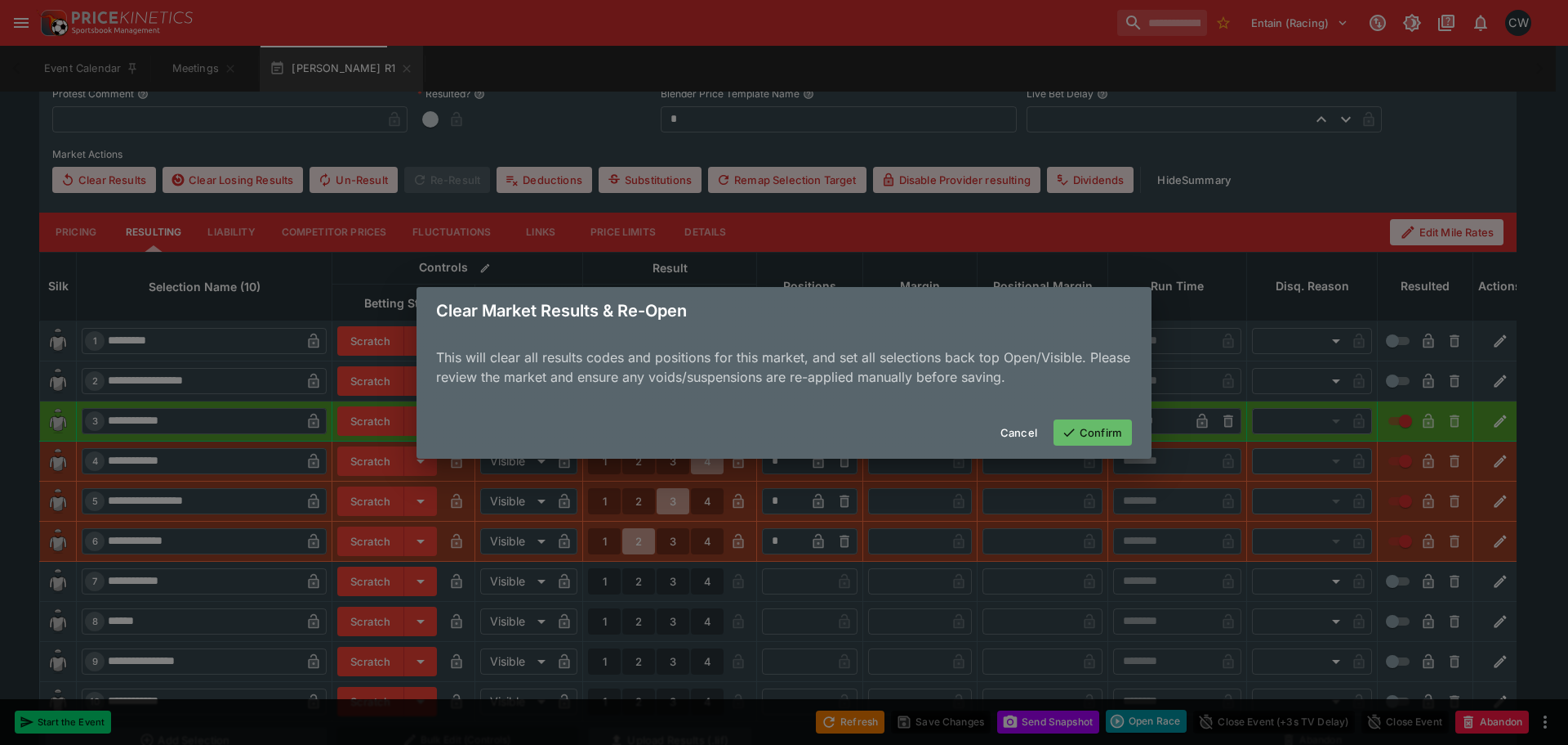
type input "*"
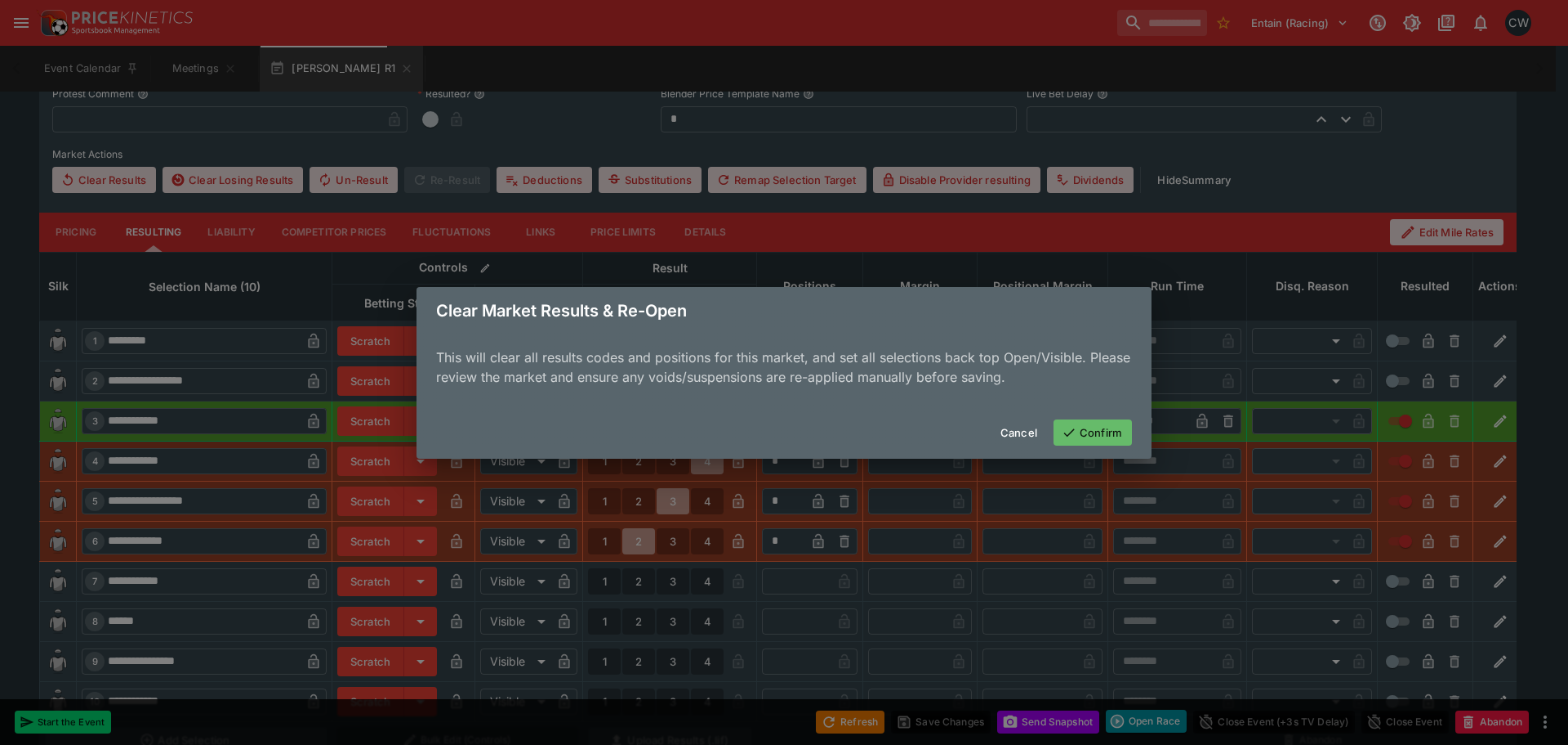
type input "*"
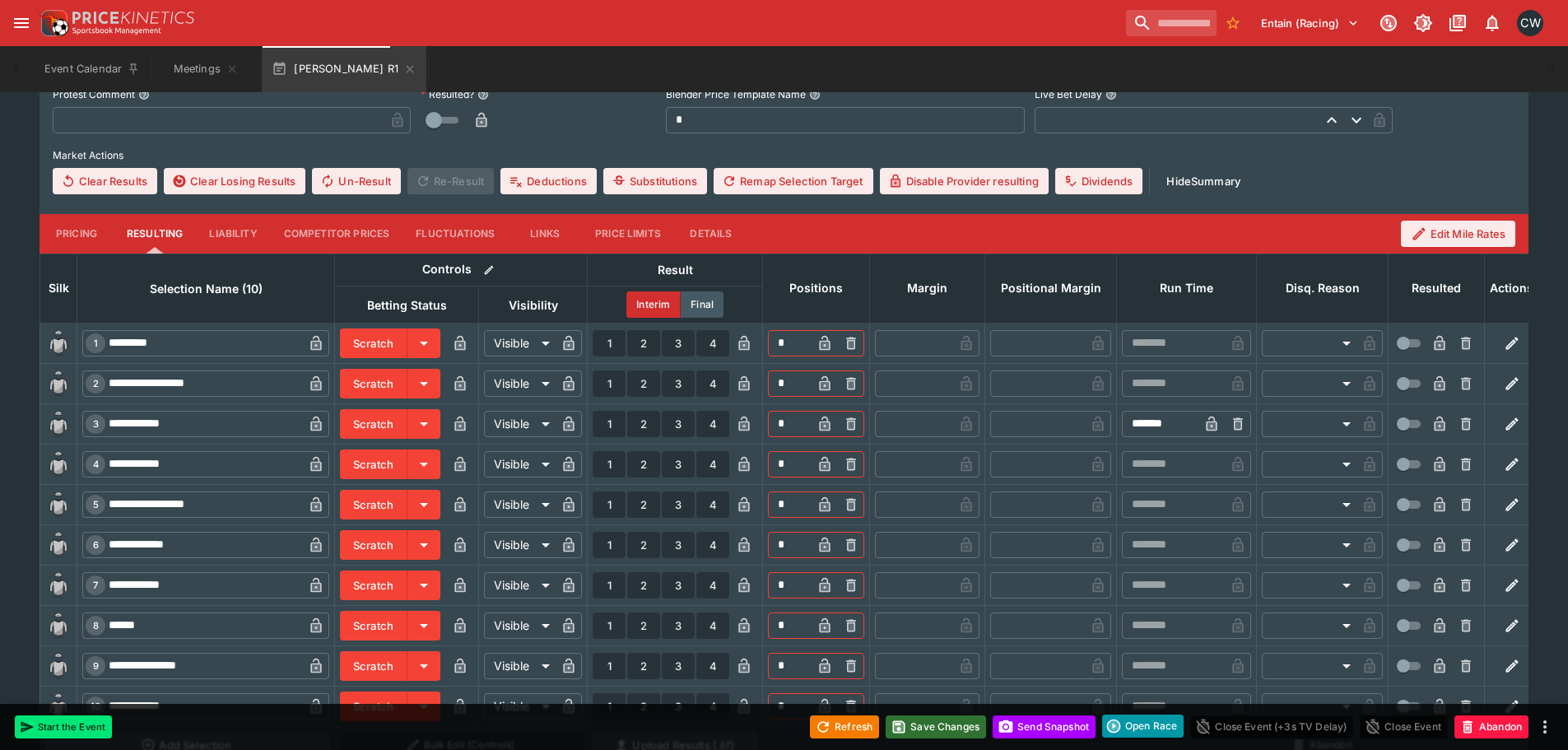
click at [968, 721] on button "Save Changes" at bounding box center [936, 726] width 101 height 23
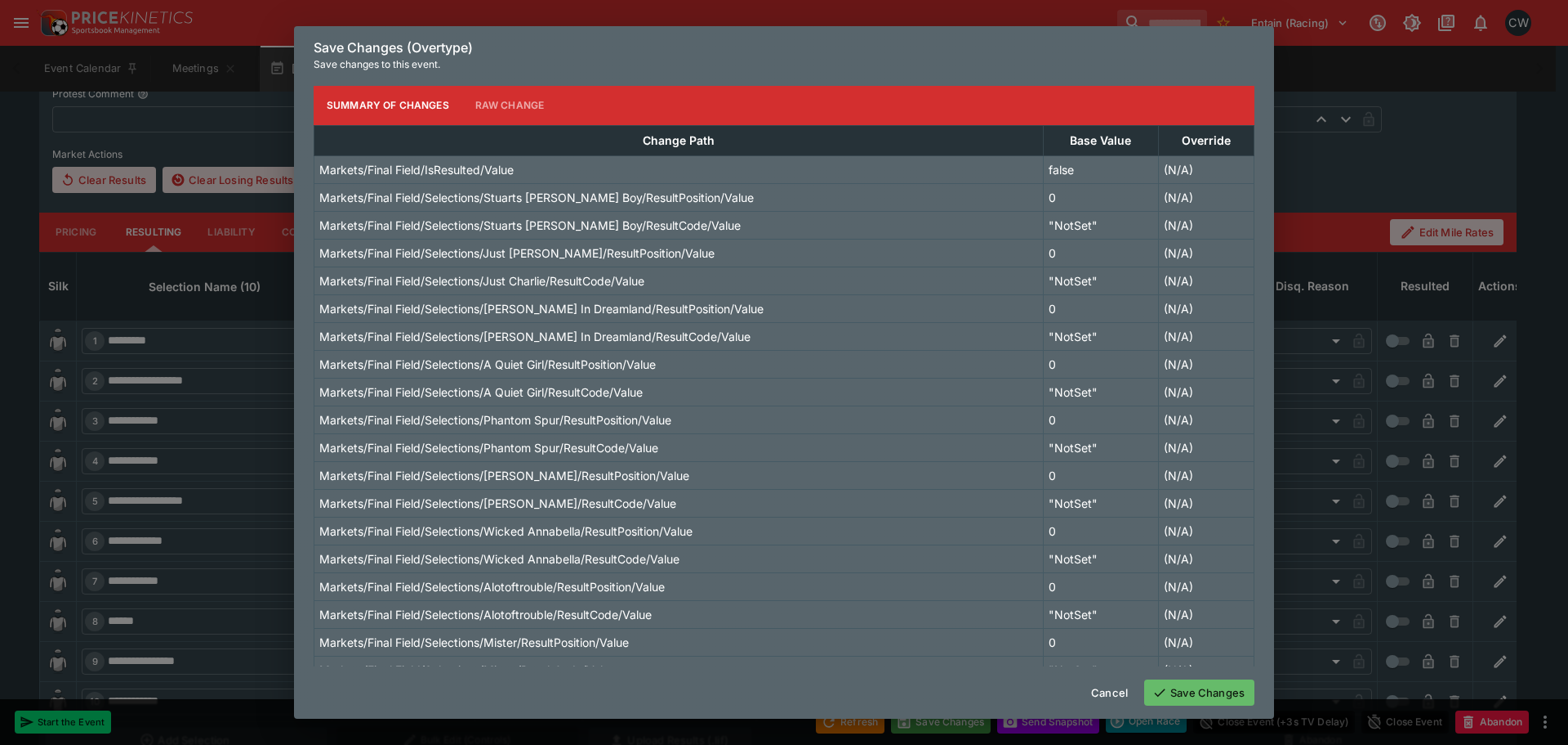
click at [1180, 692] on button "Save Changes" at bounding box center [1200, 692] width 110 height 26
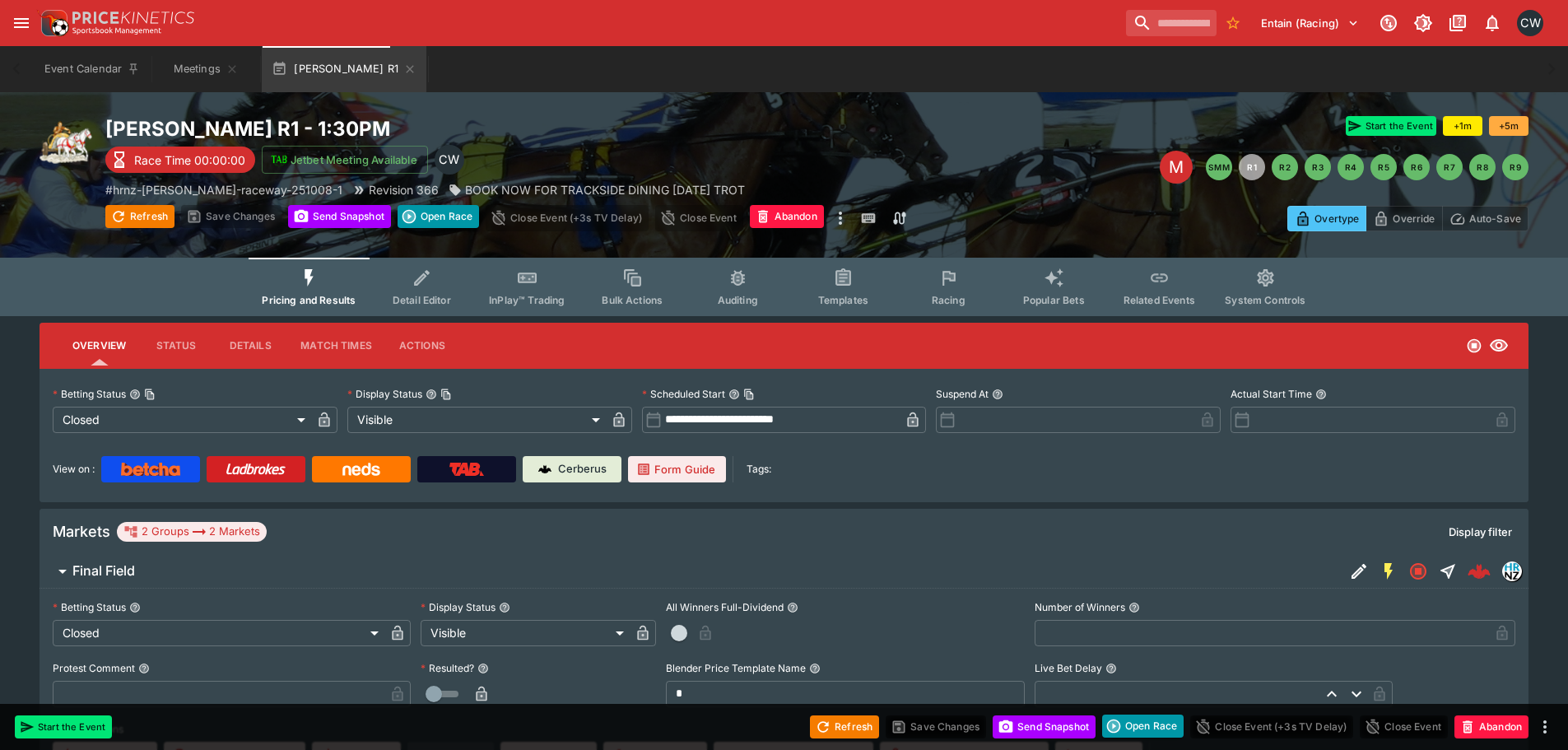
scroll to position [0, 0]
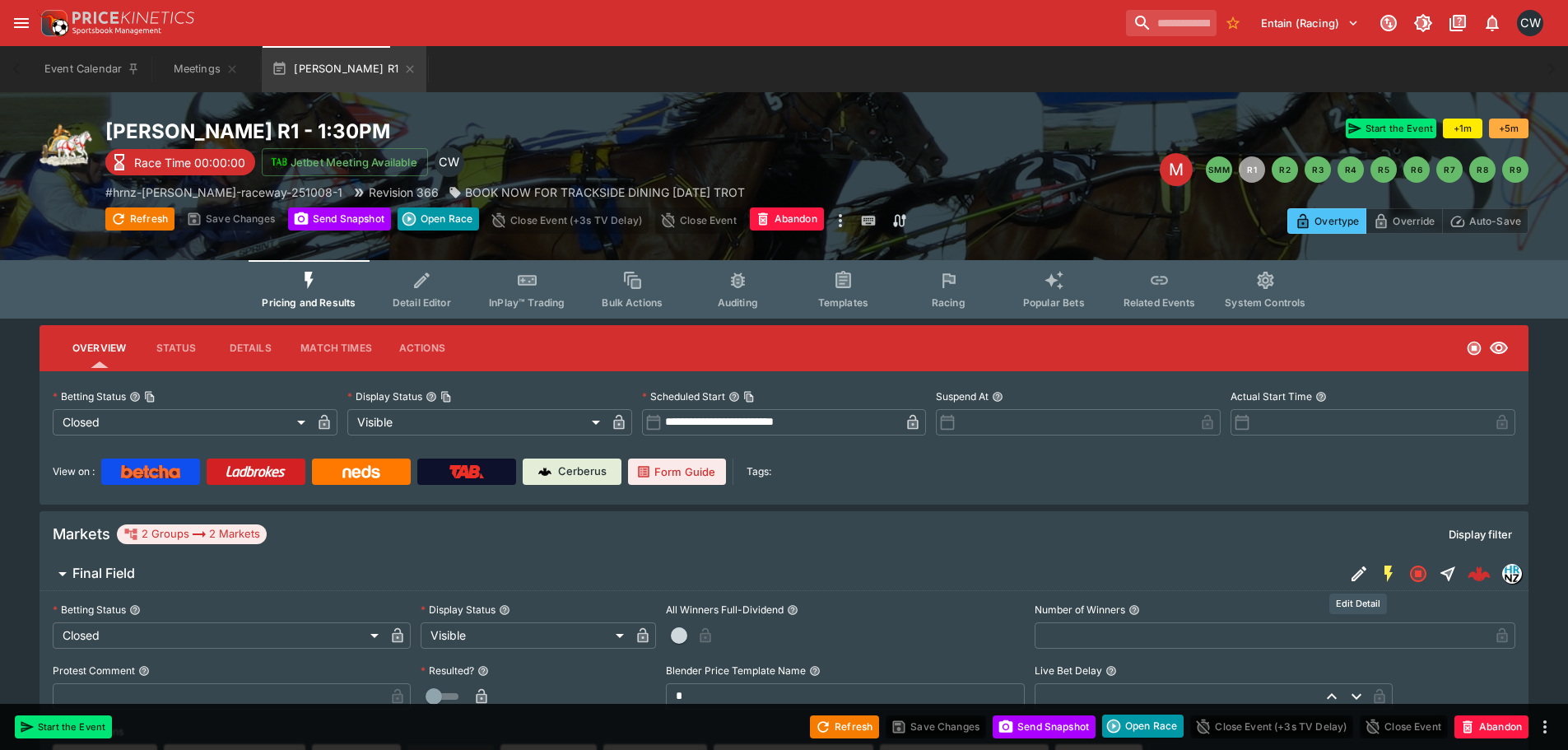
click at [1350, 571] on icon "Edit Detail" at bounding box center [1359, 573] width 19 height 19
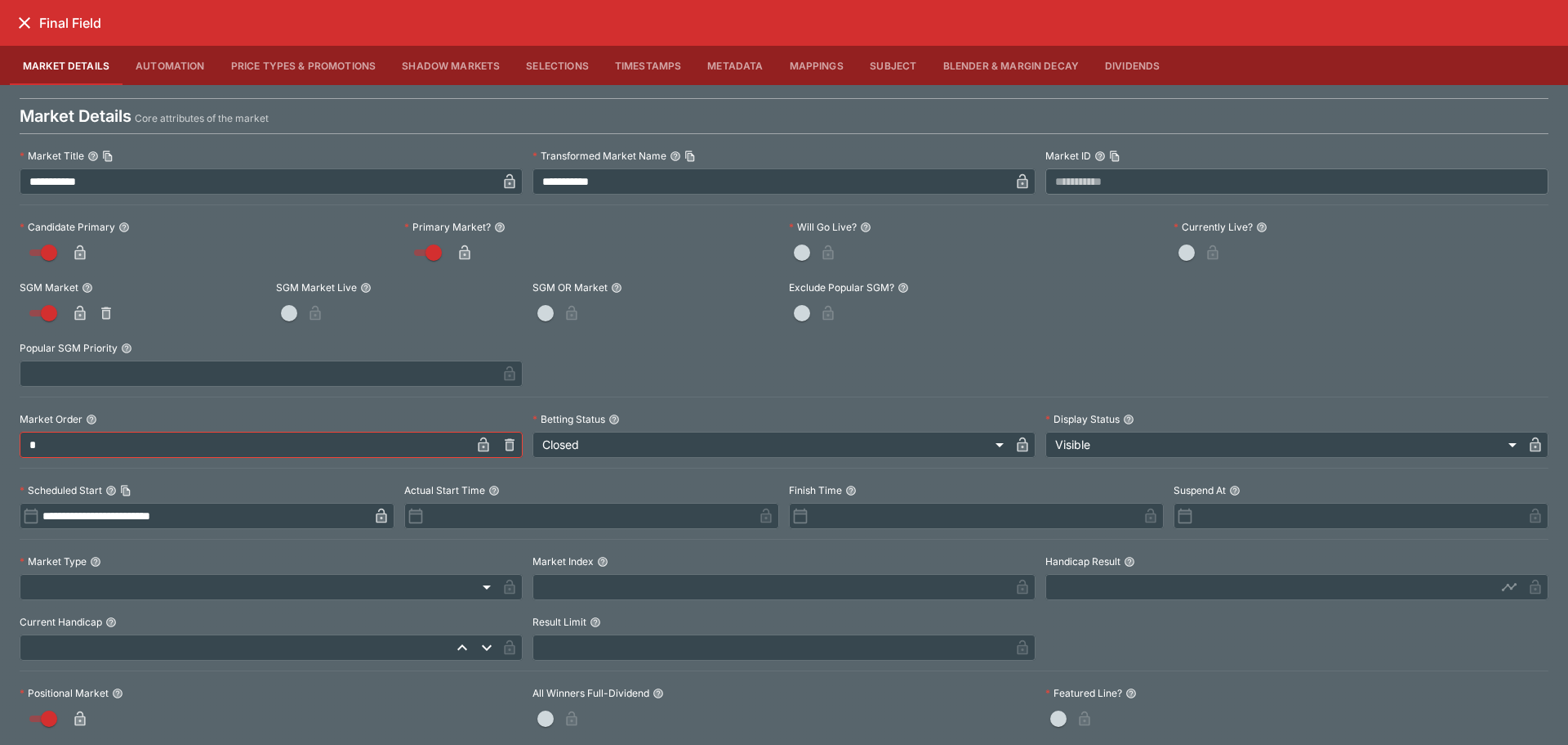
click at [22, 26] on icon "close" at bounding box center [24, 23] width 11 height 11
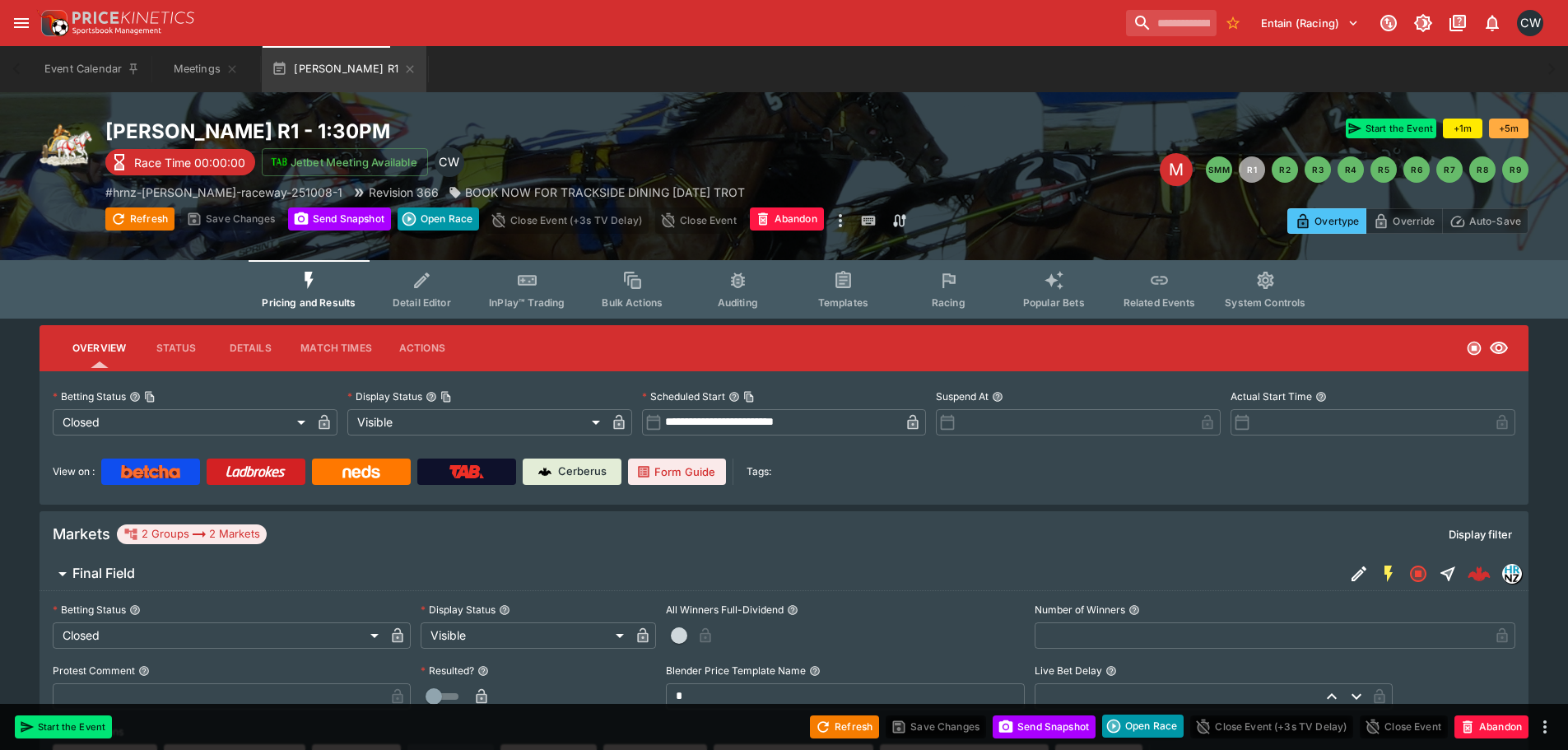
click at [171, 424] on body "**********" at bounding box center [784, 715] width 1568 height 1429
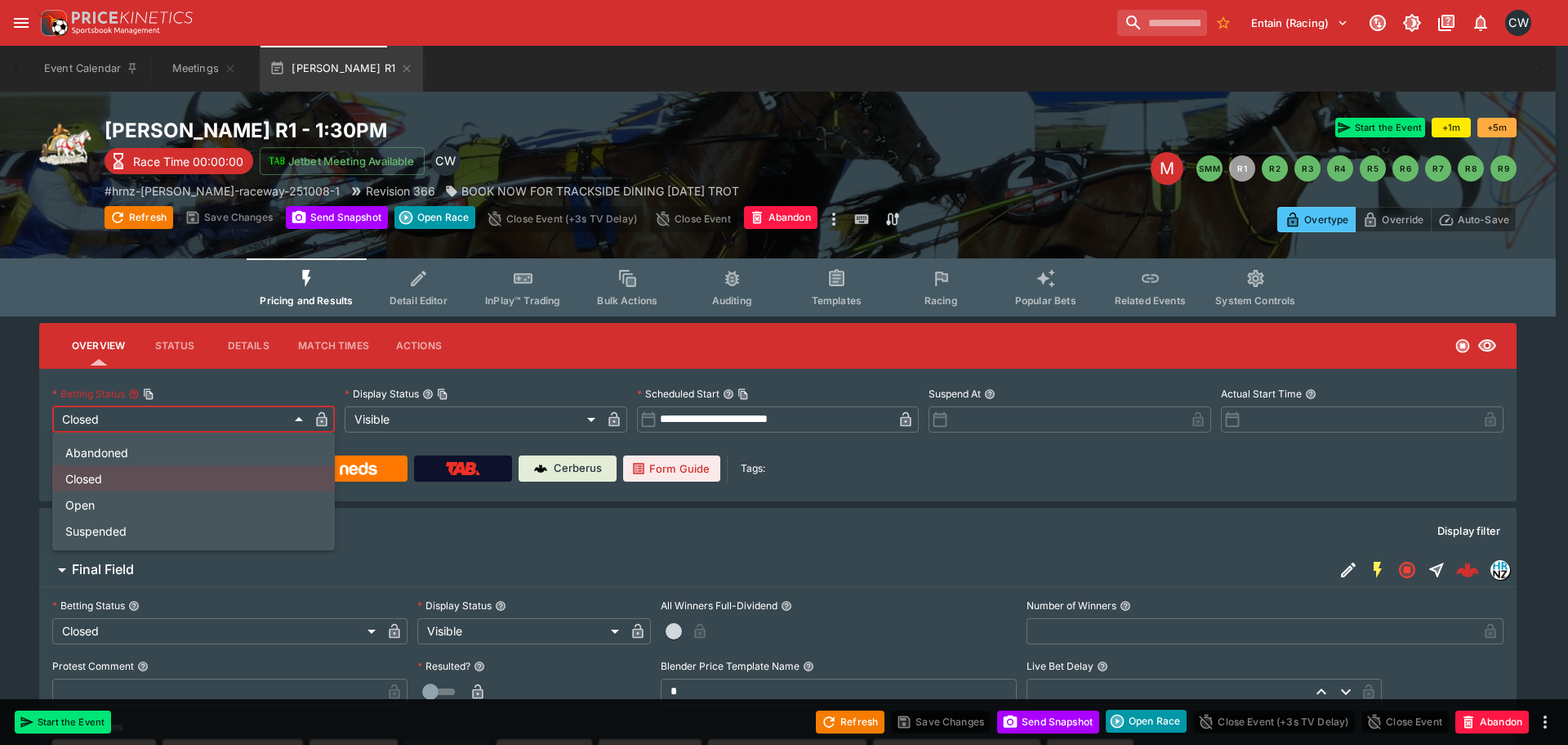
click at [143, 498] on li "Open" at bounding box center [194, 505] width 282 height 26
type input "**********"
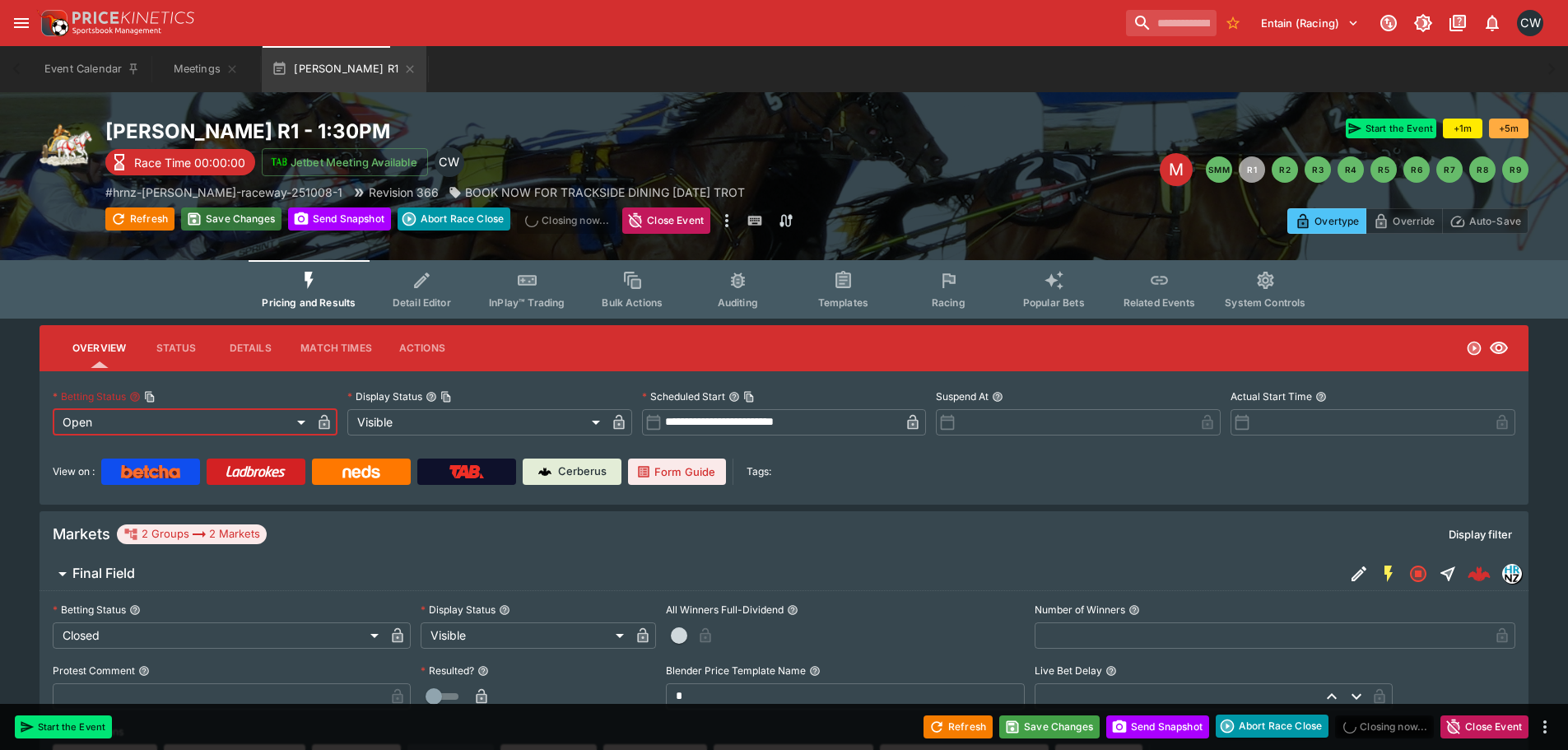
click at [245, 221] on button "Save Changes" at bounding box center [232, 219] width 101 height 23
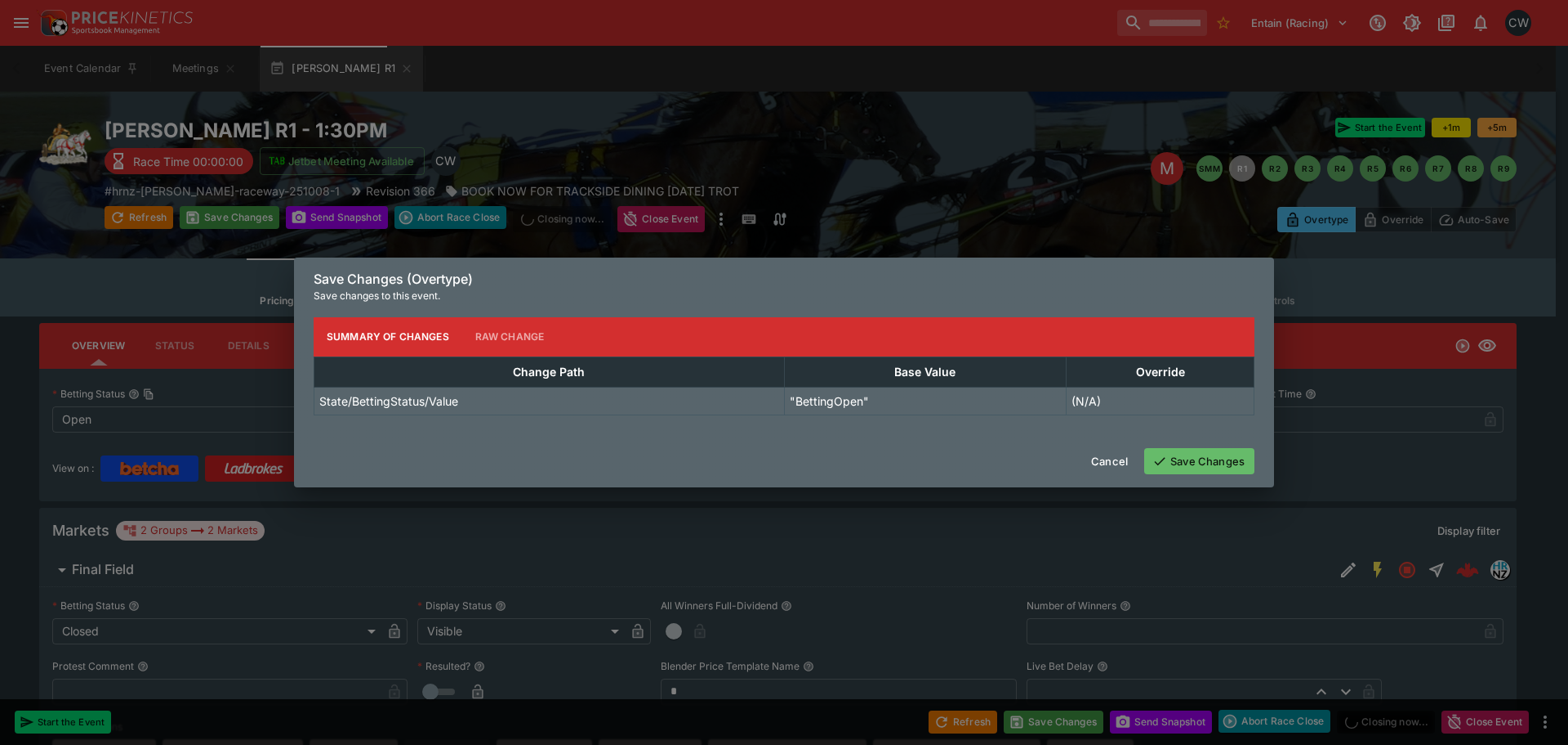
click at [1195, 461] on button "Save Changes" at bounding box center [1200, 461] width 110 height 26
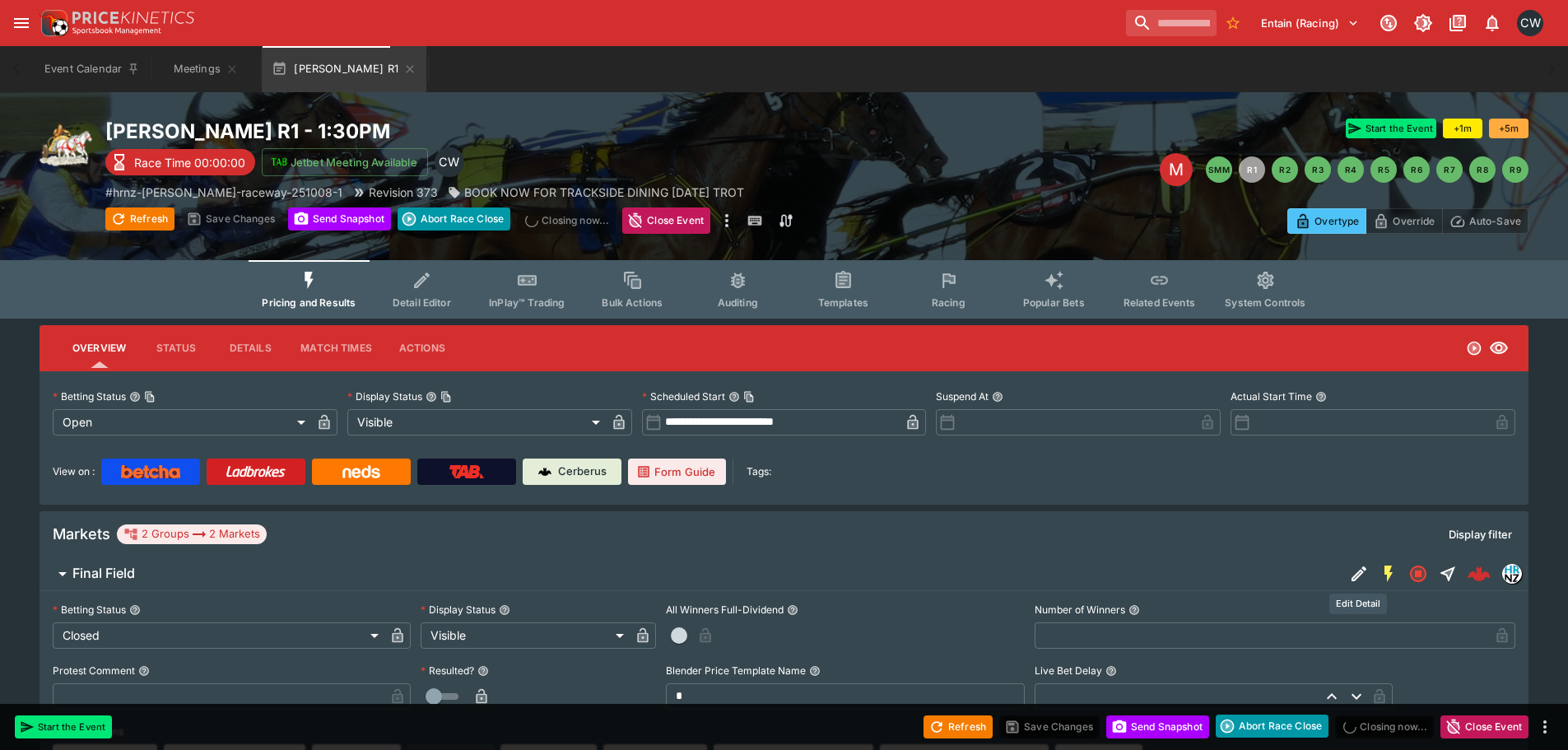
click at [1361, 578] on icon "Edit Detail" at bounding box center [1359, 573] width 19 height 19
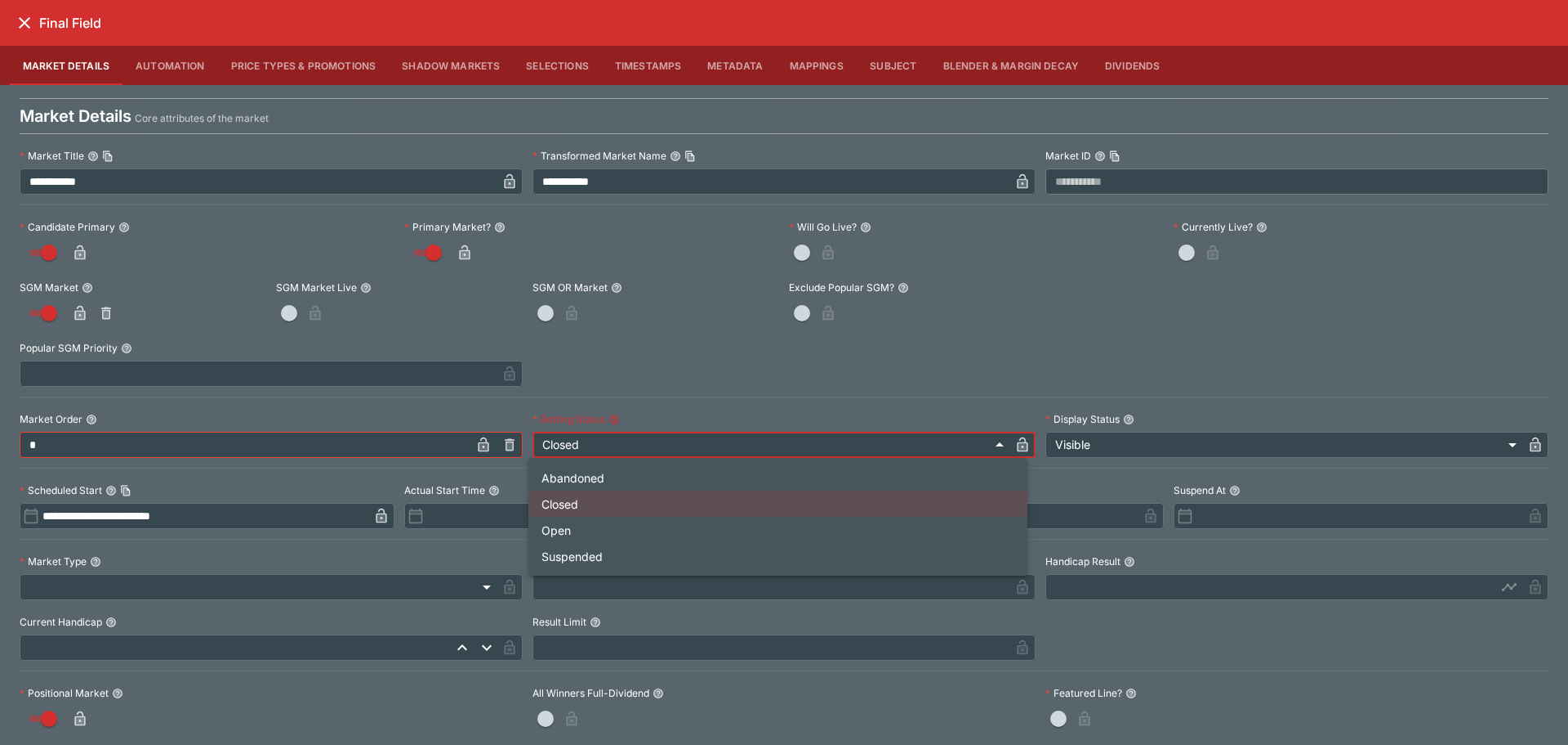
click at [638, 451] on body "**********" at bounding box center [784, 710] width 1568 height 1420
click at [624, 536] on li "Open" at bounding box center [778, 530] width 499 height 26
type input "**********"
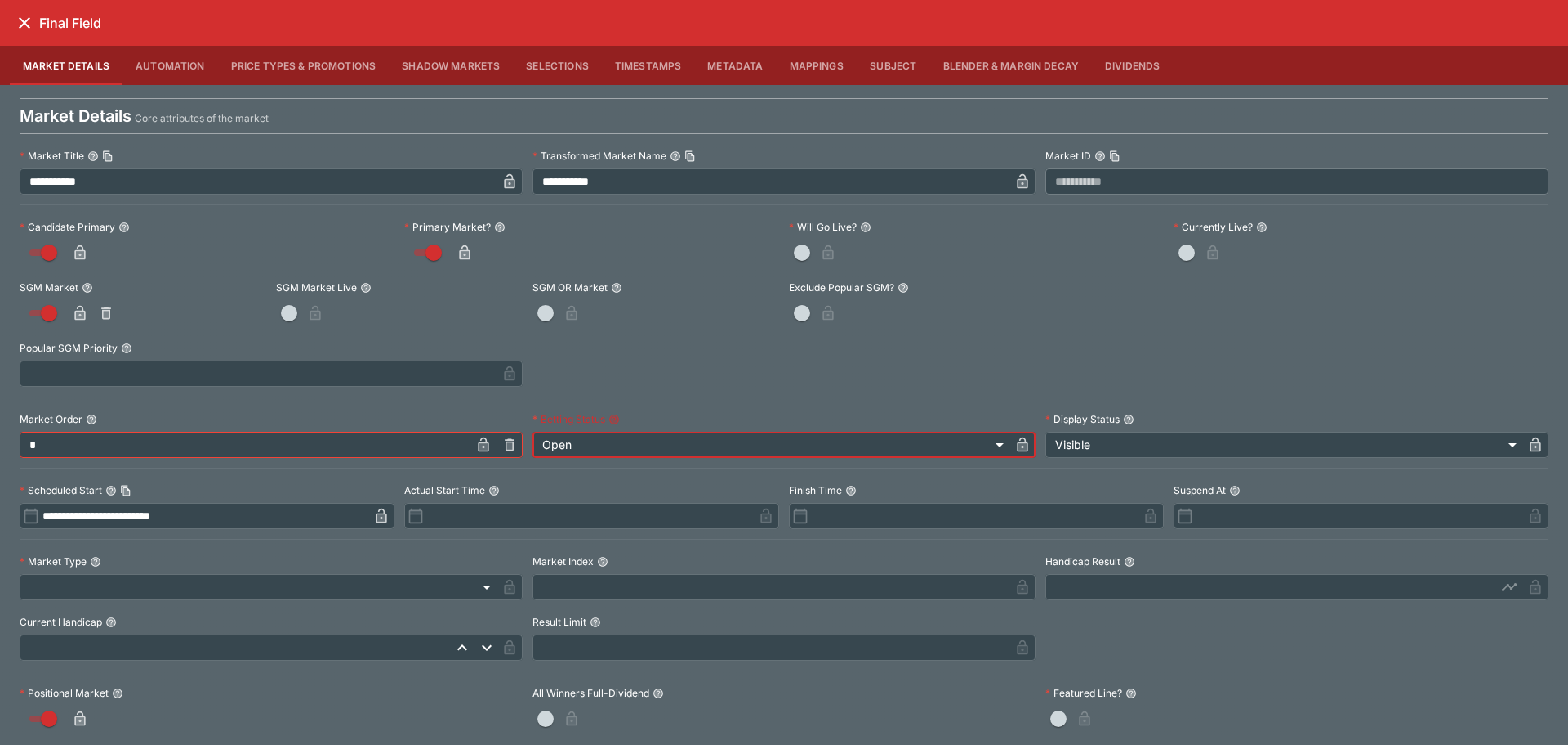
click at [30, 23] on icon "close" at bounding box center [25, 23] width 19 height 19
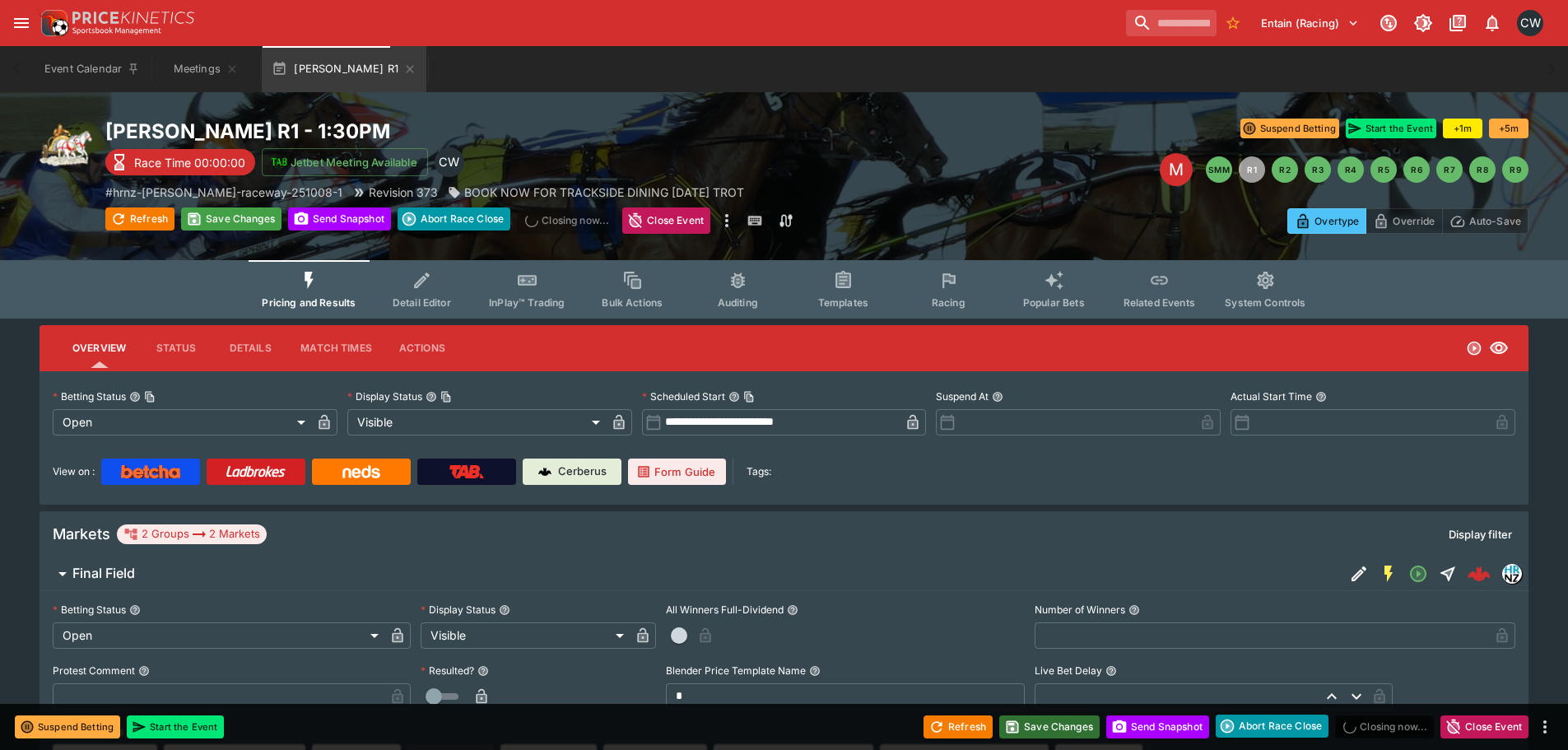
click at [1035, 722] on button "Save Changes" at bounding box center [1050, 726] width 101 height 23
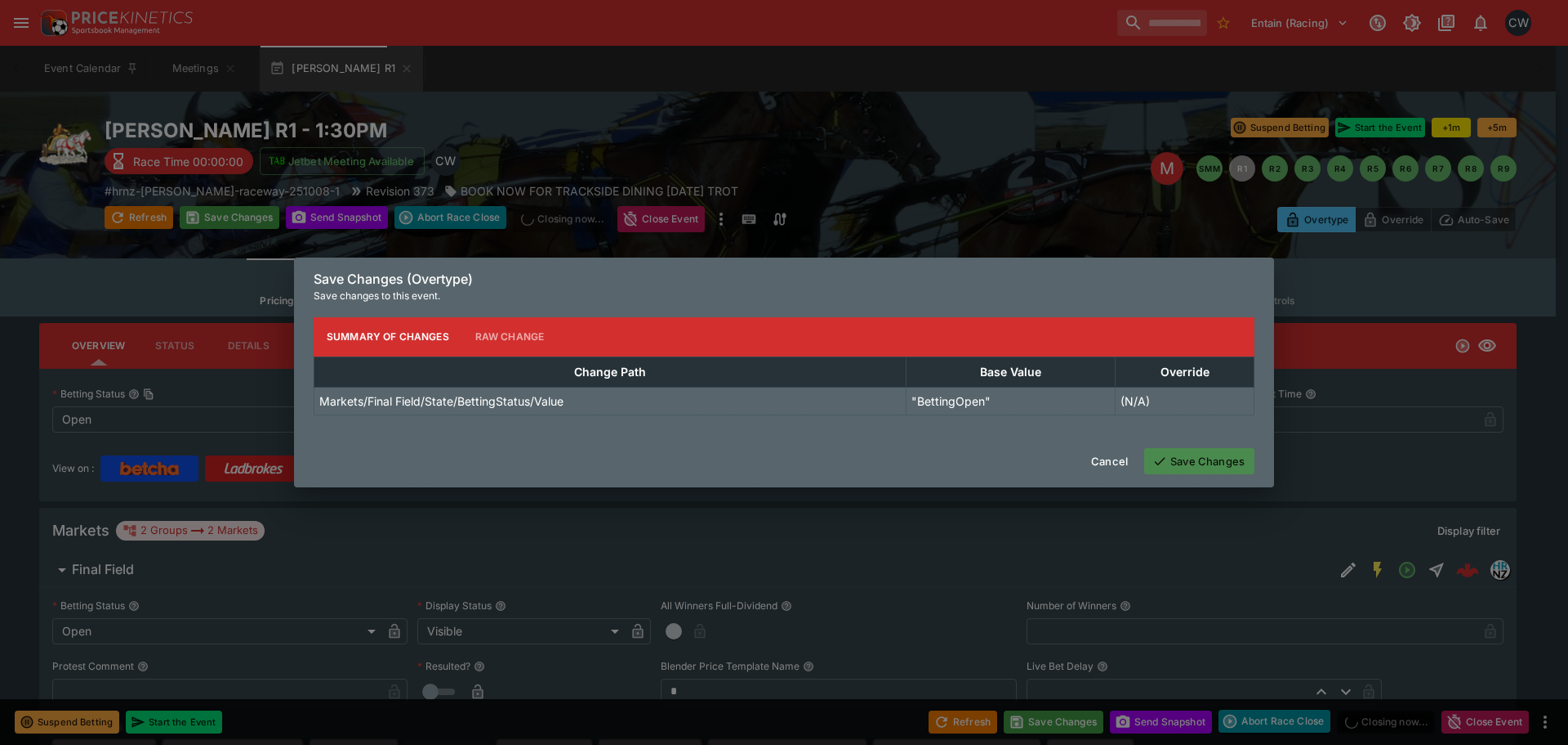
click at [1185, 459] on button "Save Changes" at bounding box center [1200, 461] width 110 height 26
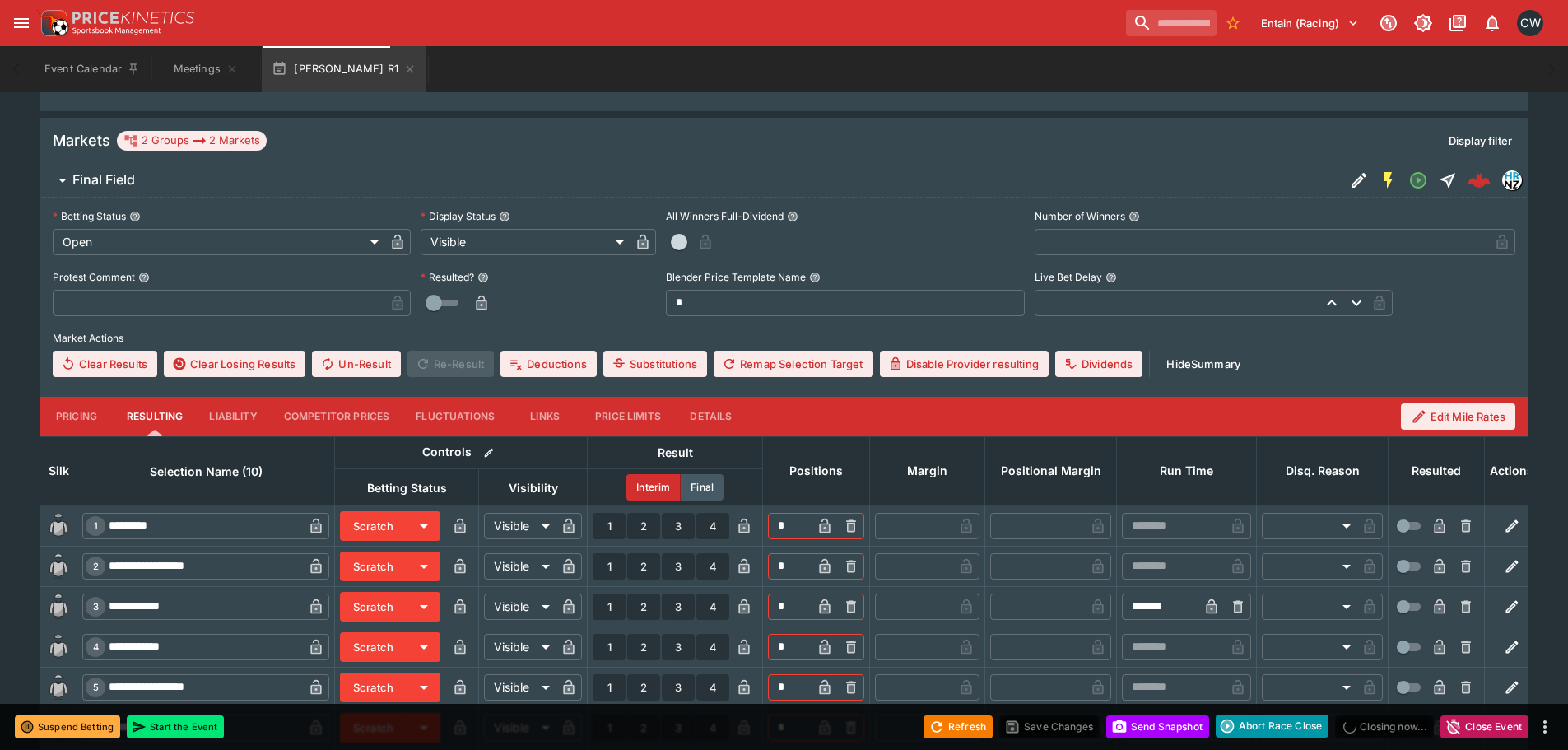
scroll to position [412, 0]
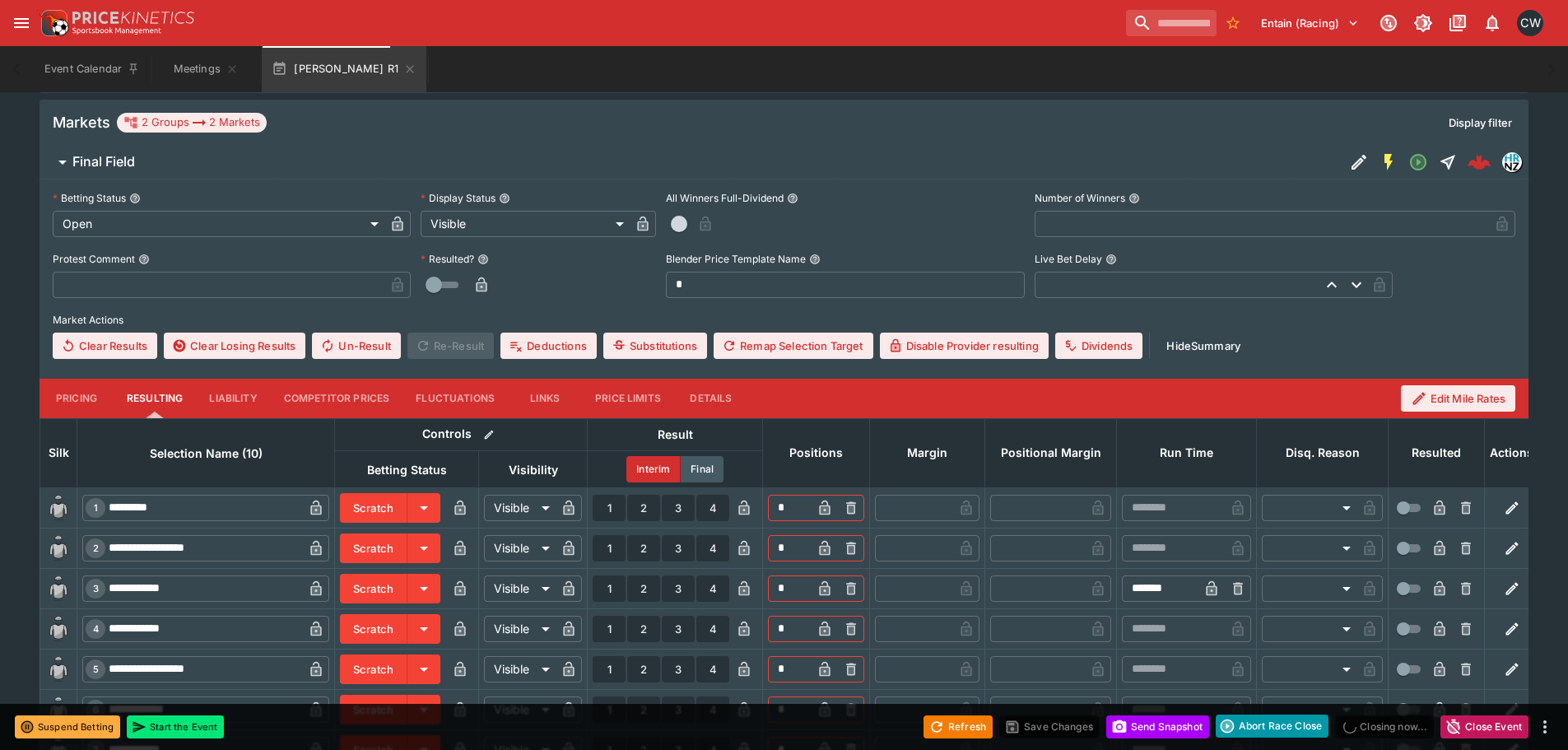
click at [65, 406] on button "Pricing" at bounding box center [77, 398] width 74 height 40
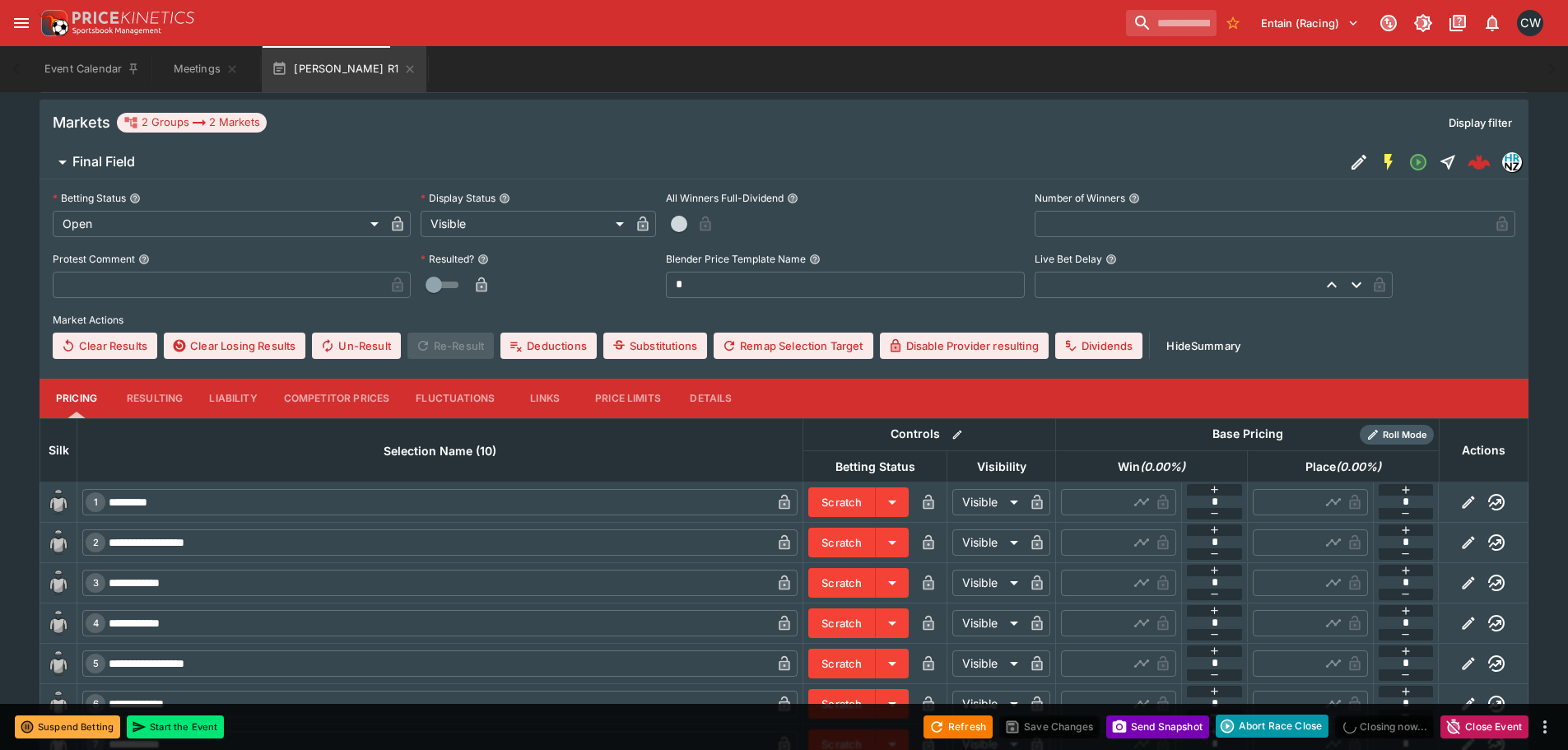
click at [1140, 720] on button "Send Snapshot" at bounding box center [1158, 726] width 103 height 23
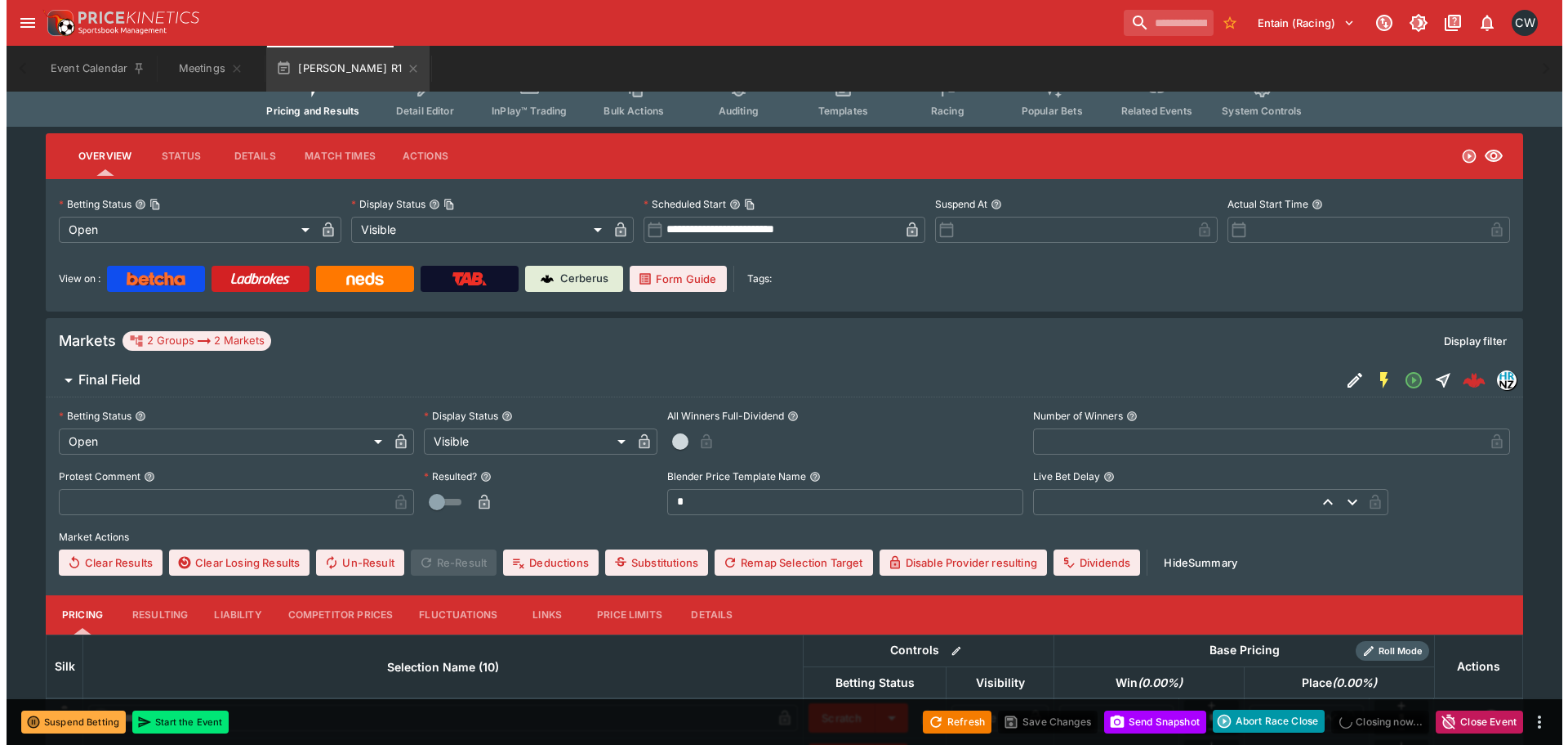
scroll to position [0, 0]
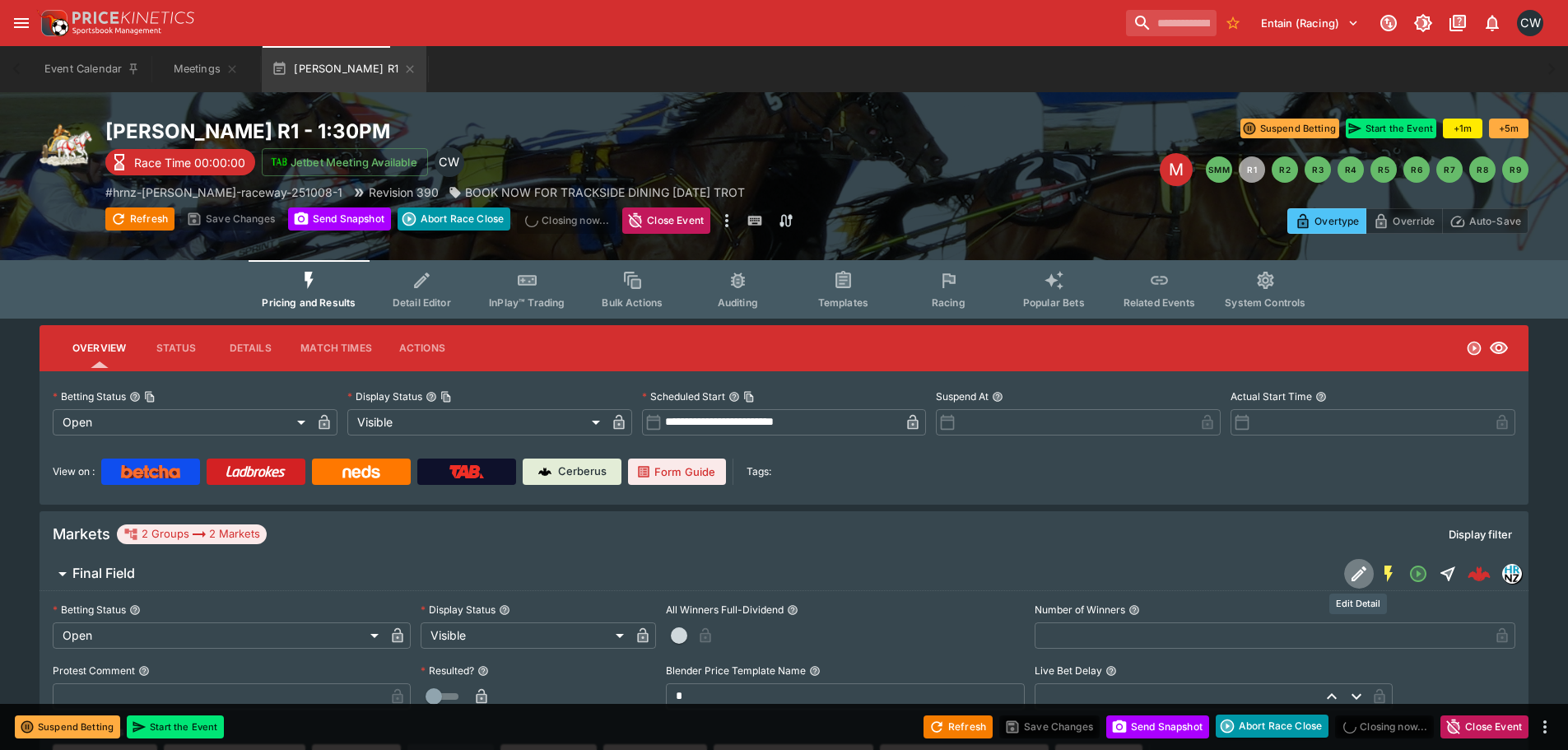
click at [1352, 572] on icon "Edit Detail" at bounding box center [1359, 573] width 19 height 19
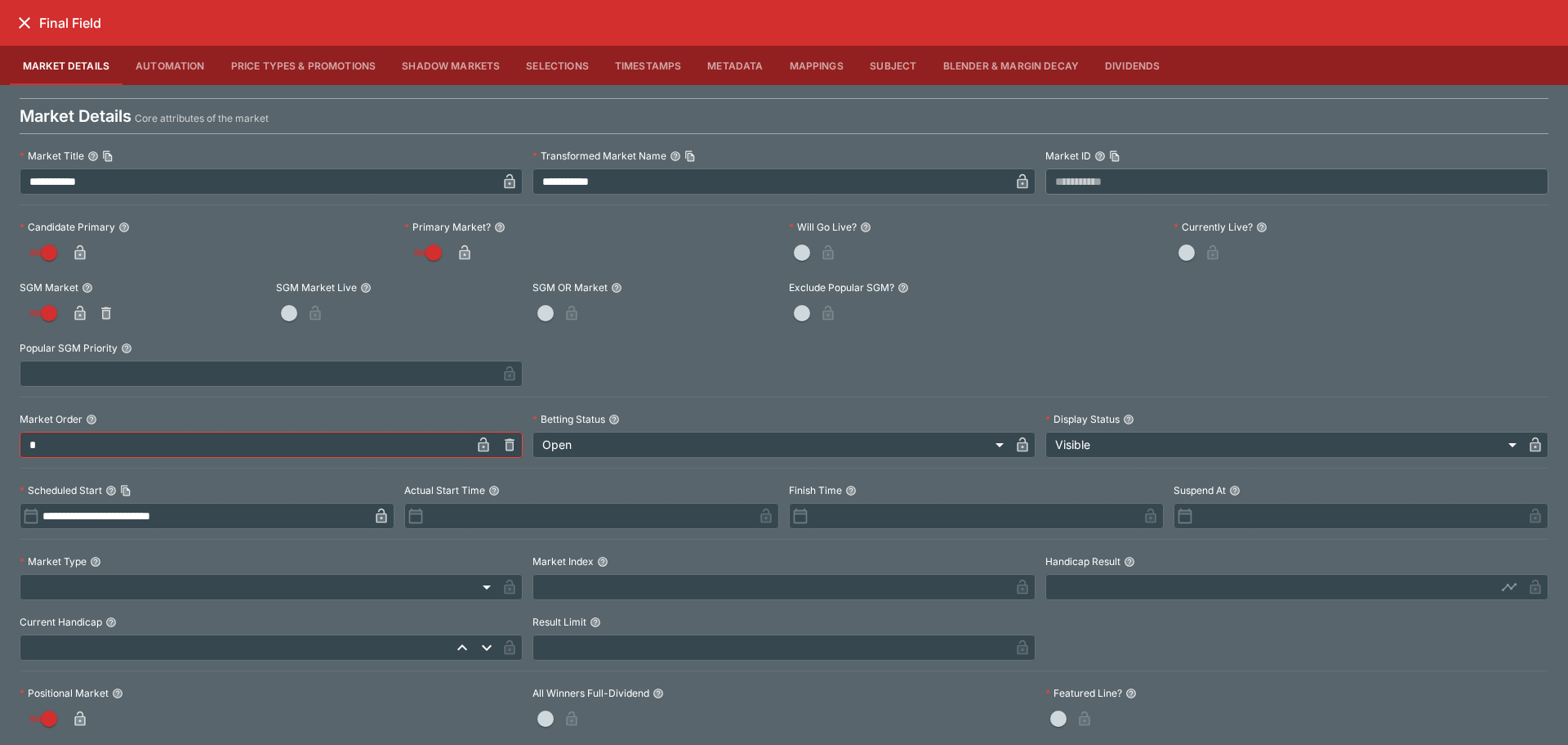
click at [717, 66] on button "Metadata" at bounding box center [735, 65] width 82 height 39
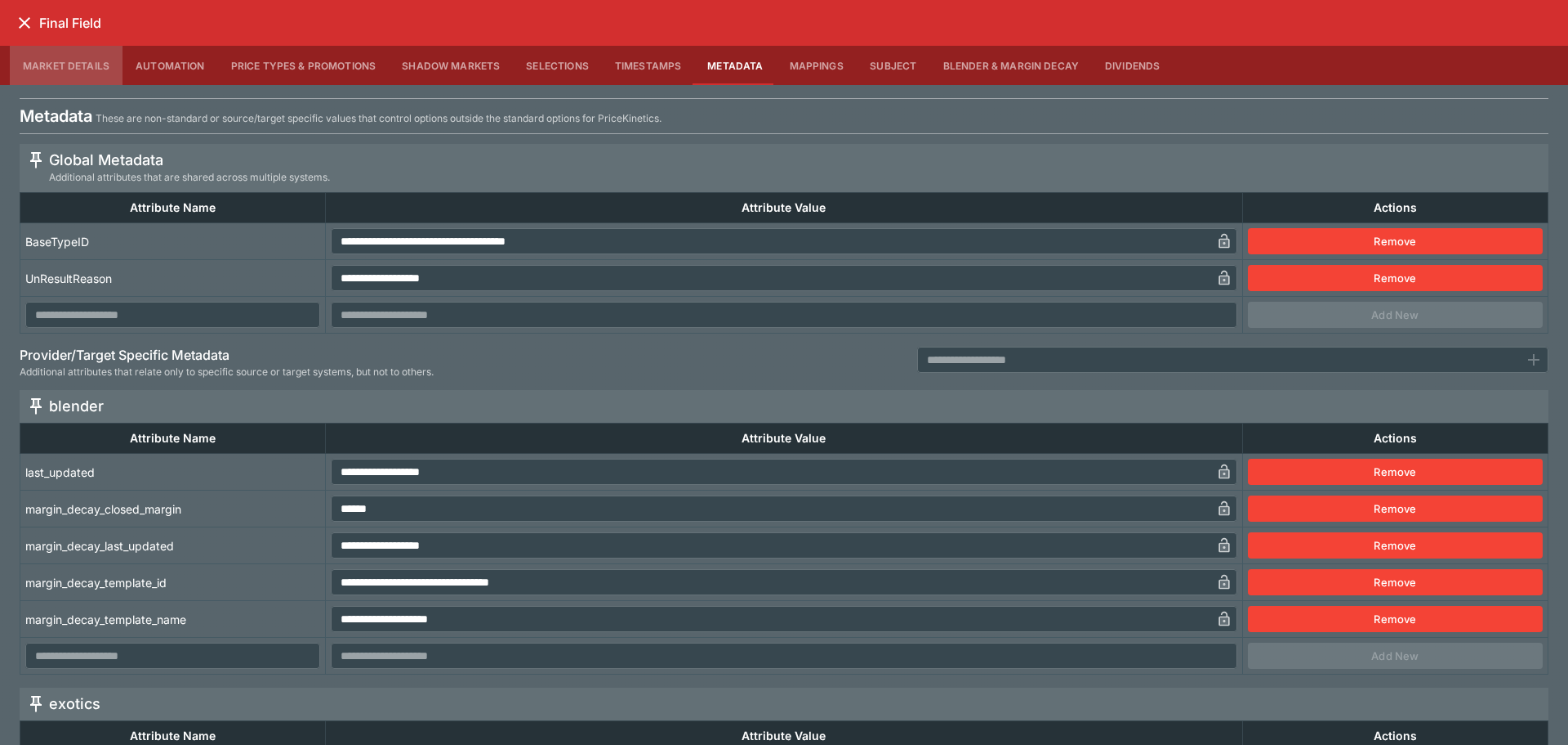
click at [68, 72] on button "Market Details" at bounding box center [66, 65] width 113 height 39
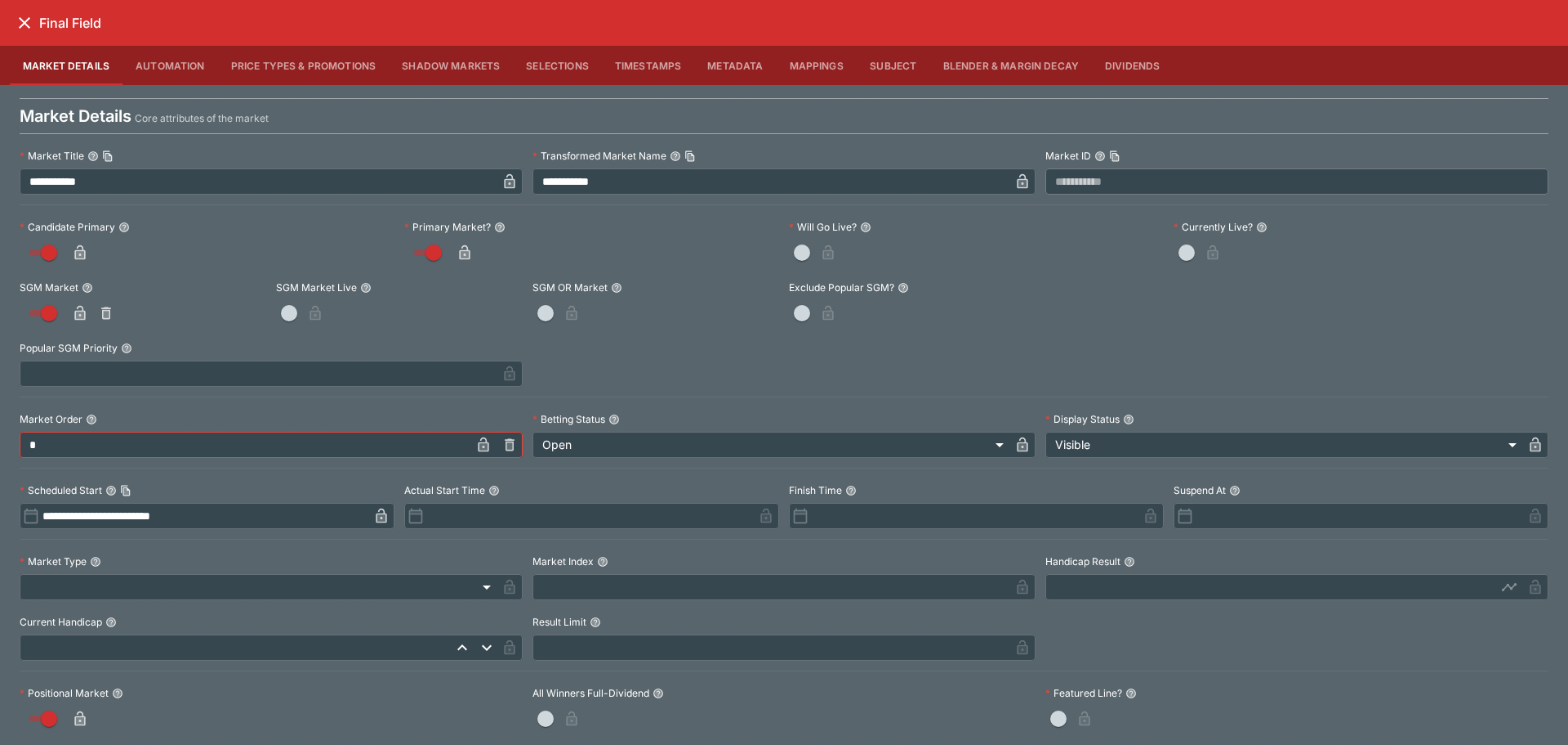
click at [167, 66] on button "Automation" at bounding box center [170, 65] width 96 height 39
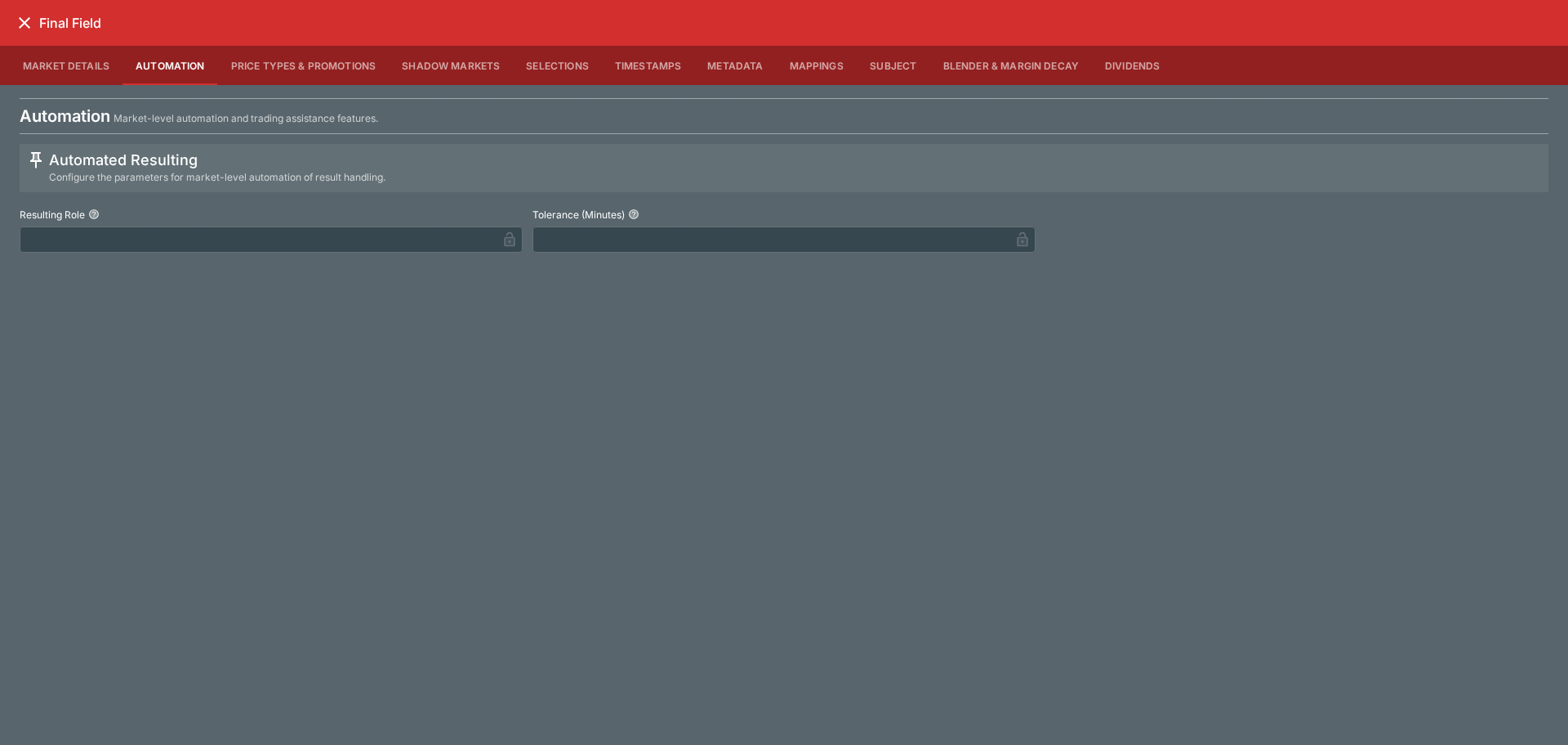
click at [288, 70] on button "Price Types & Promotions" at bounding box center [304, 65] width 172 height 39
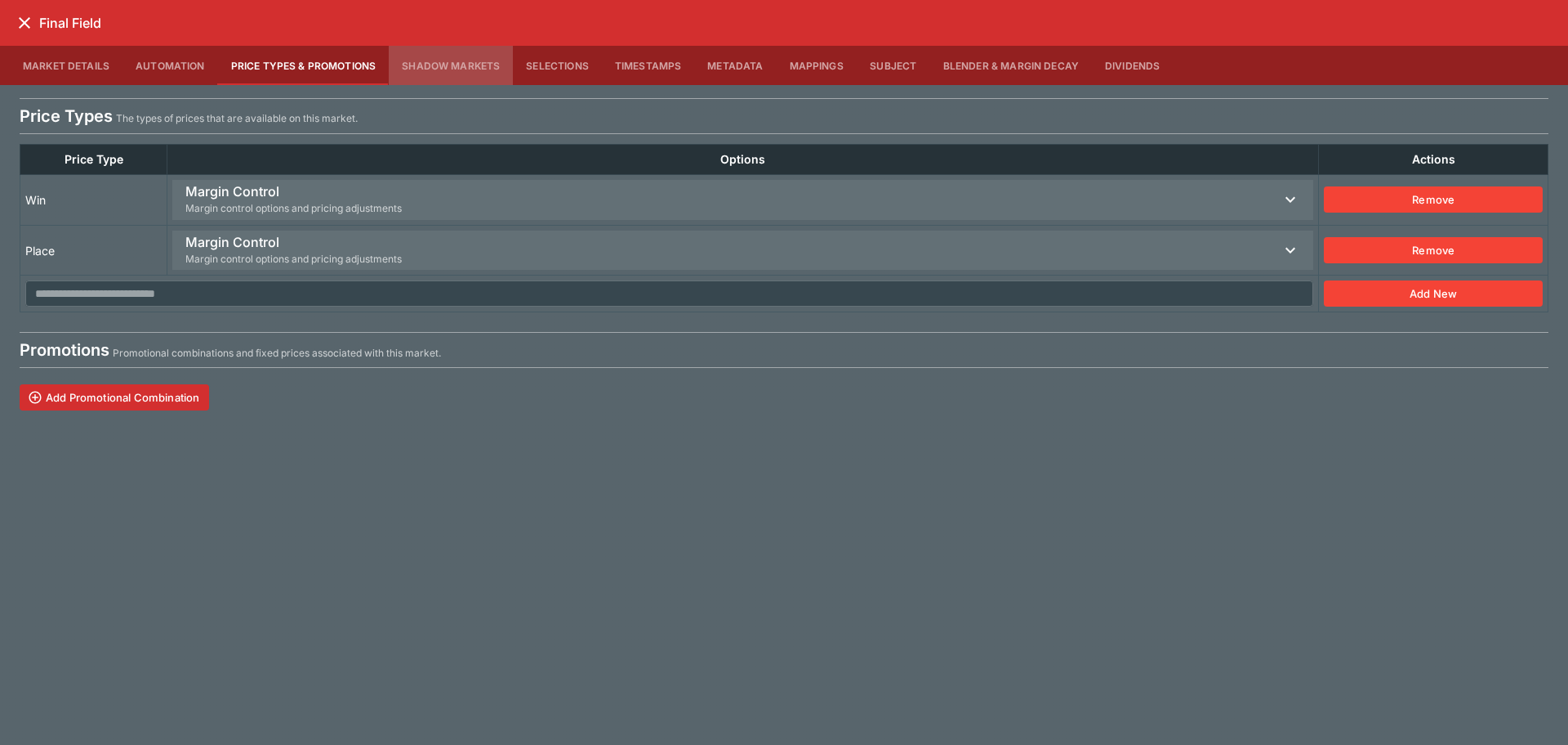
click at [468, 80] on button "Shadow Markets" at bounding box center [451, 65] width 125 height 39
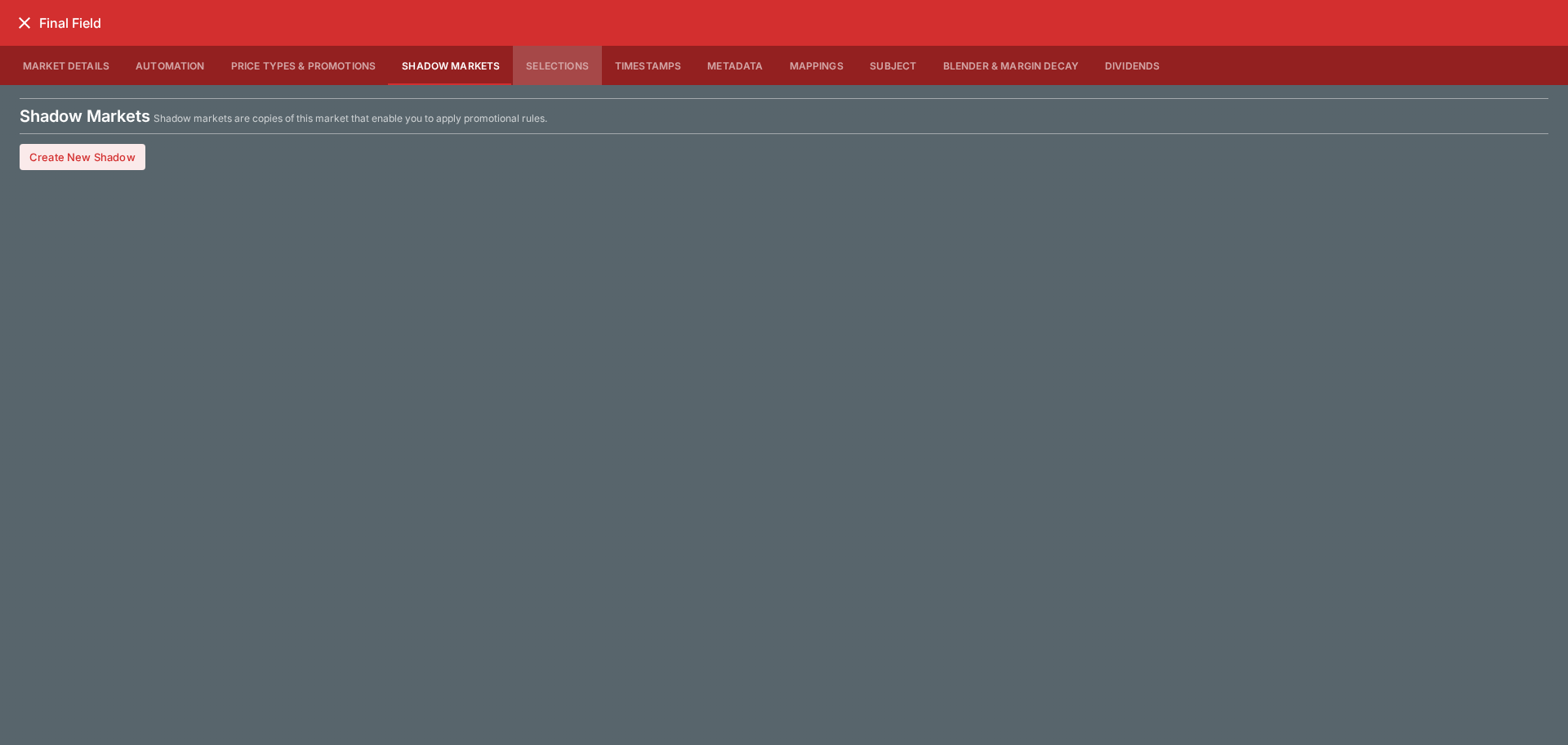
click at [558, 77] on button "Selections" at bounding box center [558, 65] width 89 height 39
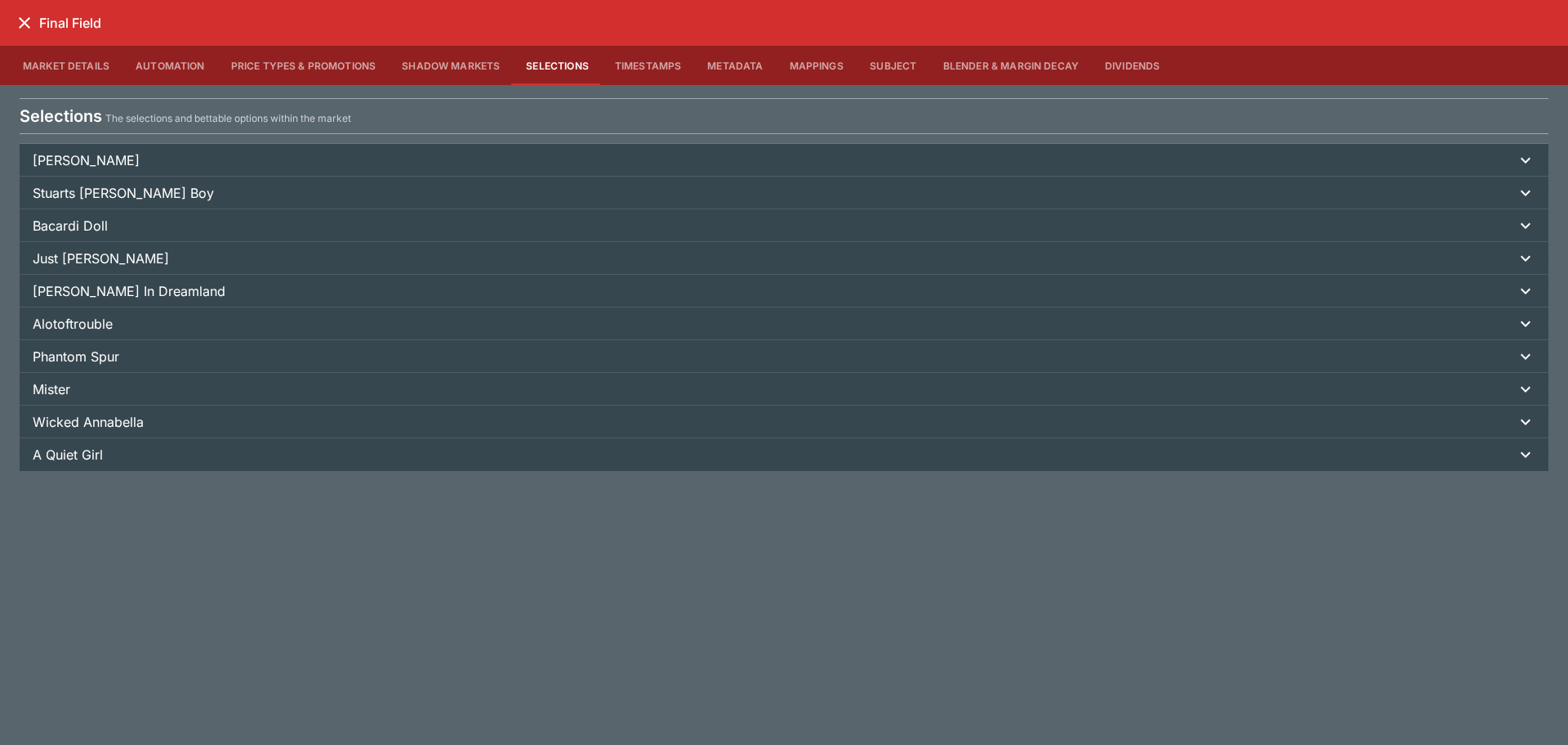
click at [652, 83] on button "Timestamps" at bounding box center [648, 65] width 93 height 39
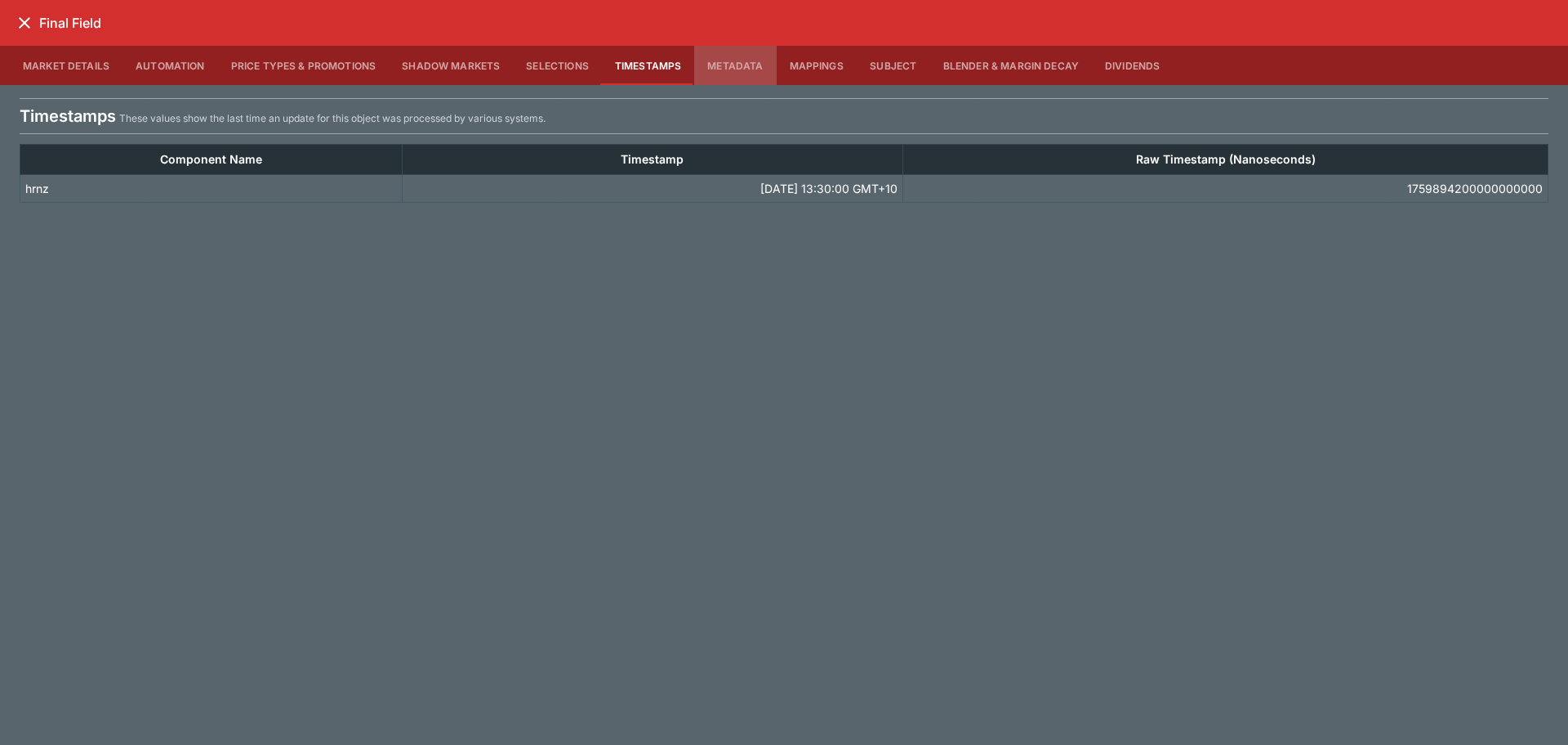
click at [739, 75] on button "Metadata" at bounding box center [735, 65] width 82 height 39
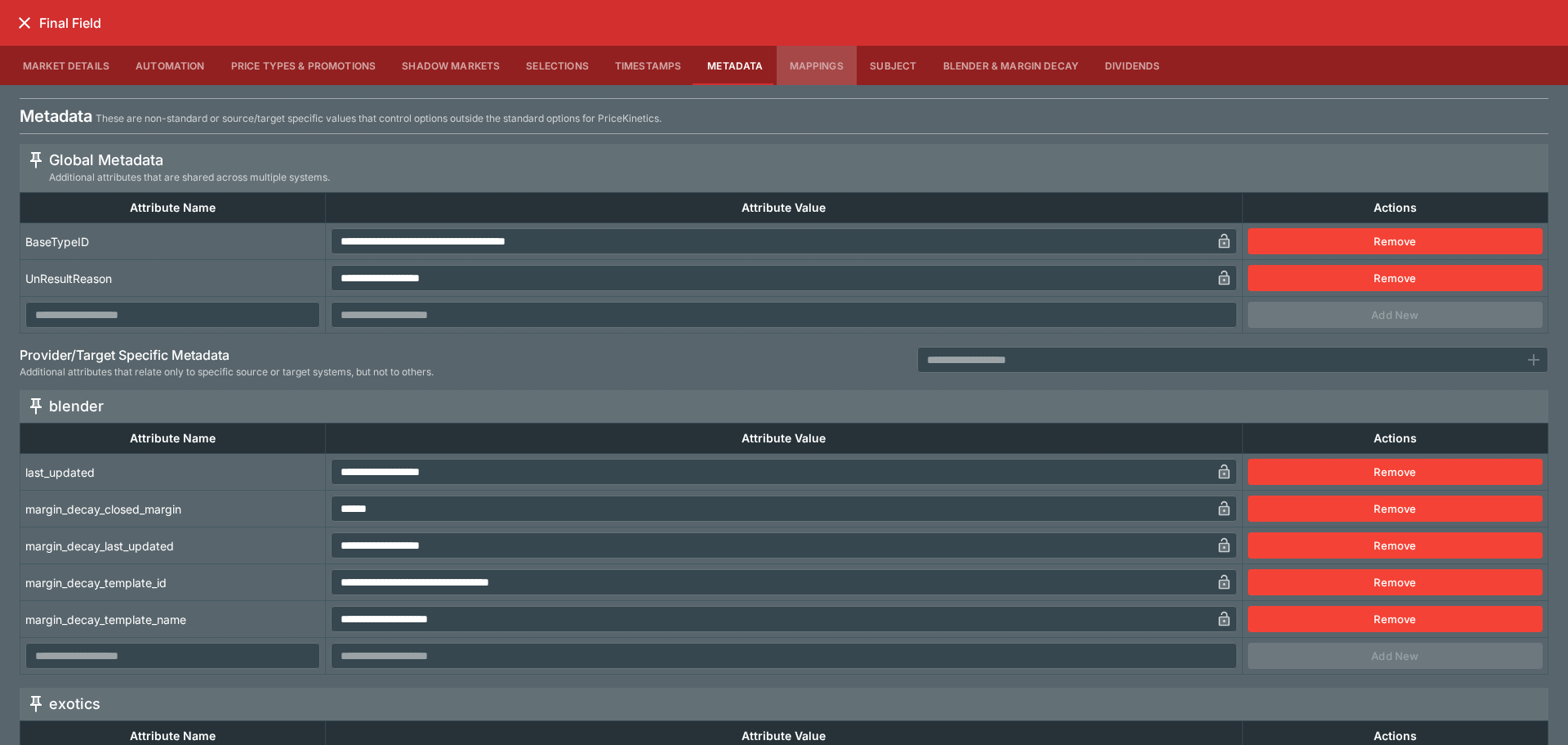
click at [820, 75] on button "Mappings" at bounding box center [816, 65] width 80 height 39
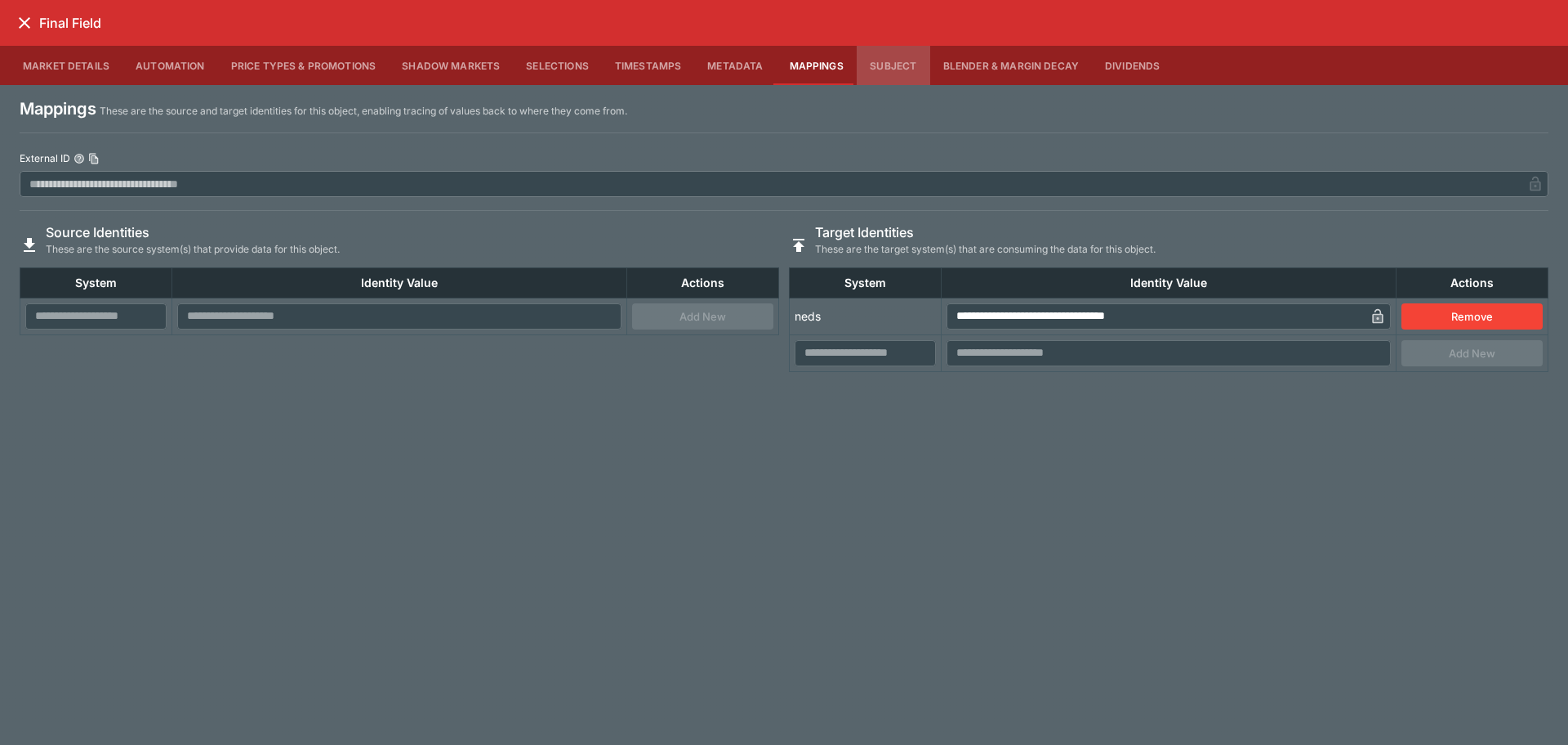
click at [877, 77] on button "Subject" at bounding box center [894, 65] width 74 height 39
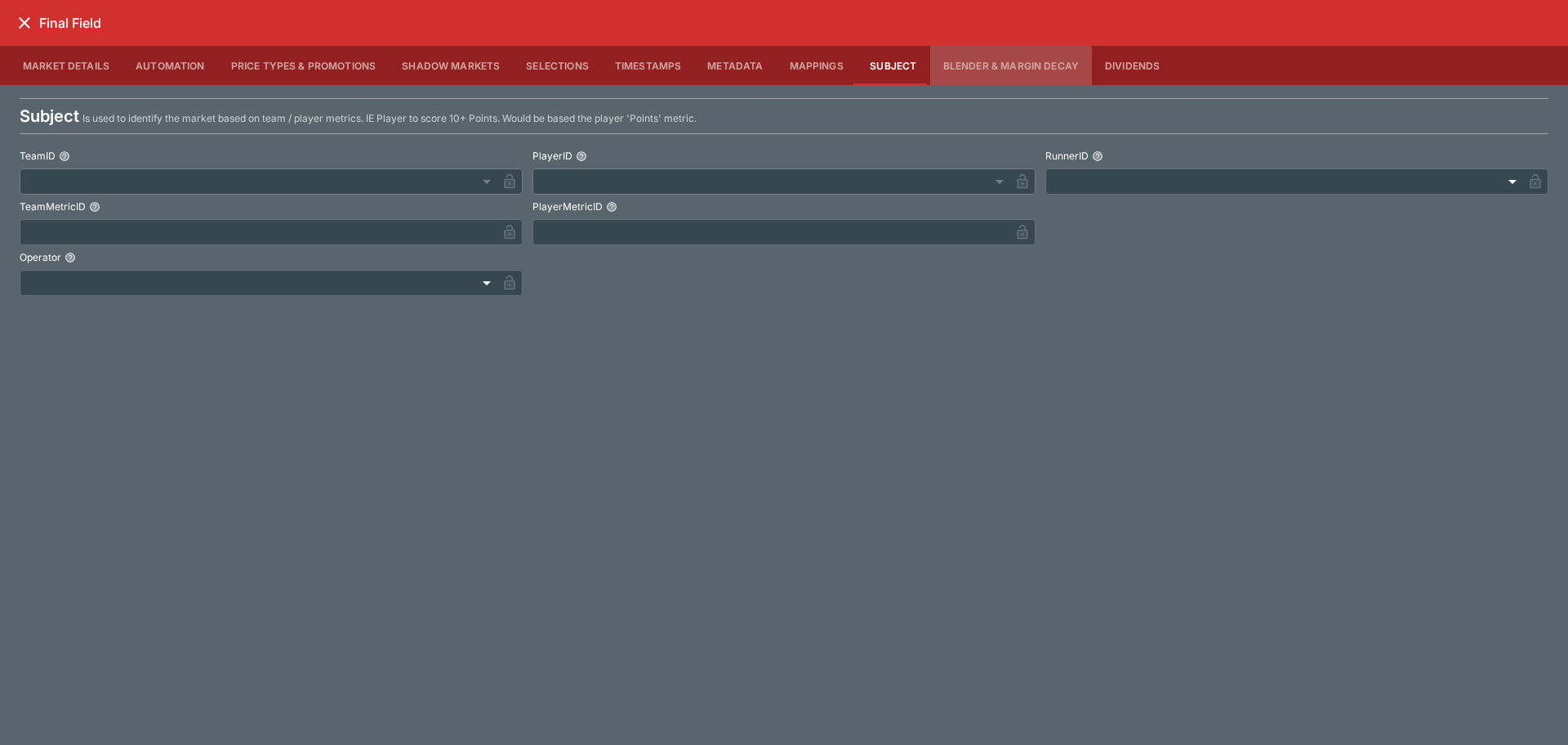
click at [971, 68] on button "Blender & Margin Decay" at bounding box center [1011, 65] width 161 height 39
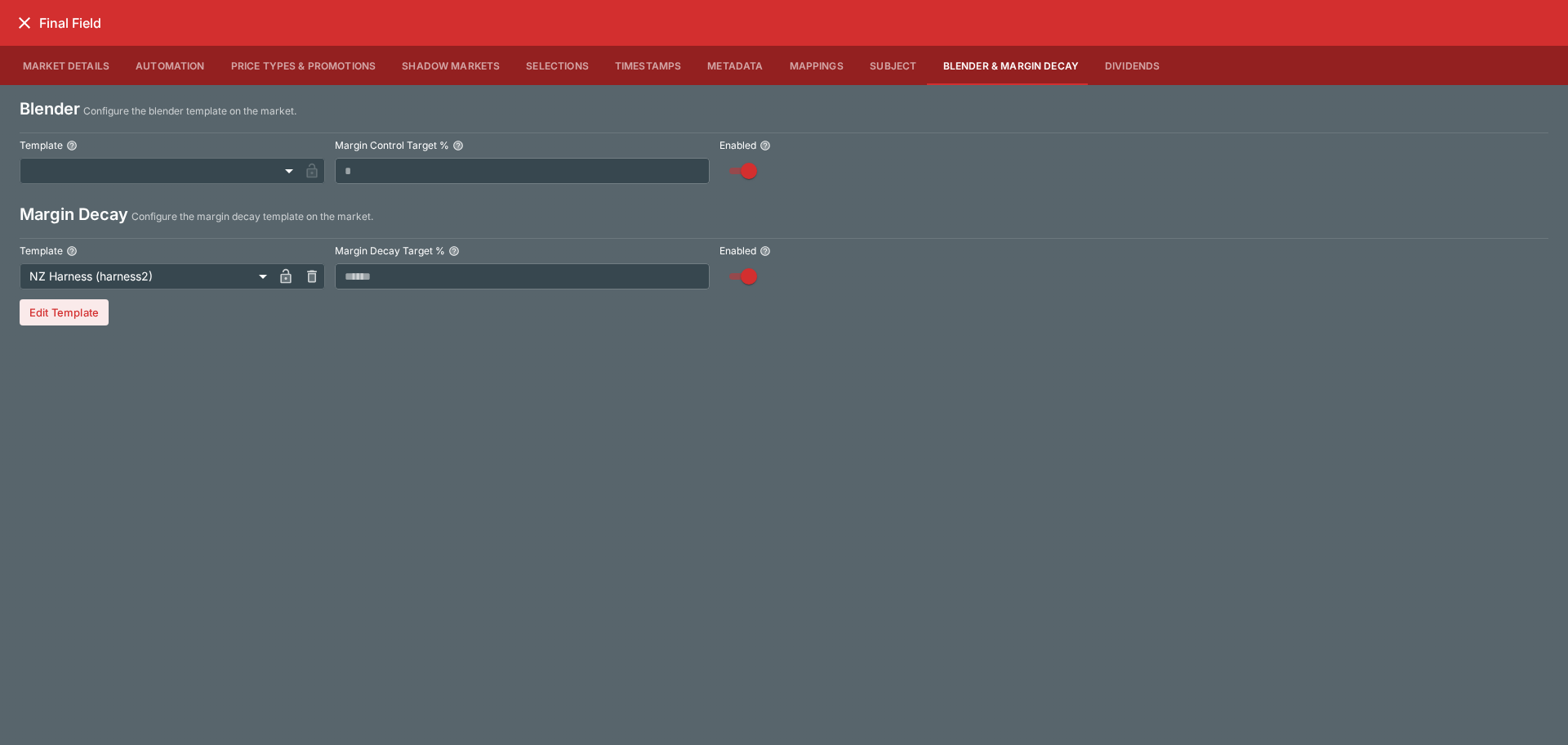
click at [1134, 67] on button "Dividends" at bounding box center [1132, 65] width 81 height 39
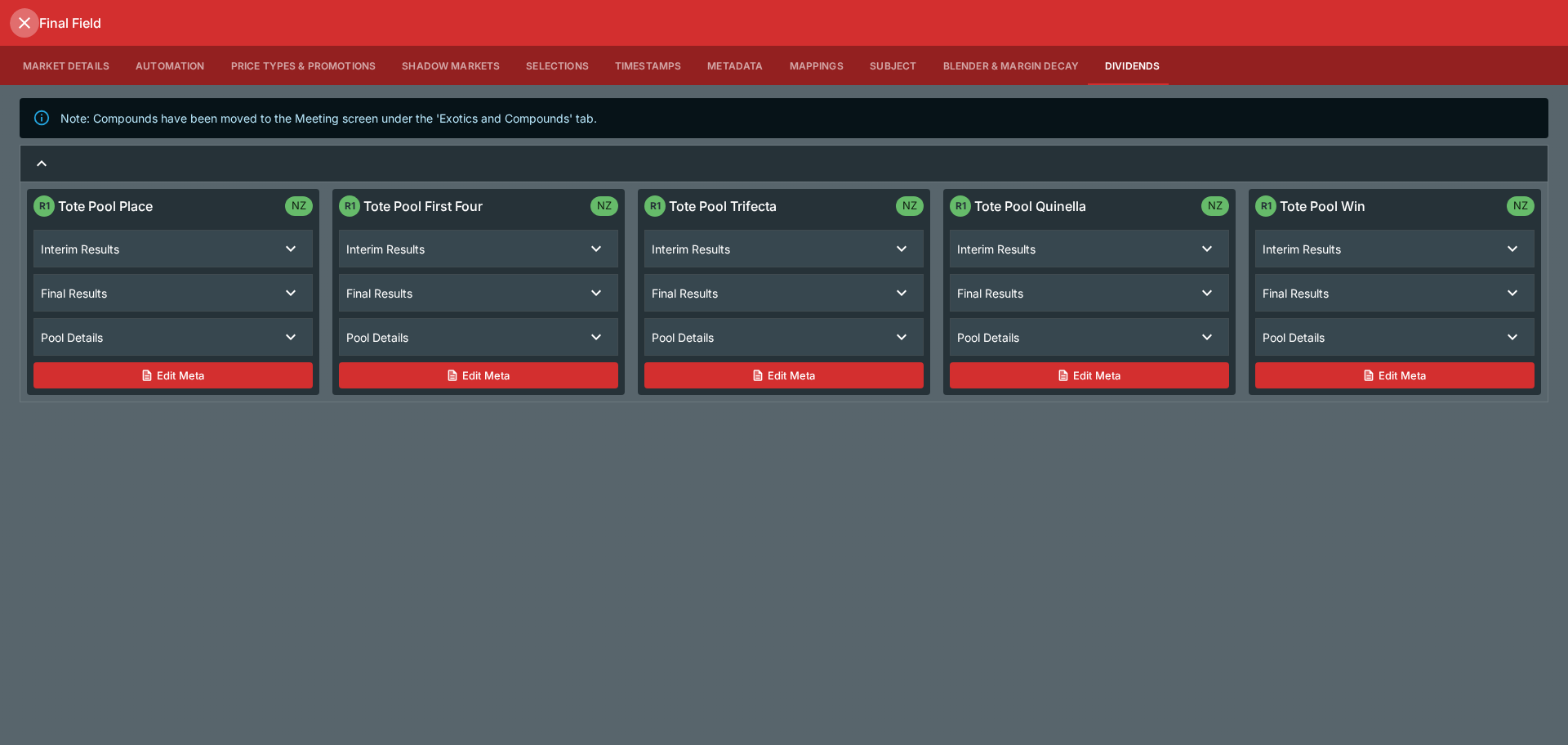
click at [20, 21] on icon "close" at bounding box center [25, 23] width 19 height 19
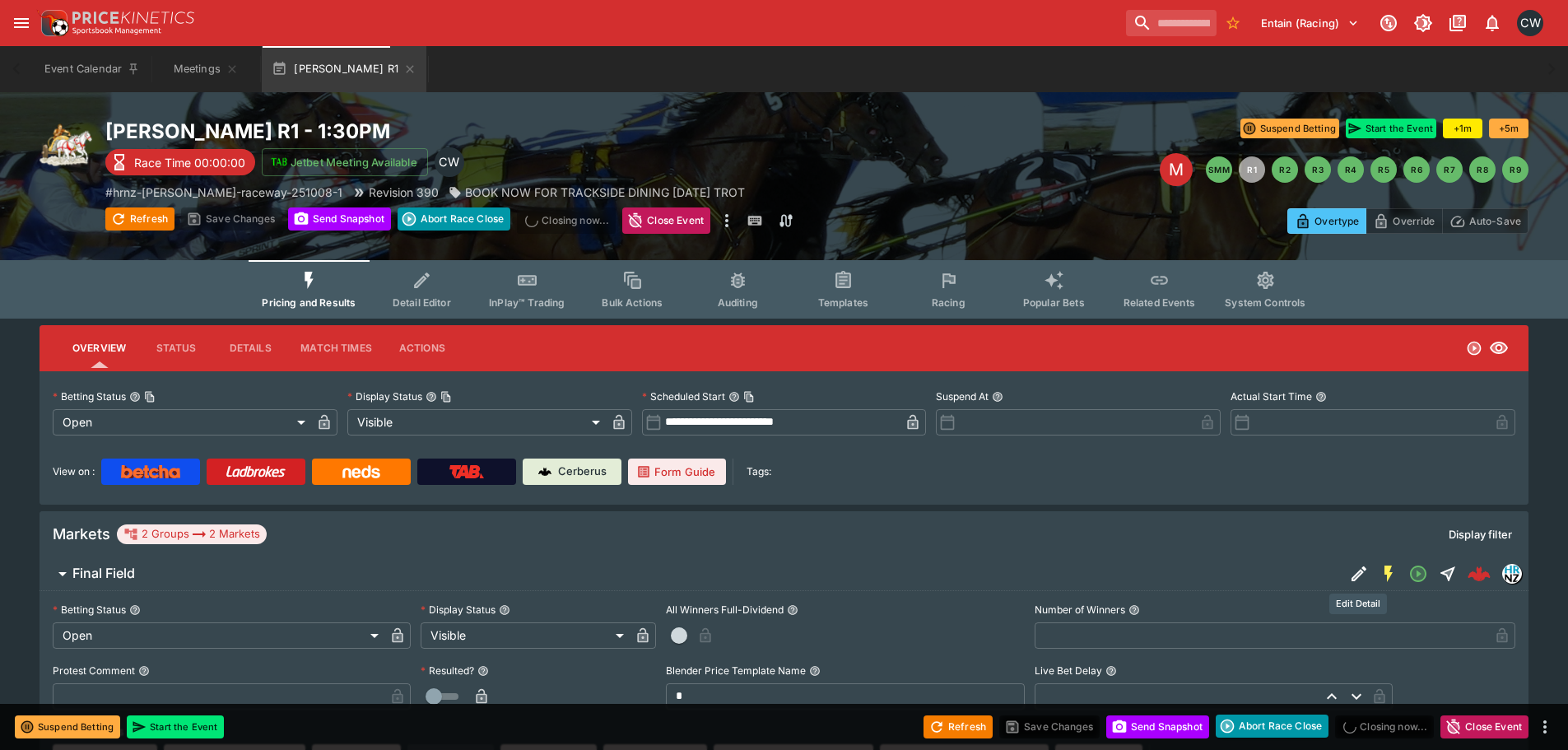
click at [1353, 572] on icon "Edit Detail" at bounding box center [1359, 573] width 19 height 19
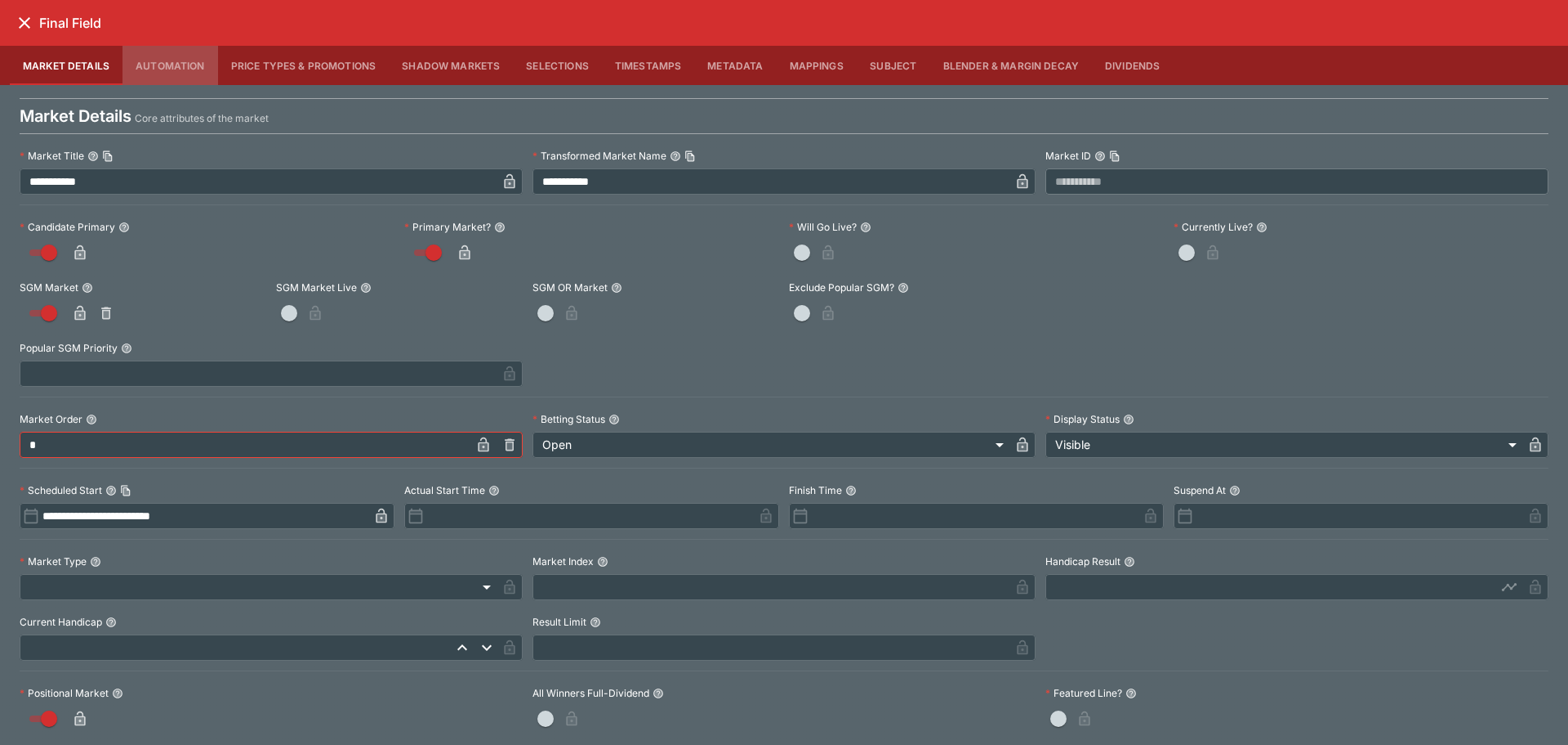
click at [173, 63] on button "Automation" at bounding box center [170, 65] width 96 height 39
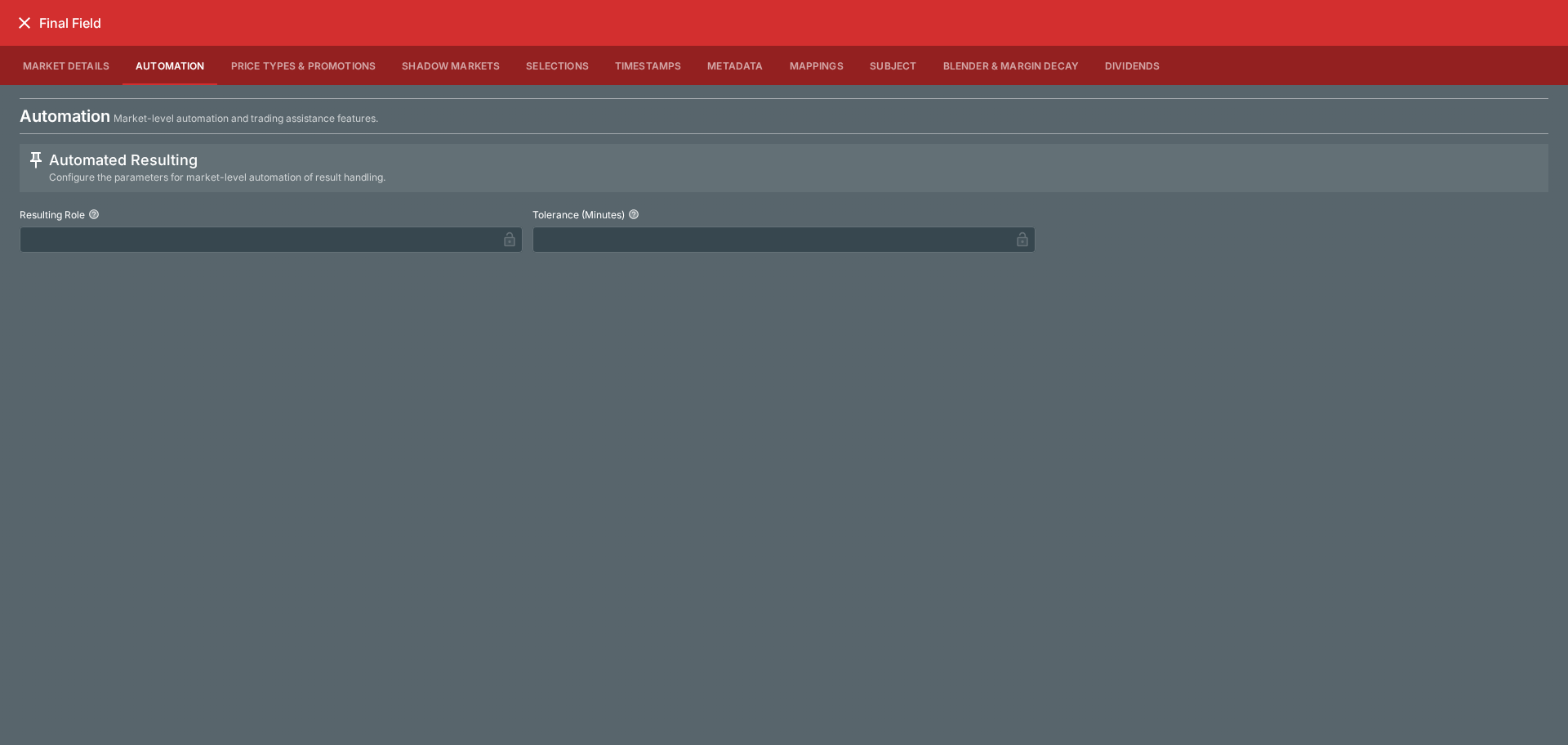
click at [273, 61] on button "Price Types & Promotions" at bounding box center [304, 65] width 172 height 39
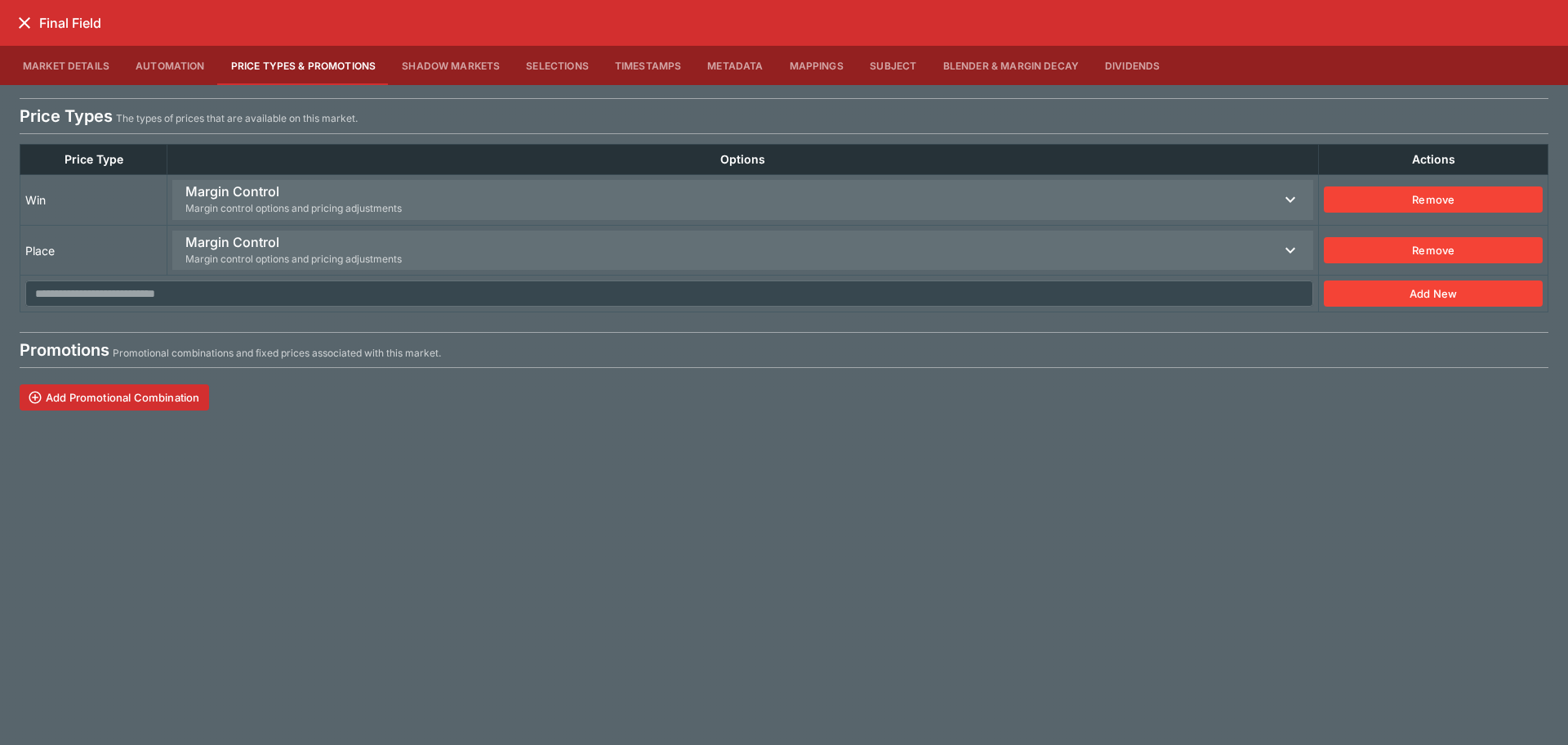
click at [482, 72] on button "Shadow Markets" at bounding box center [451, 65] width 125 height 39
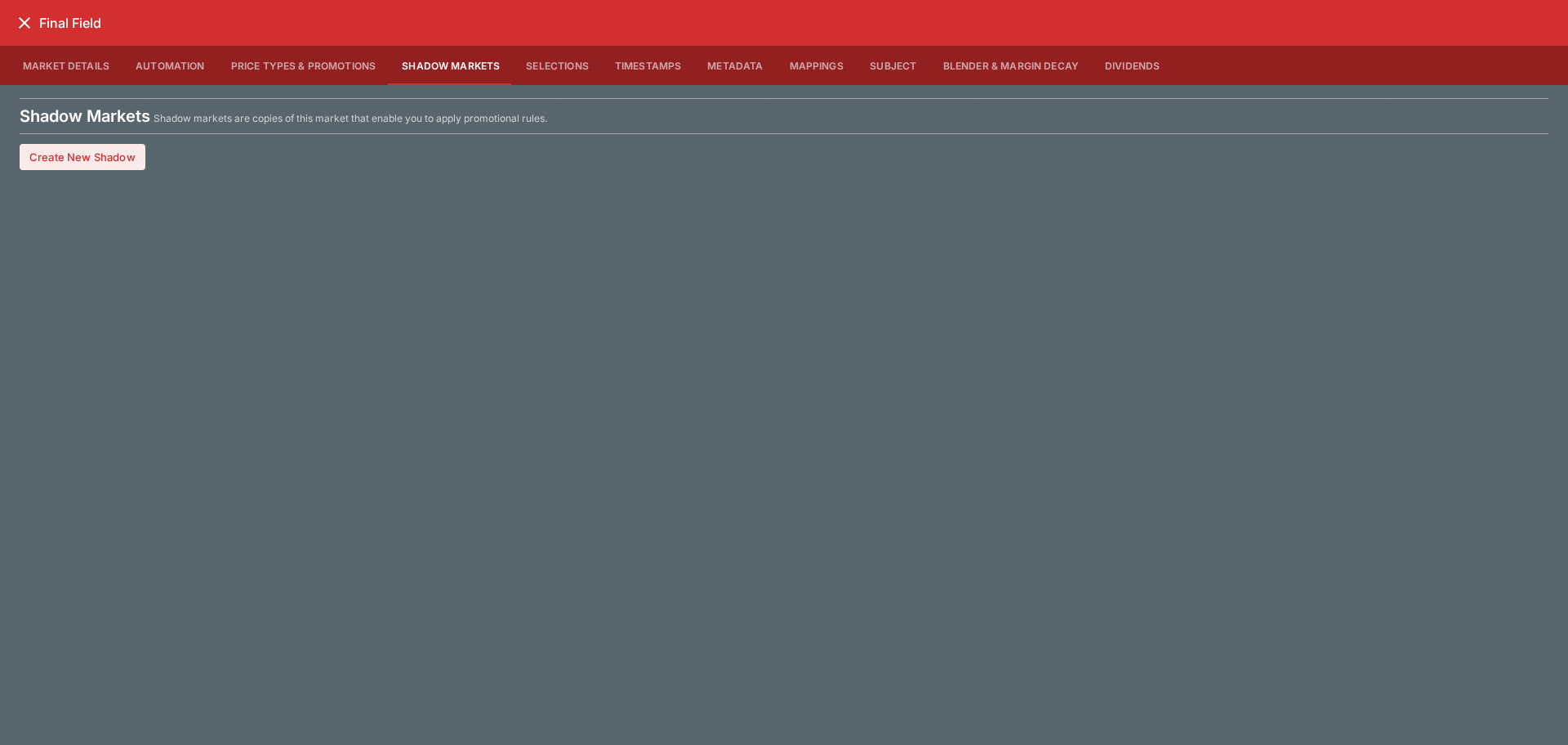
drag, startPoint x: 581, startPoint y: 68, endPoint x: 622, endPoint y: 72, distance: 41.2
click at [579, 68] on button "Selections" at bounding box center [558, 65] width 89 height 39
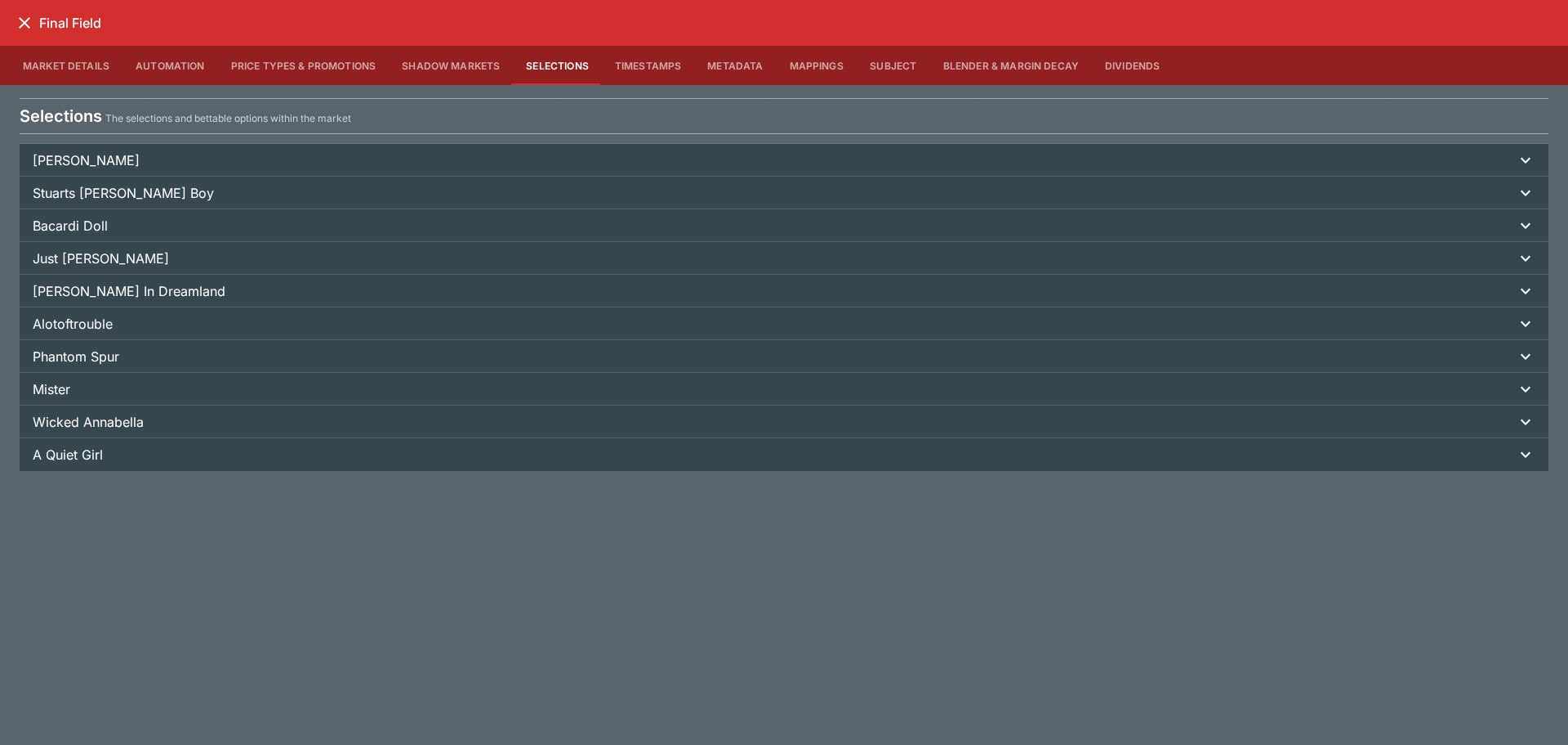
click at [641, 71] on button "Timestamps" at bounding box center [648, 65] width 93 height 39
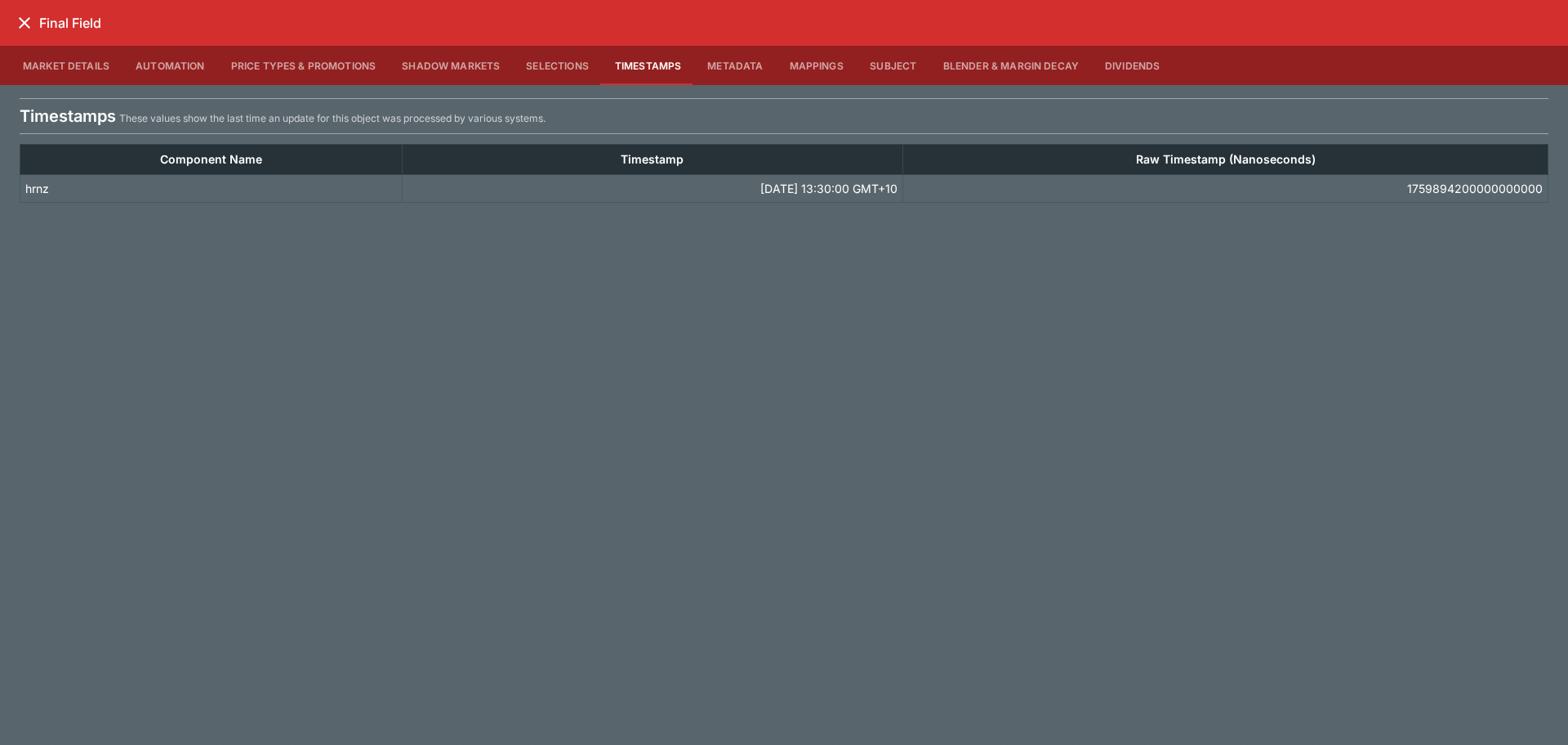
click at [745, 71] on button "Metadata" at bounding box center [735, 65] width 82 height 39
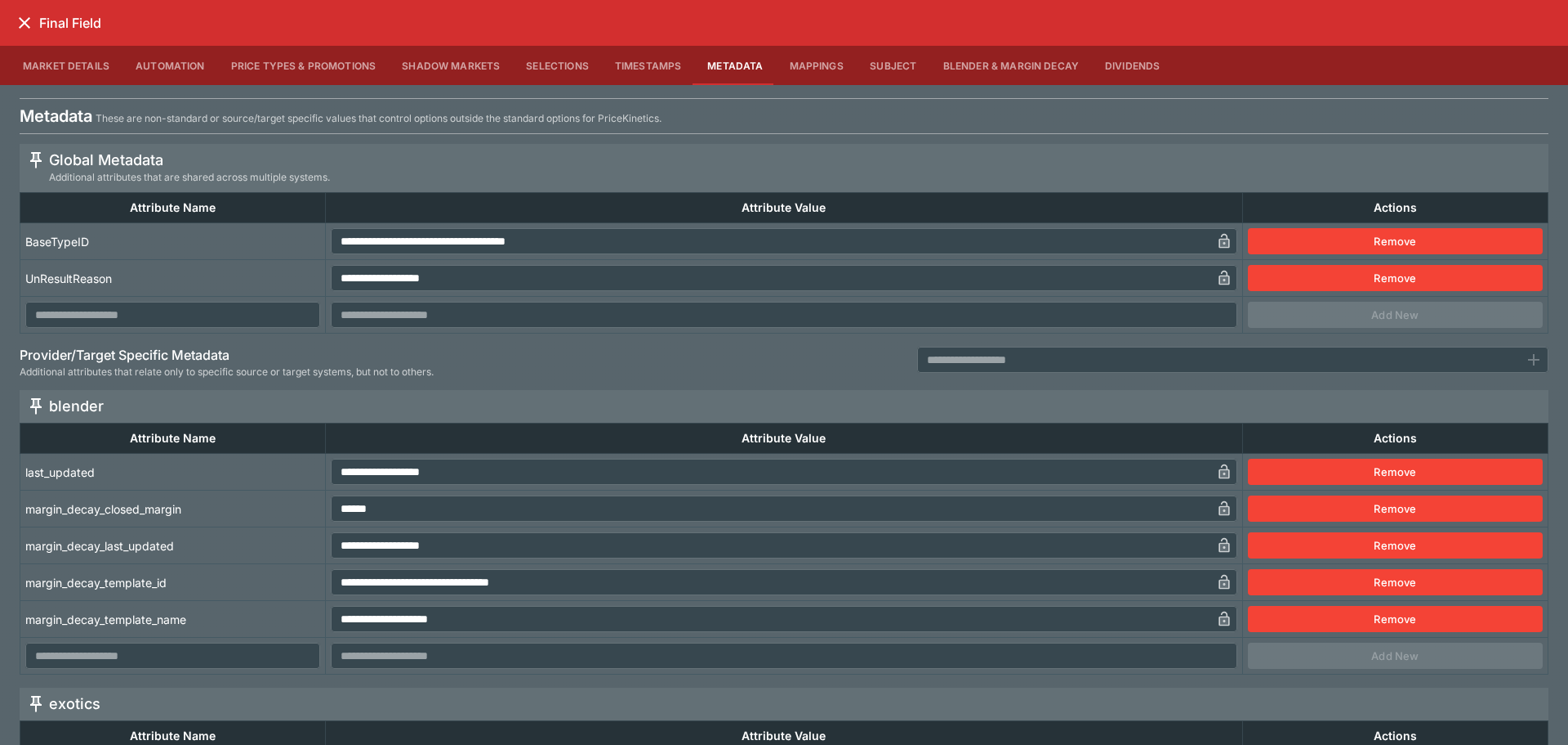
click at [1303, 510] on button "Remove" at bounding box center [1395, 508] width 295 height 26
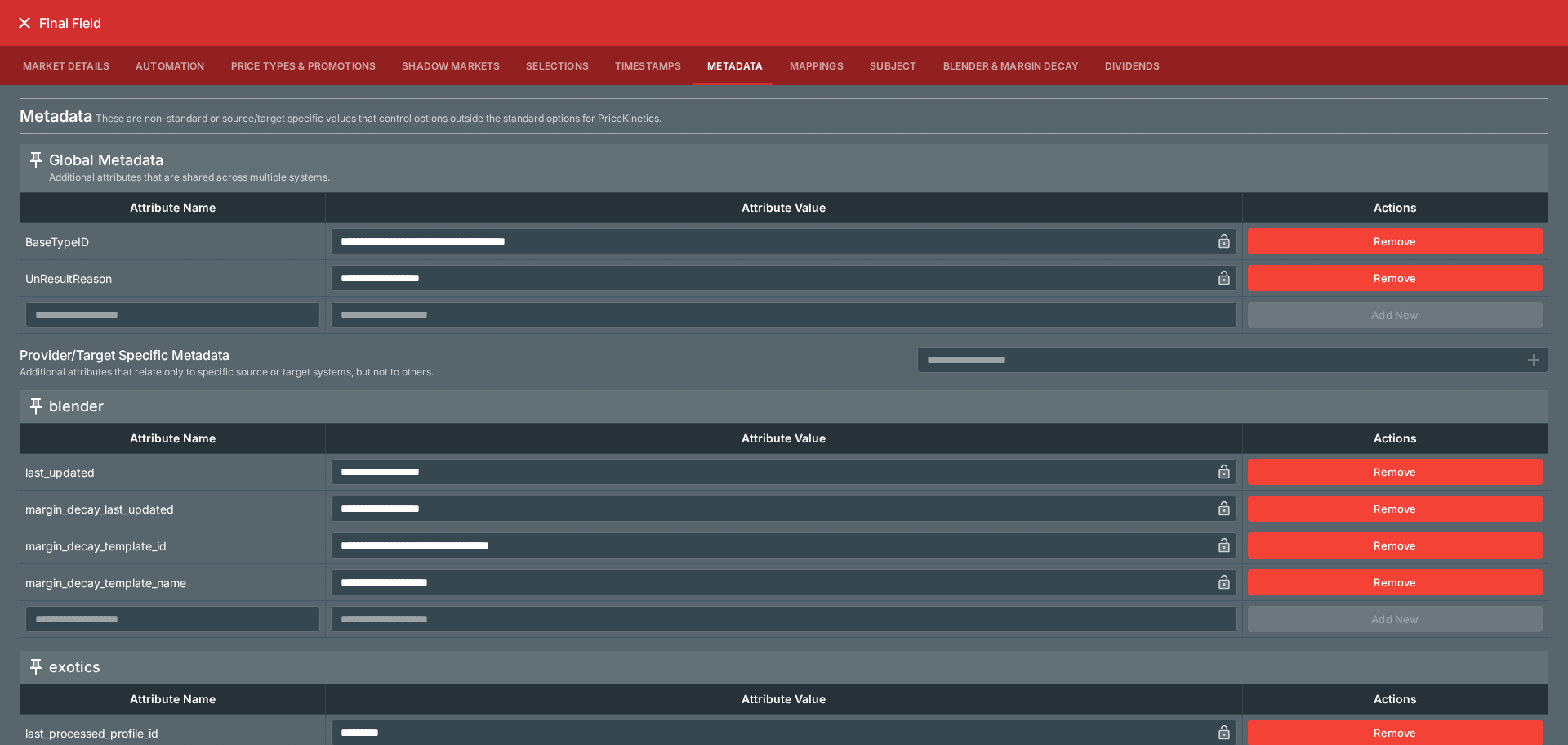
drag, startPoint x: 24, startPoint y: 28, endPoint x: 30, endPoint y: 35, distance: 9.2
click at [23, 28] on icon "close" at bounding box center [25, 23] width 19 height 19
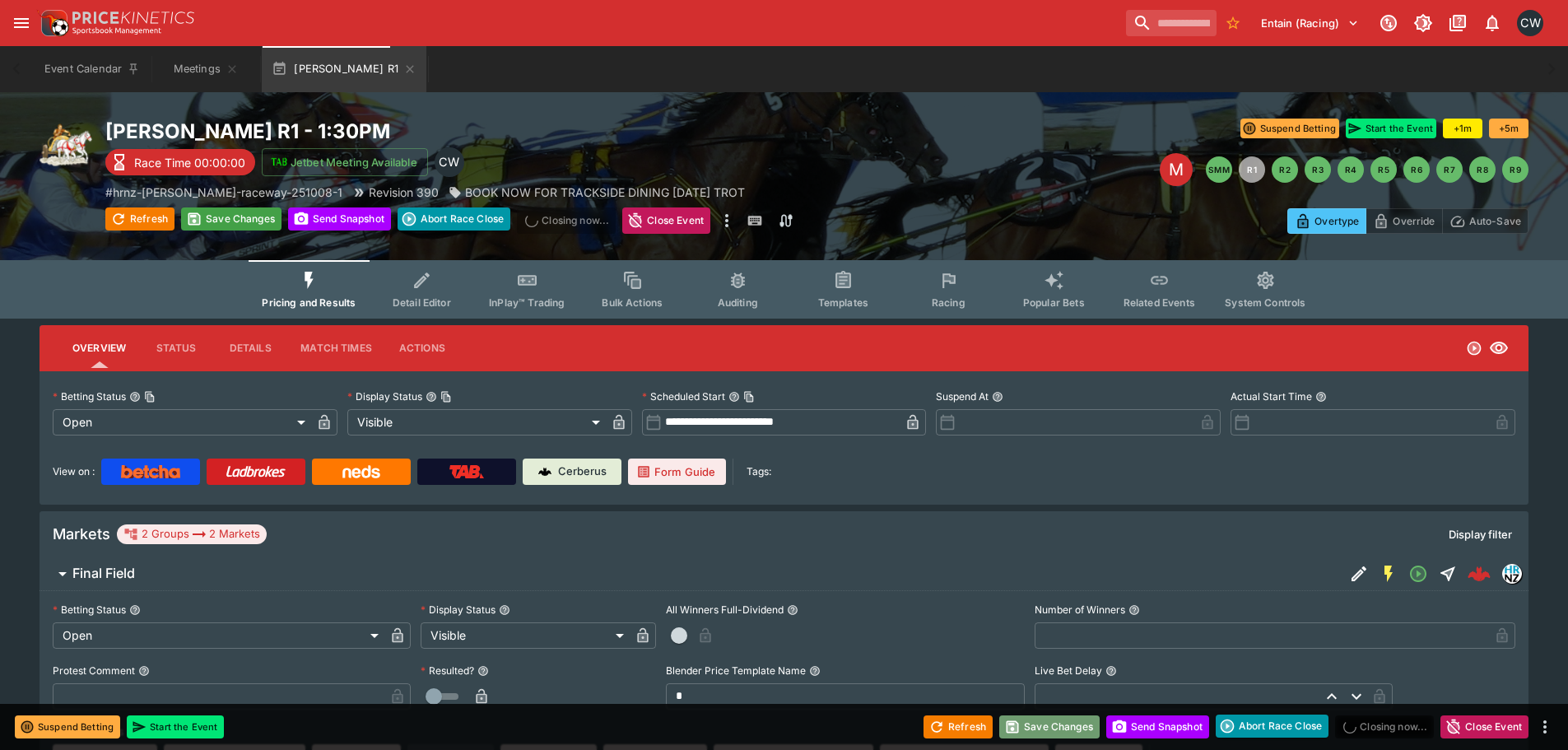
click at [1059, 732] on button "Save Changes" at bounding box center [1050, 726] width 101 height 23
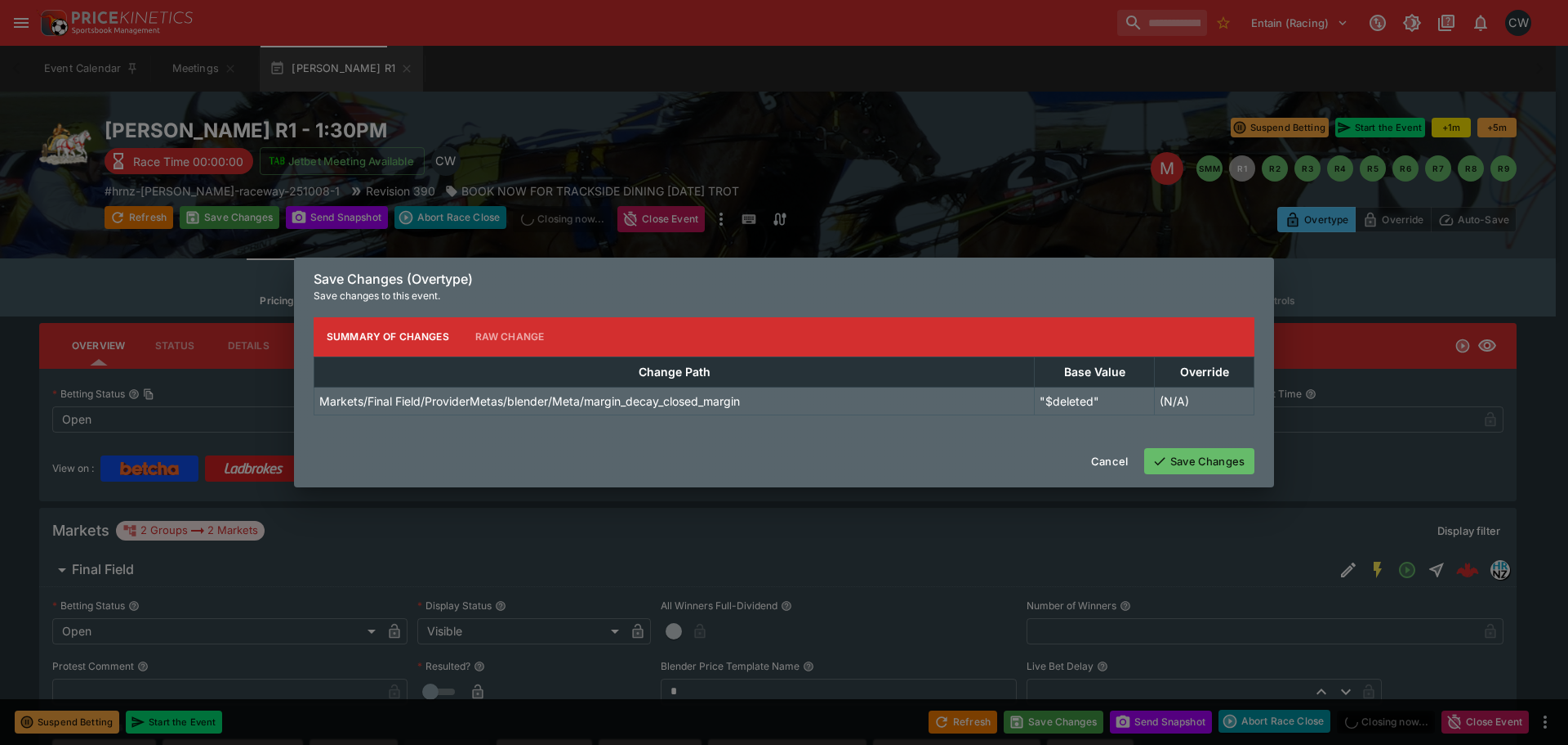
click at [1197, 472] on button "Save Changes" at bounding box center [1200, 461] width 110 height 26
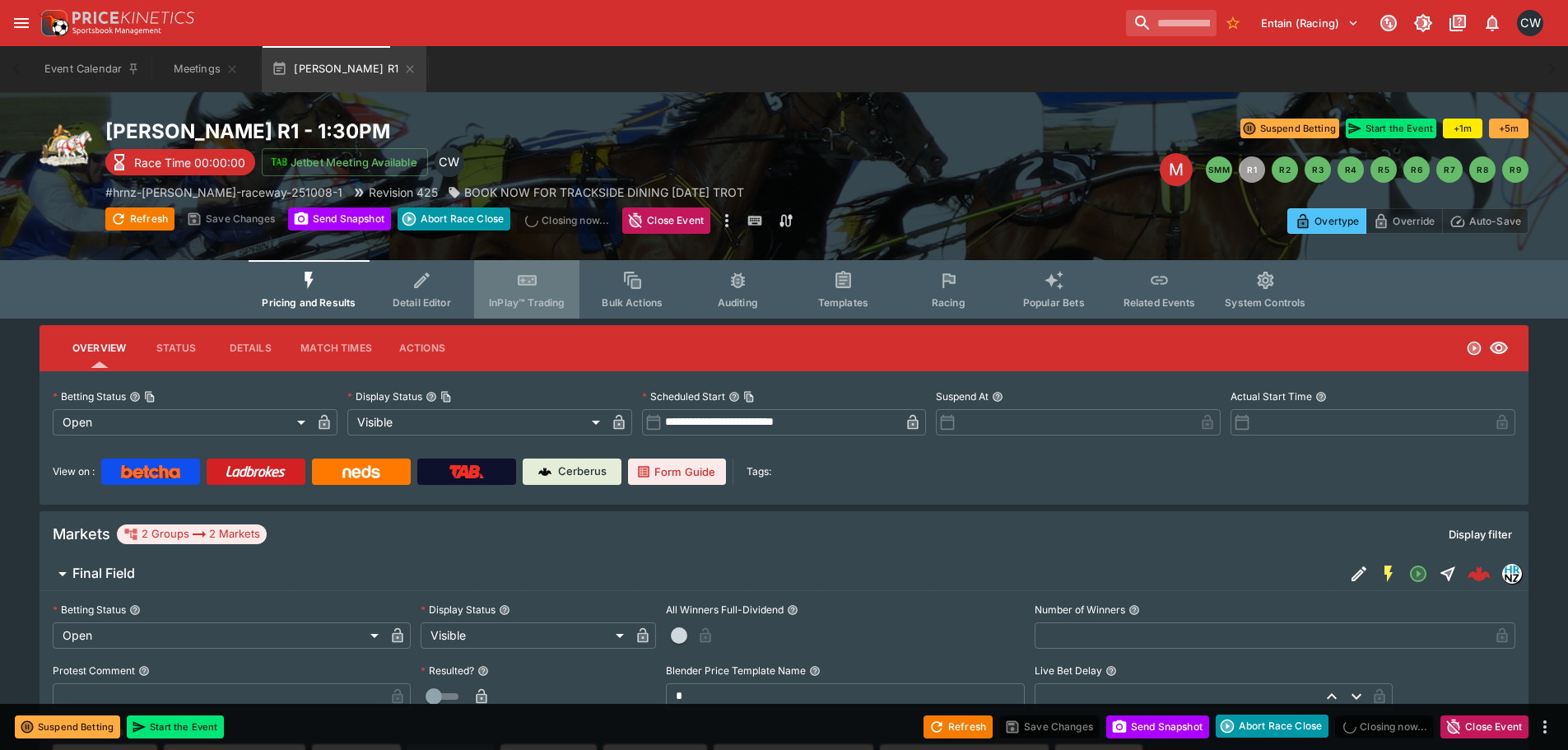
click at [541, 299] on span "InPlay™ Trading" at bounding box center [527, 302] width 76 height 12
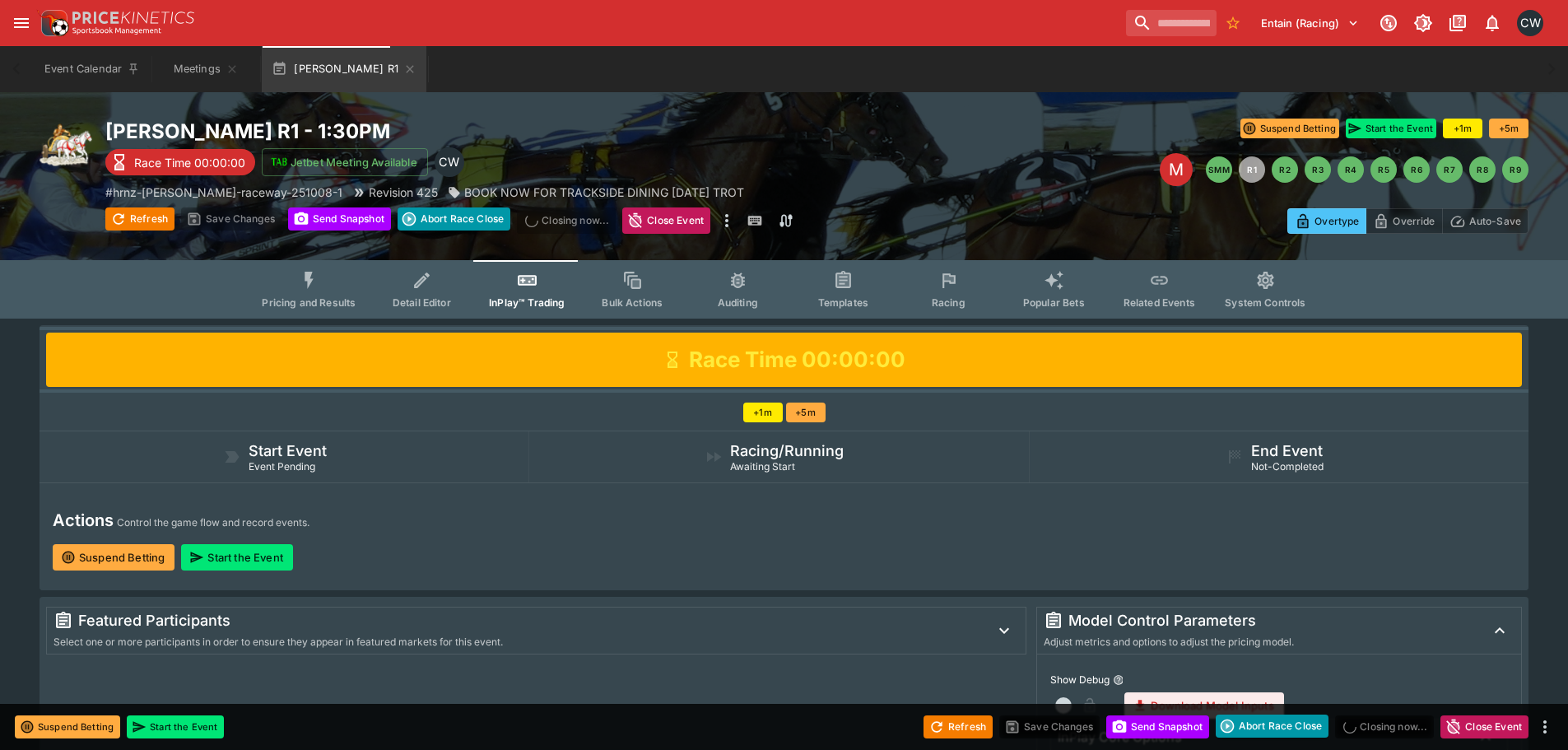
click at [434, 296] on span "Detail Editor" at bounding box center [422, 302] width 58 height 12
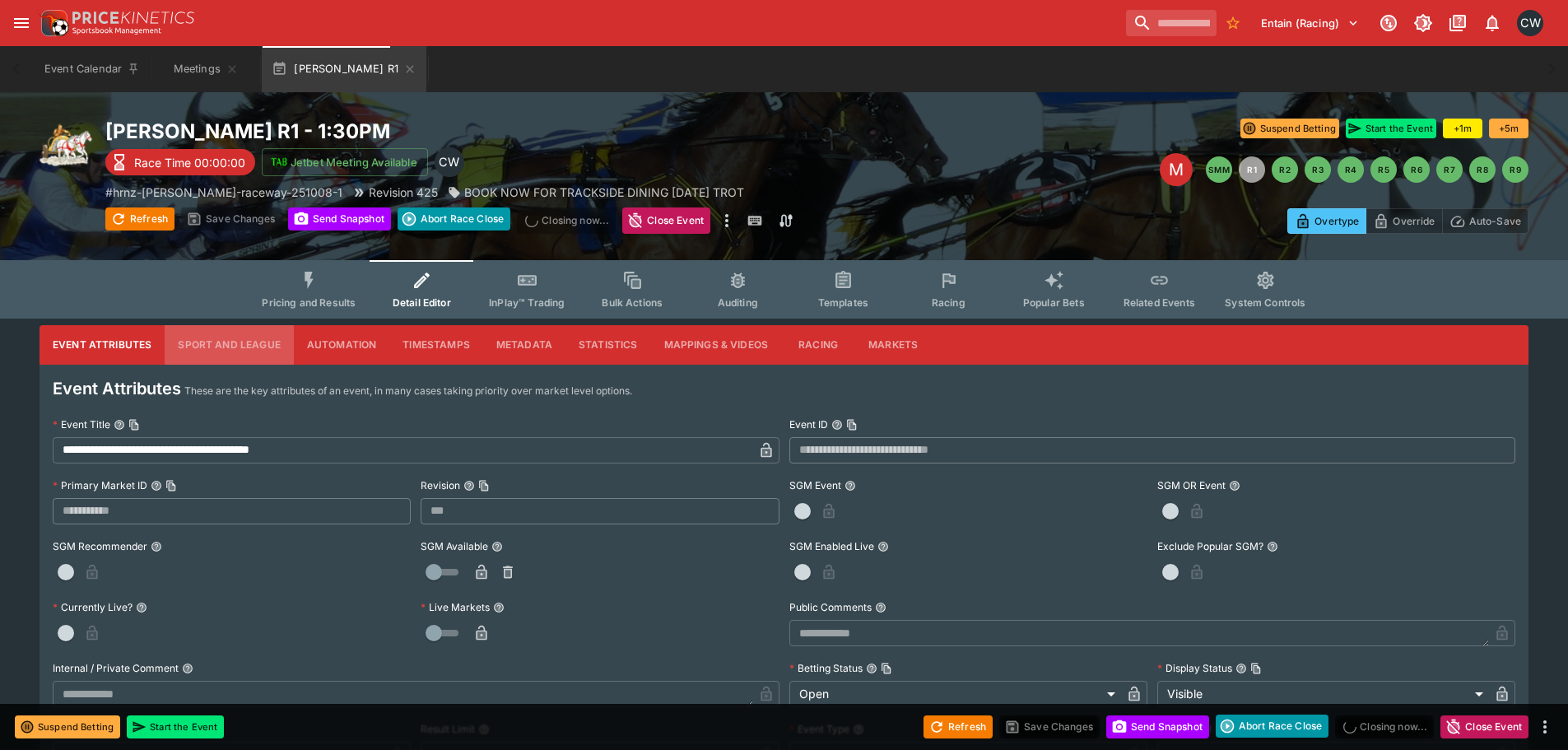
click at [249, 352] on button "Sport and League" at bounding box center [228, 345] width 128 height 40
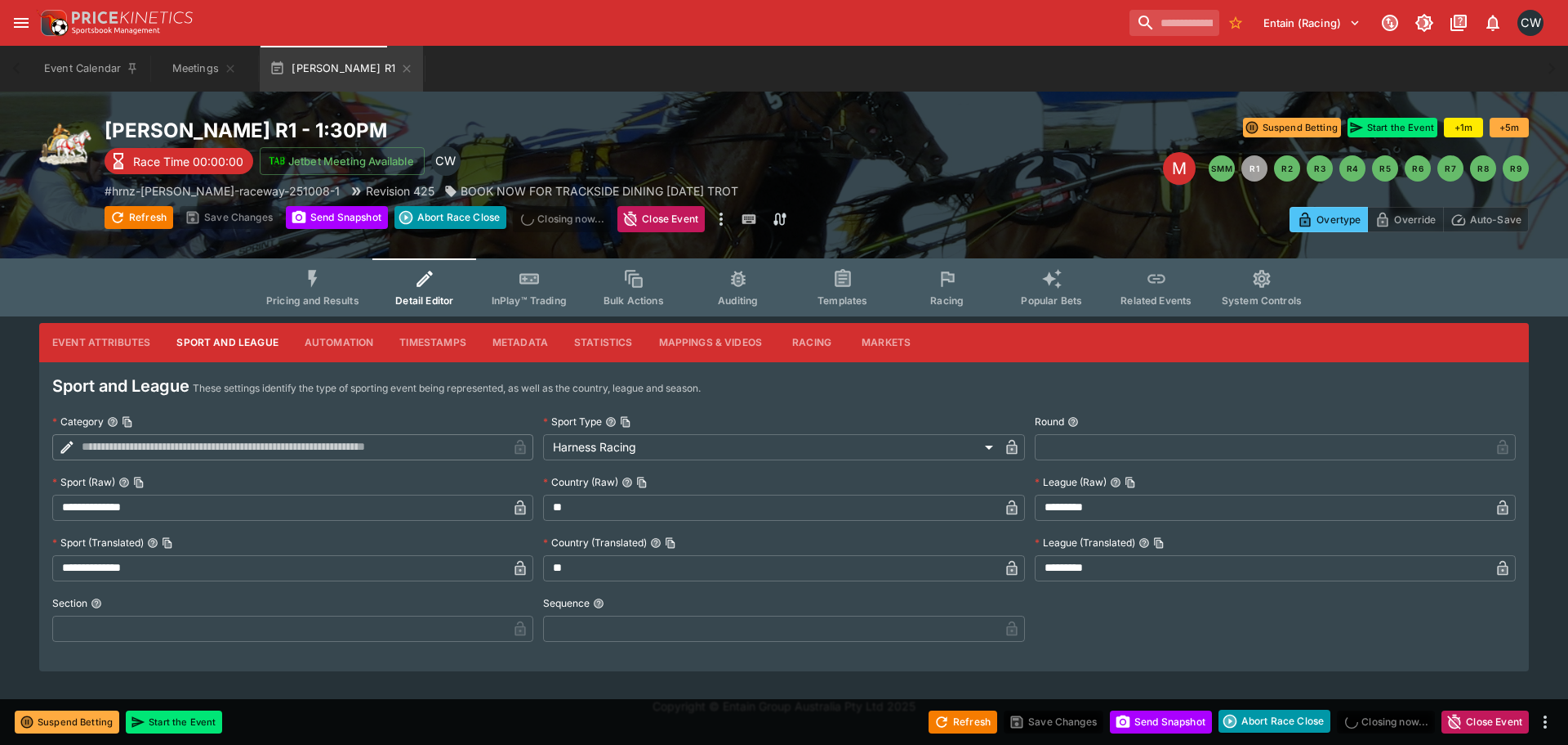
click at [349, 344] on button "Automation" at bounding box center [339, 342] width 96 height 39
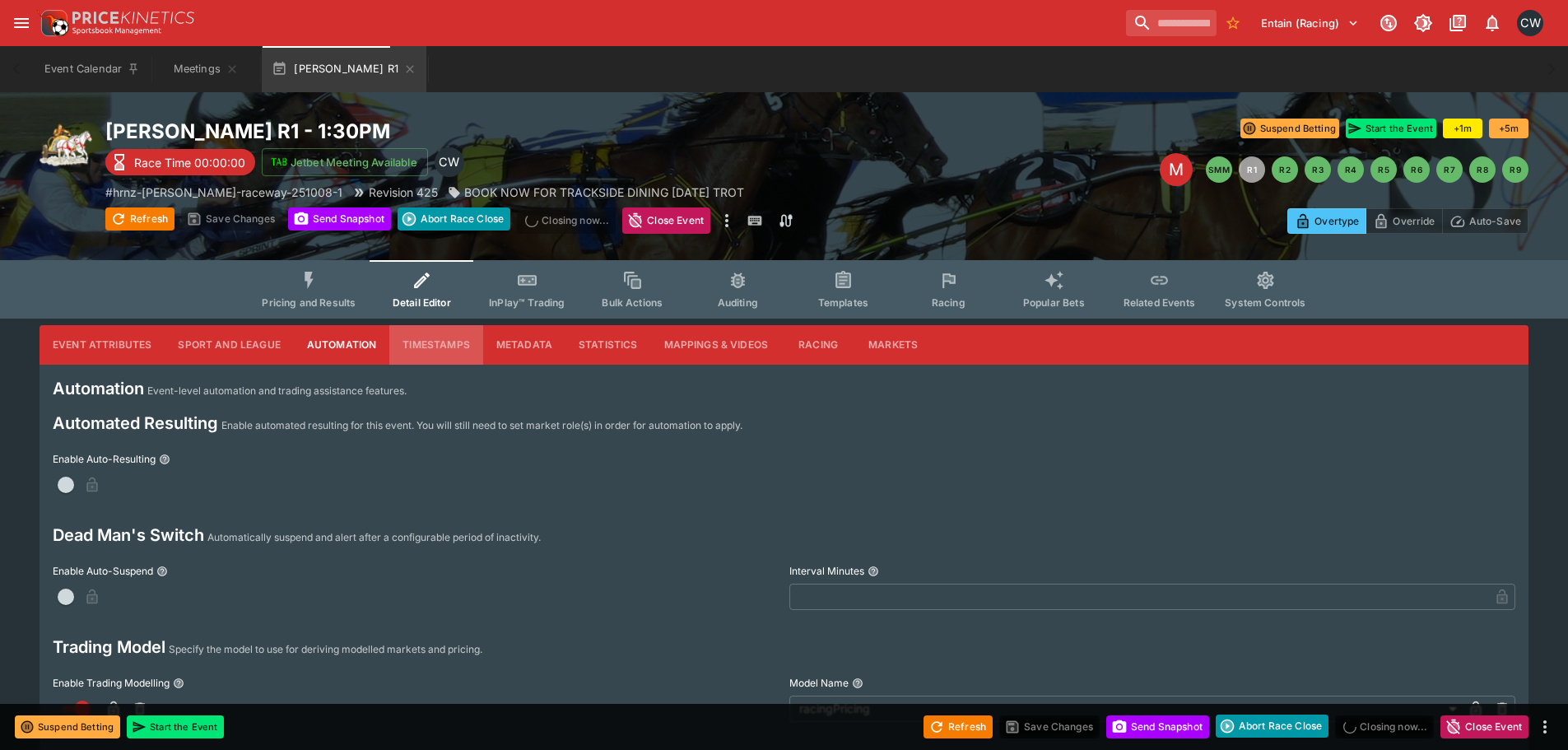
click at [461, 349] on button "Timestamps" at bounding box center [437, 345] width 94 height 40
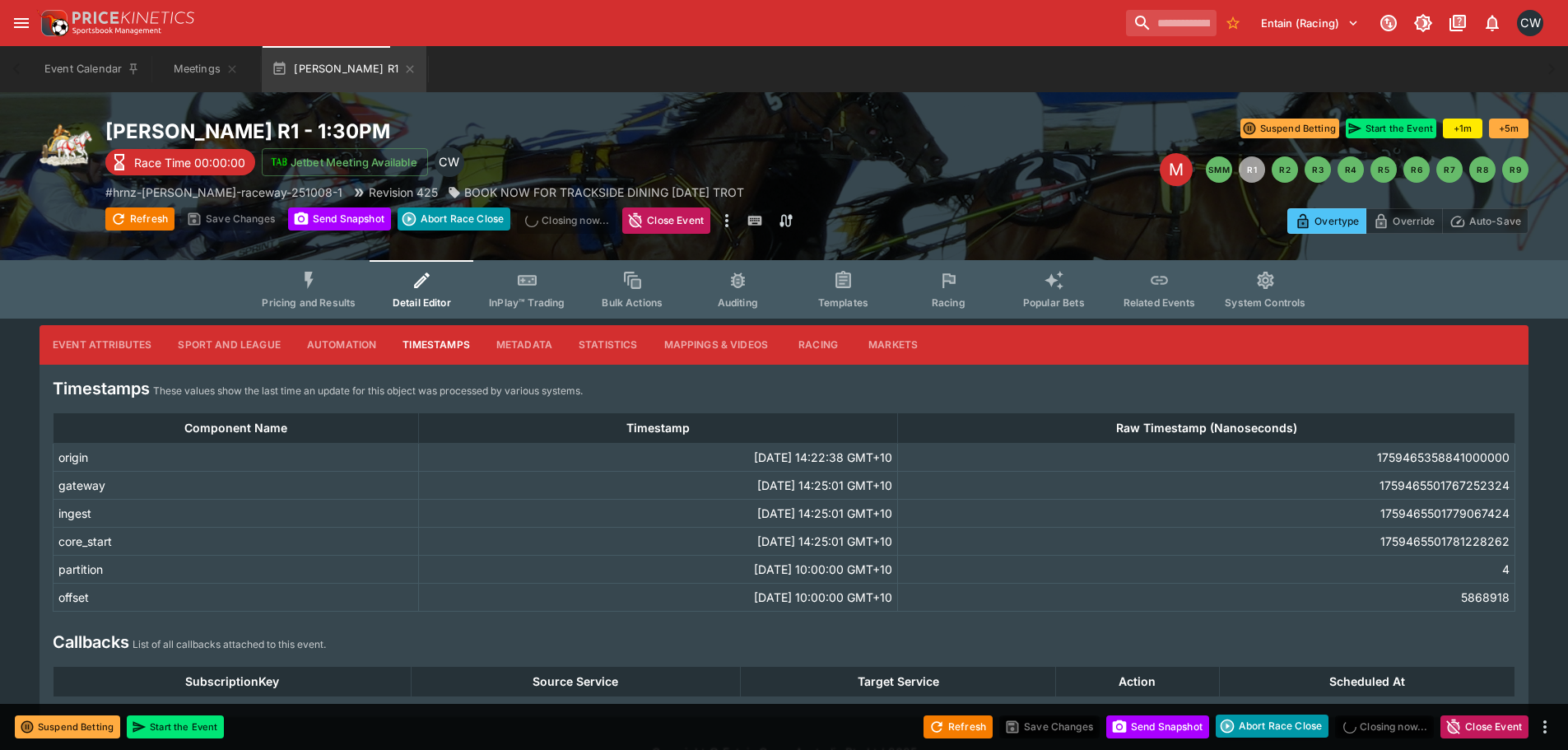
click at [537, 345] on button "Metadata" at bounding box center [524, 345] width 82 height 40
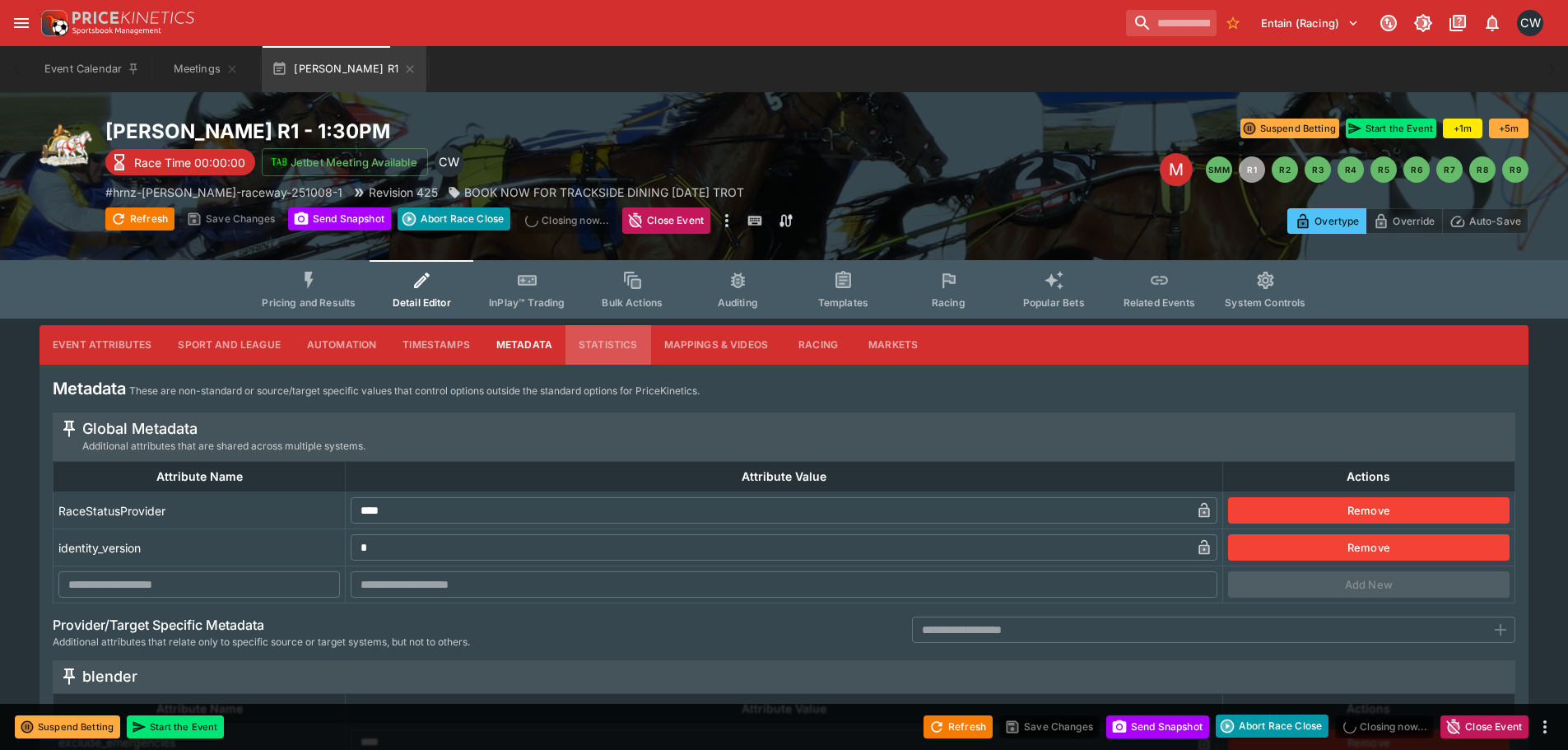
click at [590, 348] on button "Statistics" at bounding box center [608, 345] width 86 height 40
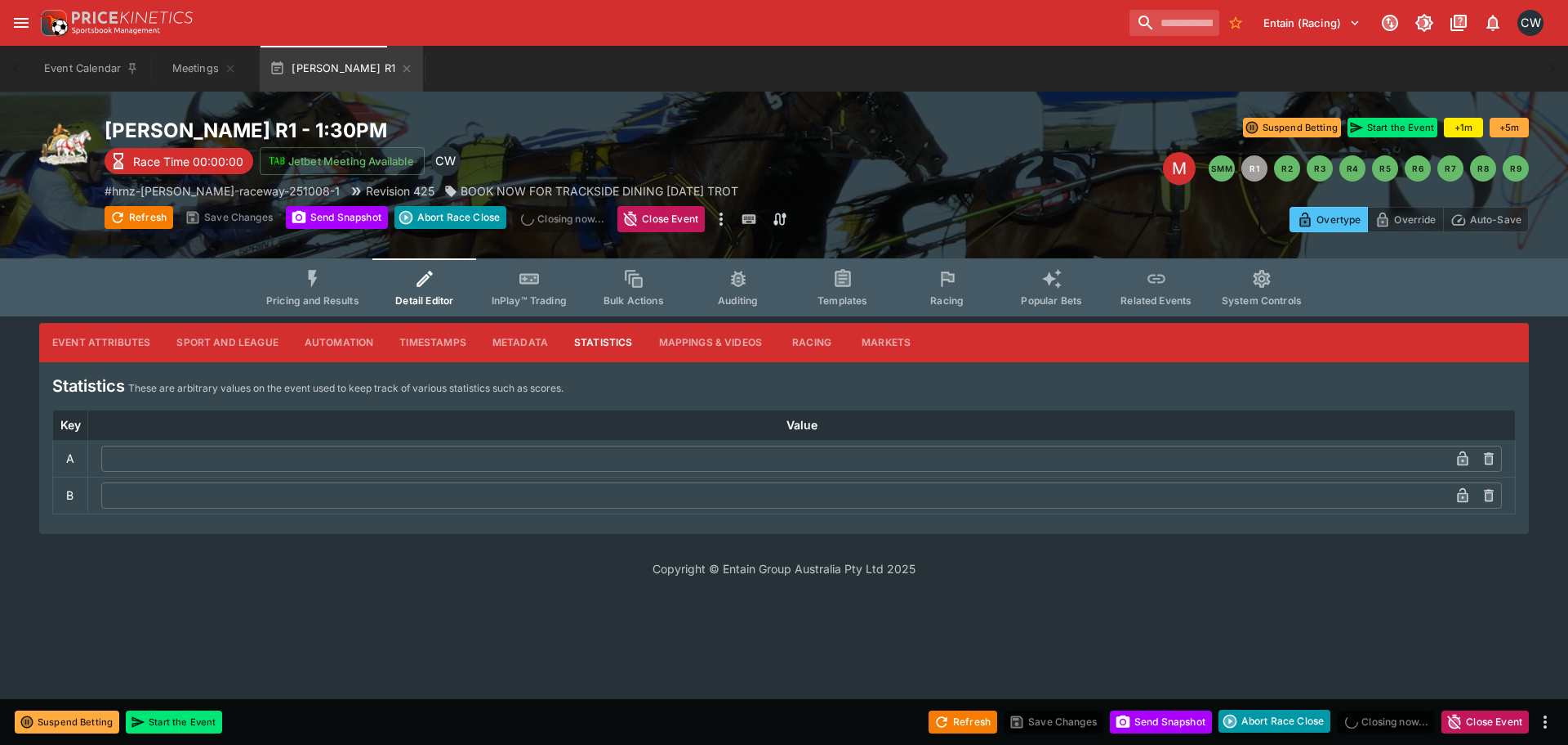
click at [795, 333] on button "Racing" at bounding box center [812, 342] width 74 height 39
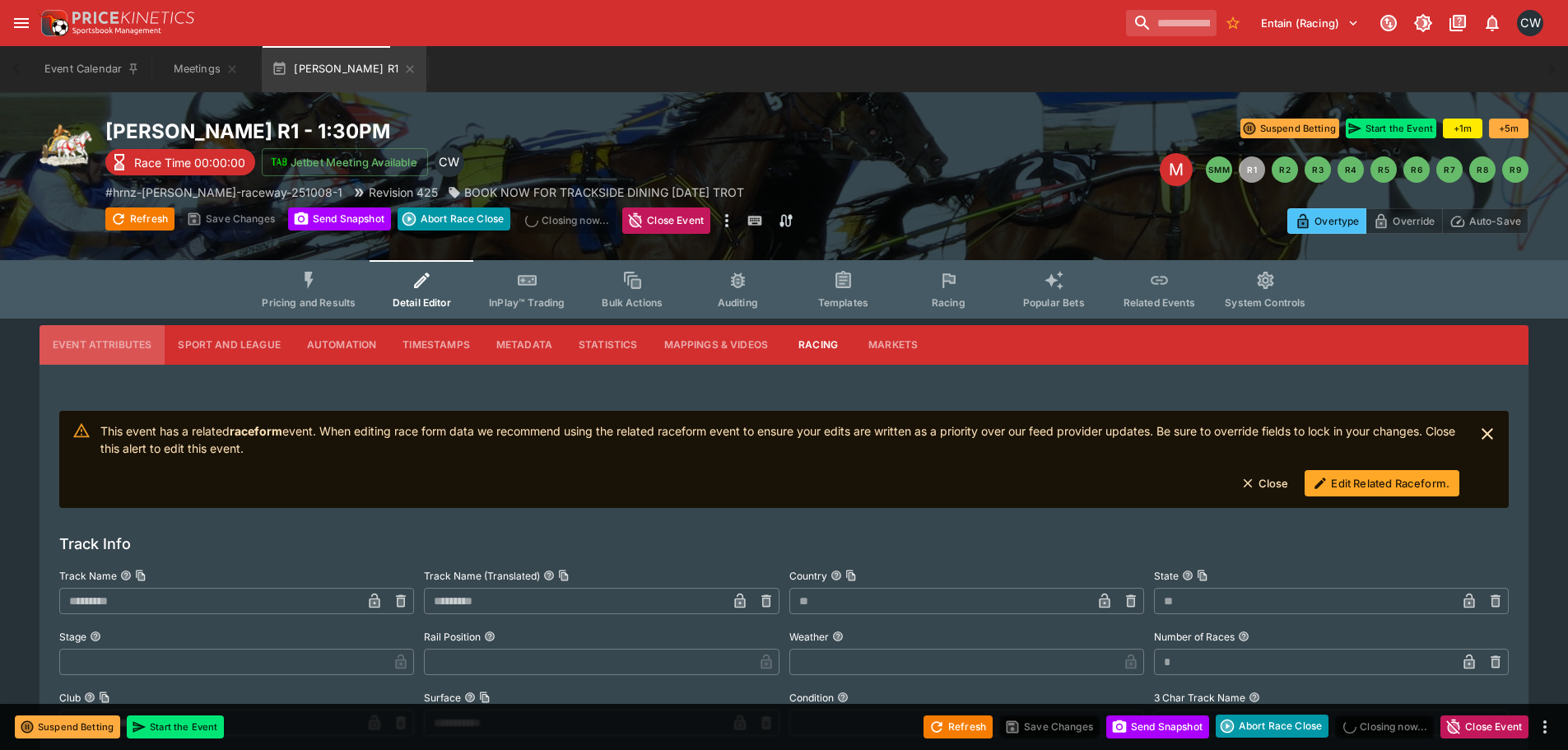
click at [138, 348] on button "Event Attributes" at bounding box center [103, 345] width 126 height 40
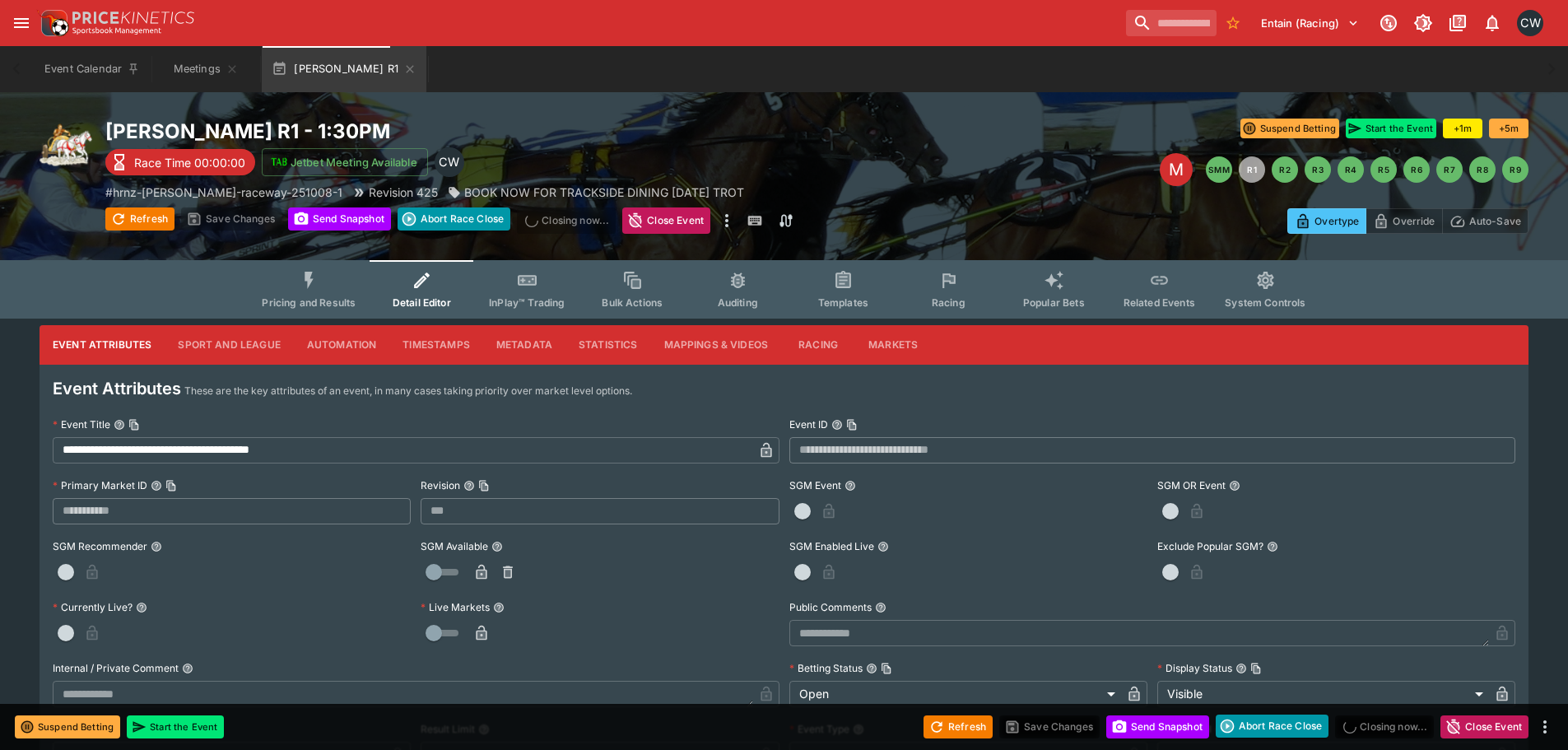
click at [317, 297] on span "Pricing and Results" at bounding box center [308, 302] width 94 height 12
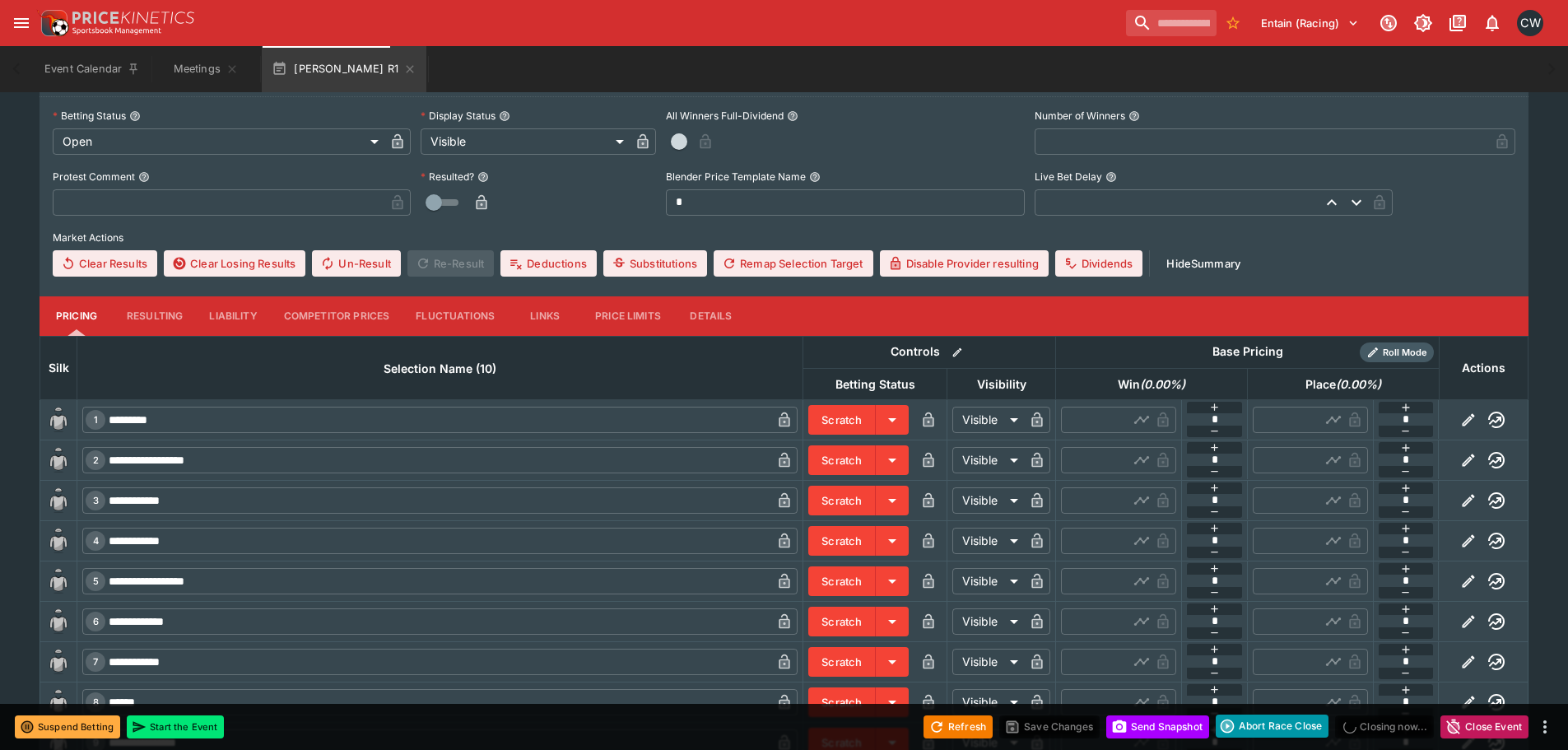
scroll to position [674, 0]
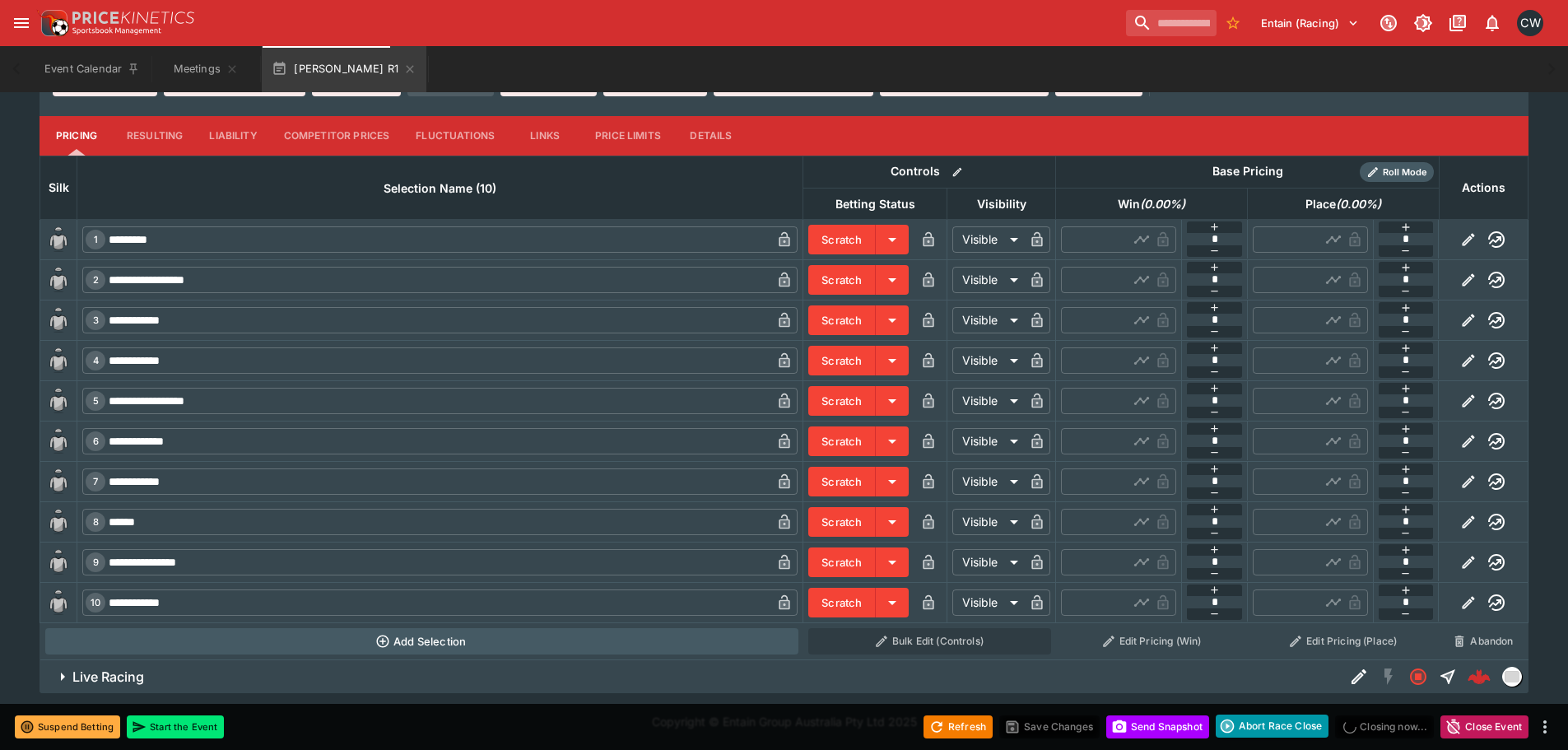
click at [570, 678] on span "Live Racing" at bounding box center [702, 677] width 1259 height 18
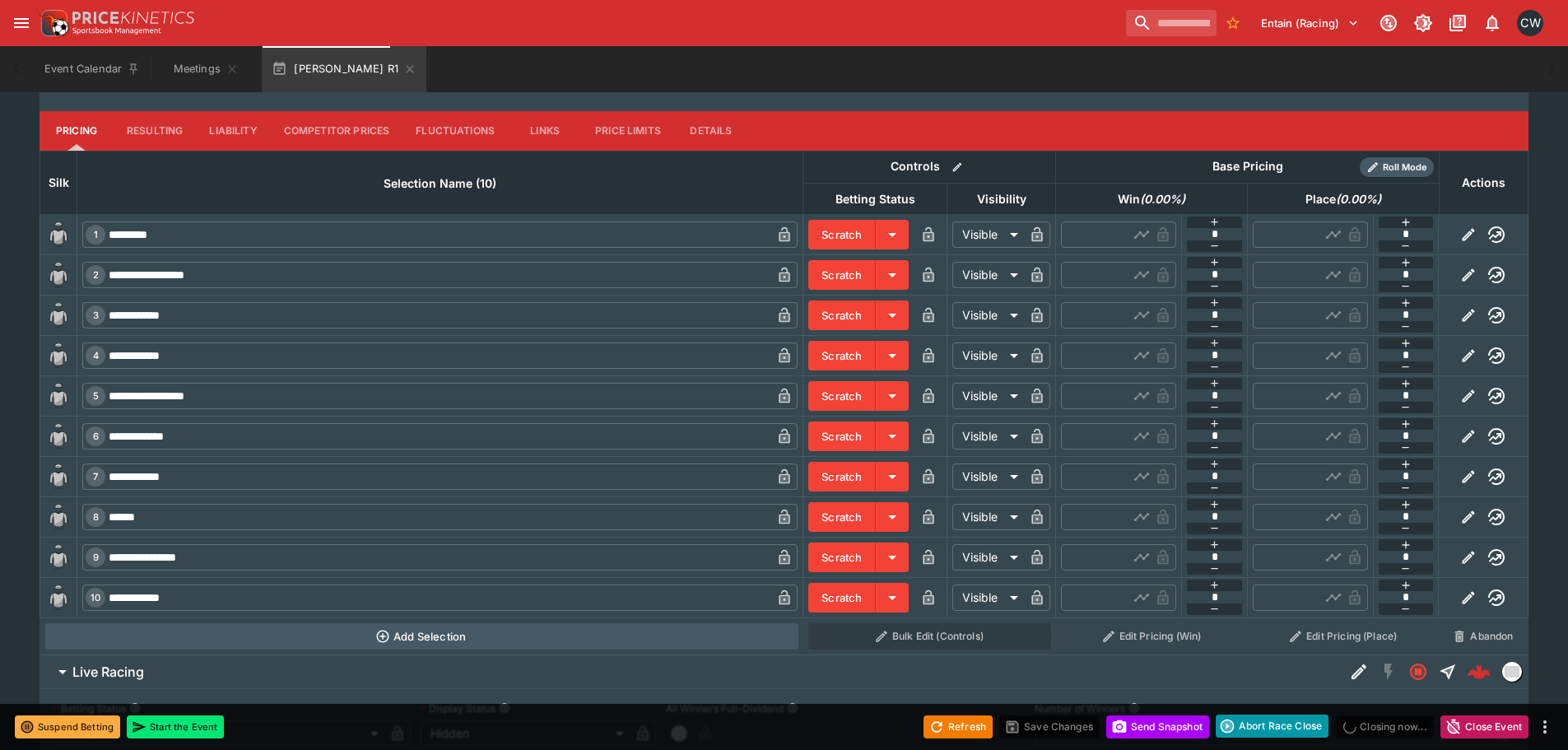
scroll to position [1010, 0]
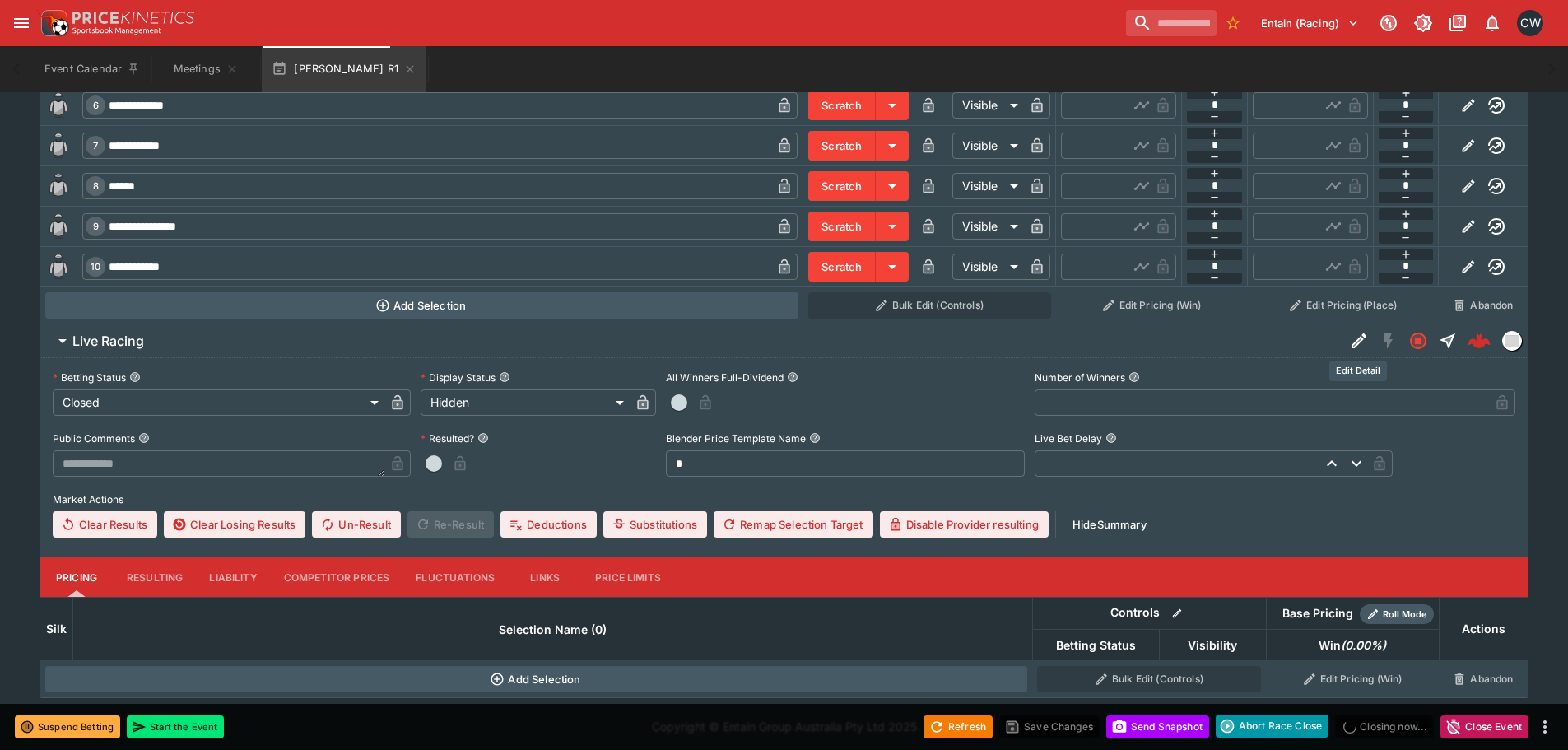
click at [1361, 352] on button "Edit Detail" at bounding box center [1359, 341] width 30 height 30
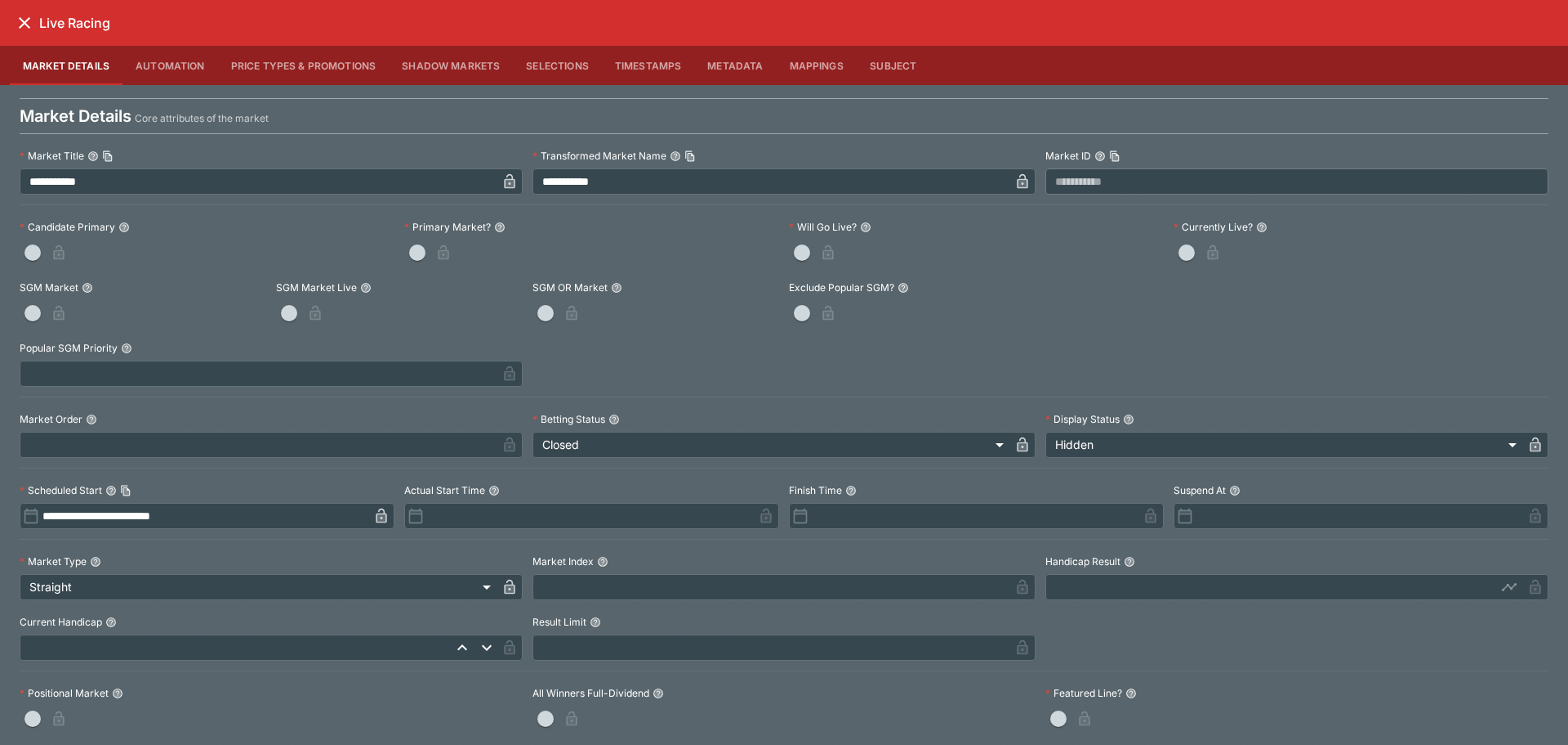
click at [25, 24] on icon "close" at bounding box center [24, 23] width 11 height 11
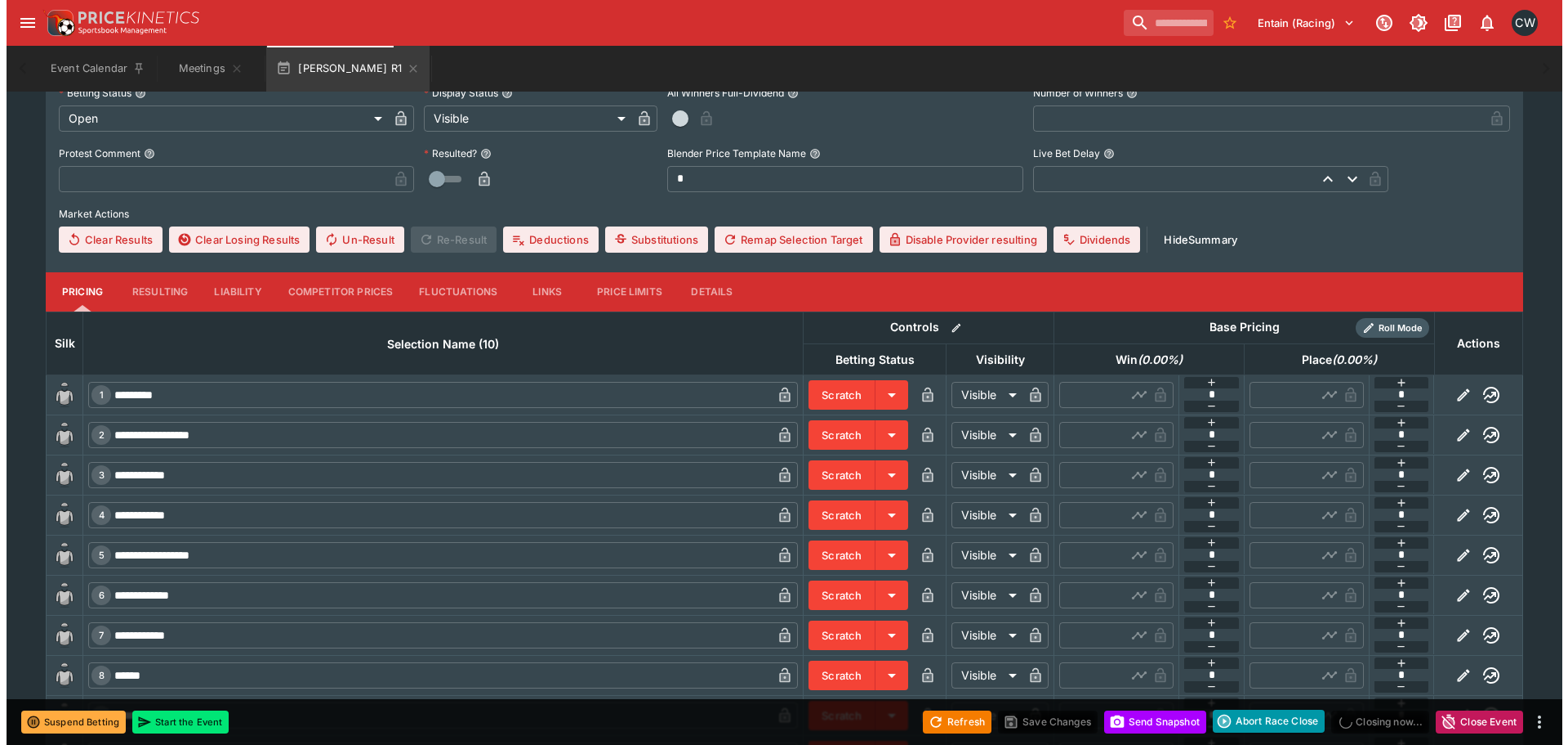
scroll to position [0, 0]
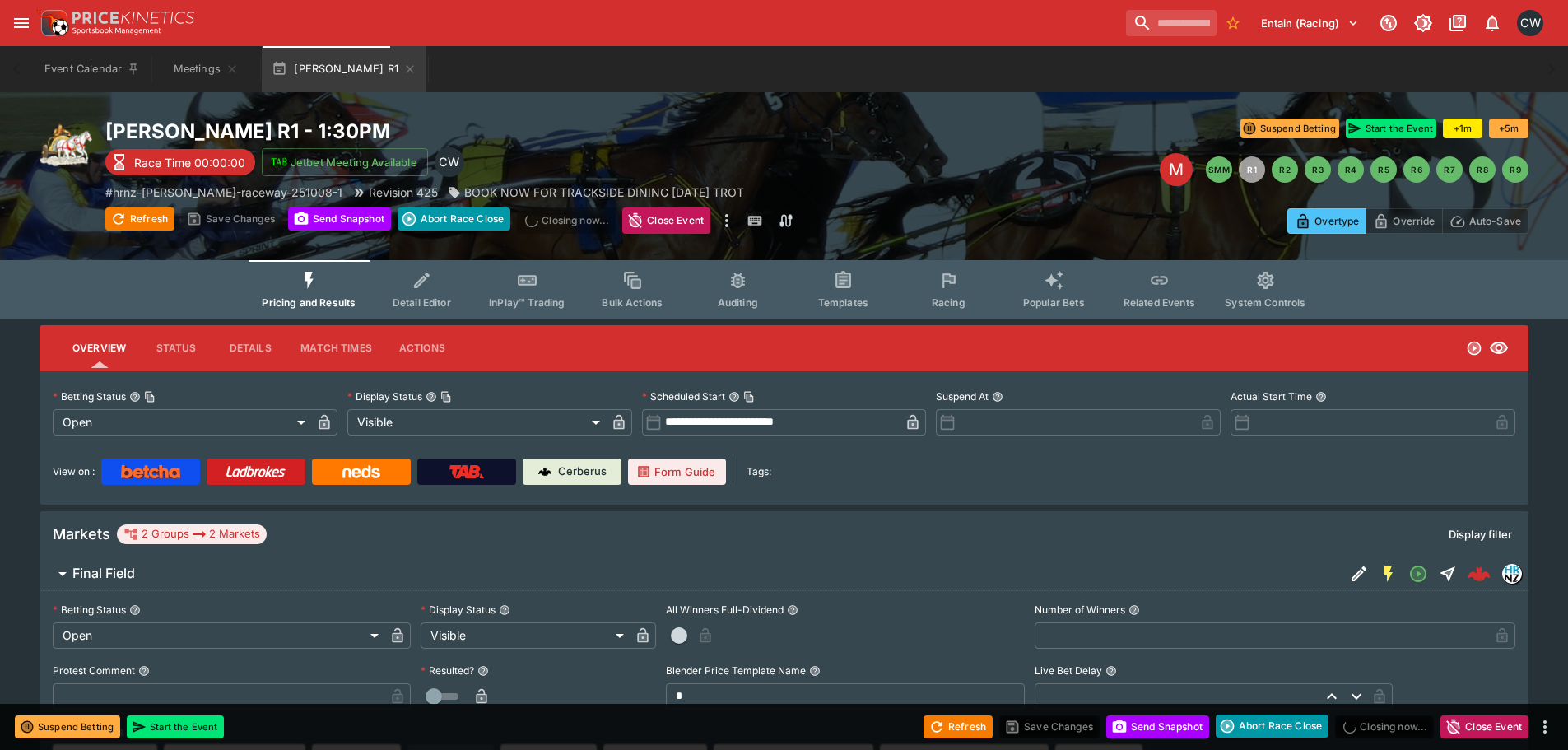
click at [830, 428] on input "**********" at bounding box center [781, 422] width 239 height 27
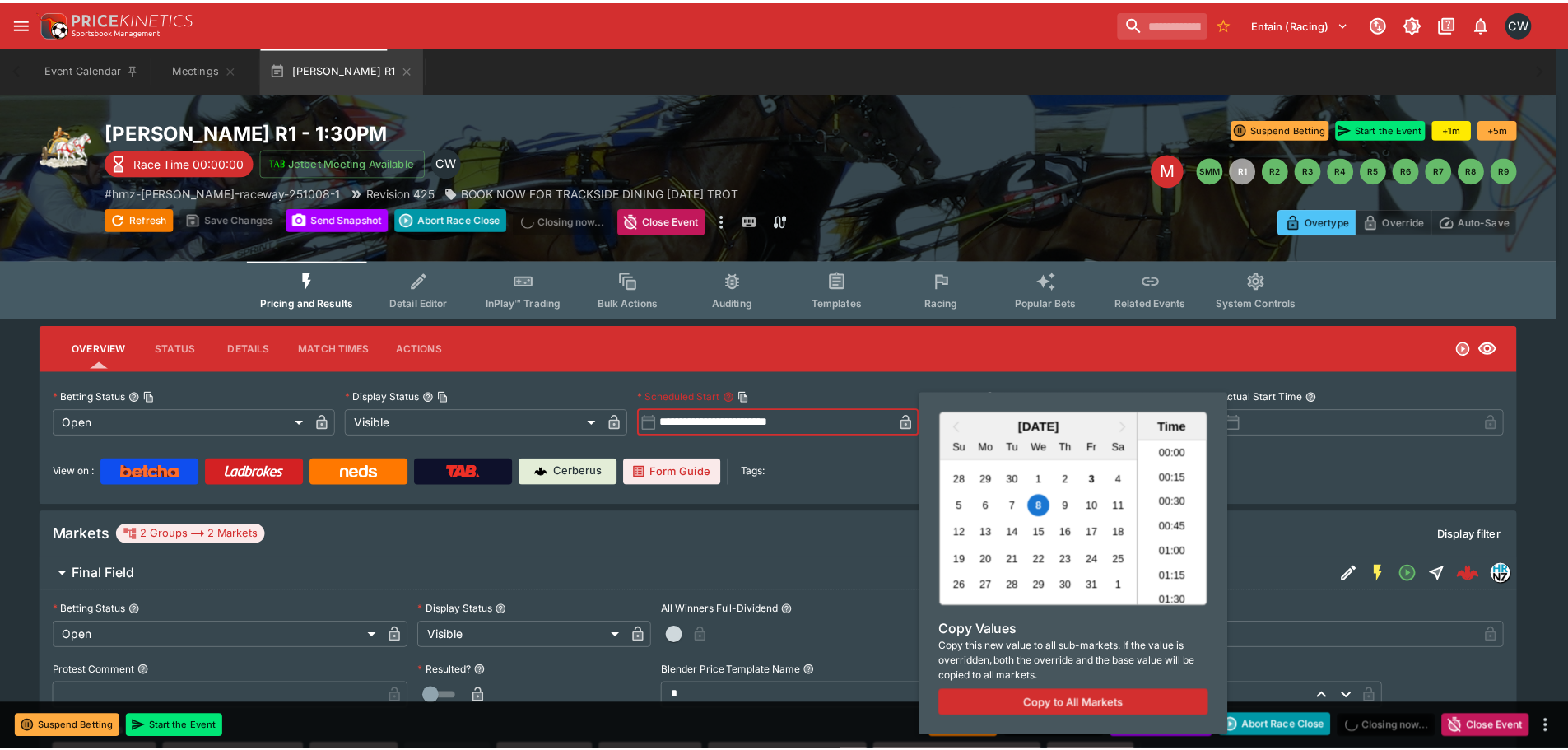
scroll to position [1263, 0]
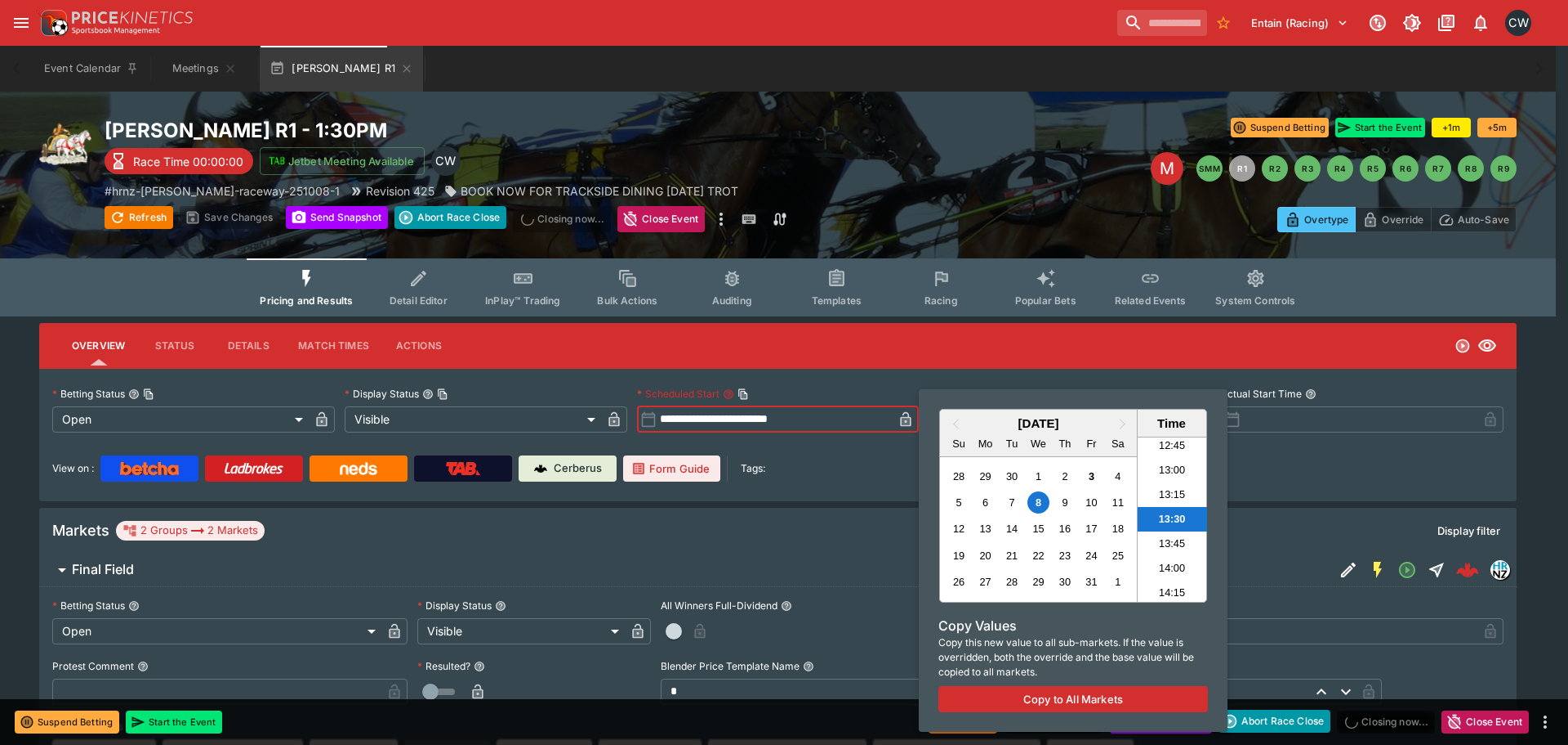
click at [1338, 411] on div at bounding box center [784, 372] width 1568 height 745
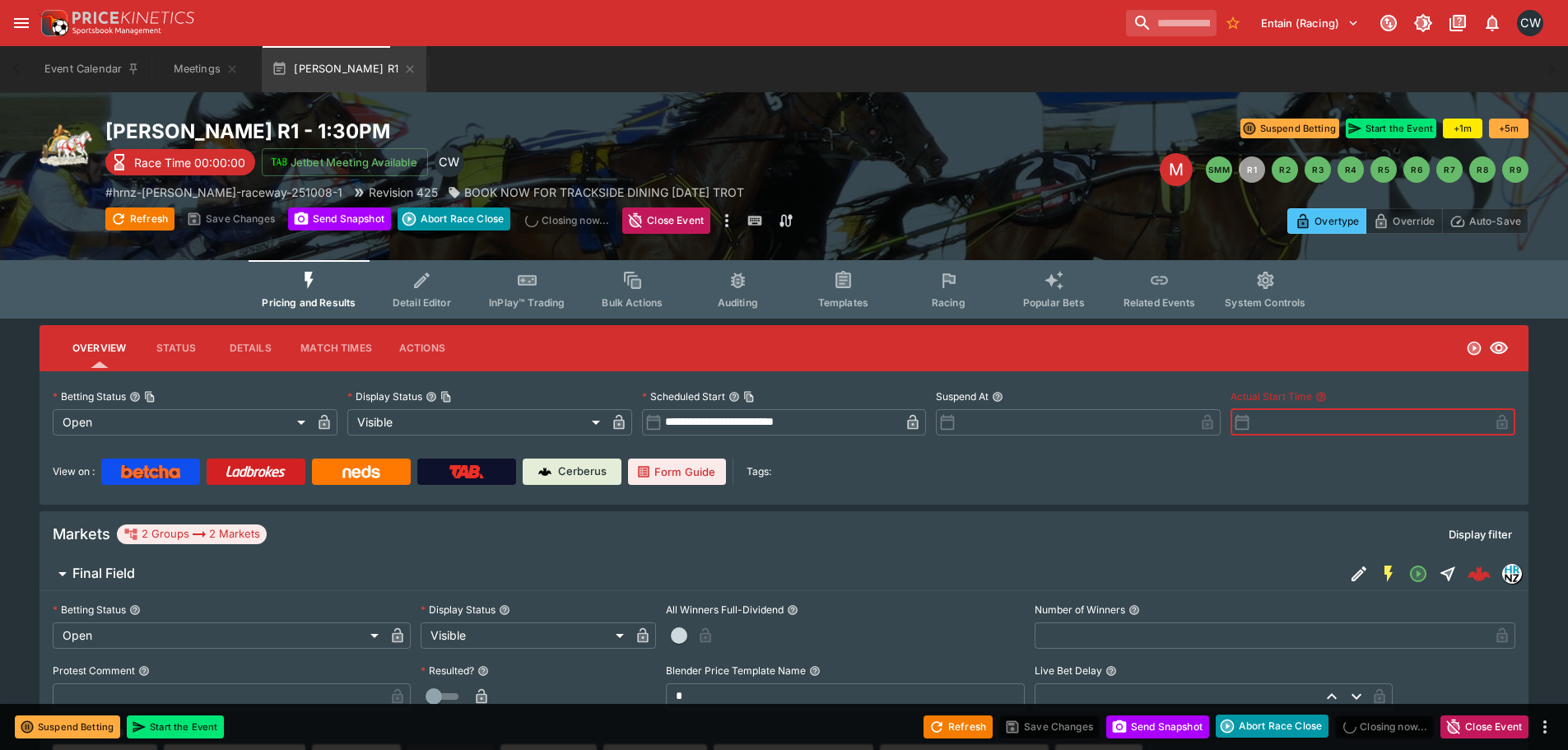
paste input "**********"
type input "**********"
click at [266, 212] on button "Save Changes" at bounding box center [232, 219] width 101 height 23
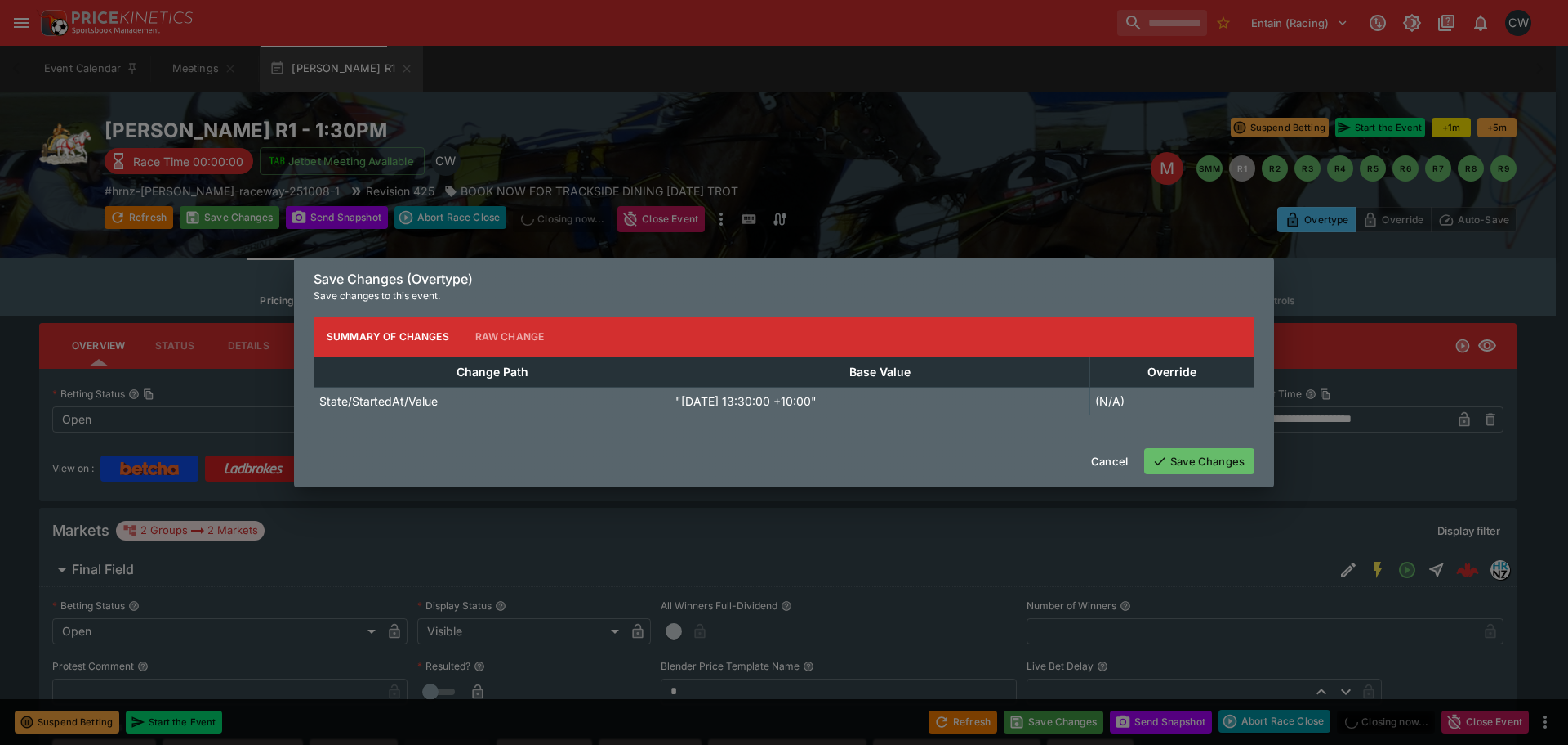
click at [1198, 464] on button "Save Changes" at bounding box center [1200, 461] width 110 height 26
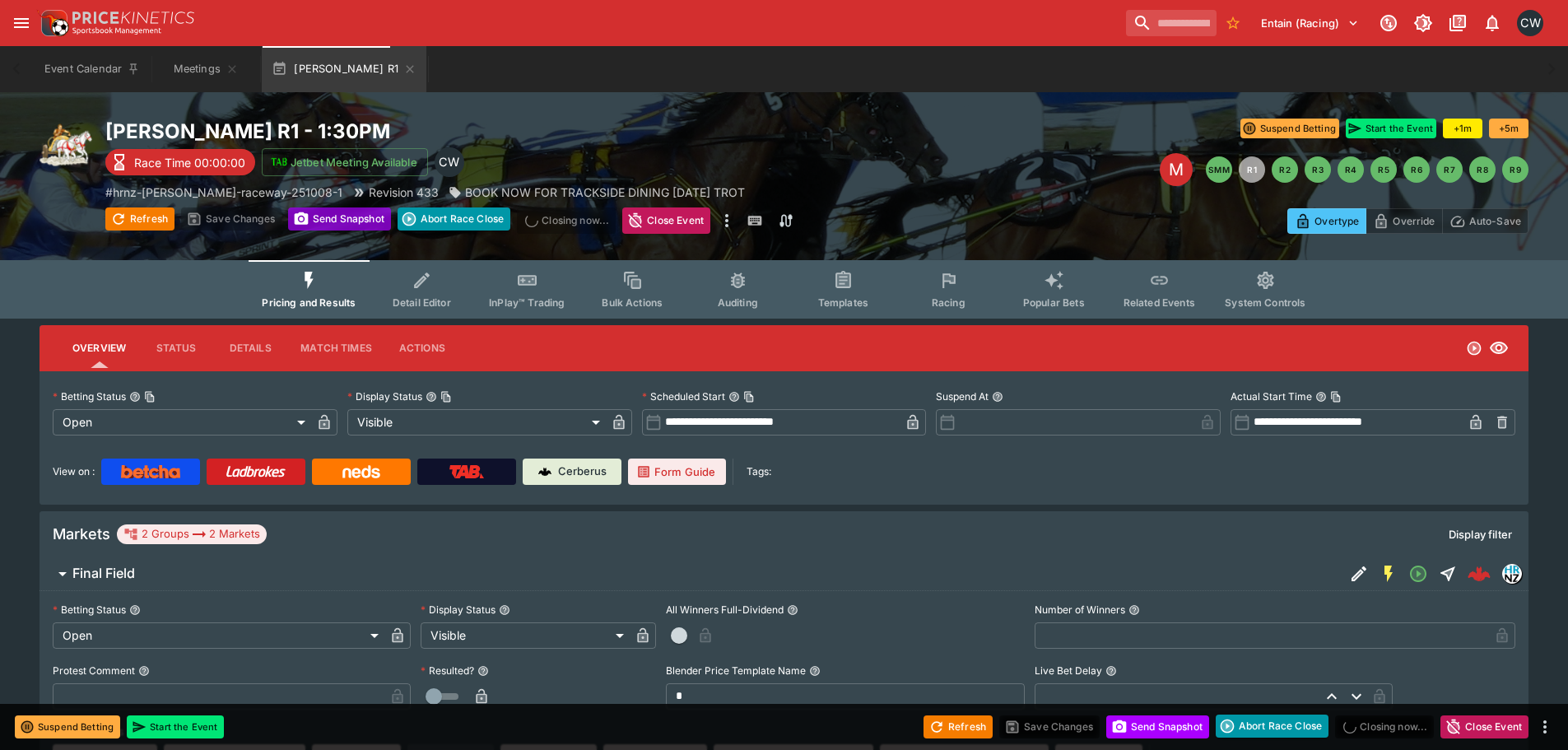
click at [355, 218] on button "Send Snapshot" at bounding box center [339, 219] width 103 height 23
click at [166, 357] on button "Status" at bounding box center [176, 348] width 74 height 40
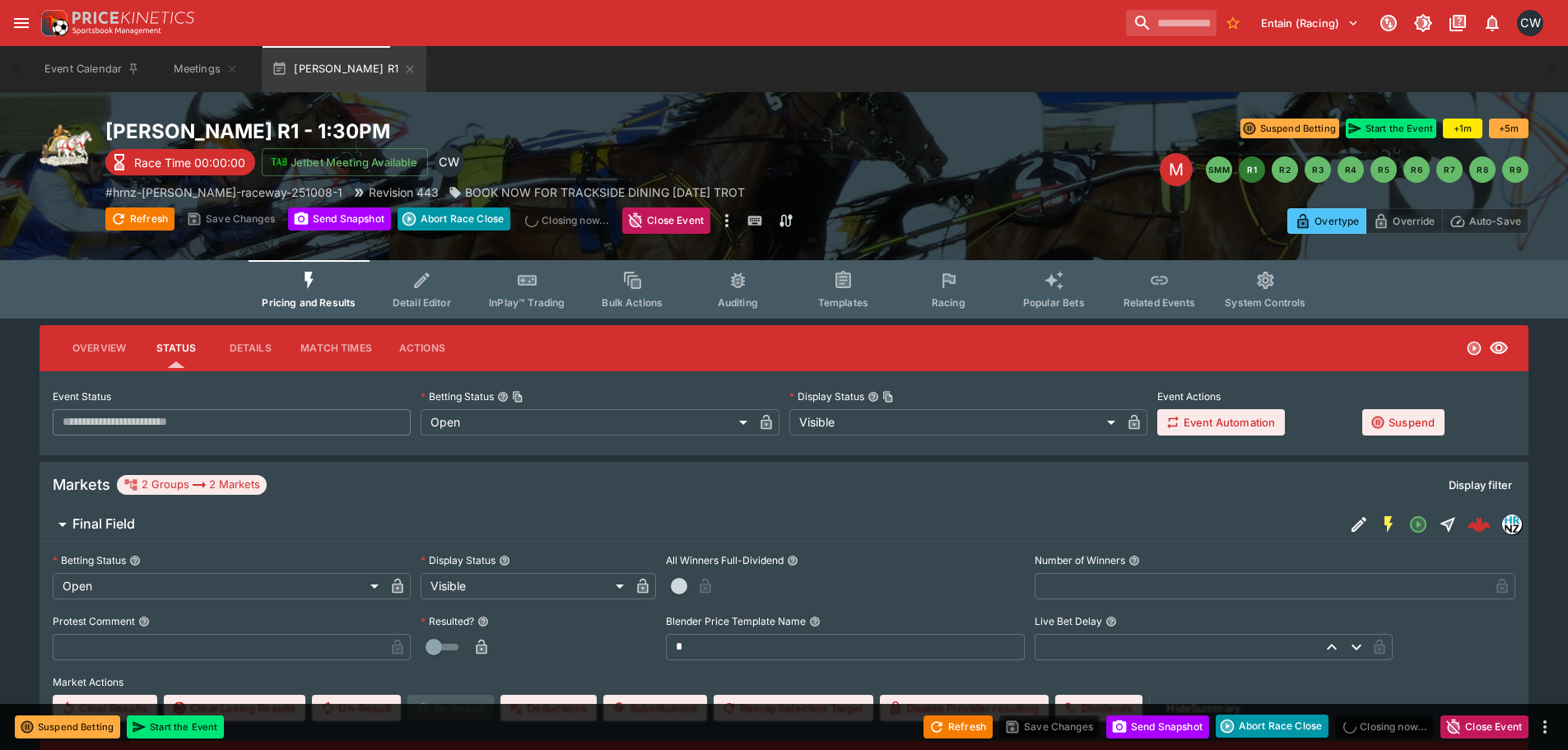
click at [253, 349] on button "Details" at bounding box center [250, 348] width 74 height 40
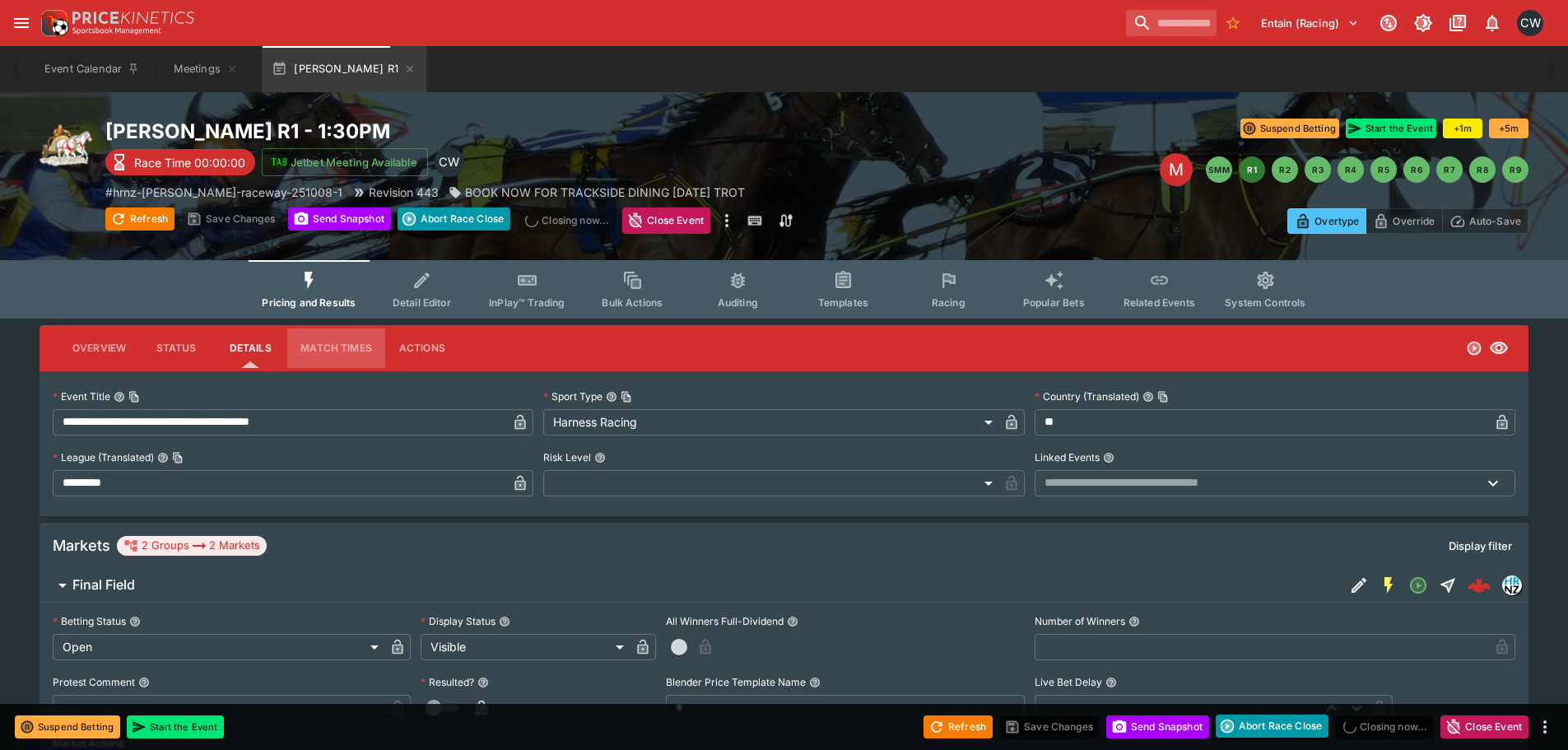
click at [333, 347] on button "Match Times" at bounding box center [336, 348] width 98 height 40
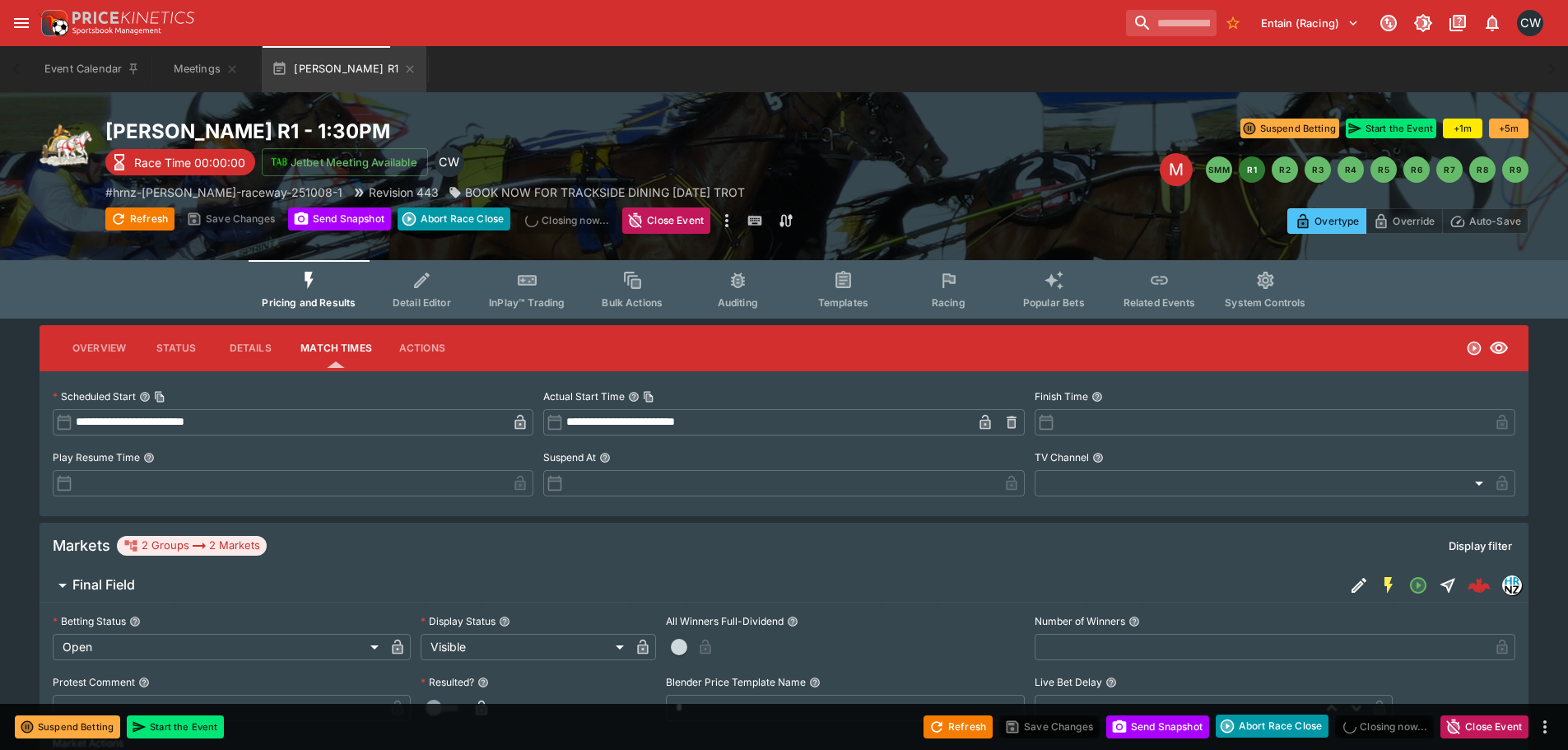
click at [415, 355] on button "Actions" at bounding box center [422, 348] width 74 height 40
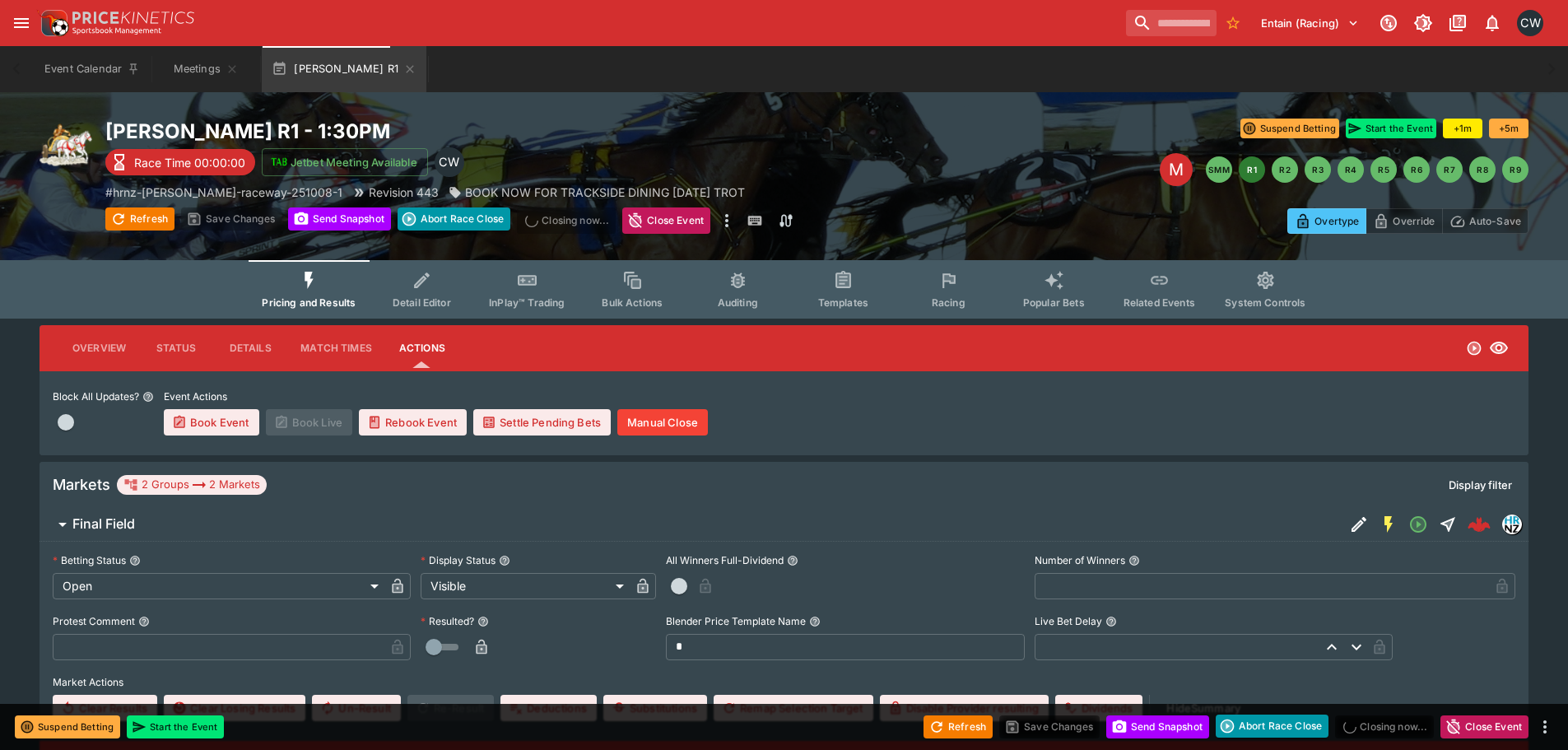
click at [111, 343] on button "Overview" at bounding box center [99, 348] width 80 height 40
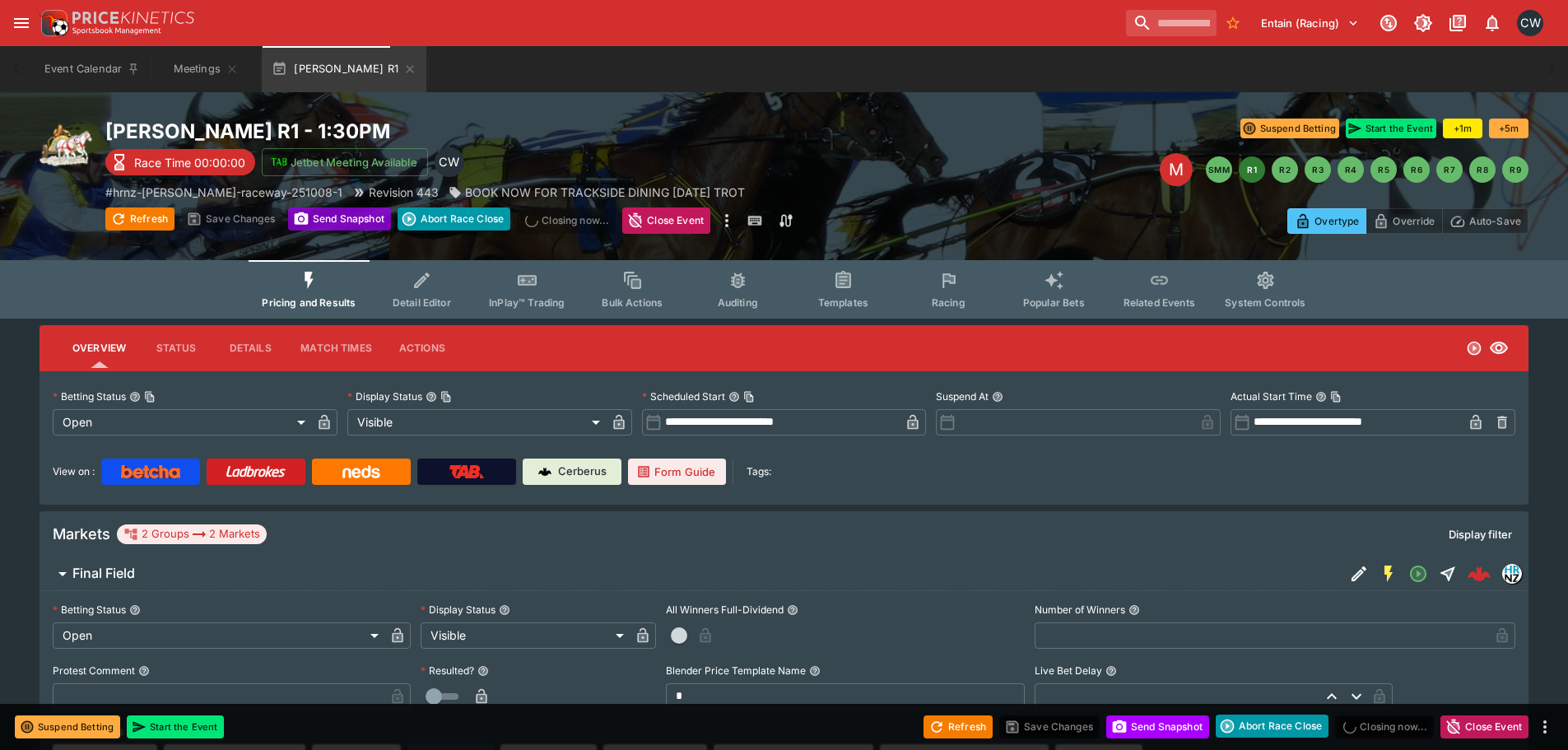
click at [337, 208] on button "Send Snapshot" at bounding box center [339, 219] width 103 height 23
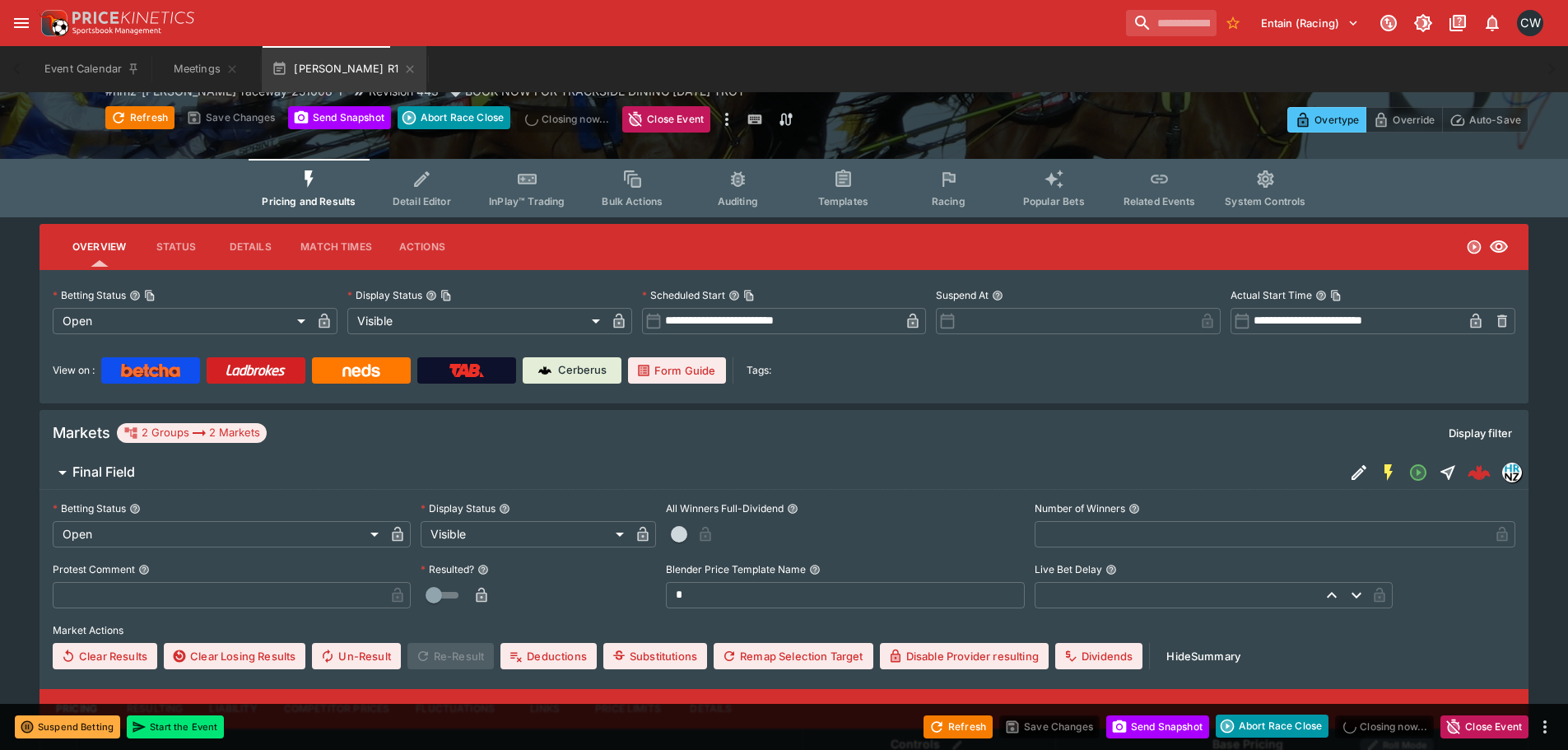
scroll to position [330, 0]
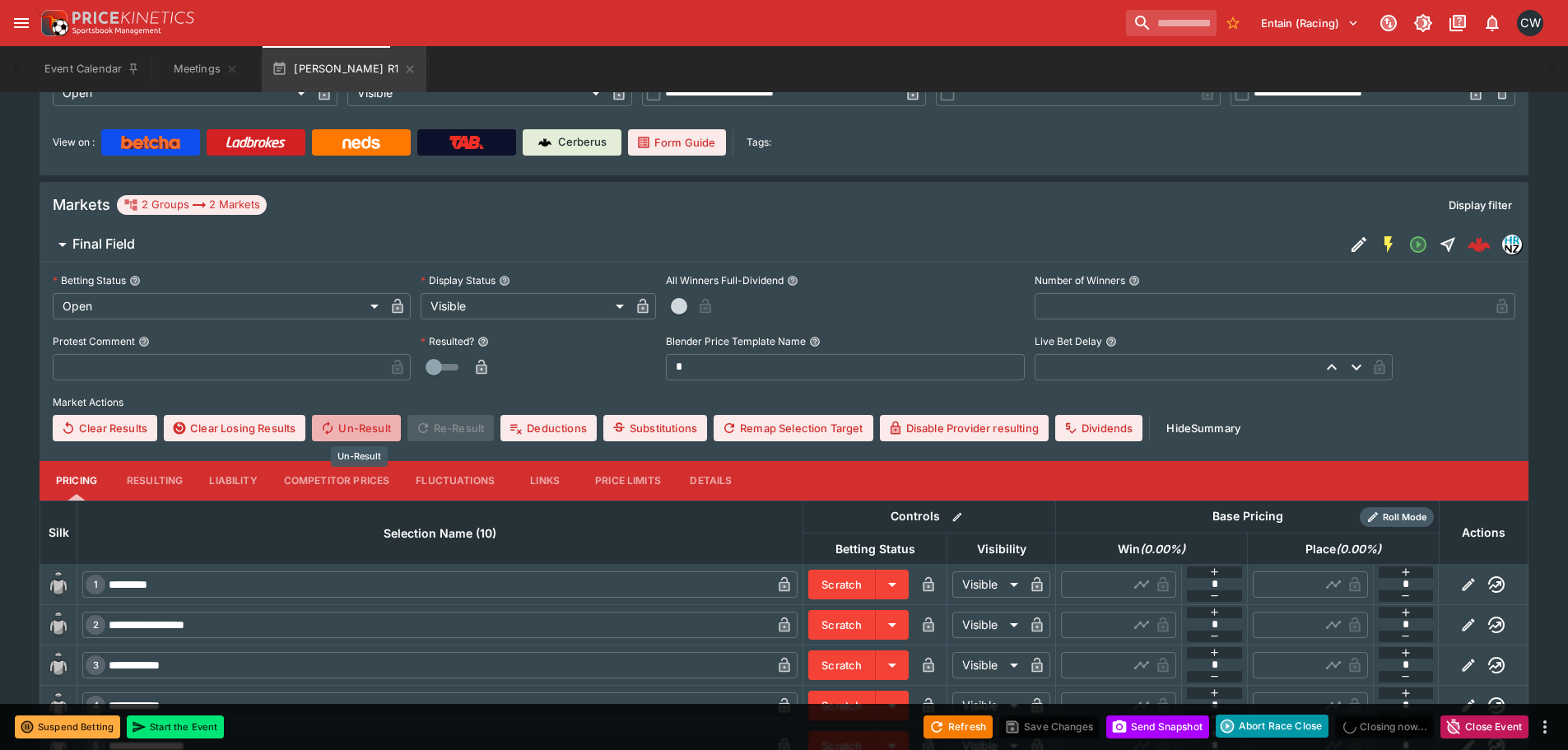
click at [373, 429] on button "Un-Result" at bounding box center [356, 428] width 88 height 27
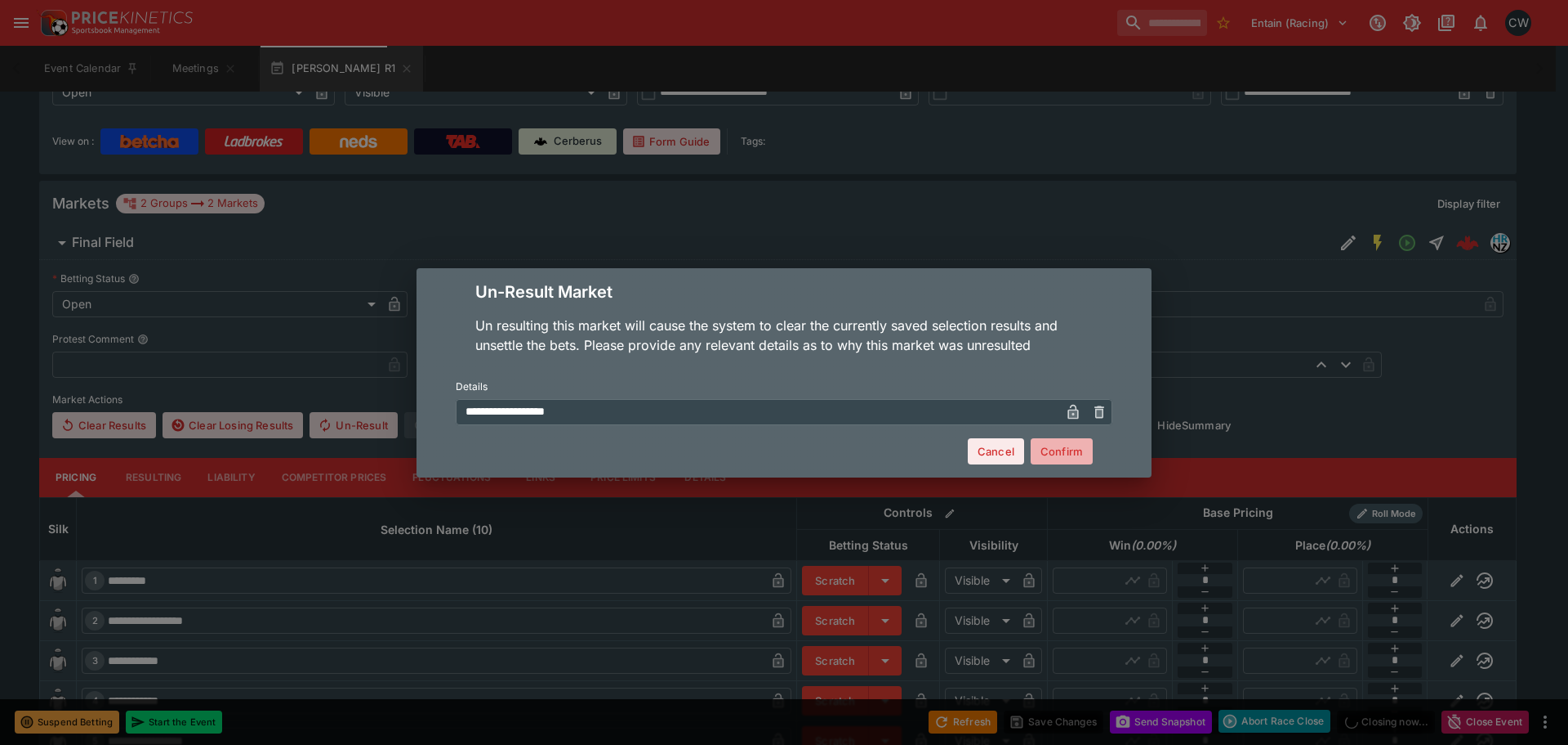
click at [1051, 449] on button "Confirm" at bounding box center [1061, 451] width 62 height 26
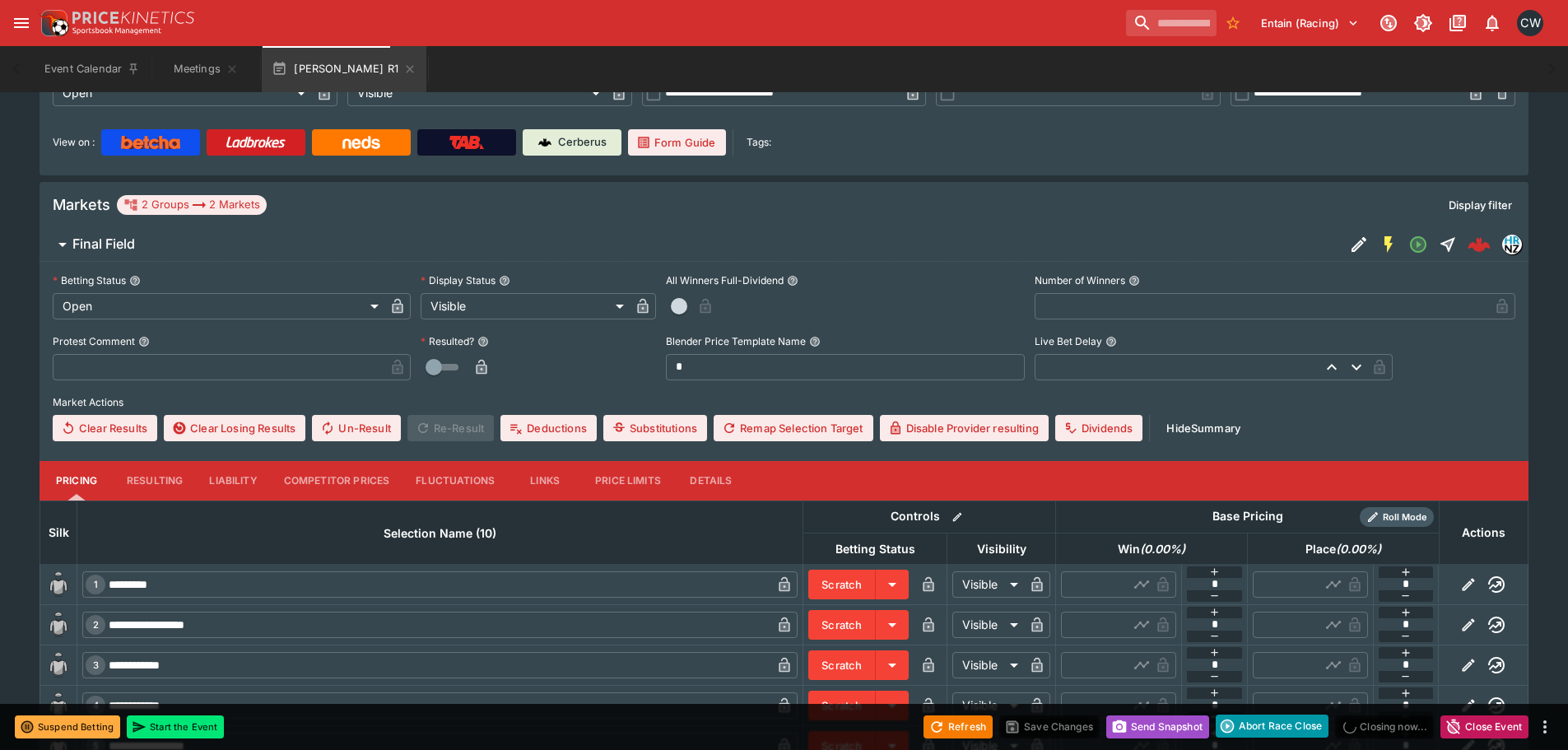
click at [1124, 720] on button "Send Snapshot" at bounding box center [1158, 726] width 103 height 23
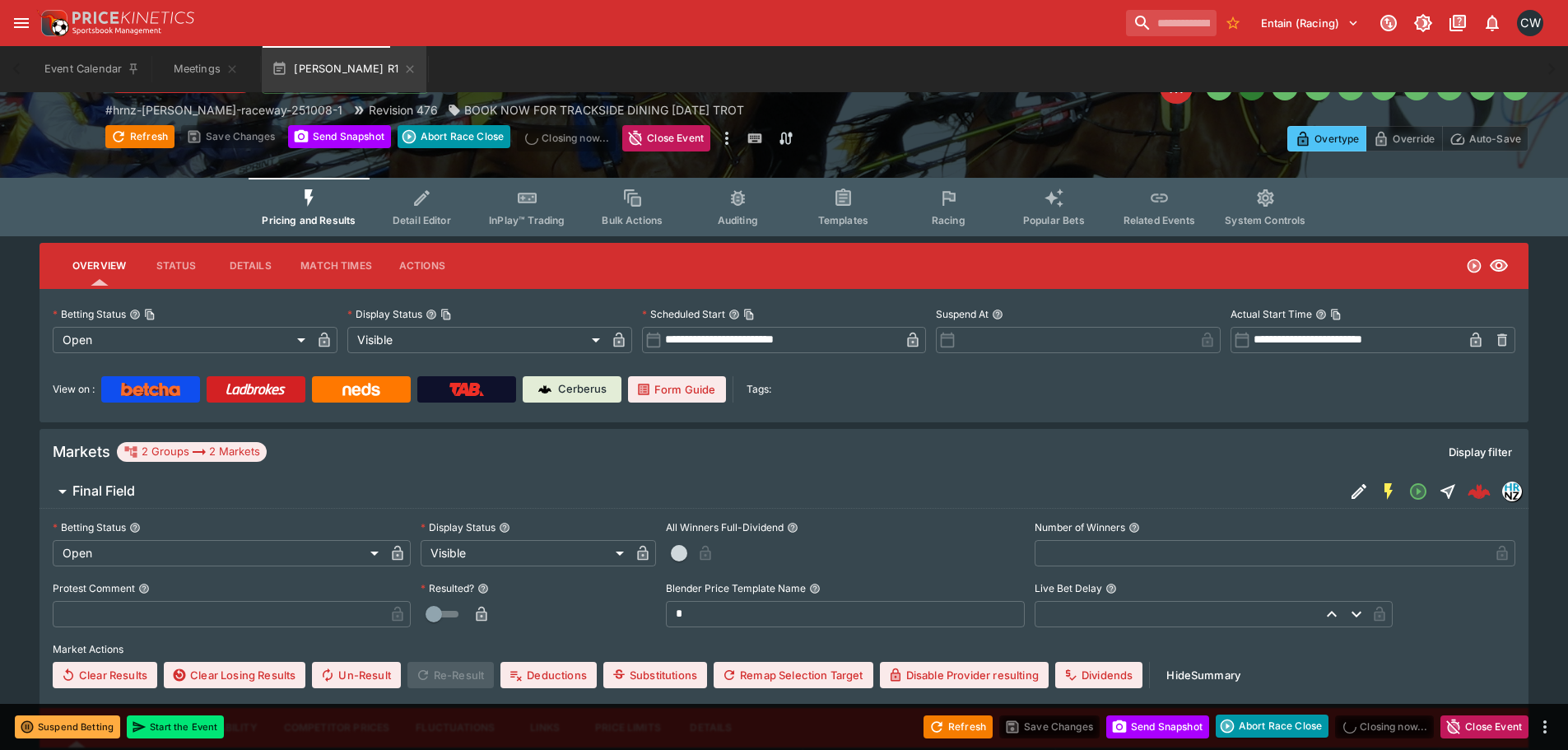
scroll to position [0, 0]
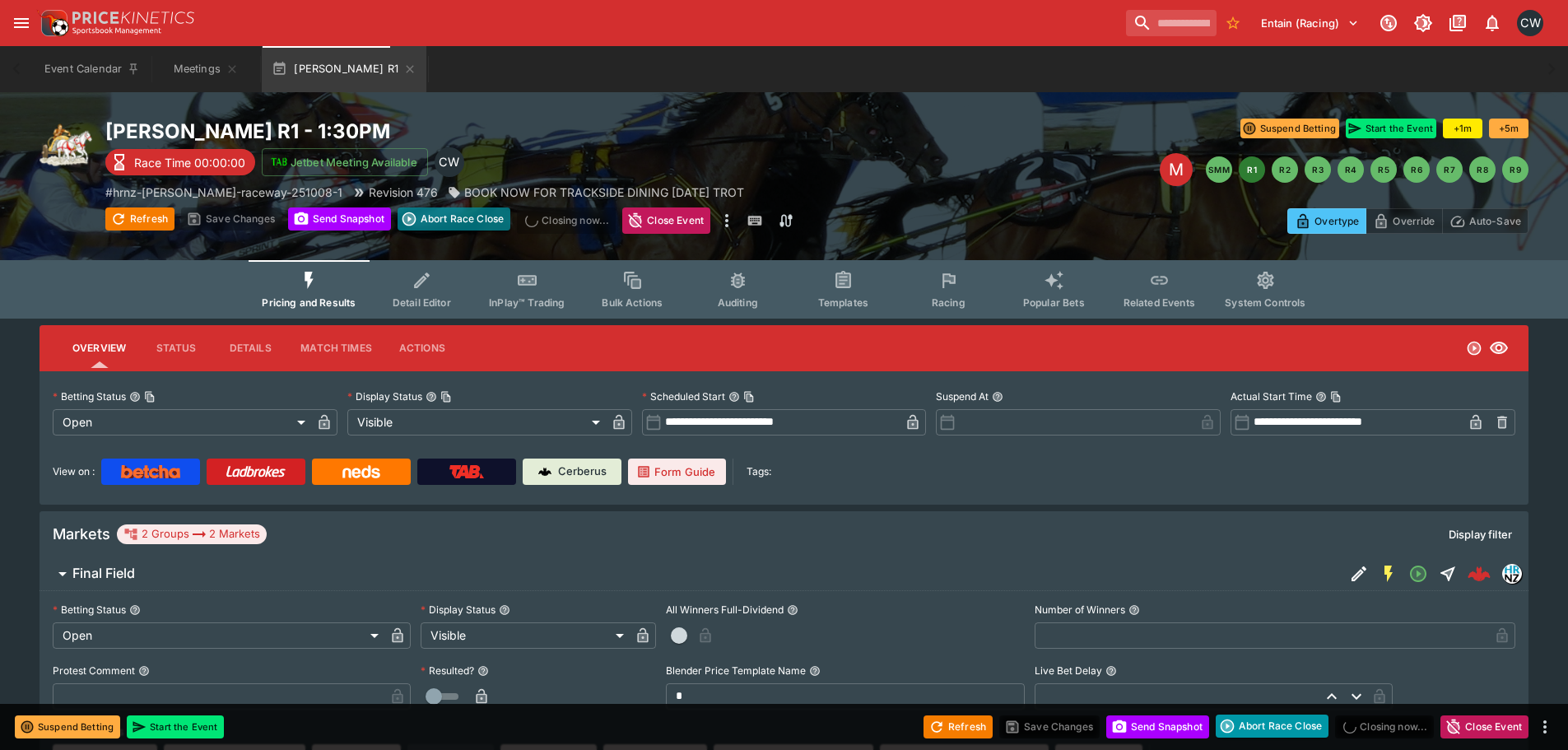
click at [462, 219] on button "Abort Race Close" at bounding box center [454, 219] width 113 height 23
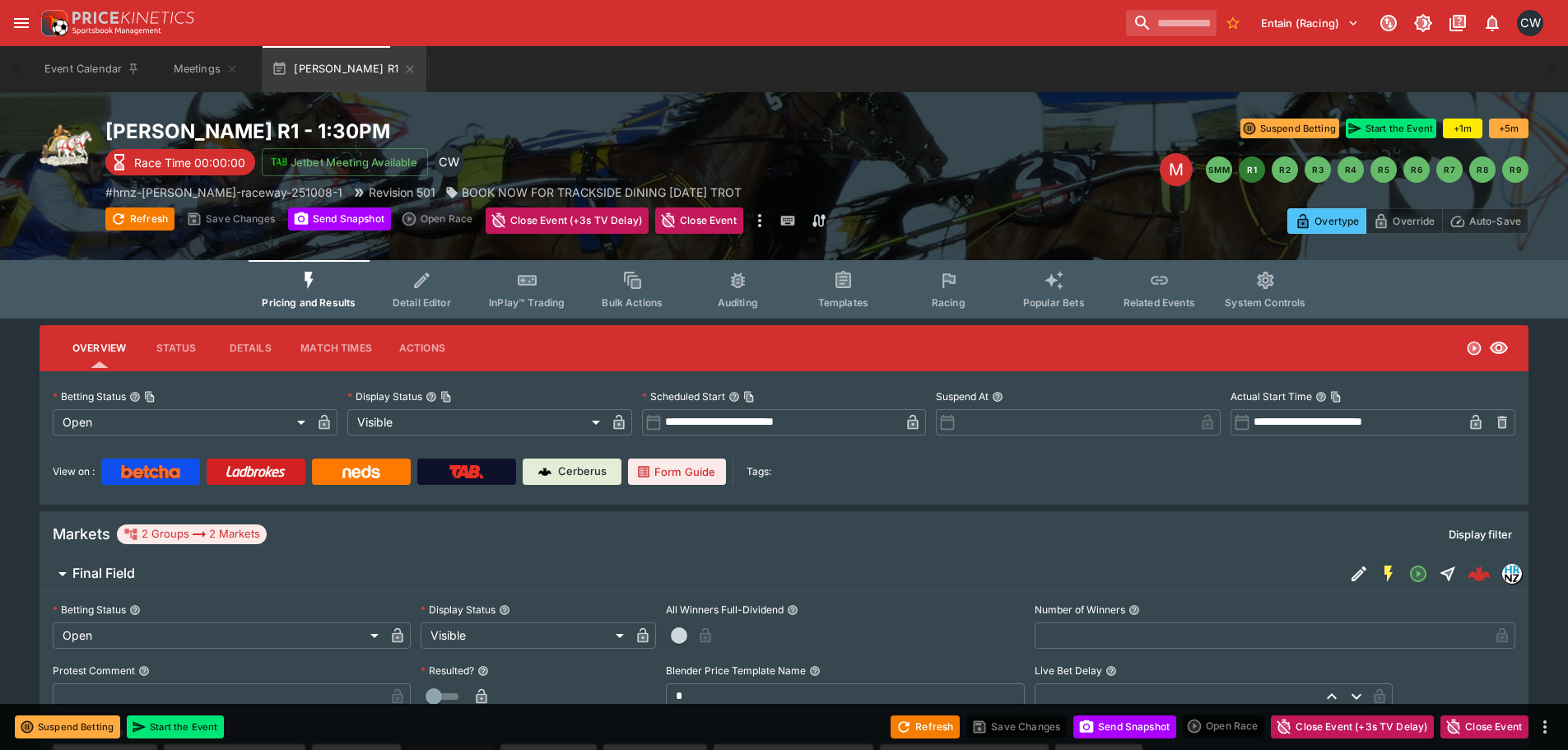
click at [906, 171] on div "M SMM R1 R2 R3 R4 R5 R6 R7 R8 R9" at bounding box center [1174, 169] width 712 height 33
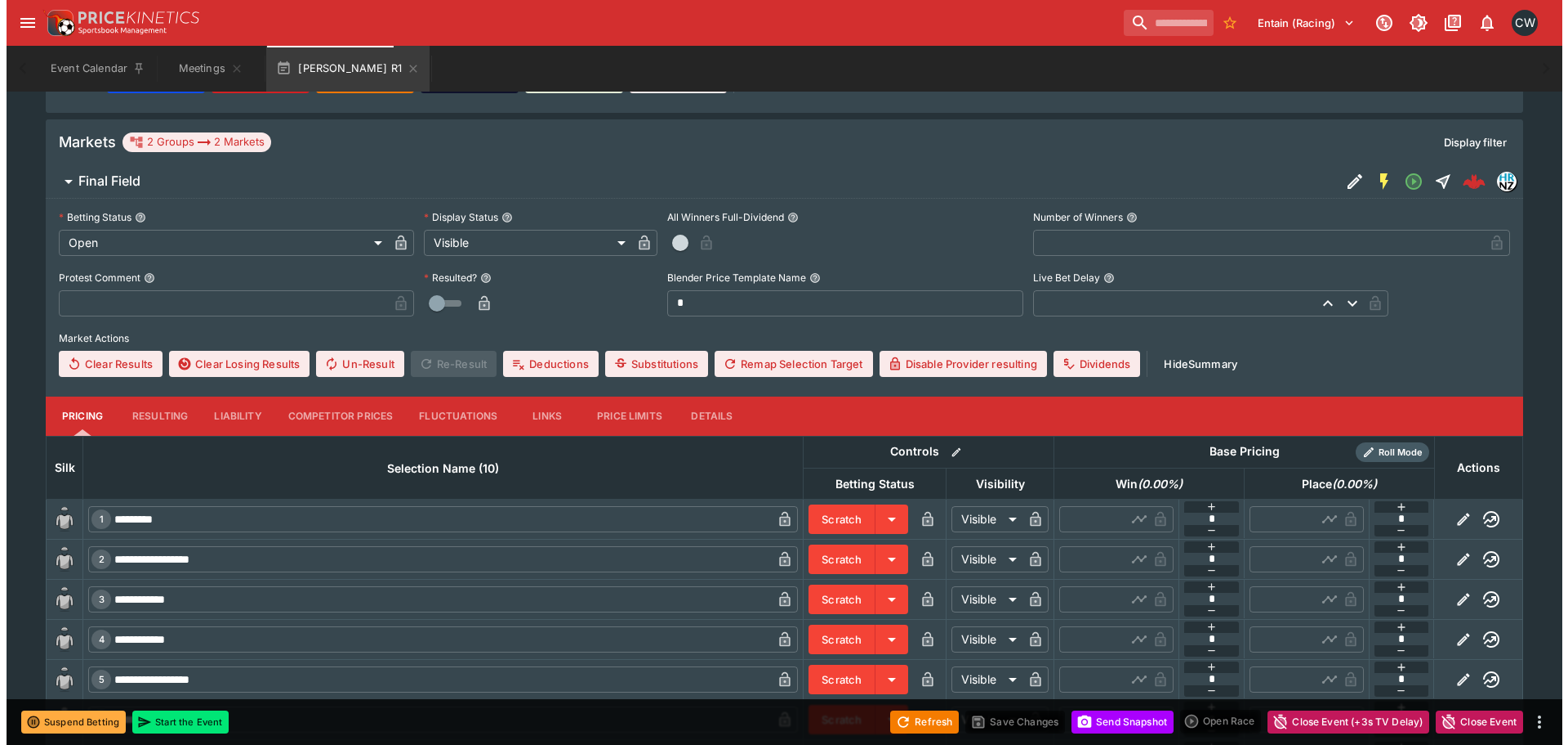
scroll to position [409, 0]
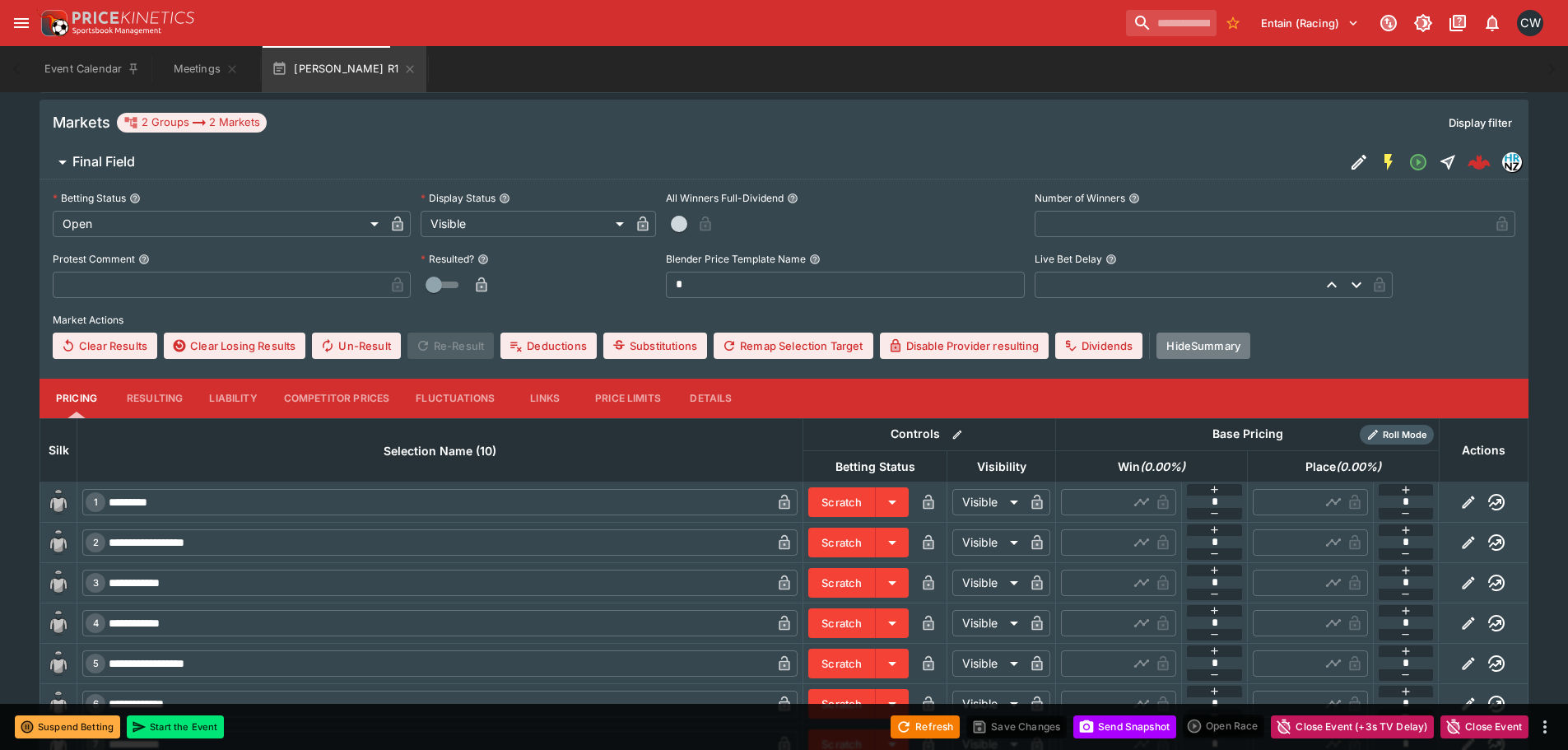
click at [1235, 348] on button "Hide Summary" at bounding box center [1204, 345] width 94 height 27
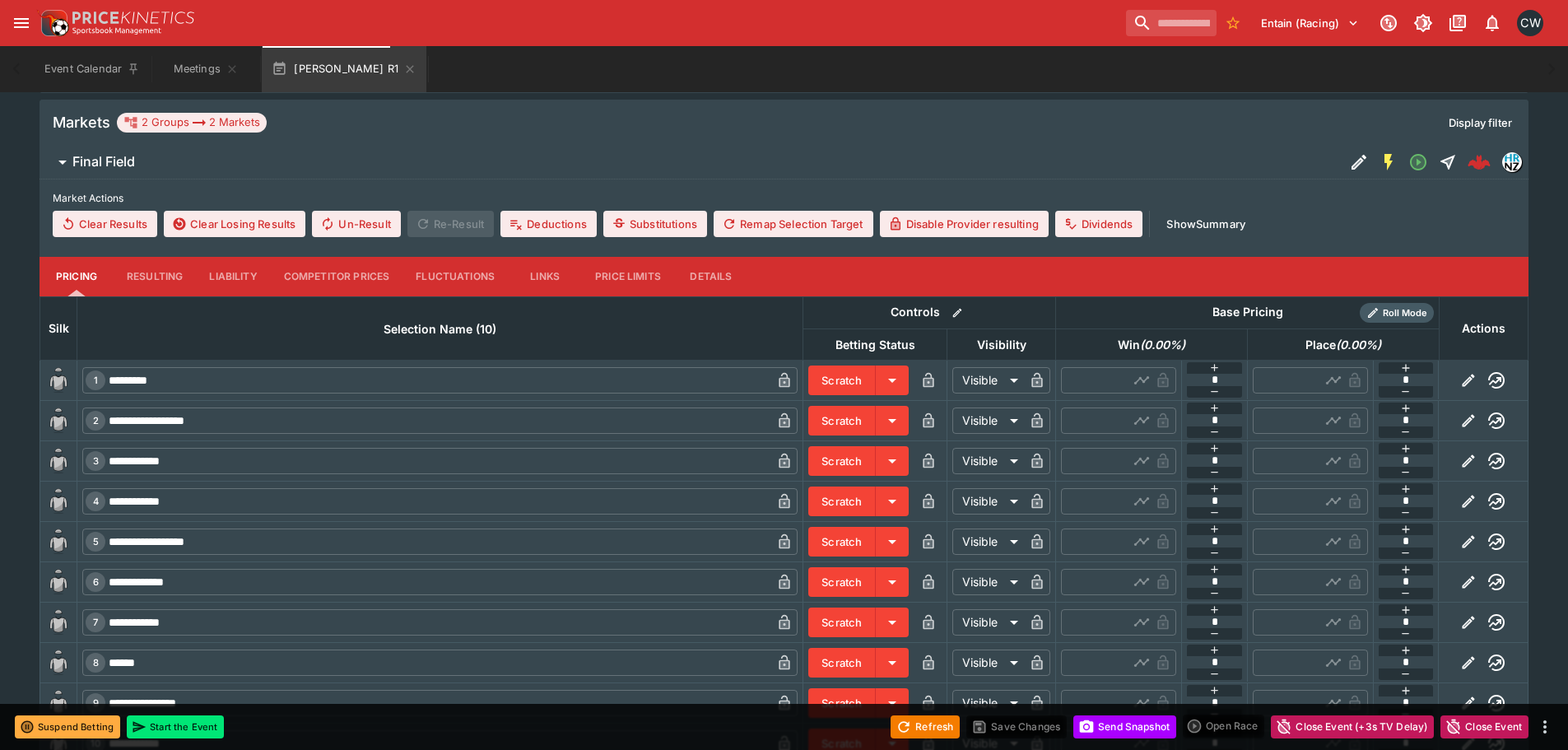
click at [1239, 222] on button "Show Summary" at bounding box center [1206, 223] width 99 height 27
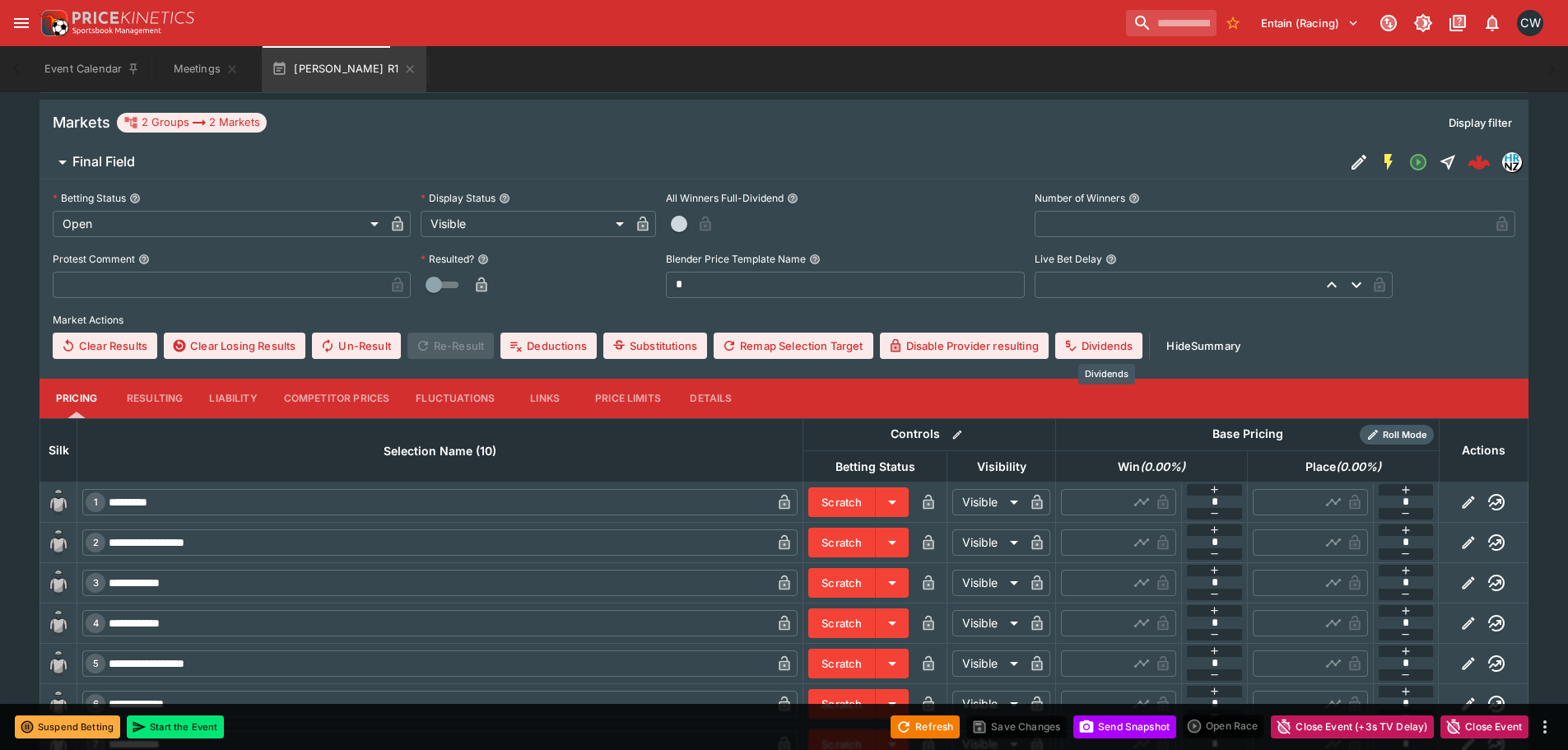
click at [1098, 359] on div "Dividends" at bounding box center [1107, 372] width 60 height 27
click at [1100, 354] on button "Dividends" at bounding box center [1099, 345] width 88 height 27
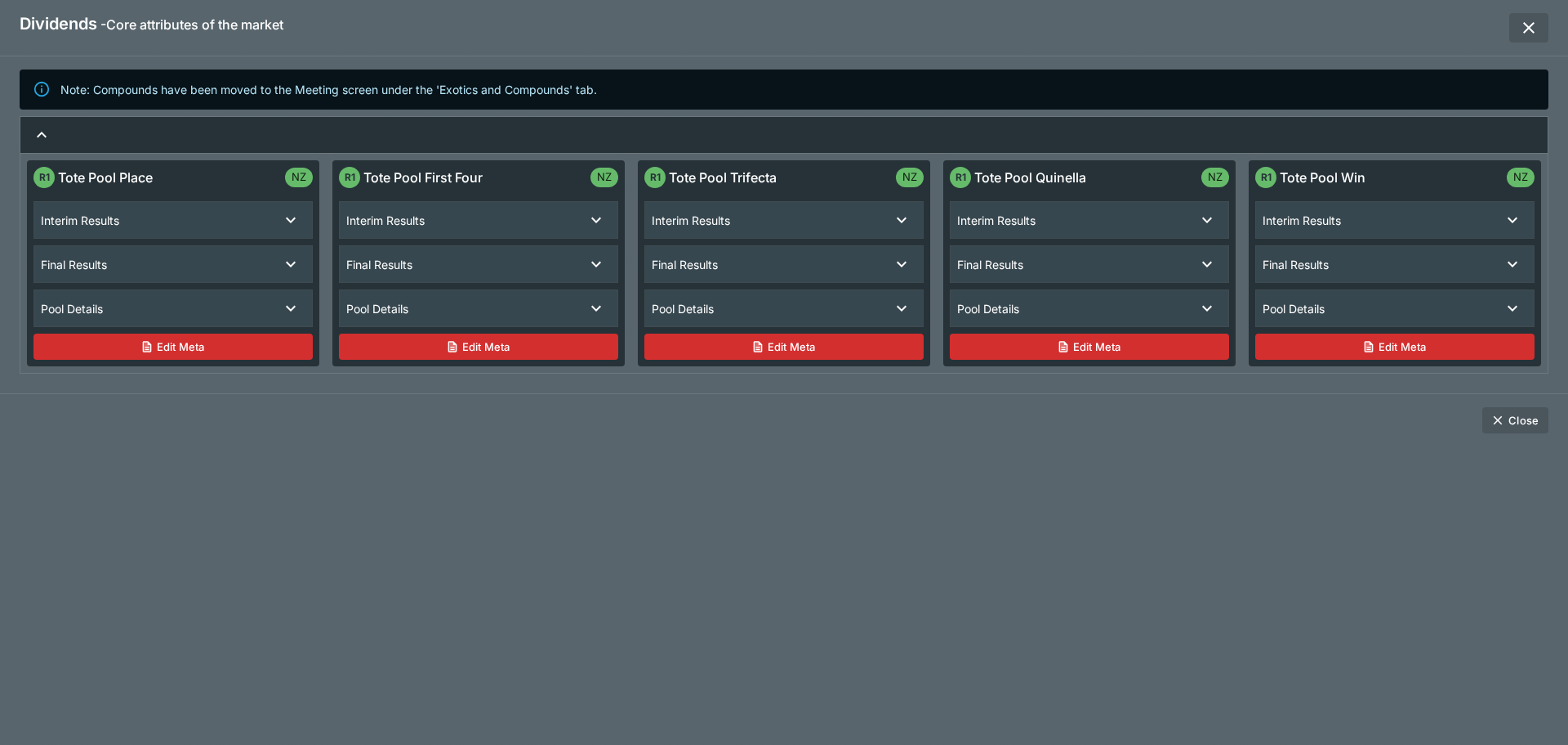
click at [1423, 213] on div "Interim Results" at bounding box center [1380, 220] width 235 height 18
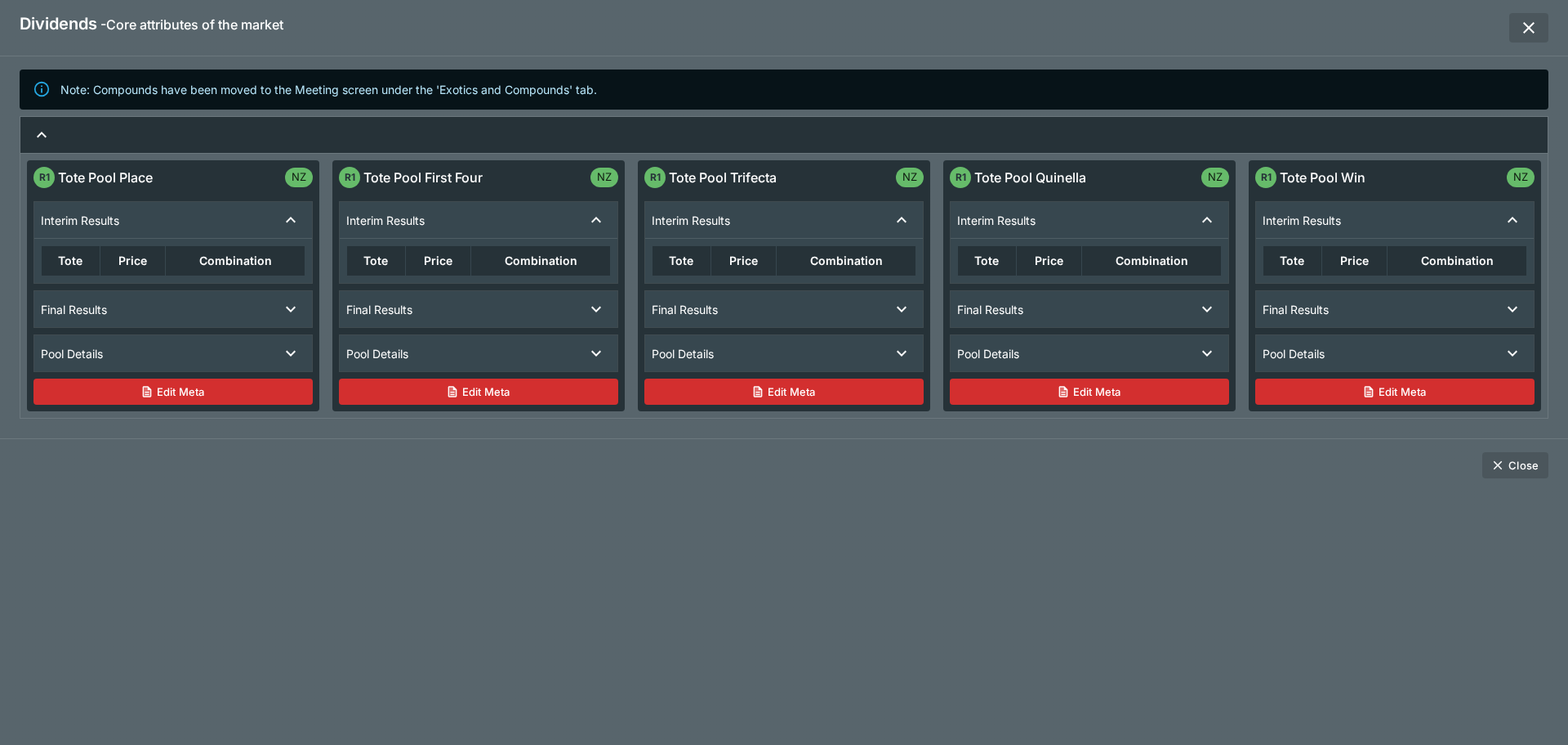
click at [1429, 315] on div "Final Results" at bounding box center [1380, 310] width 235 height 18
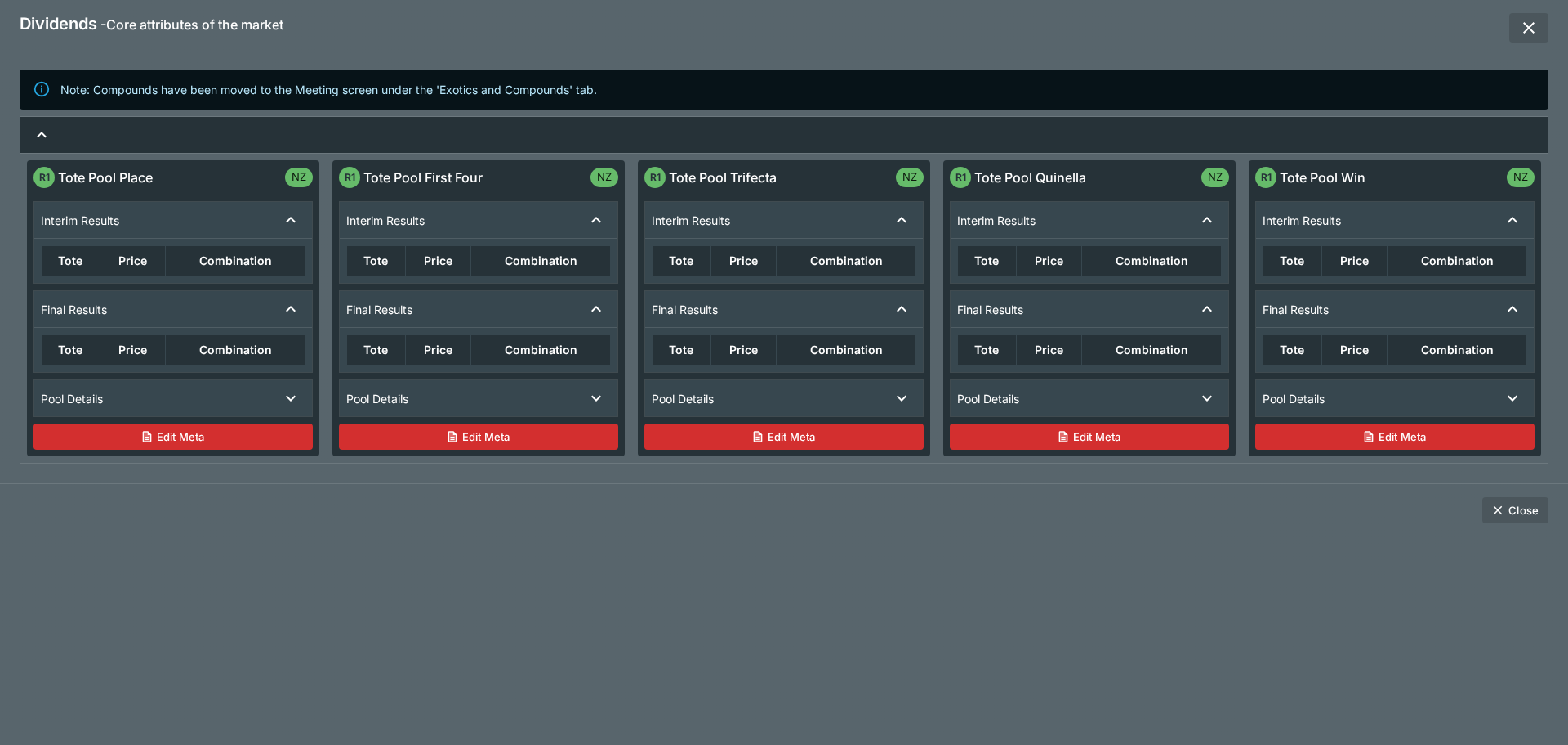
click at [1415, 401] on div "Pool Details" at bounding box center [1380, 398] width 235 height 18
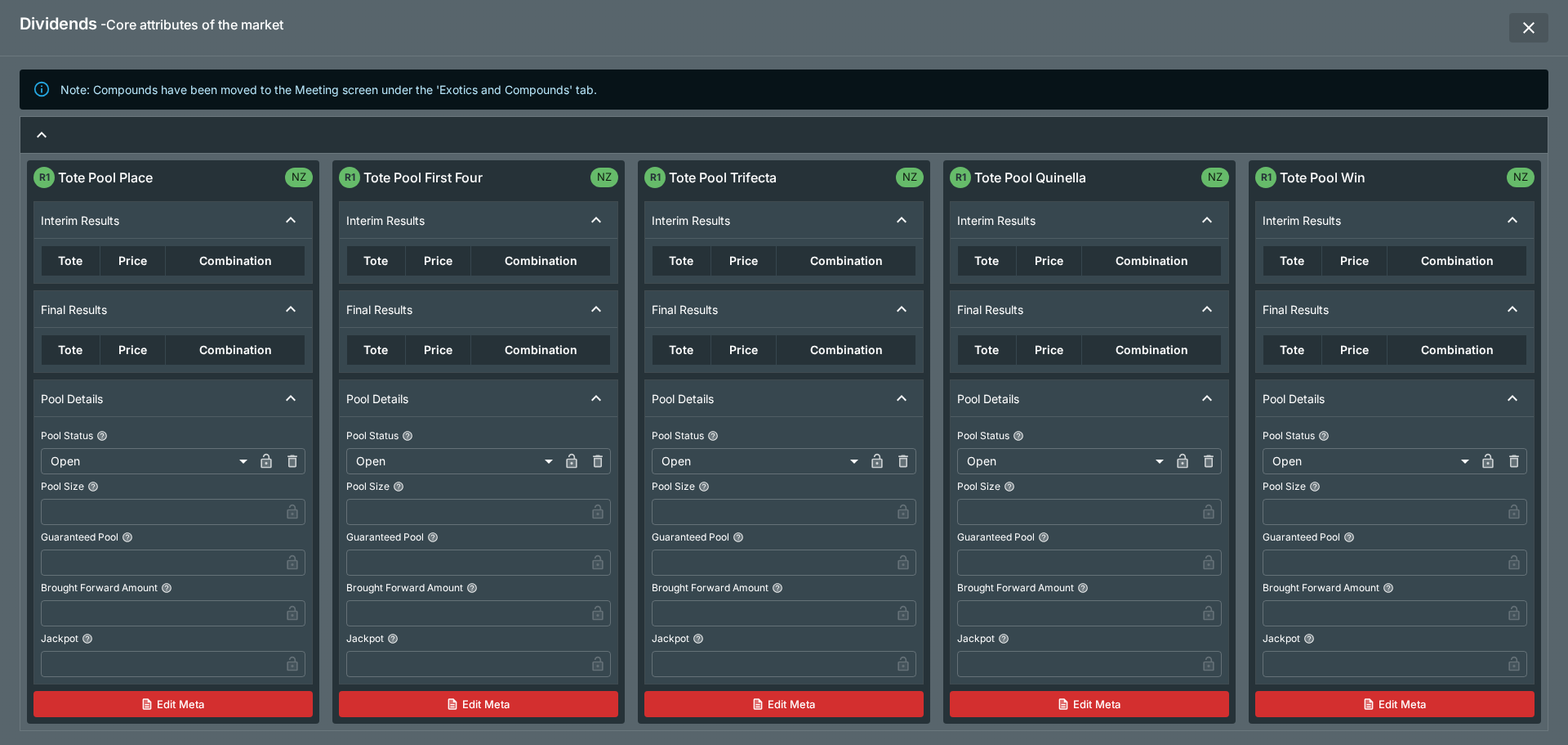
scroll to position [59, 0]
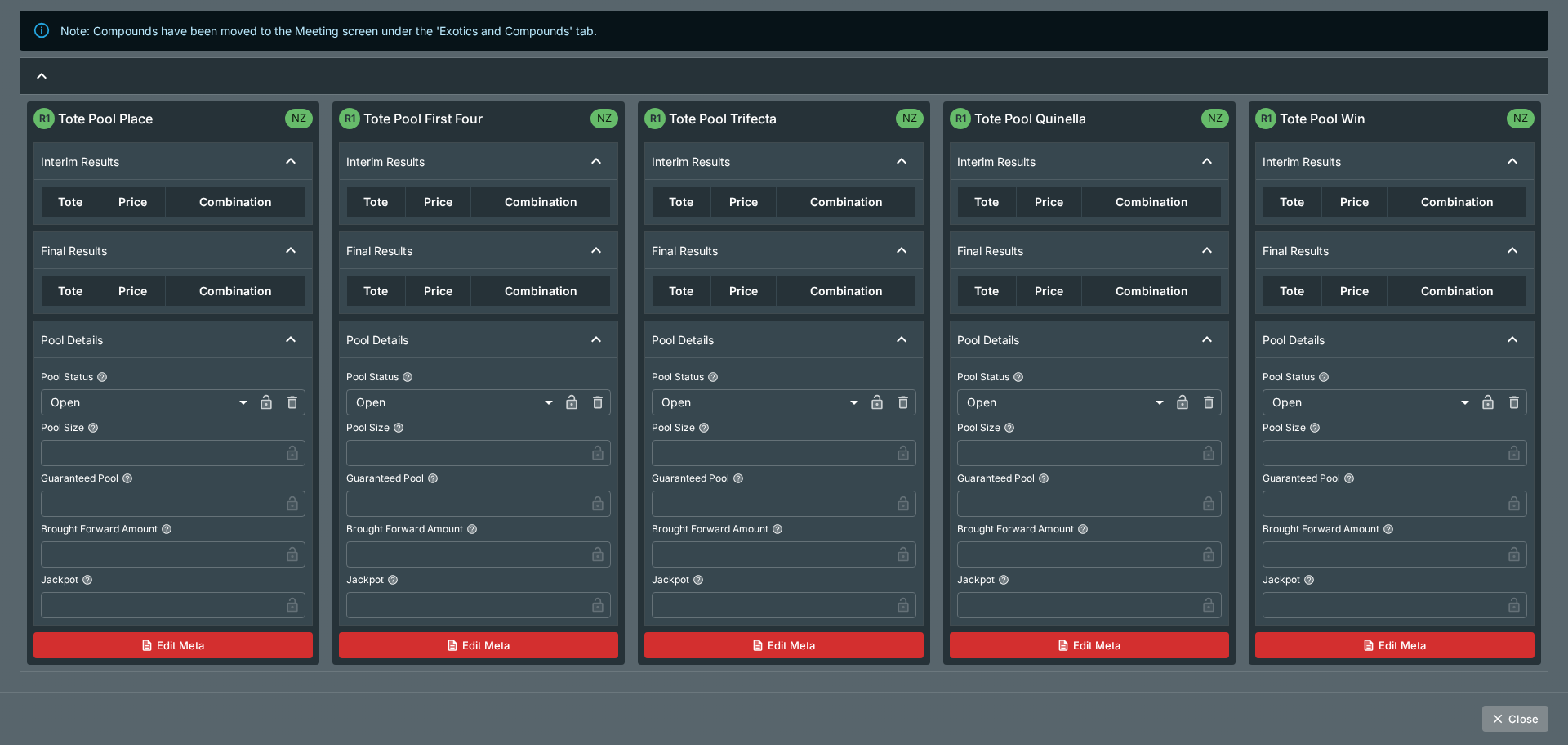
click at [1511, 709] on button "Close" at bounding box center [1515, 719] width 66 height 26
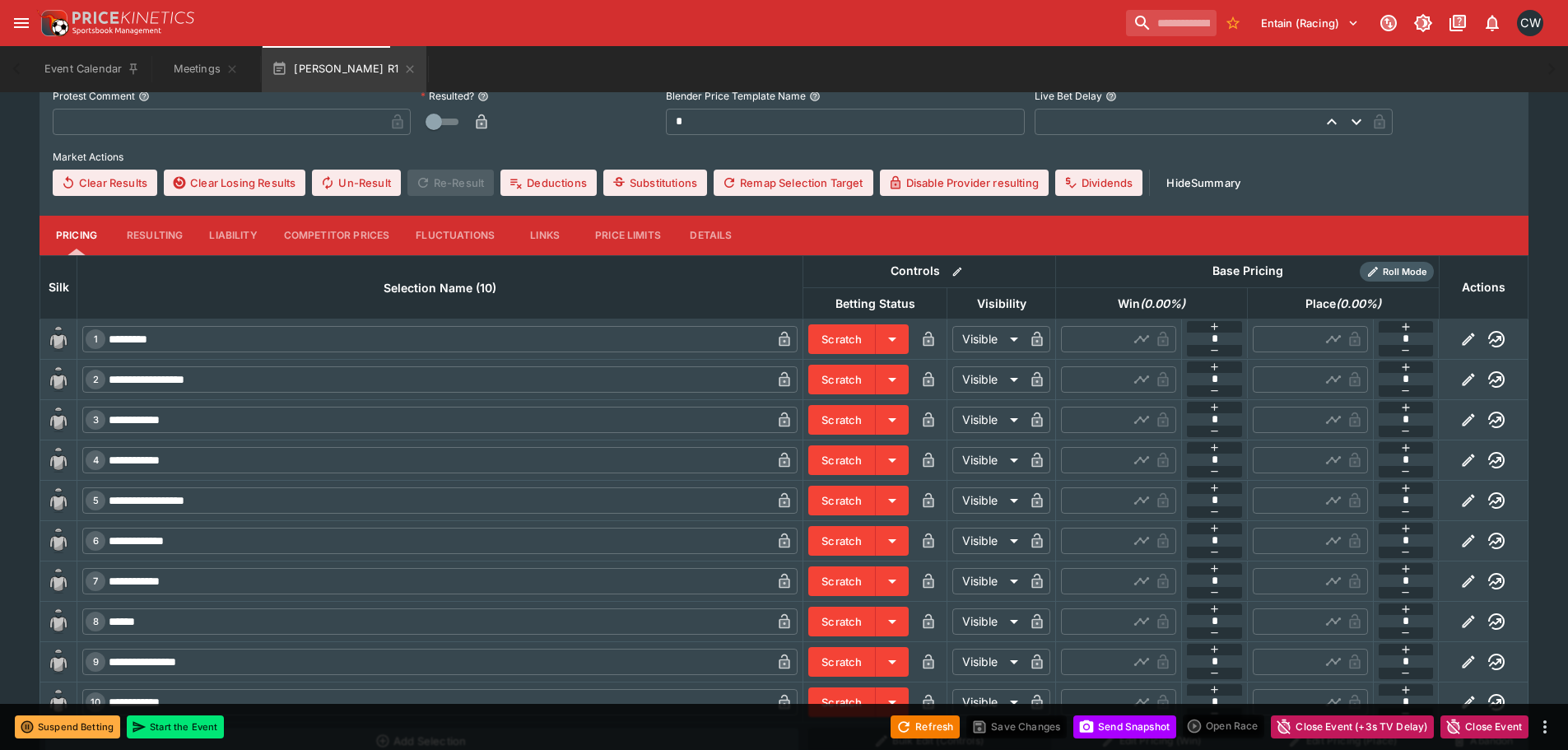
scroll to position [576, 0]
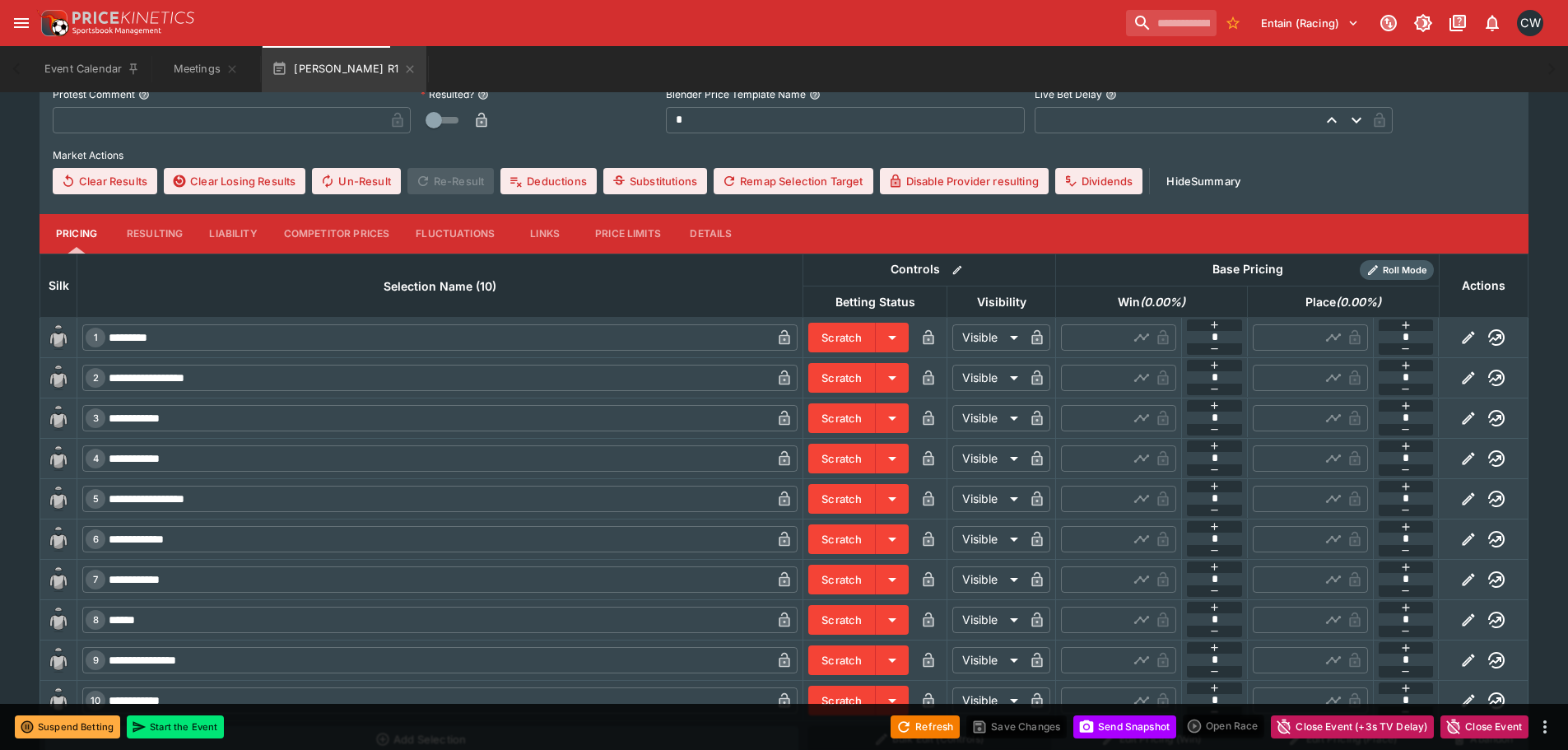
click at [133, 246] on button "Resulting" at bounding box center [155, 233] width 82 height 40
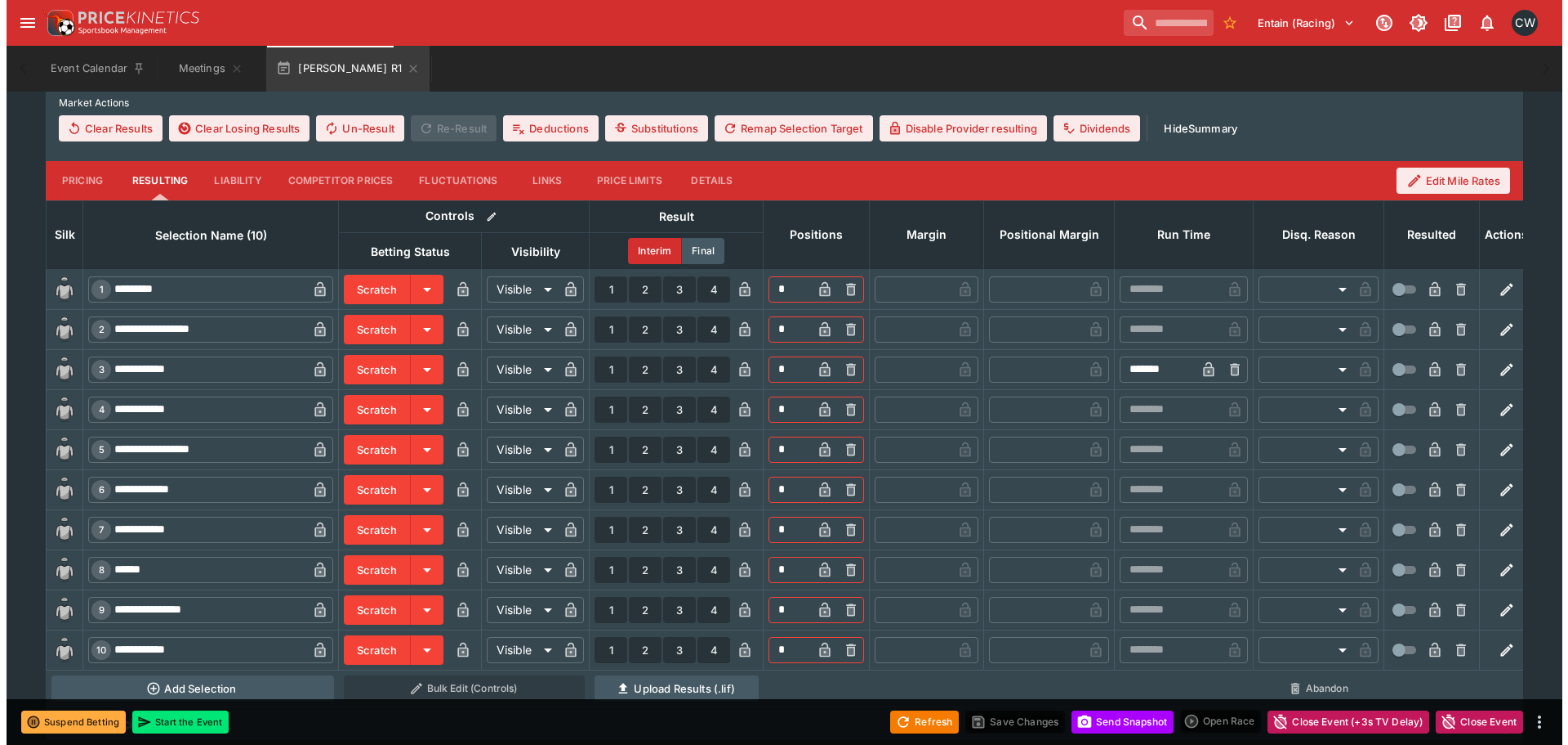
scroll to position [687, 0]
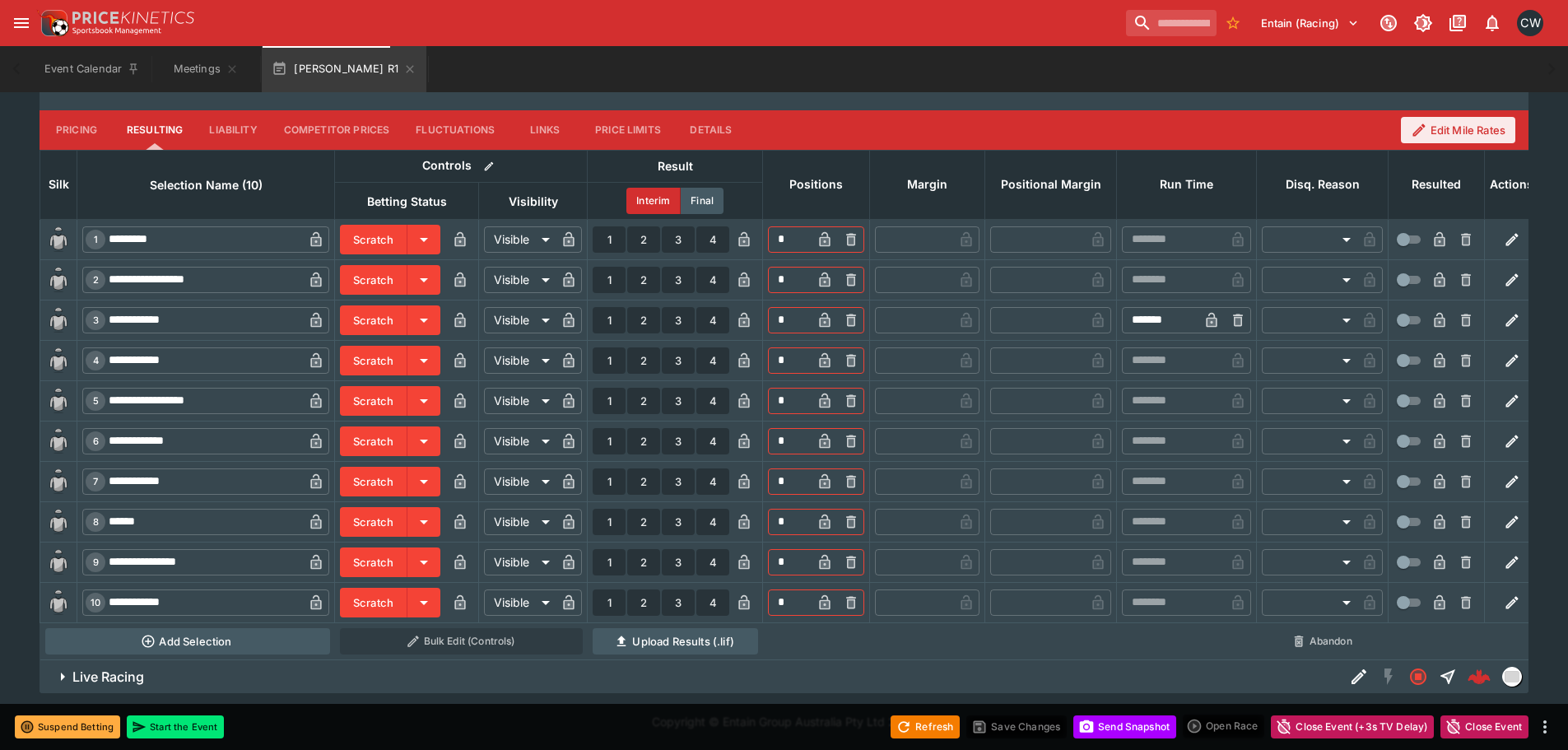
click at [1236, 314] on icon "button" at bounding box center [1237, 320] width 10 height 12
click at [1037, 718] on button "Save Changes" at bounding box center [1016, 726] width 101 height 23
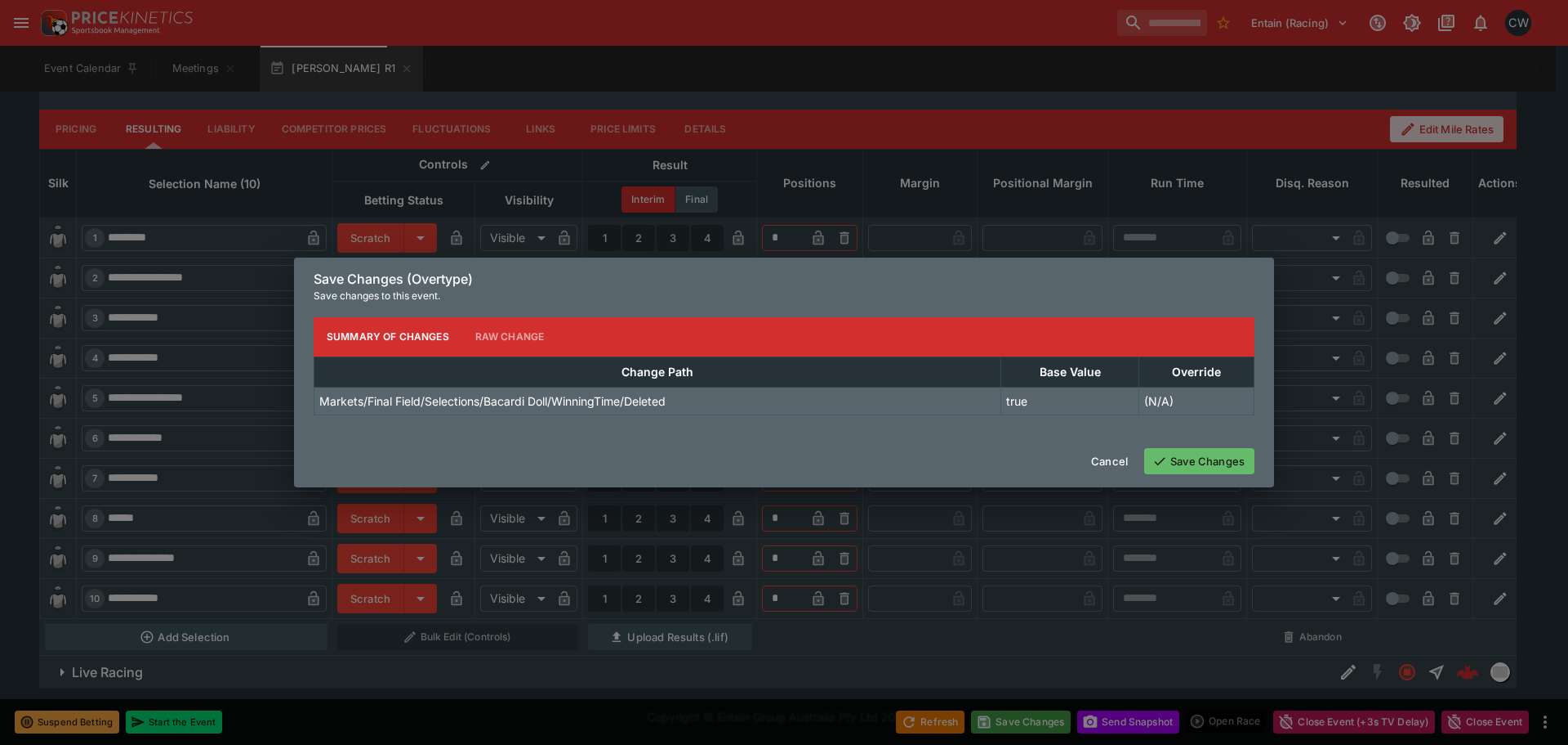
click at [1194, 457] on button "Save Changes" at bounding box center [1200, 461] width 110 height 26
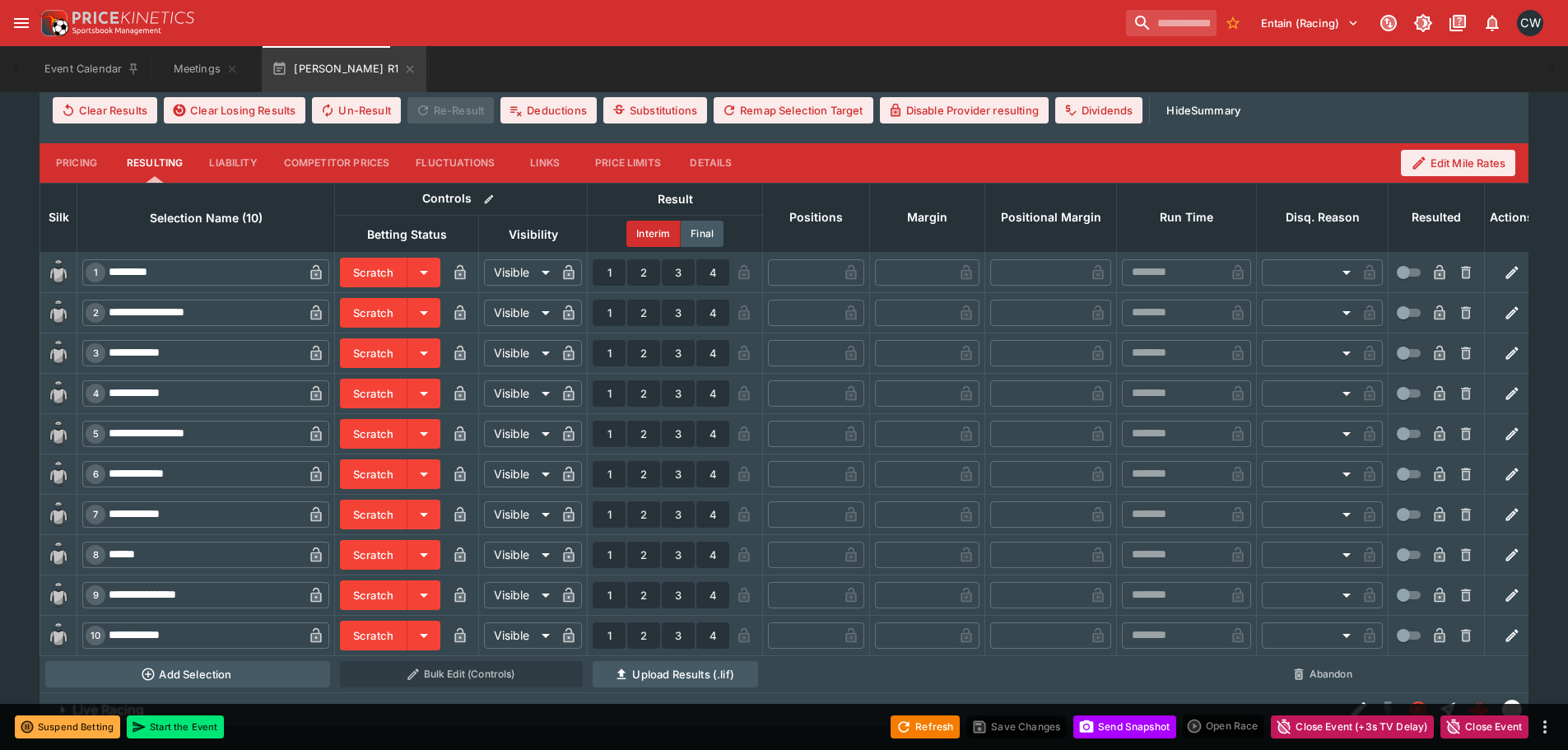
scroll to position [679, 0]
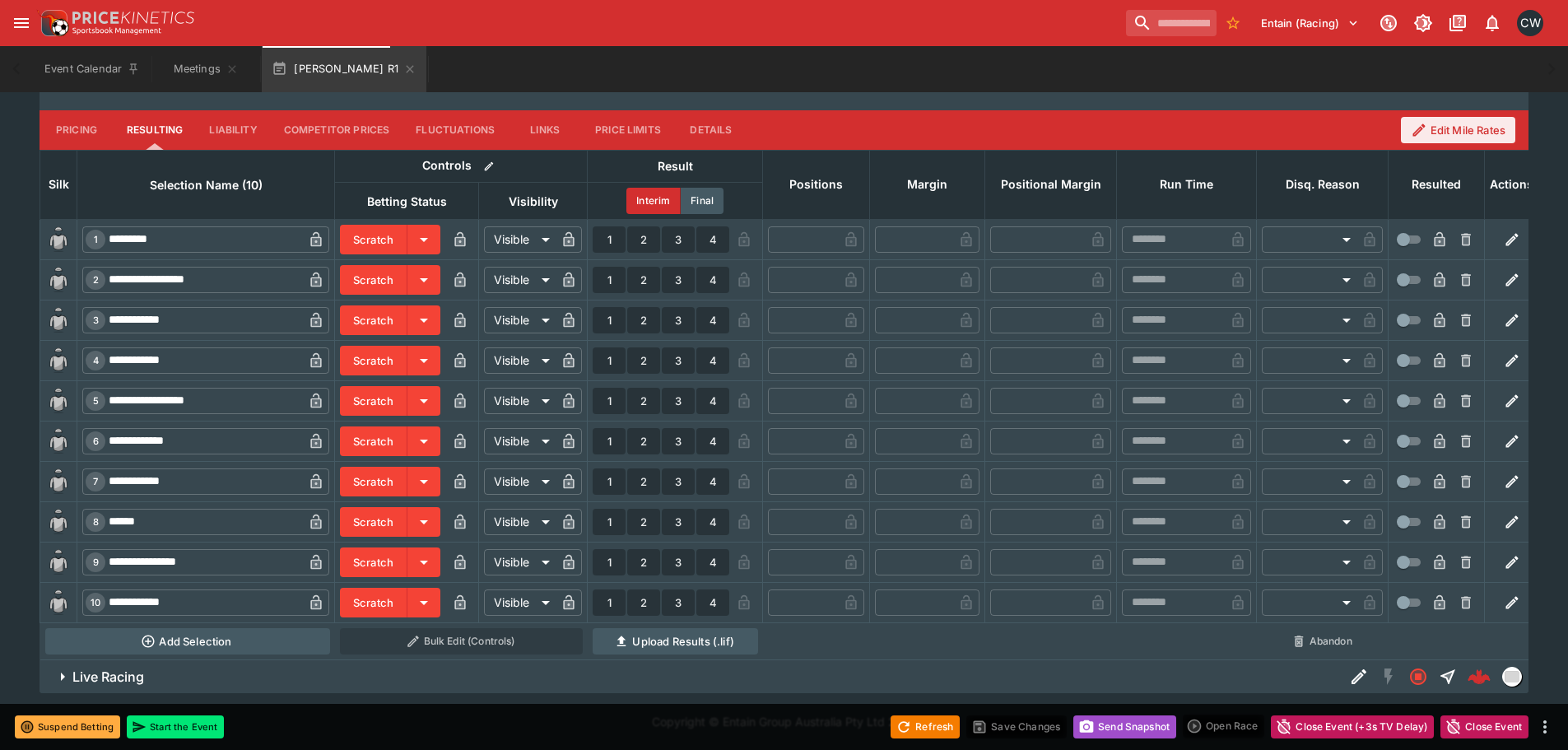
click at [1111, 728] on button "Send Snapshot" at bounding box center [1125, 726] width 103 height 23
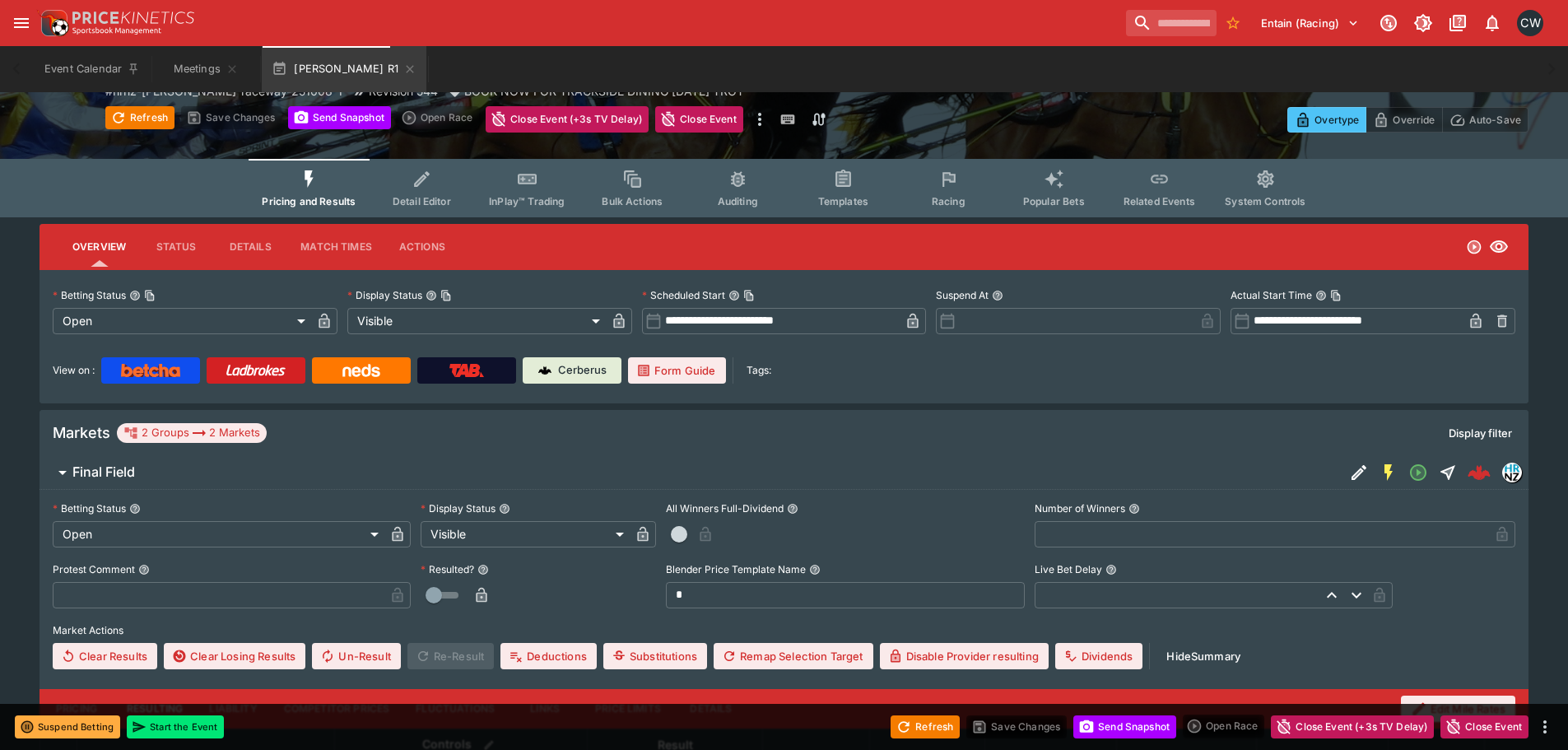
scroll to position [0, 0]
